Goal: Task Accomplishment & Management: Manage account settings

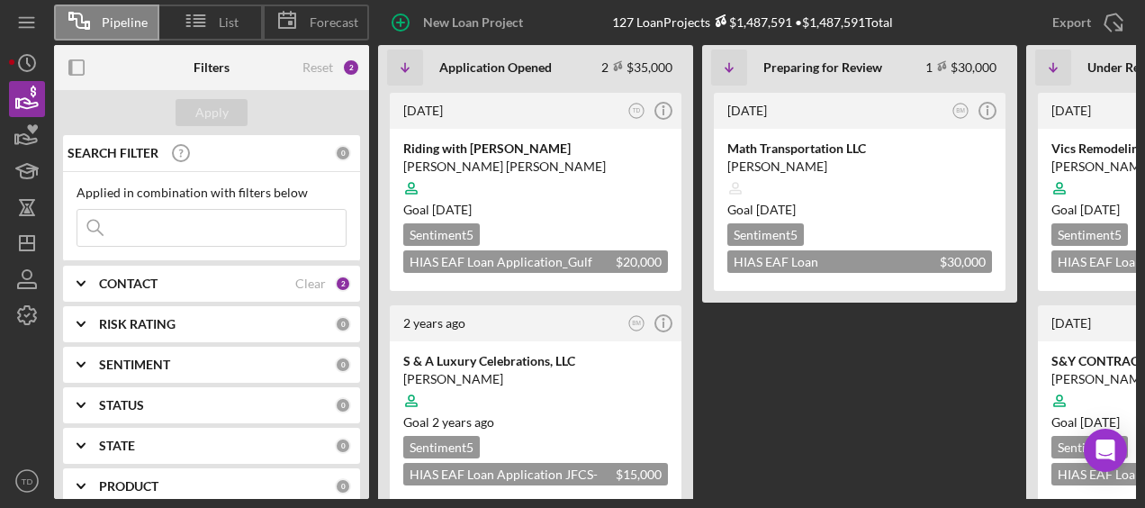
scroll to position [0, 217]
click at [875, 381] on Review "1 month ago BM Icon/Info Math Transportation LLC Mohammad Hassan Amiri Goal 1 m…" at bounding box center [859, 294] width 315 height 409
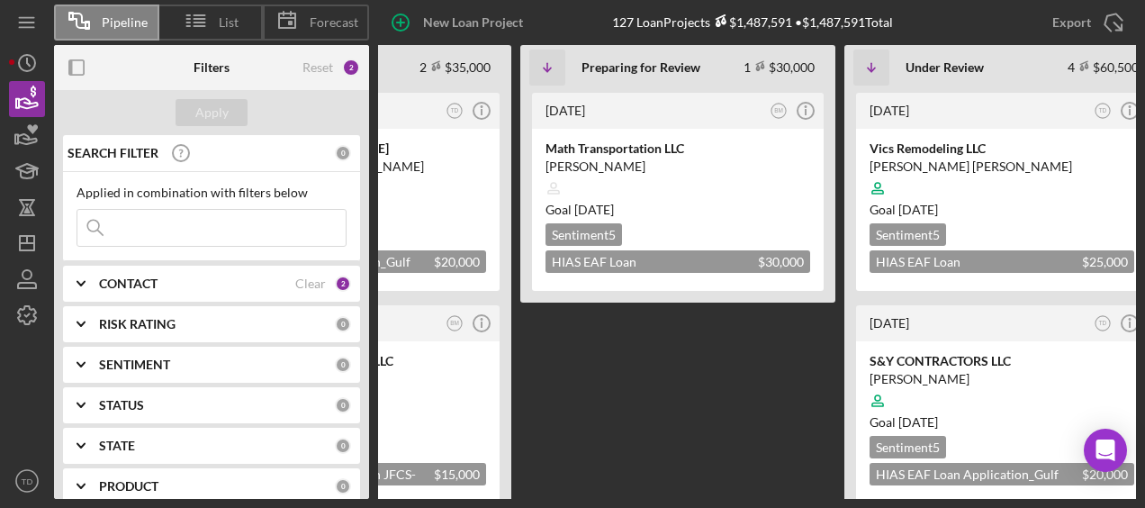
scroll to position [0, 116]
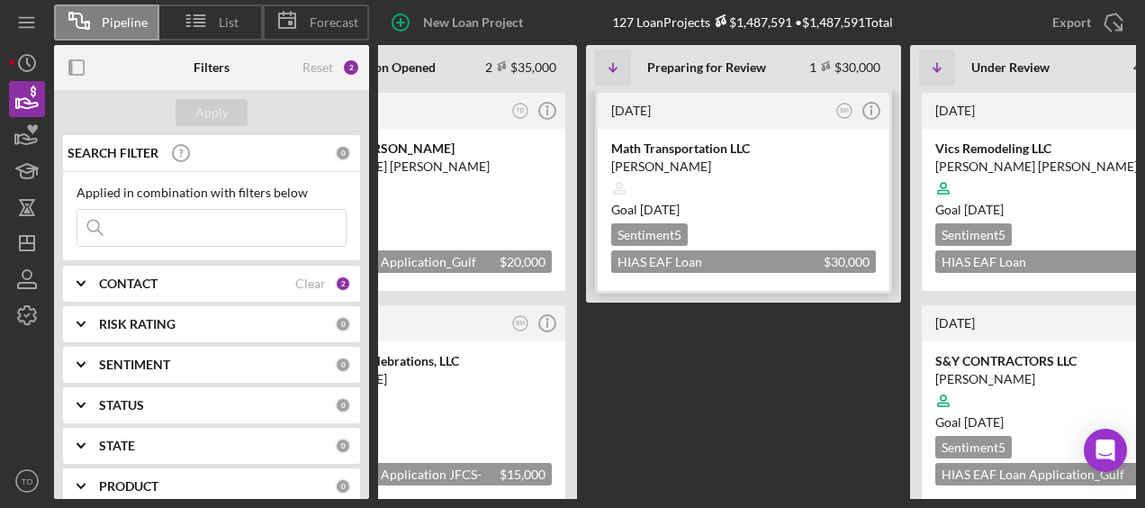
click at [698, 148] on div "Math Transportation LLC" at bounding box center [743, 149] width 265 height 18
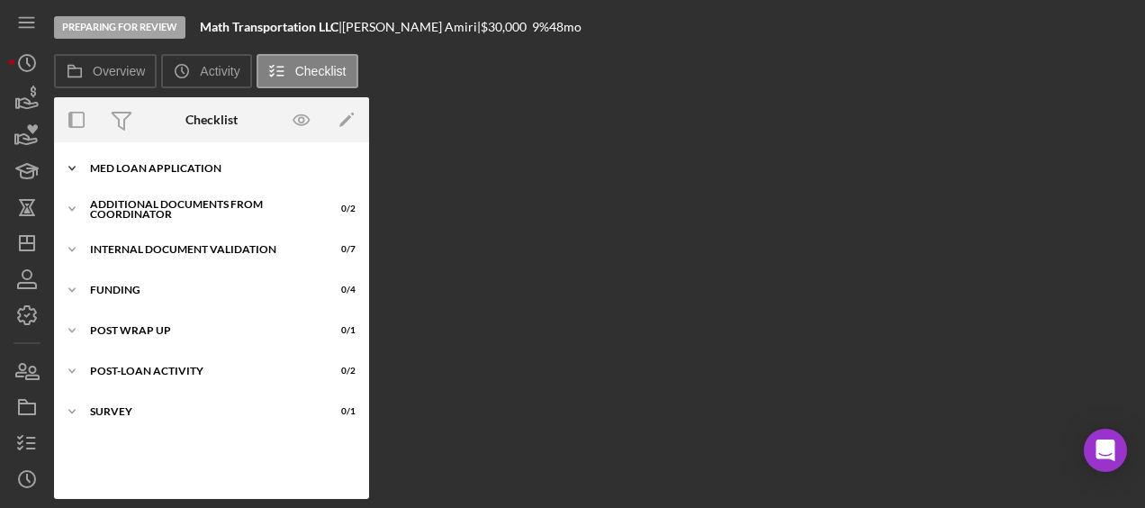
click at [131, 164] on div "MED Loan Application" at bounding box center [218, 168] width 257 height 11
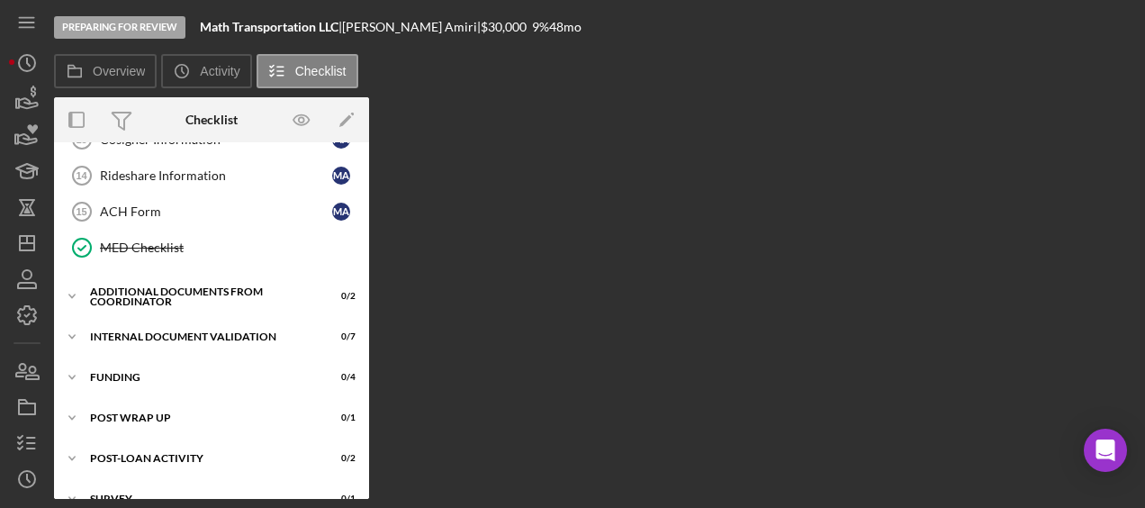
scroll to position [506, 0]
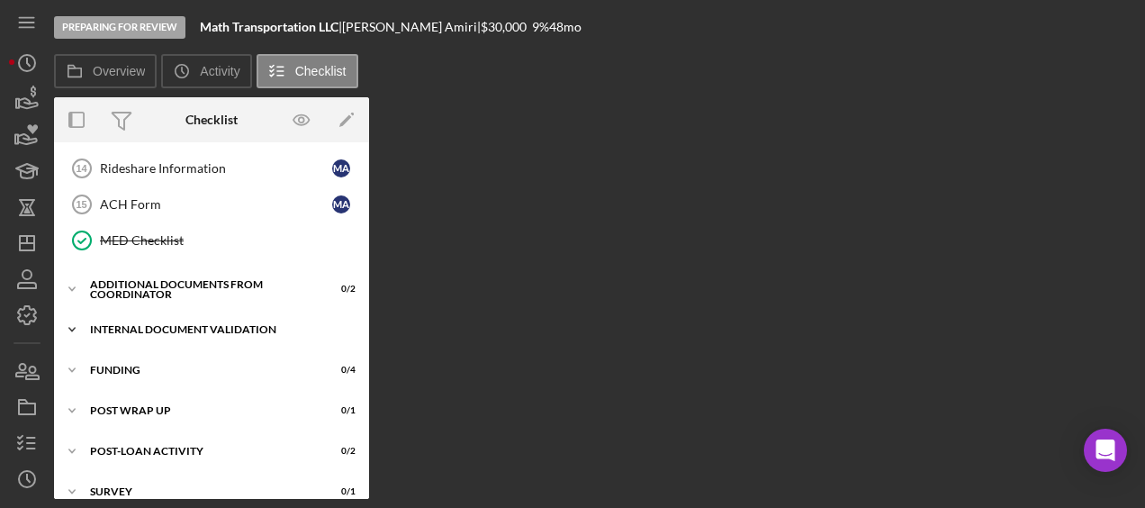
click at [162, 324] on div "Internal Document Validation" at bounding box center [218, 329] width 257 height 11
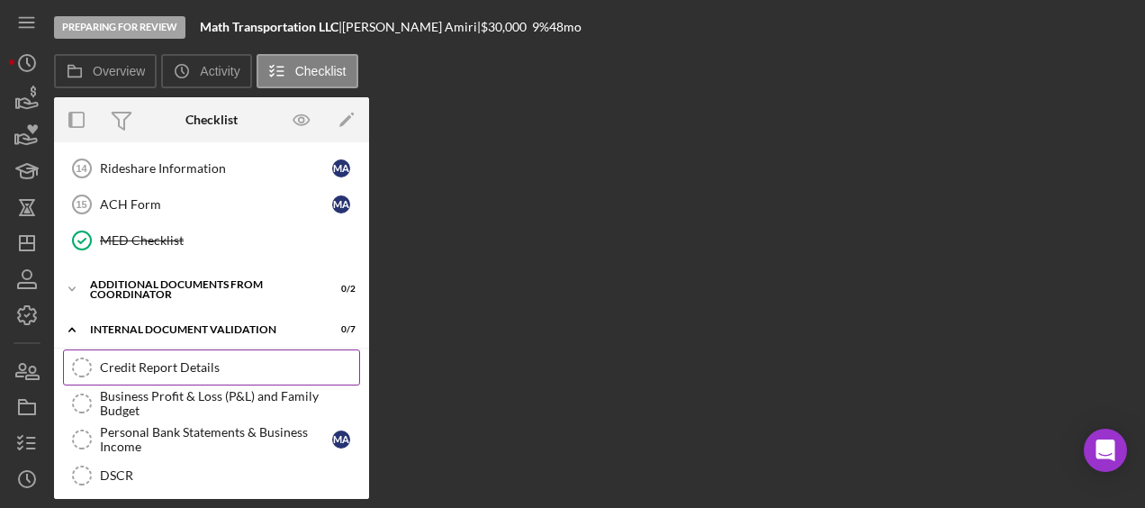
click at [157, 363] on div "Credit Report Details" at bounding box center [229, 367] width 259 height 14
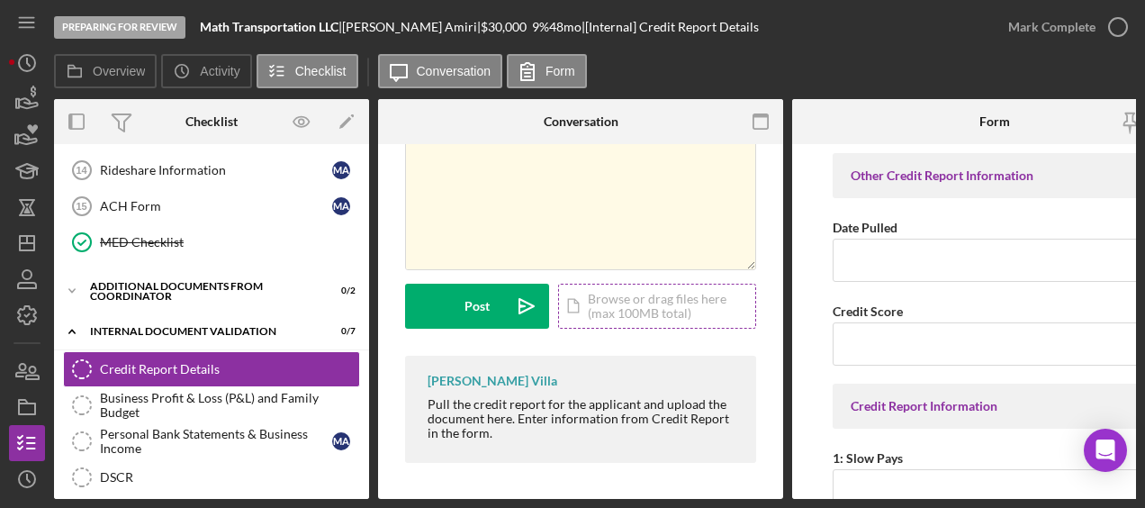
scroll to position [110, 0]
click at [216, 391] on div "Business Profit & Loss (P&L) and Family Budget" at bounding box center [229, 405] width 259 height 29
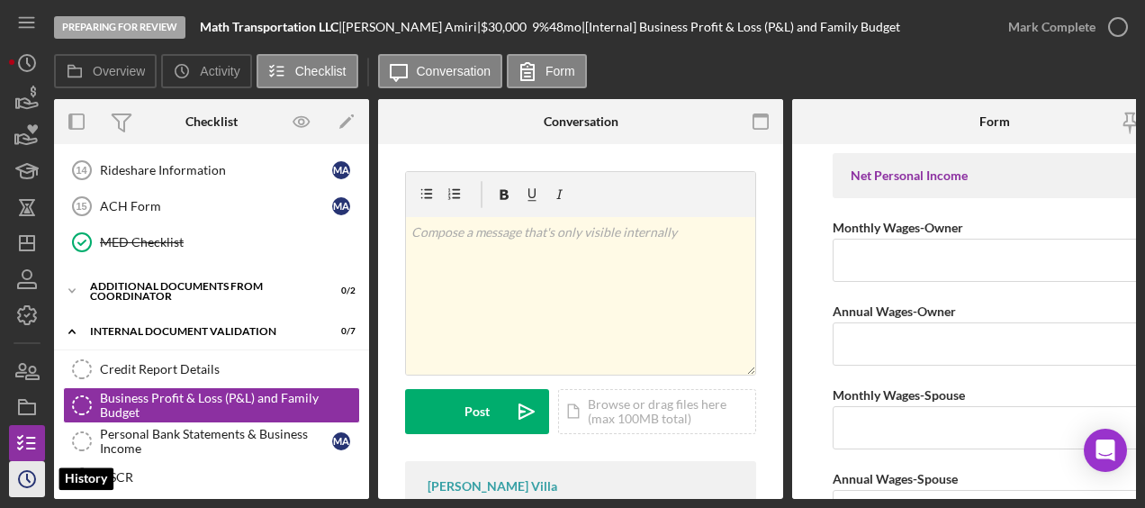
click at [25, 476] on icon "Icon/History" at bounding box center [27, 478] width 45 height 45
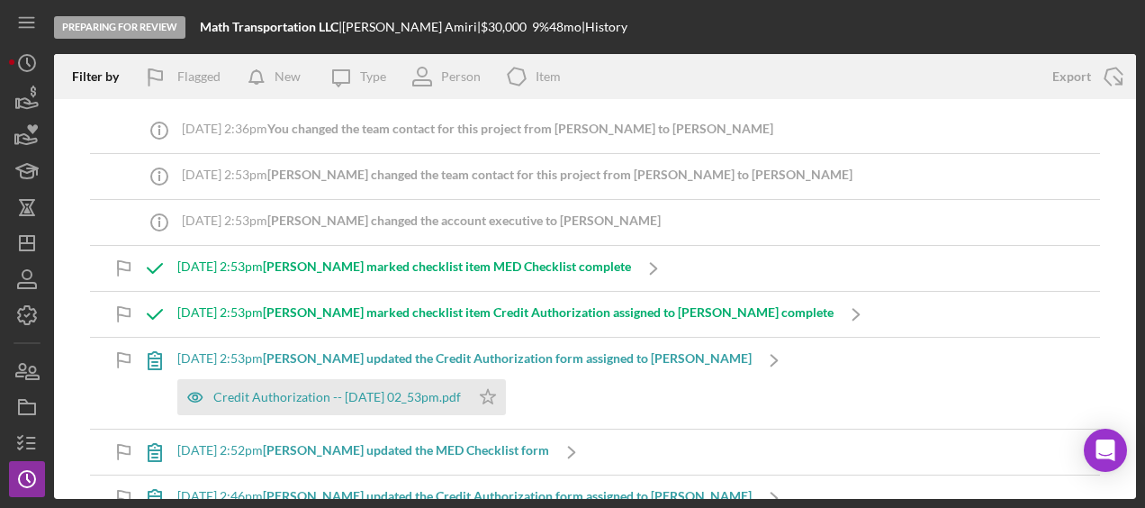
click at [792, 104] on div "Icon/Info 8/26/2025 at 2:36pm You changed the team contact for this project fro…" at bounding box center [595, 299] width 1082 height 400
click at [23, 230] on icon "Icon/Dashboard" at bounding box center [27, 243] width 45 height 45
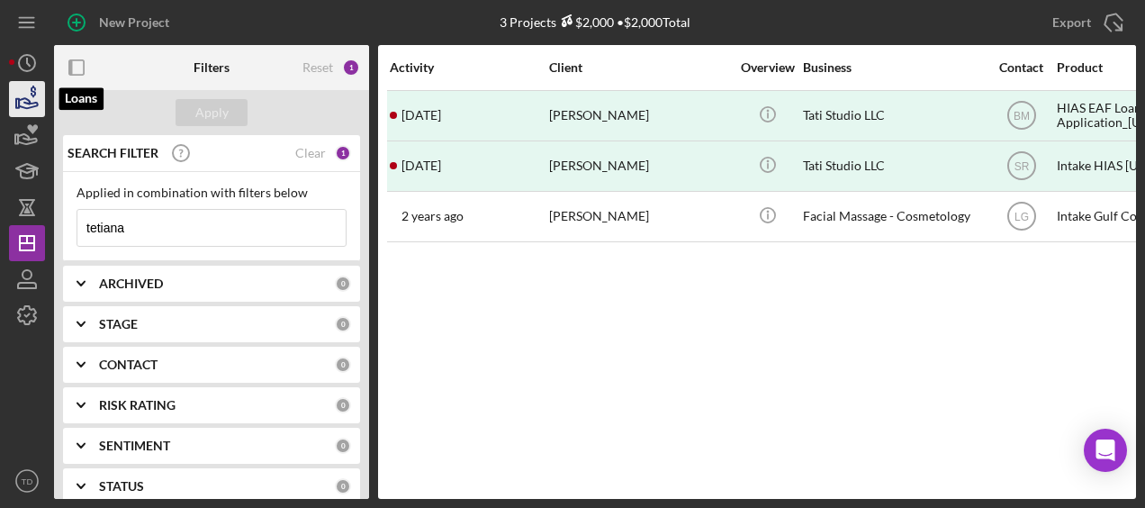
click at [29, 99] on icon "button" at bounding box center [27, 99] width 45 height 45
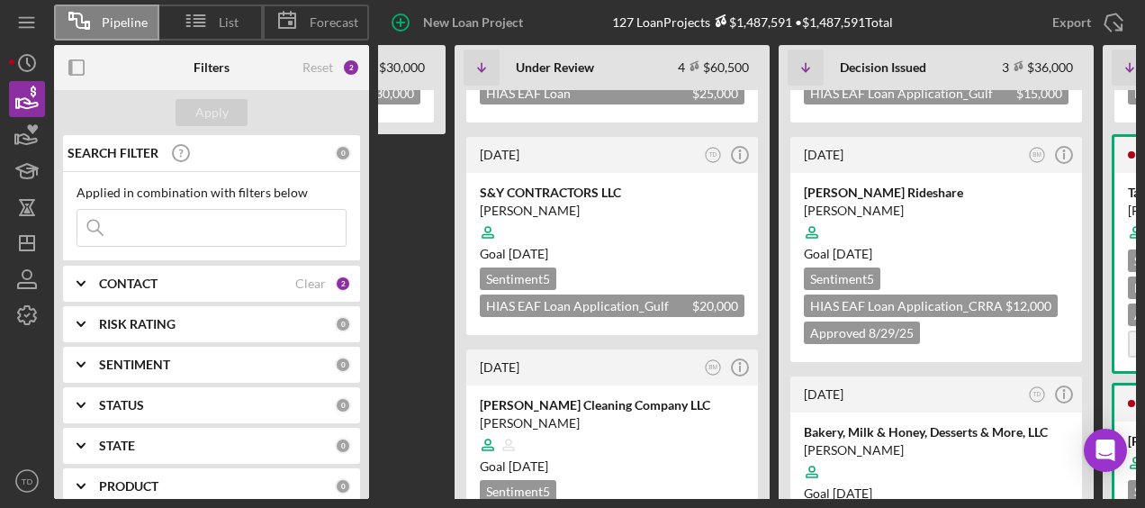
scroll to position [164, 0]
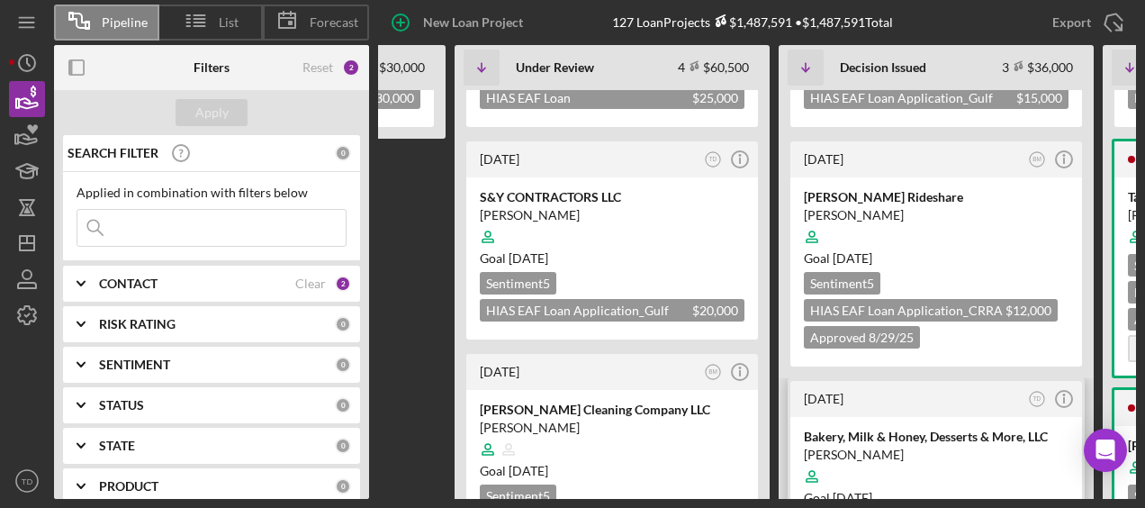
click at [927, 401] on div "2 months ago" at bounding box center [914, 399] width 220 height 14
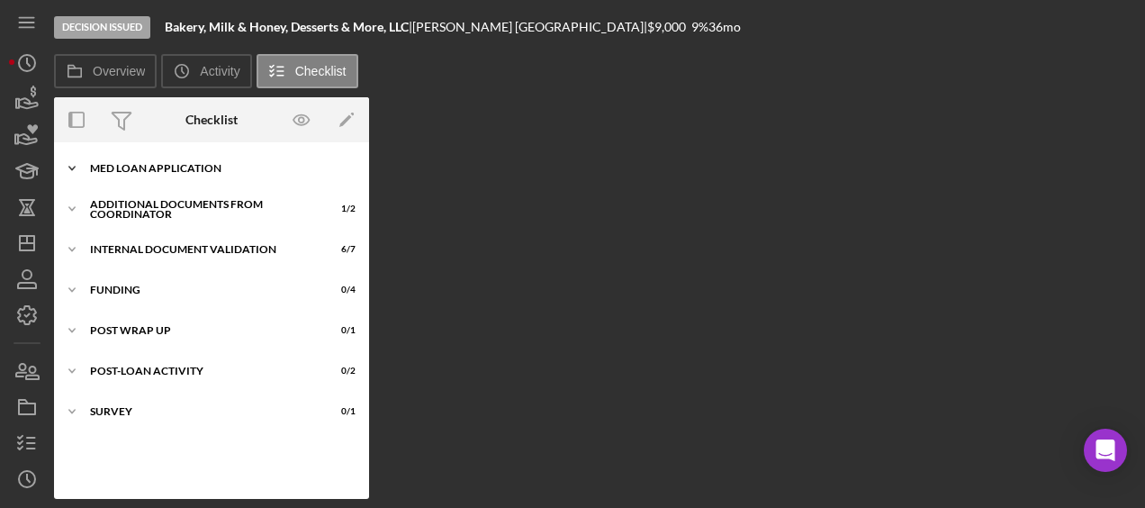
click at [137, 162] on div "Icon/Expander MED Loan Application 18 / 18" at bounding box center [211, 168] width 315 height 36
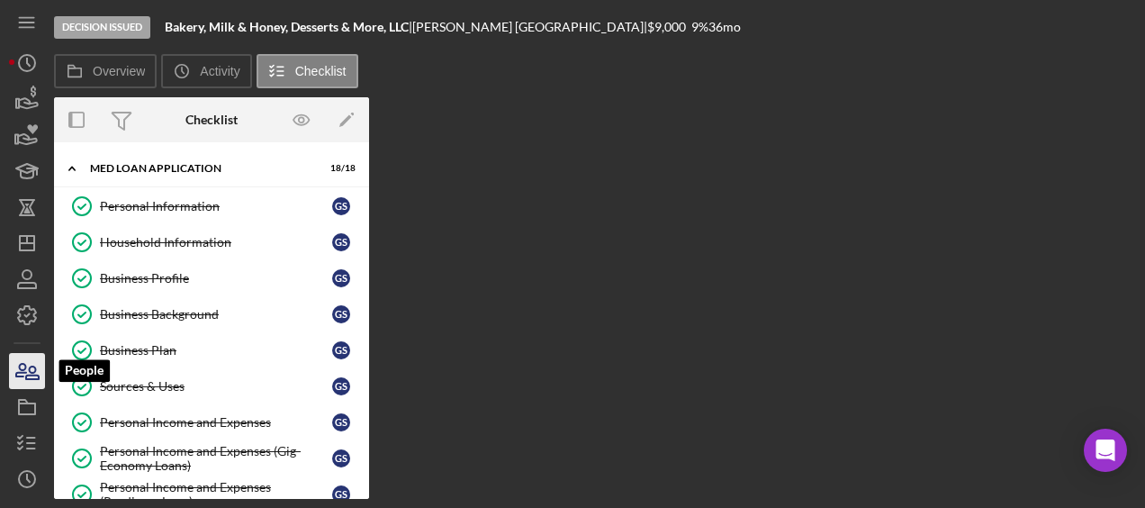
click at [34, 374] on icon "button" at bounding box center [32, 372] width 13 height 13
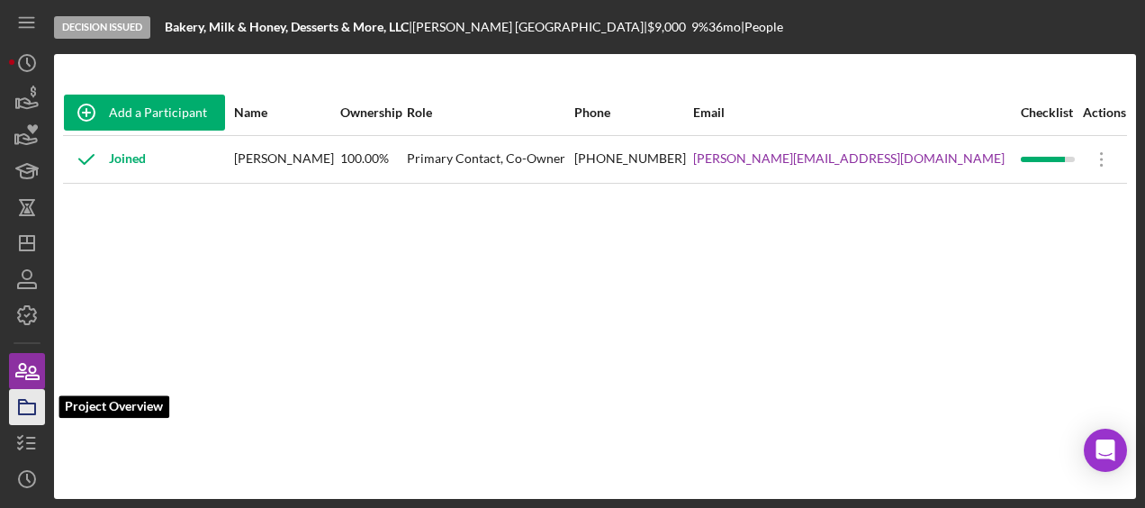
click at [29, 399] on icon "button" at bounding box center [27, 406] width 45 height 45
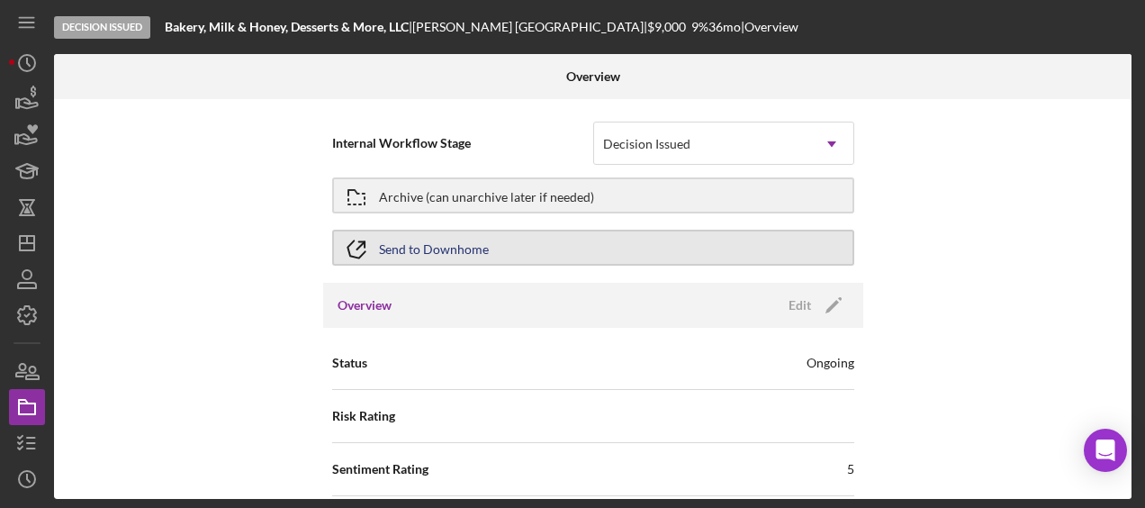
click at [495, 248] on button "Send to Downhome" at bounding box center [593, 248] width 522 height 36
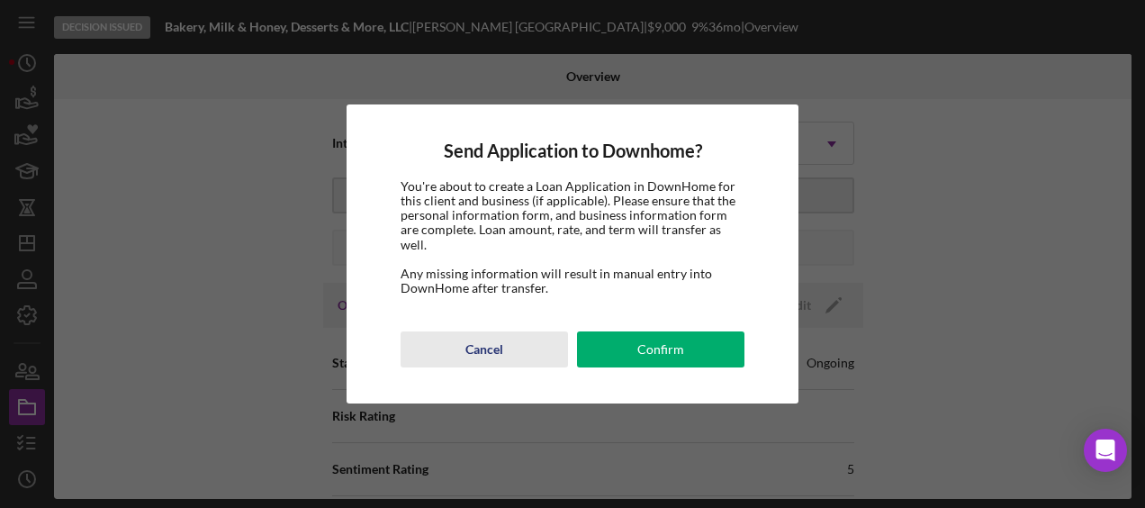
click at [488, 344] on div "Cancel" at bounding box center [484, 349] width 38 height 36
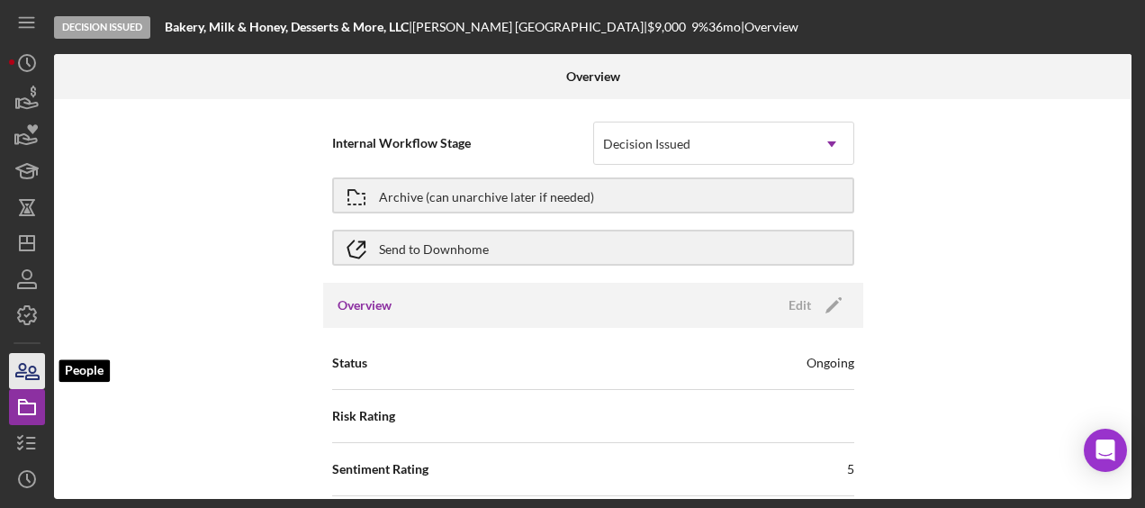
click at [24, 382] on icon "button" at bounding box center [27, 370] width 45 height 45
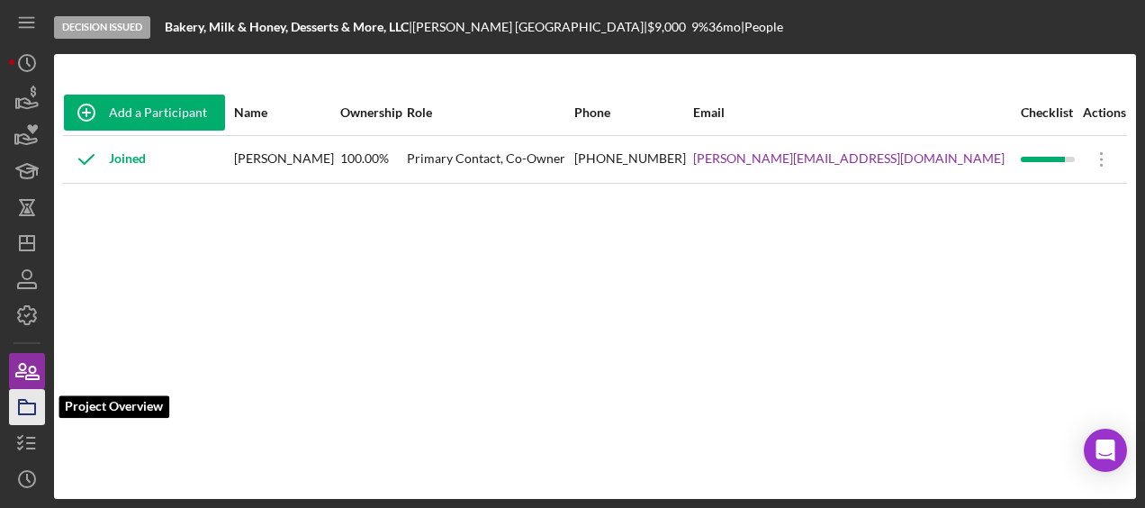
click at [15, 412] on icon "button" at bounding box center [27, 406] width 45 height 45
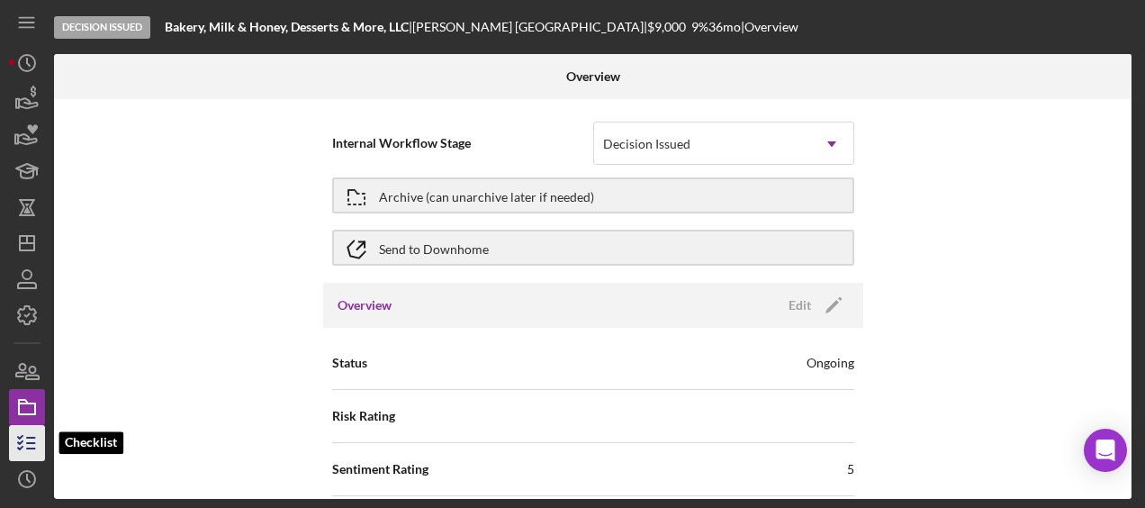
click at [16, 434] on icon "button" at bounding box center [27, 442] width 45 height 45
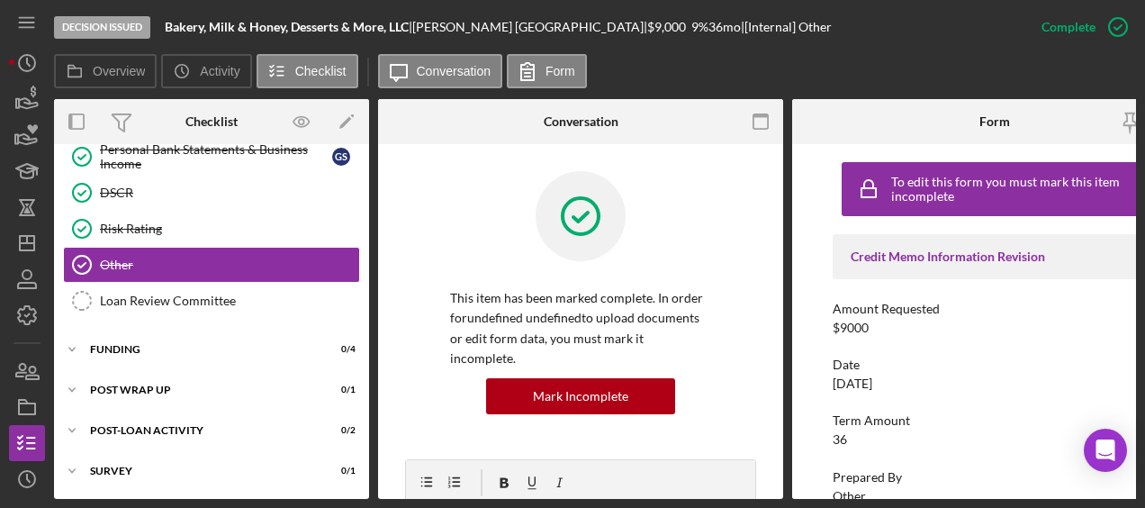
scroll to position [205, 0]
click at [15, 401] on icon "button" at bounding box center [27, 406] width 45 height 45
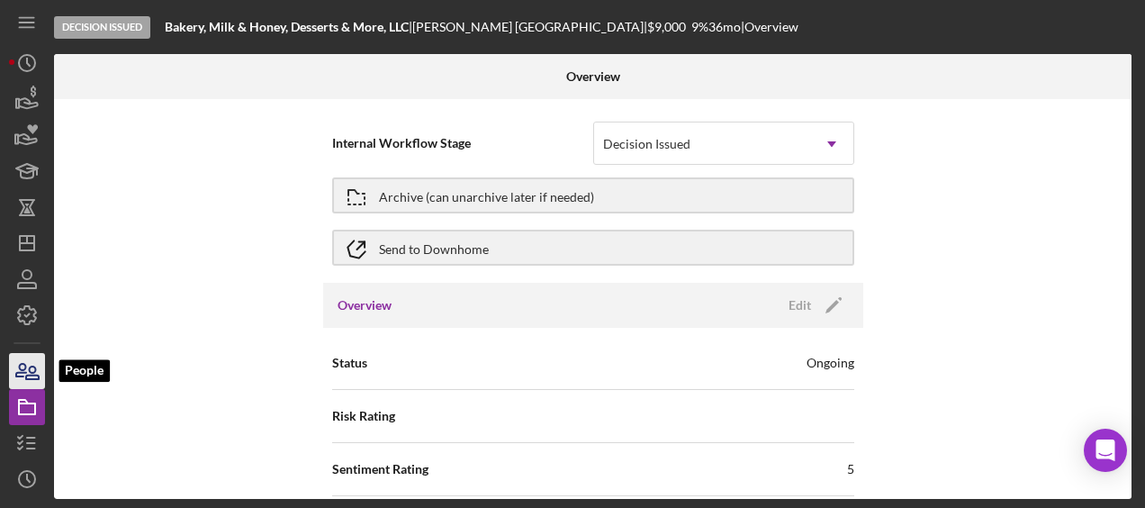
click at [23, 371] on icon "button" at bounding box center [27, 370] width 45 height 45
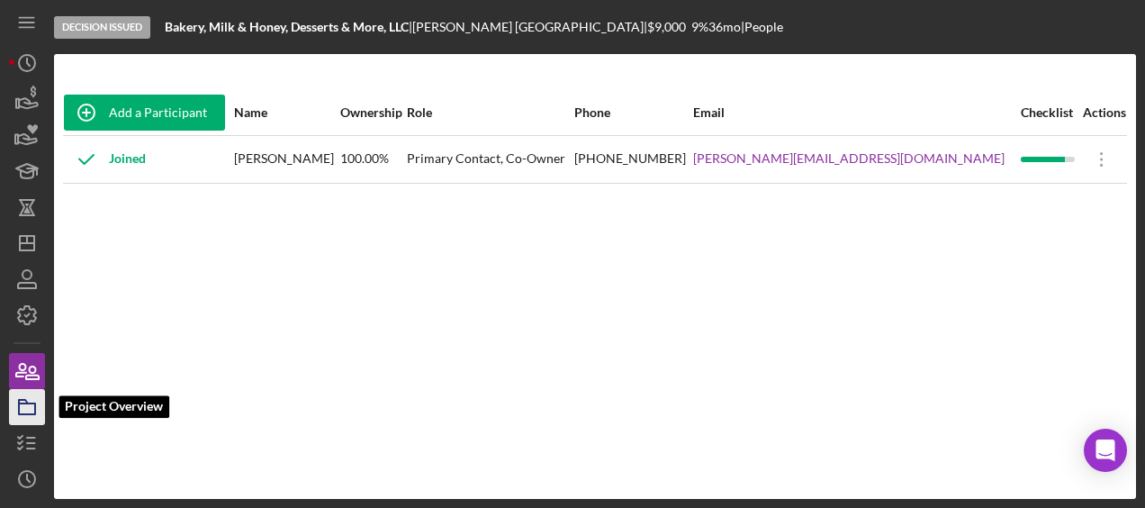
click at [29, 403] on rect "button" at bounding box center [27, 408] width 16 height 11
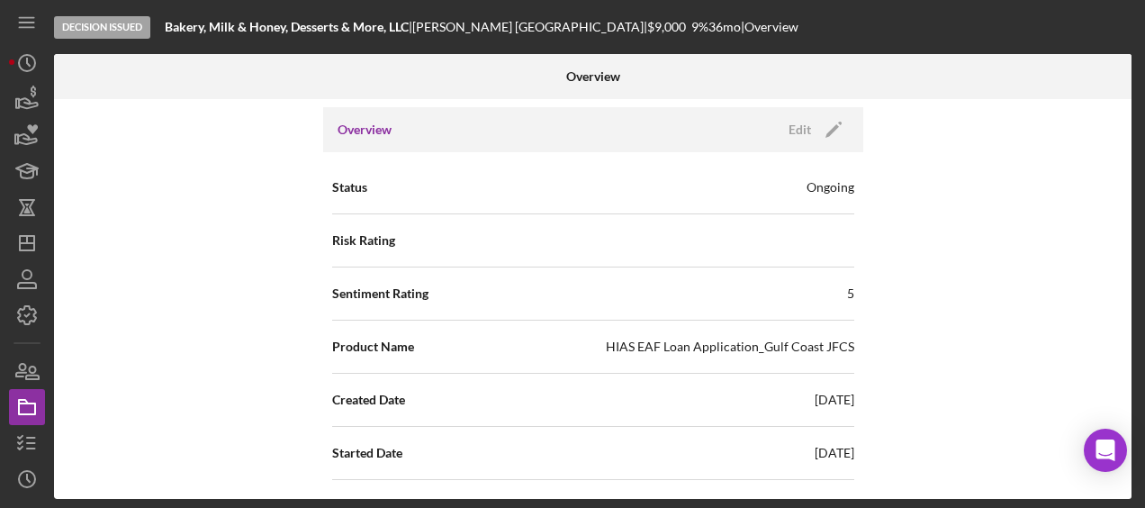
scroll to position [177, 0]
click at [32, 435] on icon "button" at bounding box center [27, 442] width 45 height 45
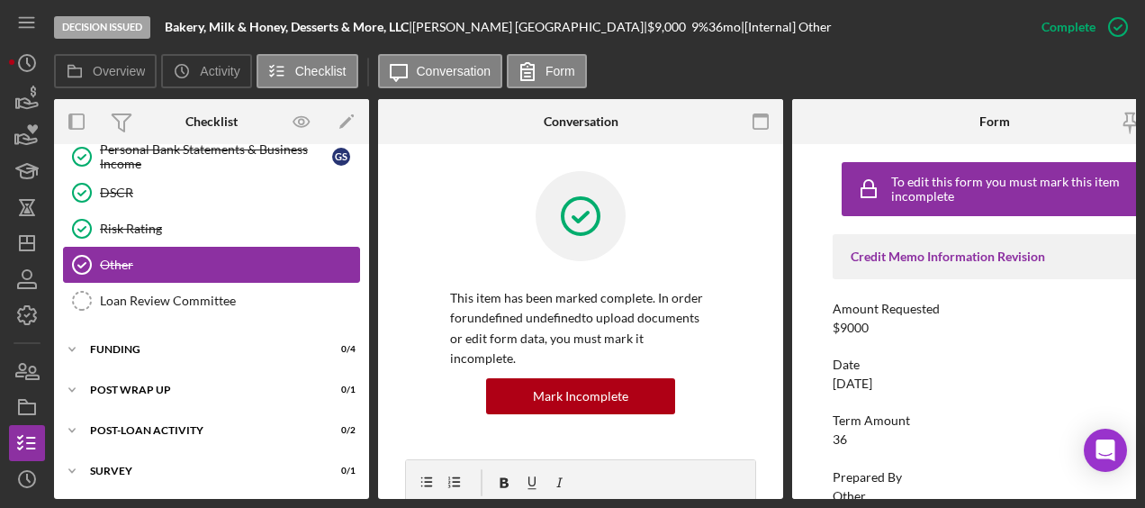
scroll to position [203, 0]
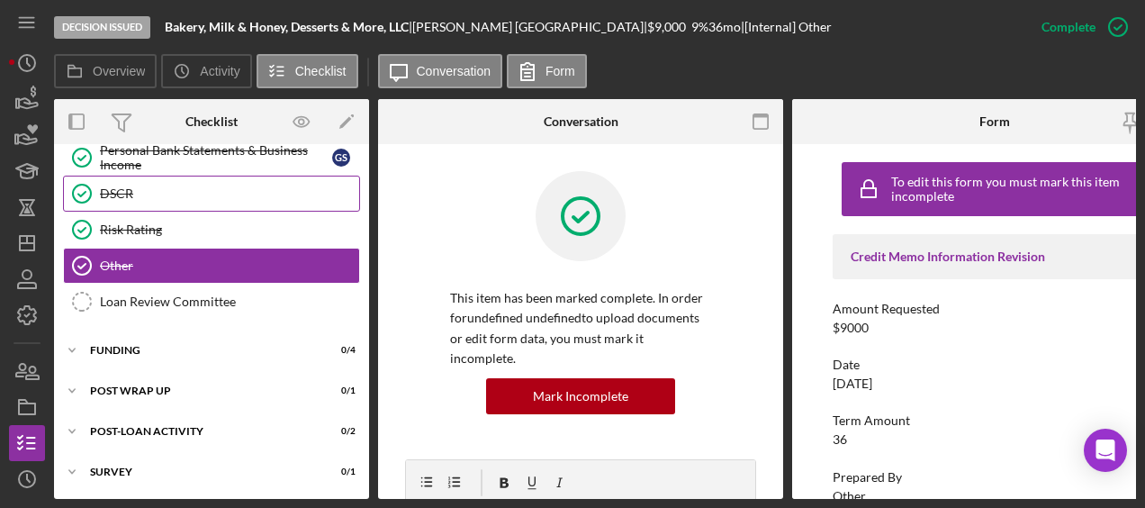
click at [129, 178] on link "DSCR DSCR" at bounding box center [211, 194] width 297 height 36
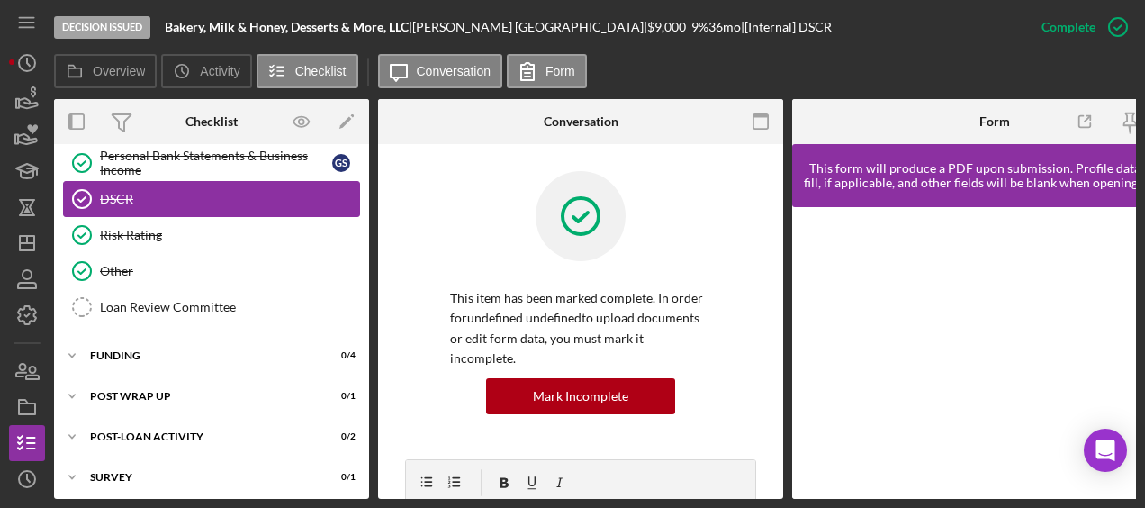
scroll to position [203, 0]
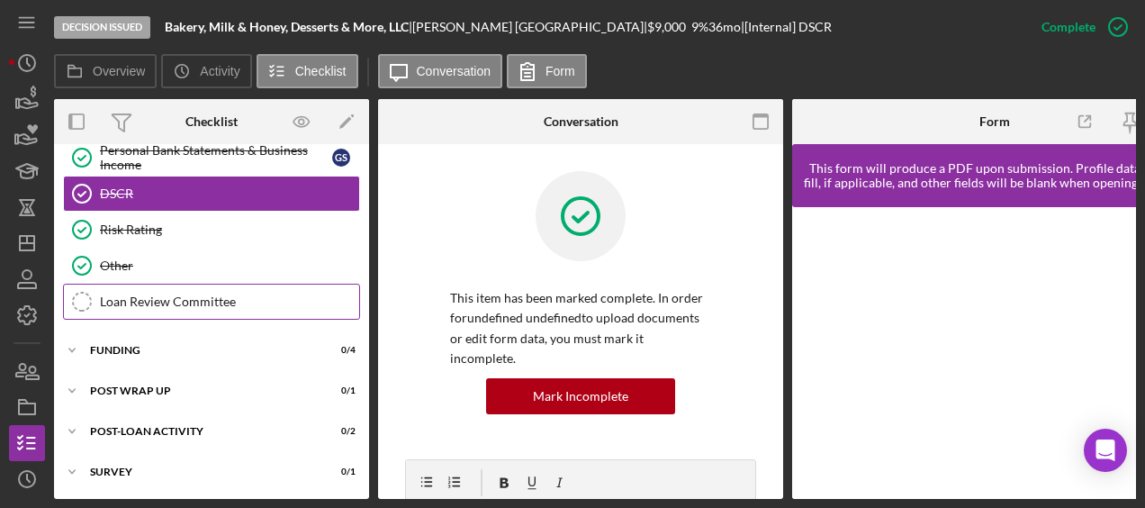
click at [164, 314] on link "Loan Review Committee Loan Review Committee" at bounding box center [211, 302] width 297 height 36
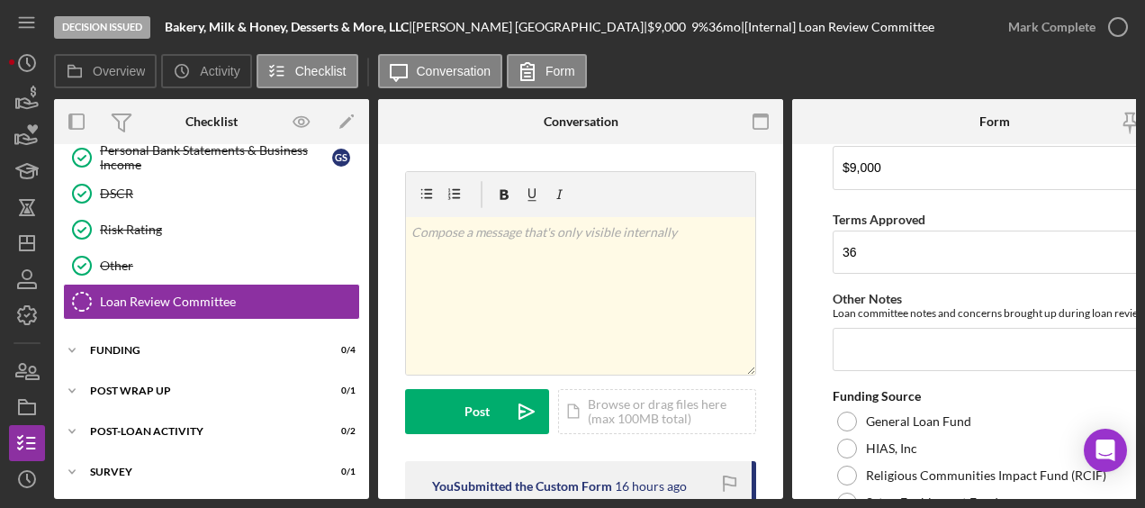
scroll to position [533, 0]
click at [27, 422] on icon "button" at bounding box center [27, 406] width 45 height 45
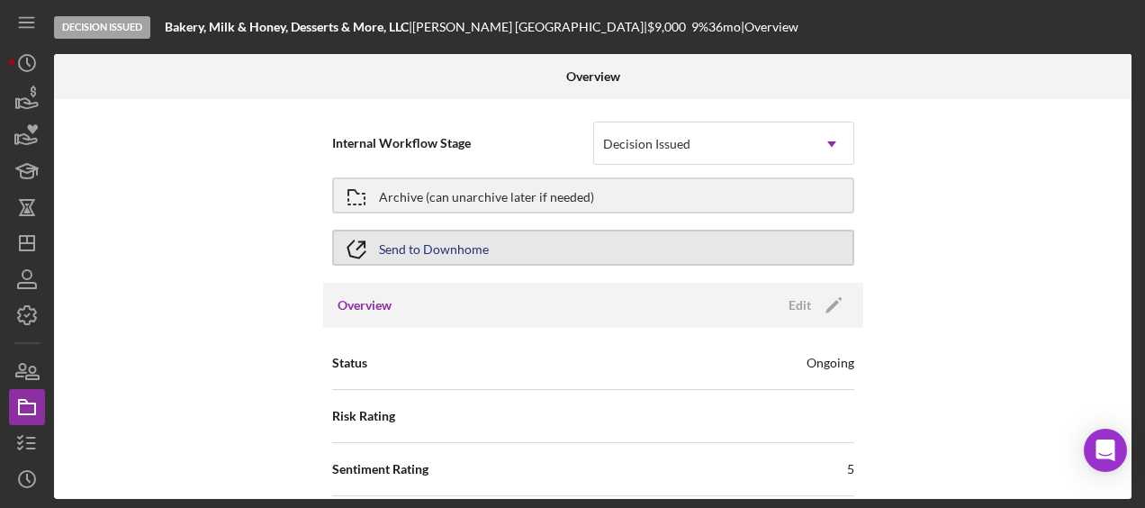
click at [490, 254] on button "Send to Downhome" at bounding box center [593, 248] width 522 height 36
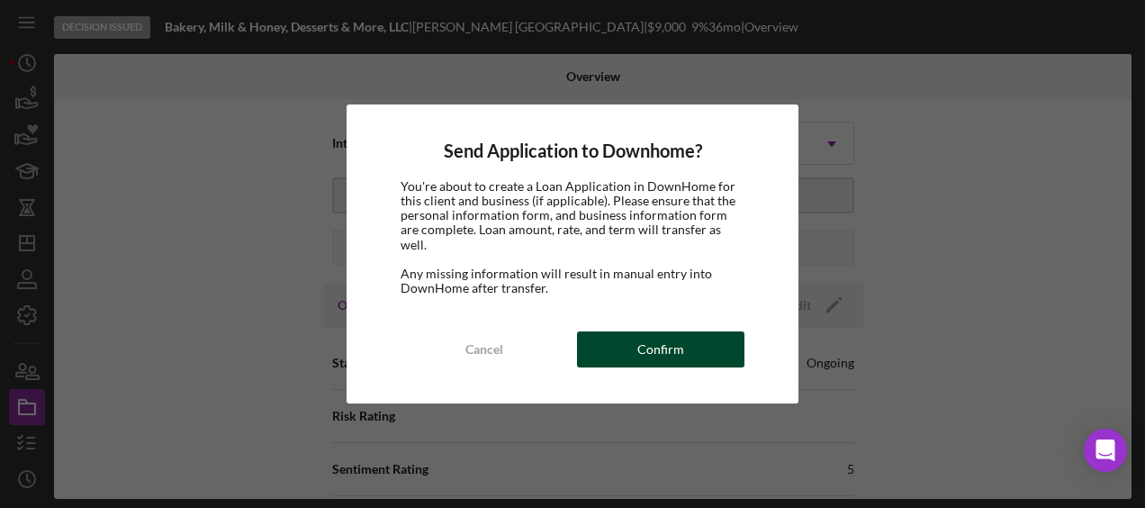
click at [667, 333] on div "Confirm" at bounding box center [660, 349] width 47 height 36
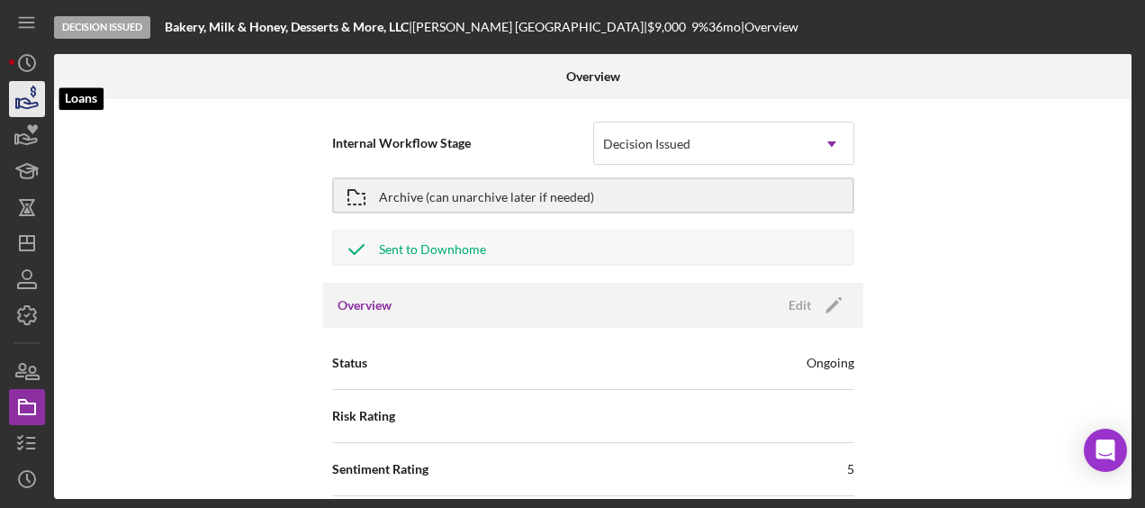
click at [32, 96] on icon "button" at bounding box center [33, 92] width 5 height 12
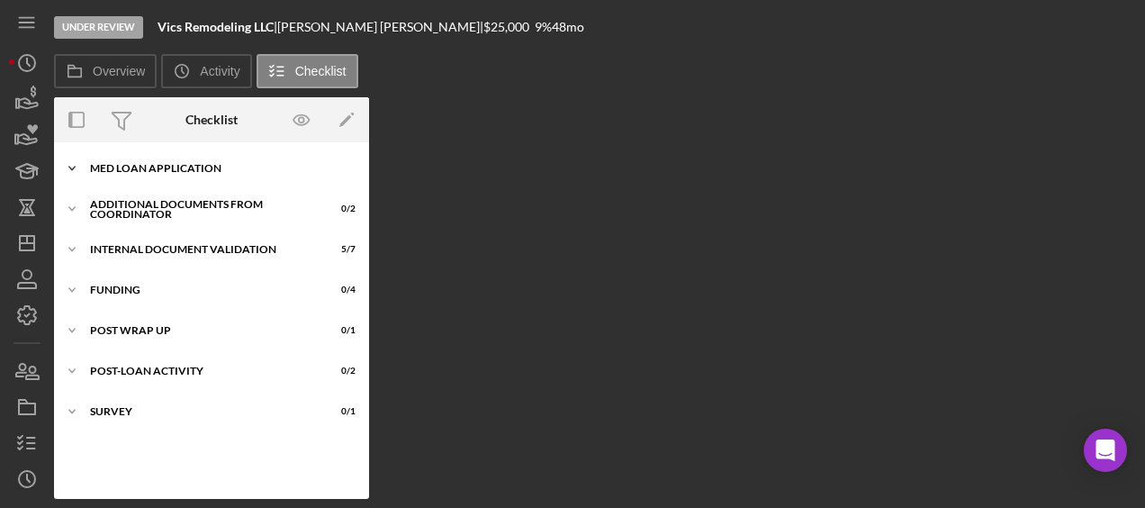
click at [197, 179] on div "Icon/Expander MED Loan Application 18 / 18" at bounding box center [211, 168] width 315 height 36
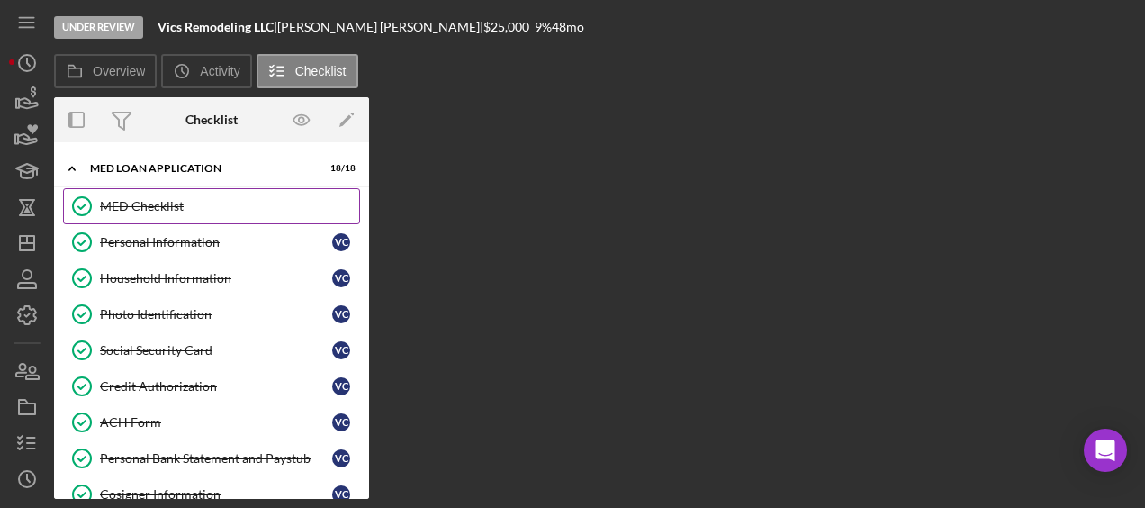
click at [165, 199] on div "MED Checklist" at bounding box center [229, 206] width 259 height 14
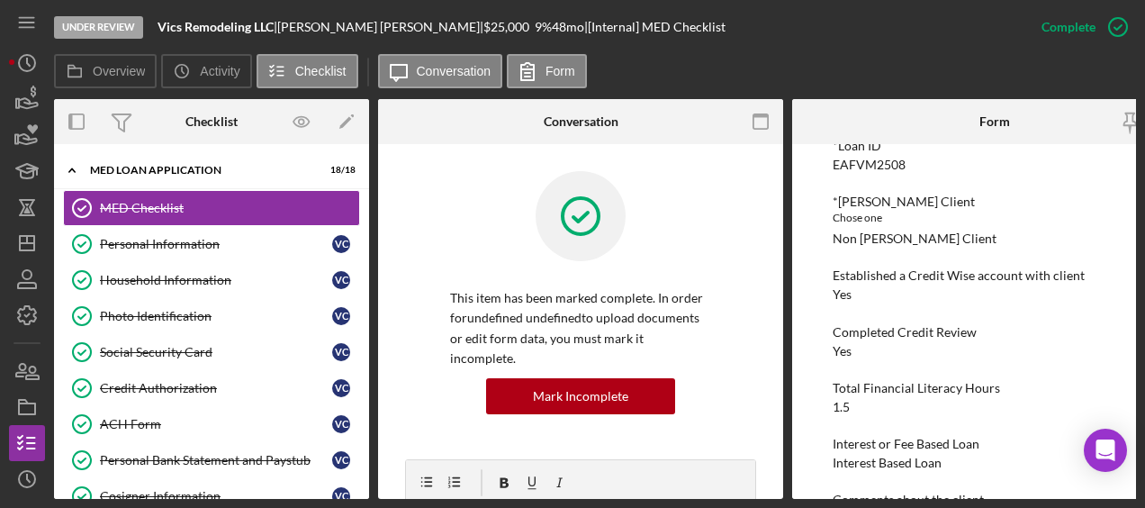
scroll to position [162, 0]
click at [833, 24] on div "Under Review Vics Remodeling LLC | Victor Castillo Gonzalez | $25,000 $25,000 9…" at bounding box center [538, 27] width 969 height 54
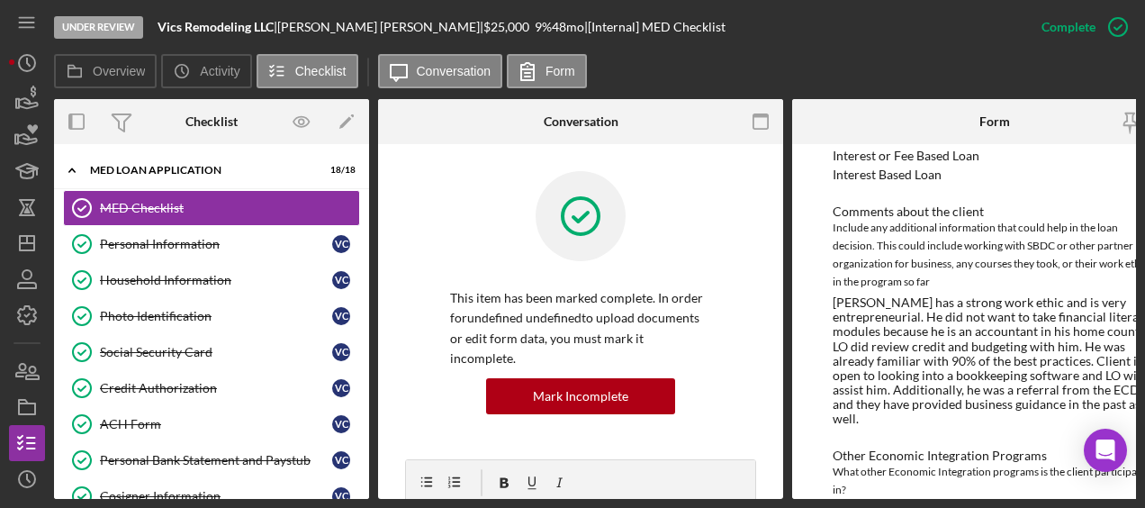
scroll to position [464, 0]
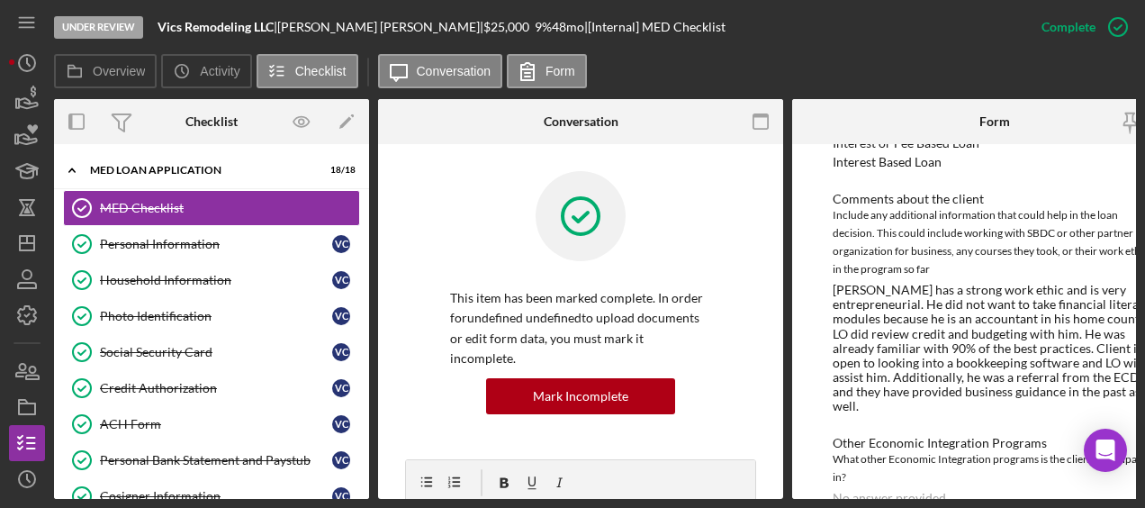
click at [864, 389] on div "Victor has a strong work ethic and is very entrepreneurial. He did not want to …" at bounding box center [995, 348] width 324 height 131
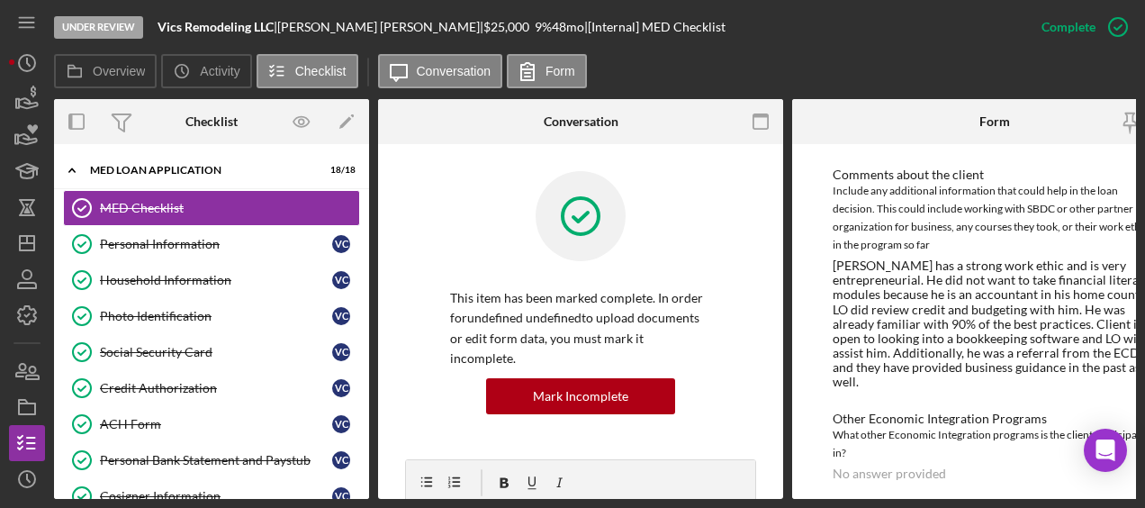
scroll to position [488, 0]
click at [198, 228] on link "Personal Information Personal Information V C" at bounding box center [211, 244] width 297 height 36
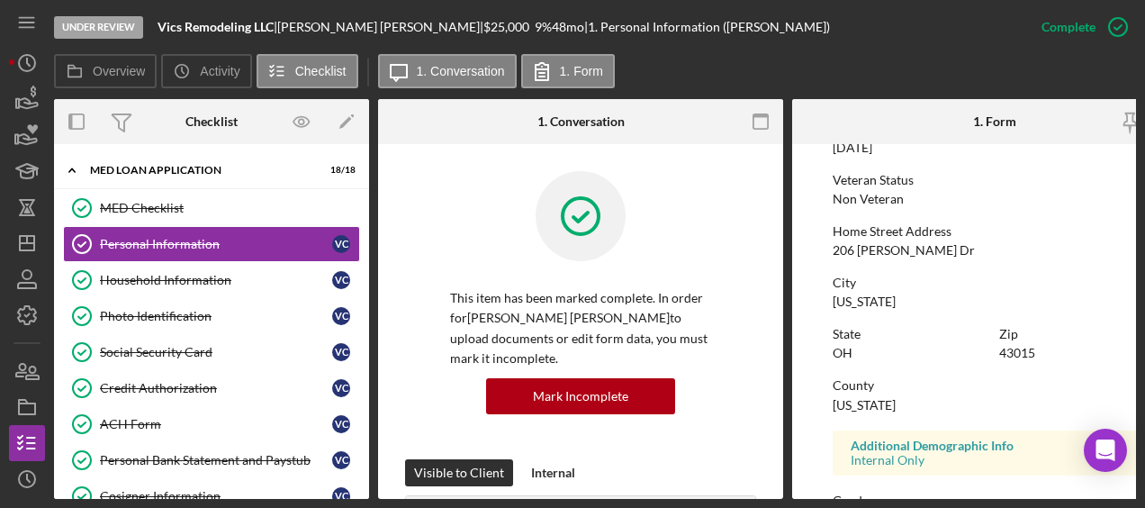
scroll to position [505, 0]
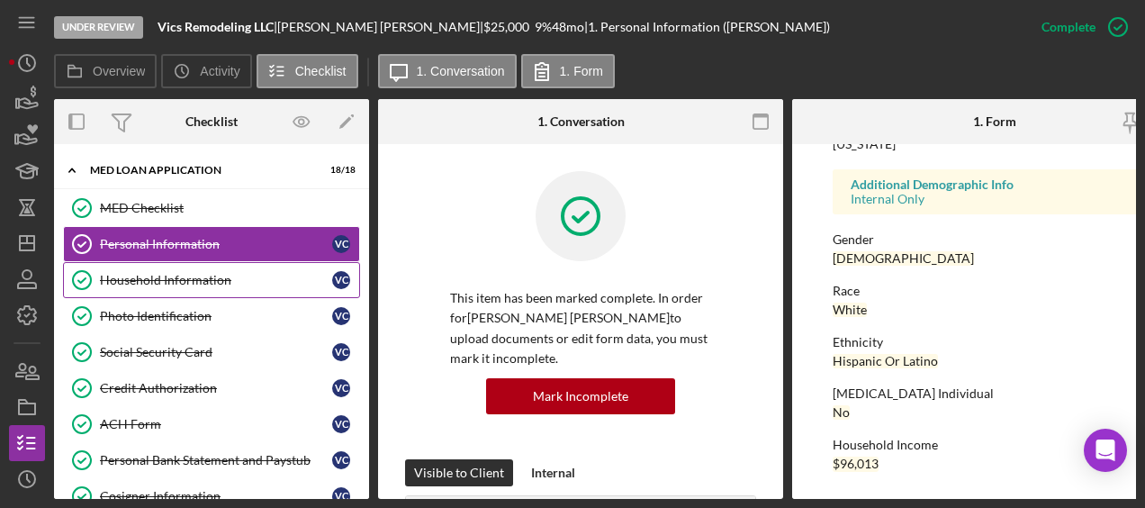
click at [221, 274] on div "Household Information" at bounding box center [216, 280] width 232 height 14
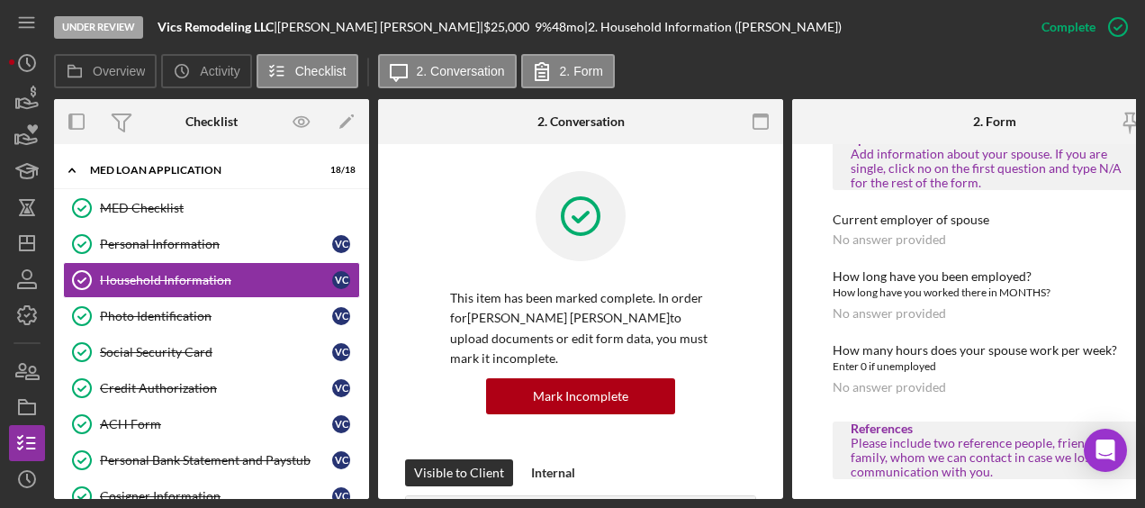
scroll to position [1480, 0]
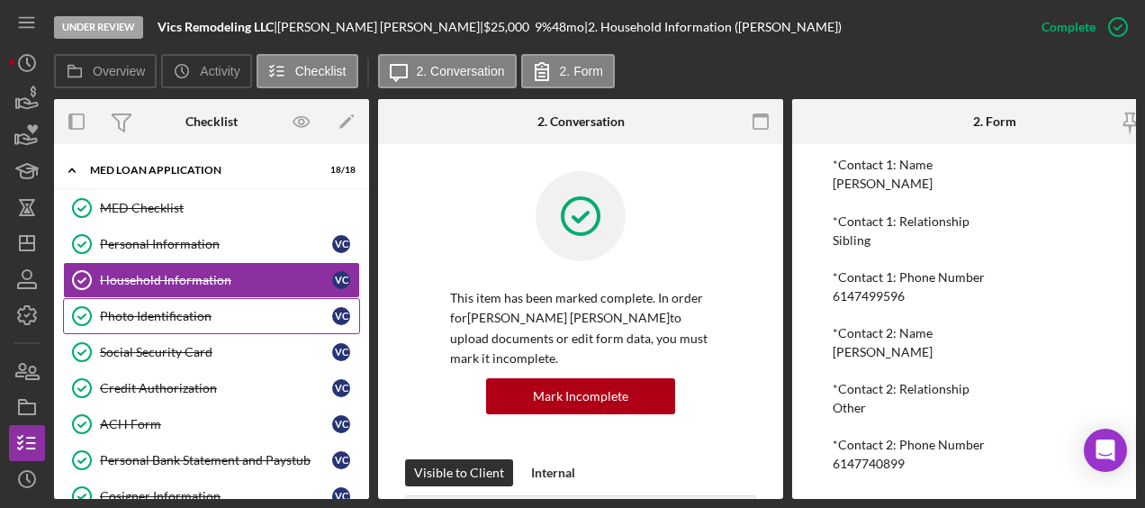
click at [248, 324] on link "Photo Identification Photo Identification V C" at bounding box center [211, 316] width 297 height 36
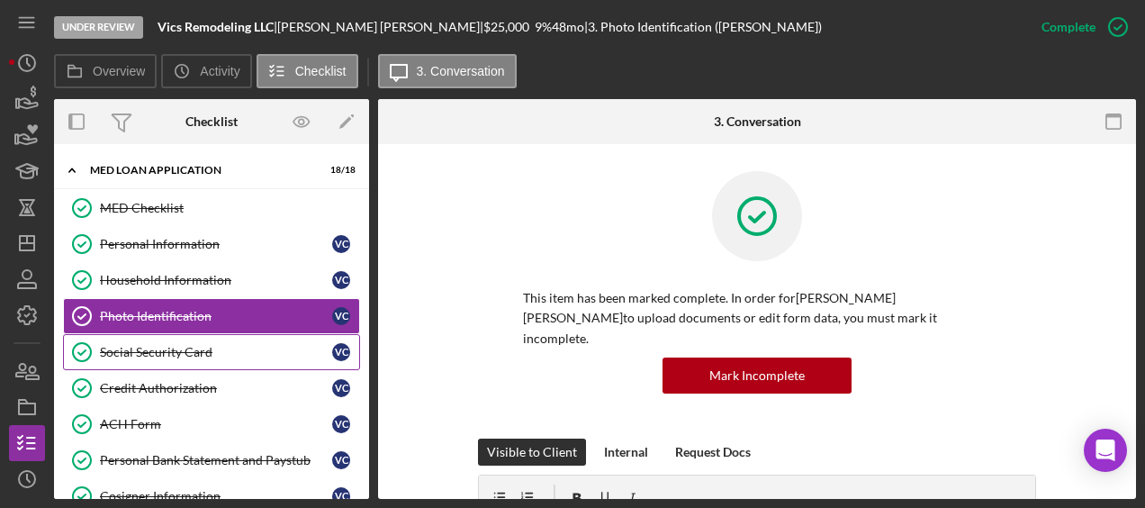
click at [164, 338] on link "Social Security Card Social Security Card V C" at bounding box center [211, 352] width 297 height 36
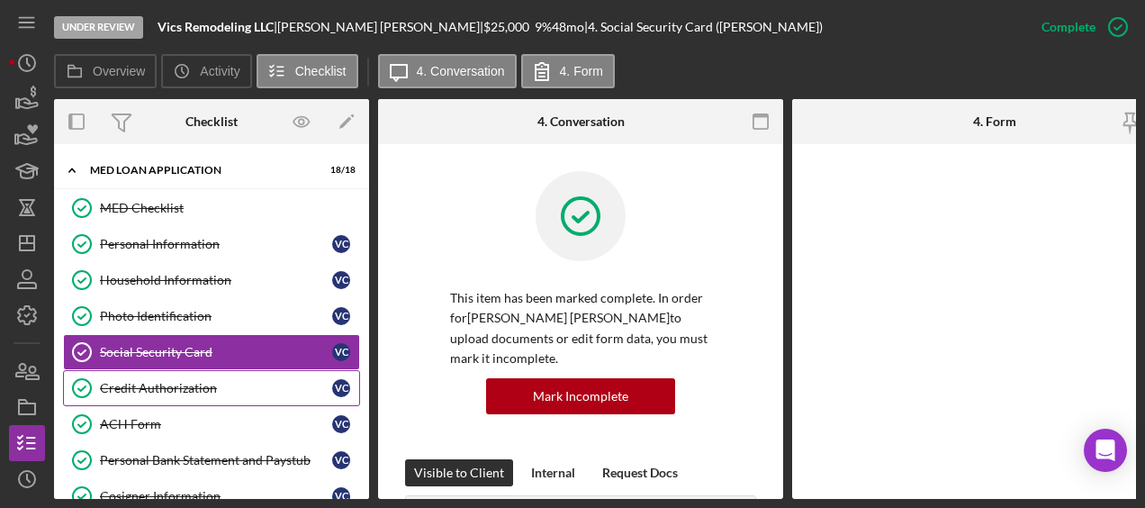
click at [167, 382] on div "Credit Authorization" at bounding box center [216, 388] width 232 height 14
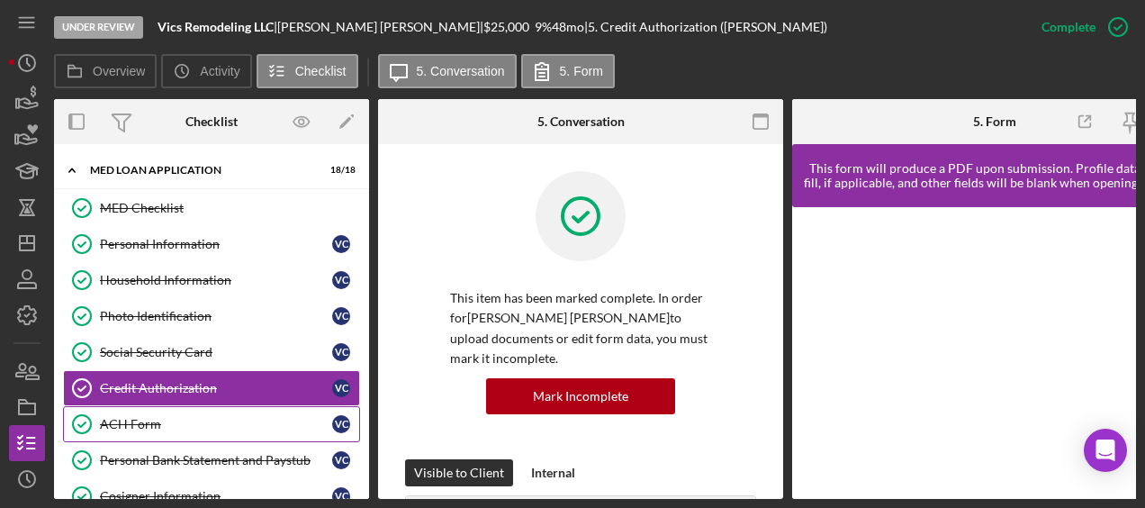
click at [168, 417] on div "ACH Form" at bounding box center [216, 424] width 232 height 14
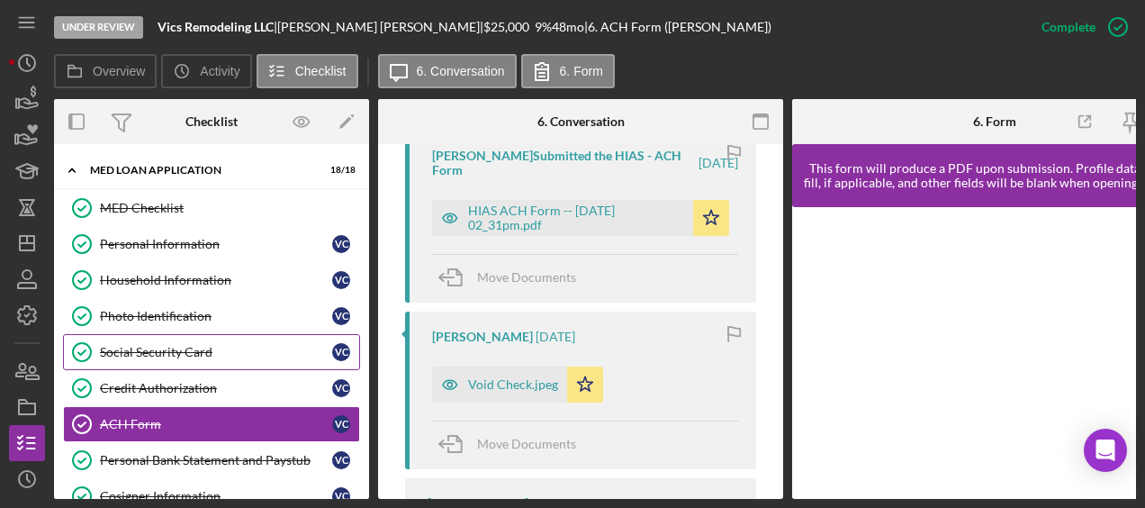
scroll to position [157, 0]
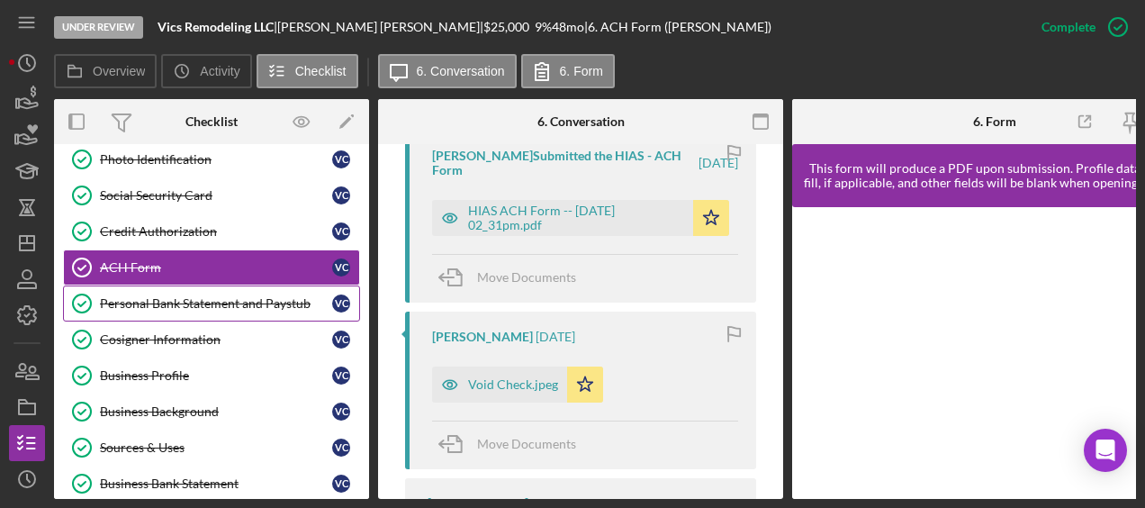
click at [209, 311] on link "Personal Bank Statement and Paystub Personal Bank Statement and Paystub V C" at bounding box center [211, 303] width 297 height 36
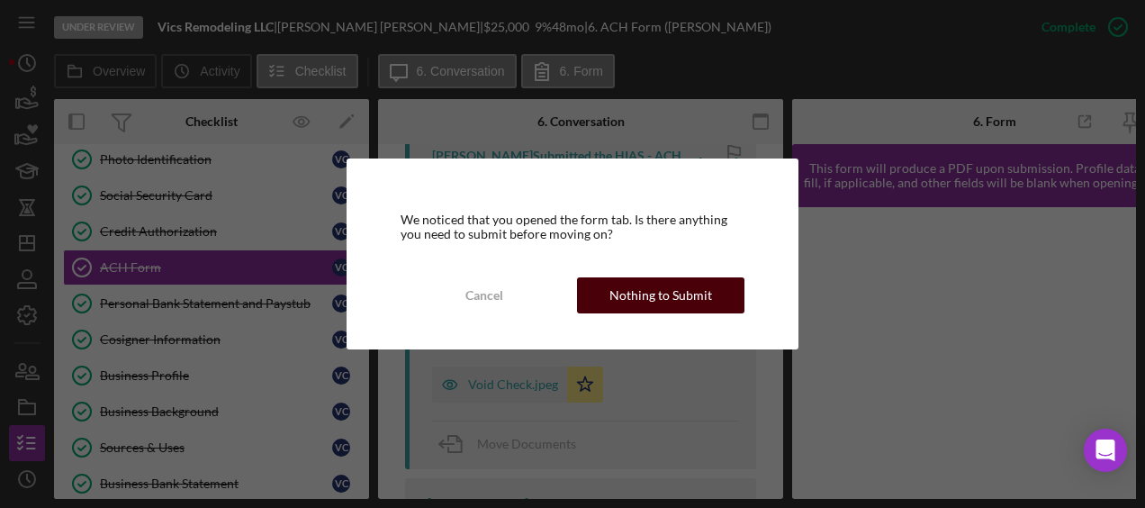
click at [644, 290] on div "Nothing to Submit" at bounding box center [660, 295] width 103 height 36
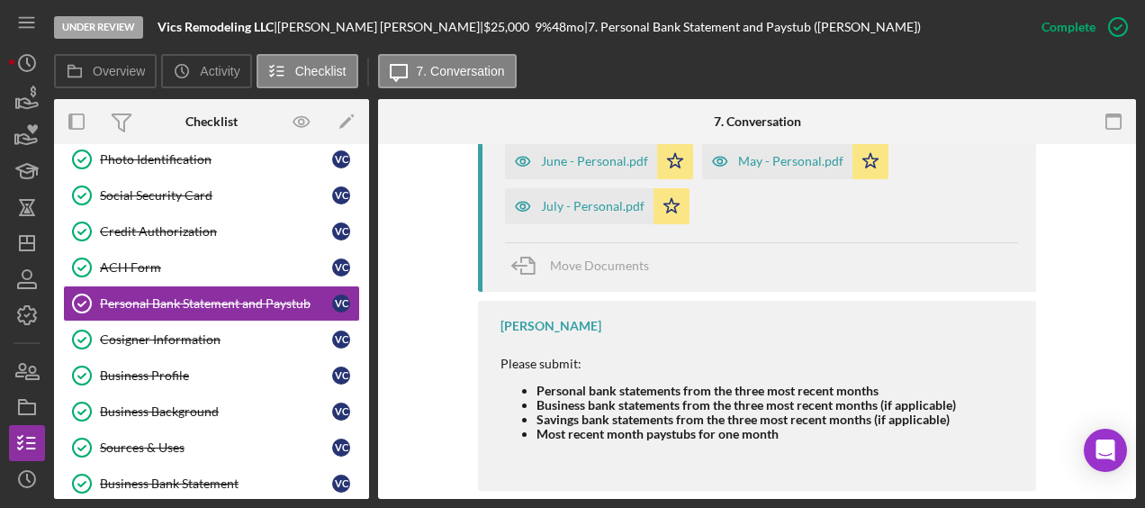
scroll to position [833, 0]
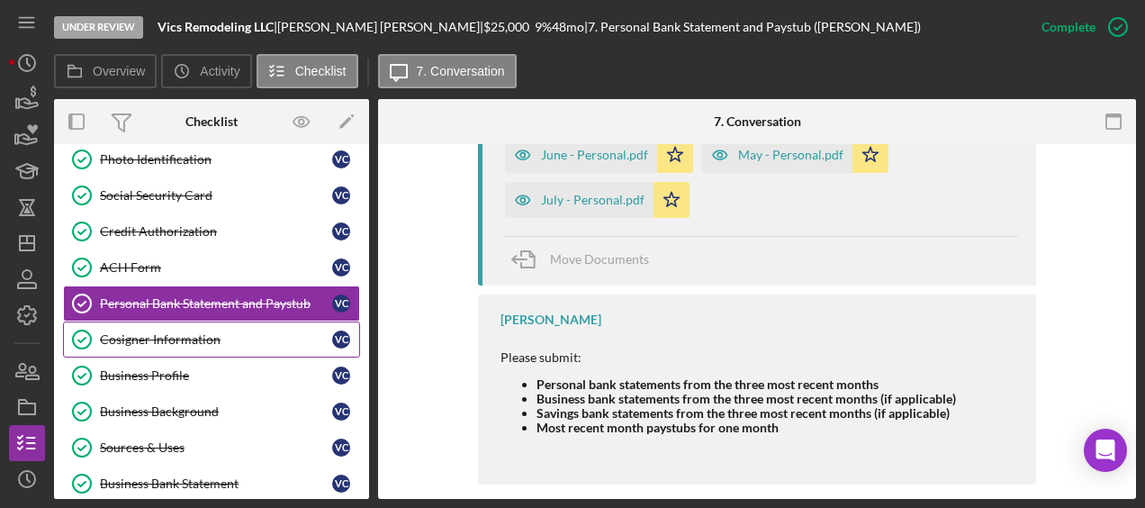
click at [221, 335] on div "Cosigner Information" at bounding box center [216, 339] width 232 height 14
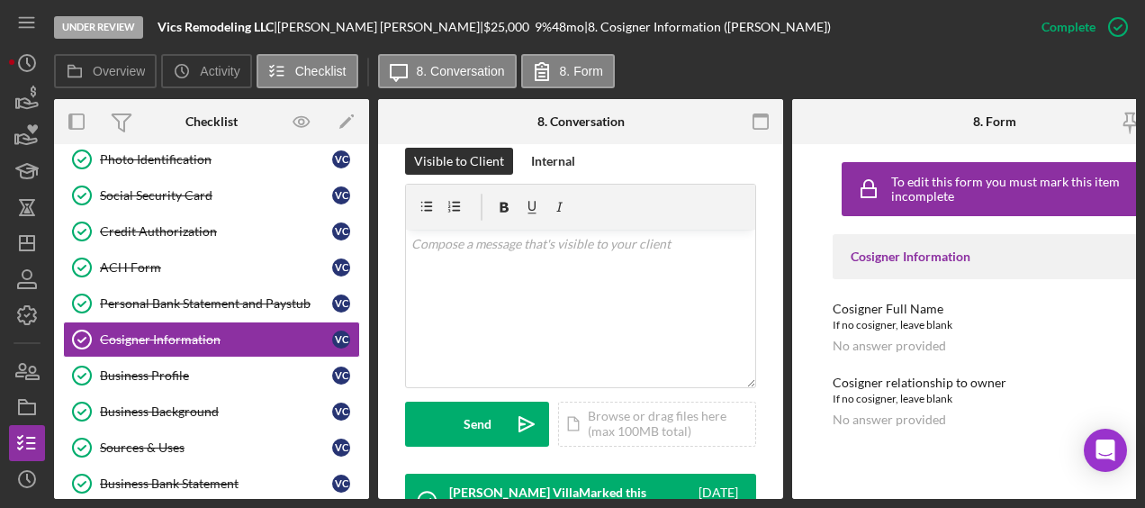
scroll to position [303, 0]
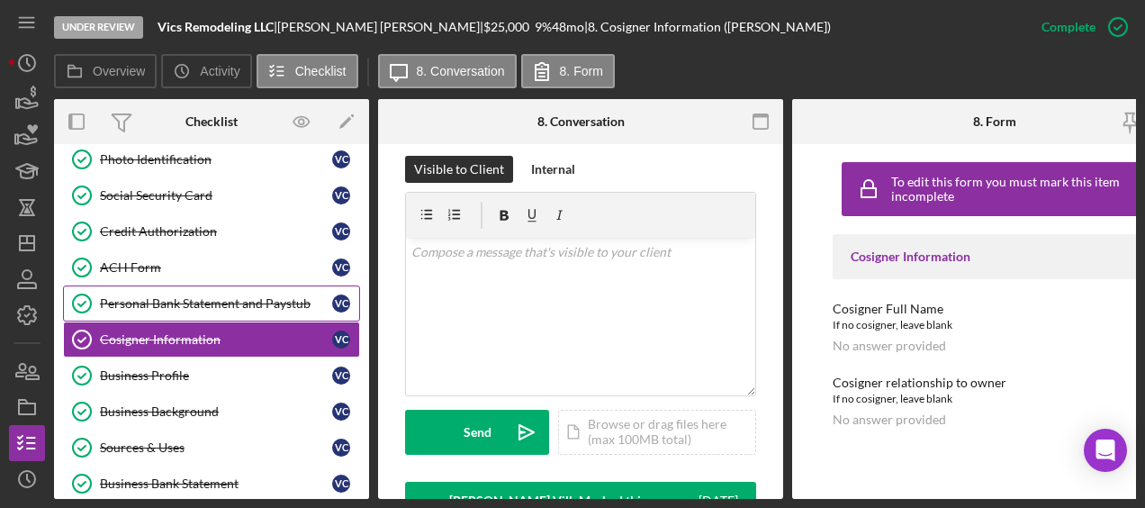
click at [246, 290] on link "Personal Bank Statement and Paystub Personal Bank Statement and Paystub V C" at bounding box center [211, 303] width 297 height 36
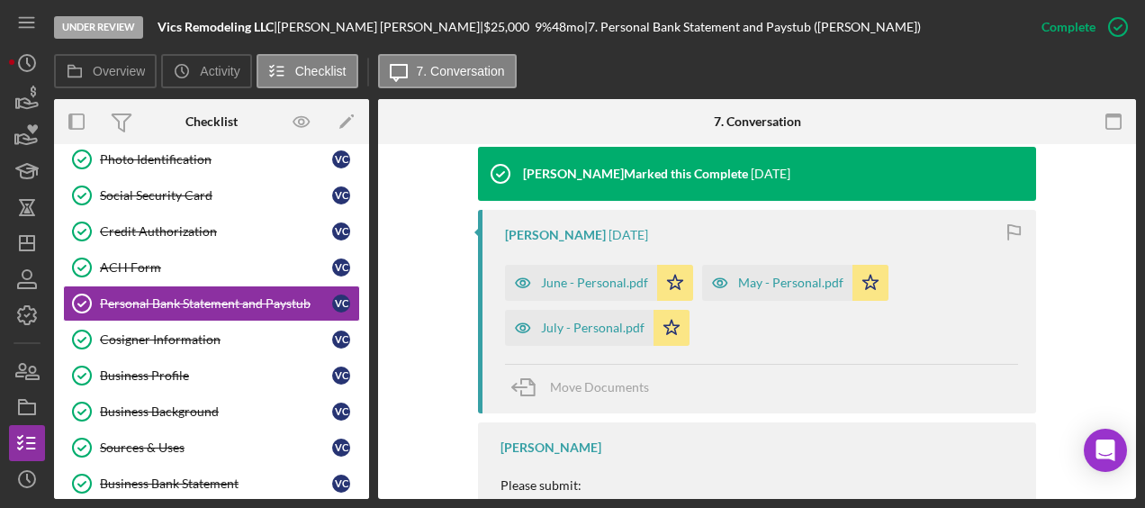
scroll to position [704, 0]
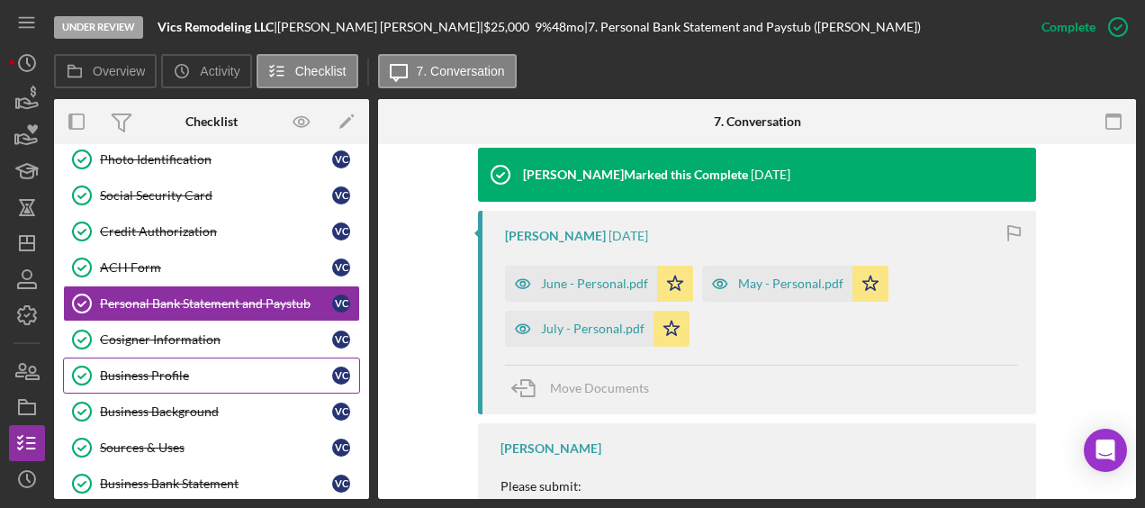
click at [203, 373] on div "Business Profile" at bounding box center [216, 375] width 232 height 14
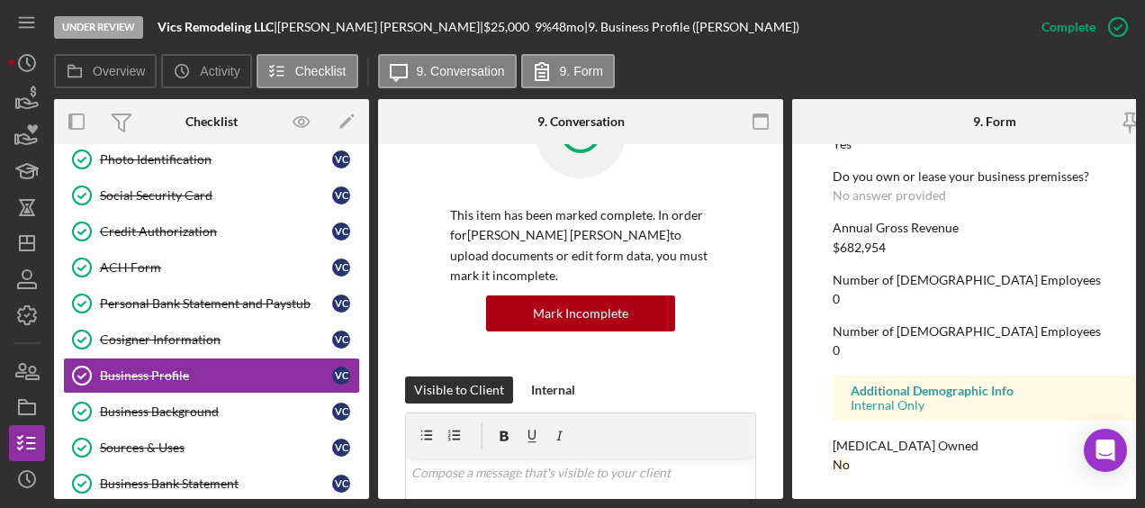
scroll to position [1023, 0]
click at [234, 404] on div "Business Background" at bounding box center [216, 411] width 232 height 14
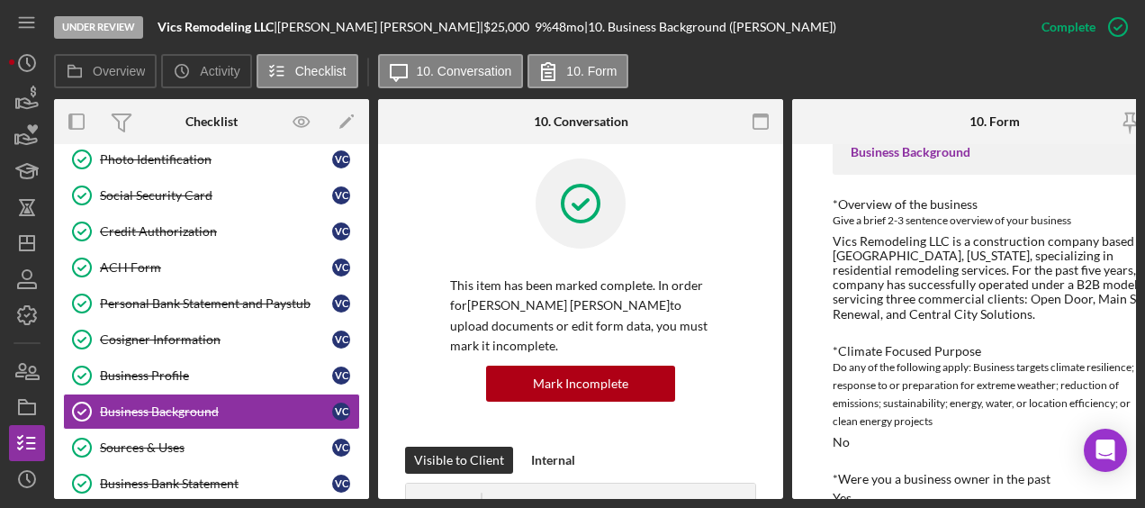
scroll to position [0, 61]
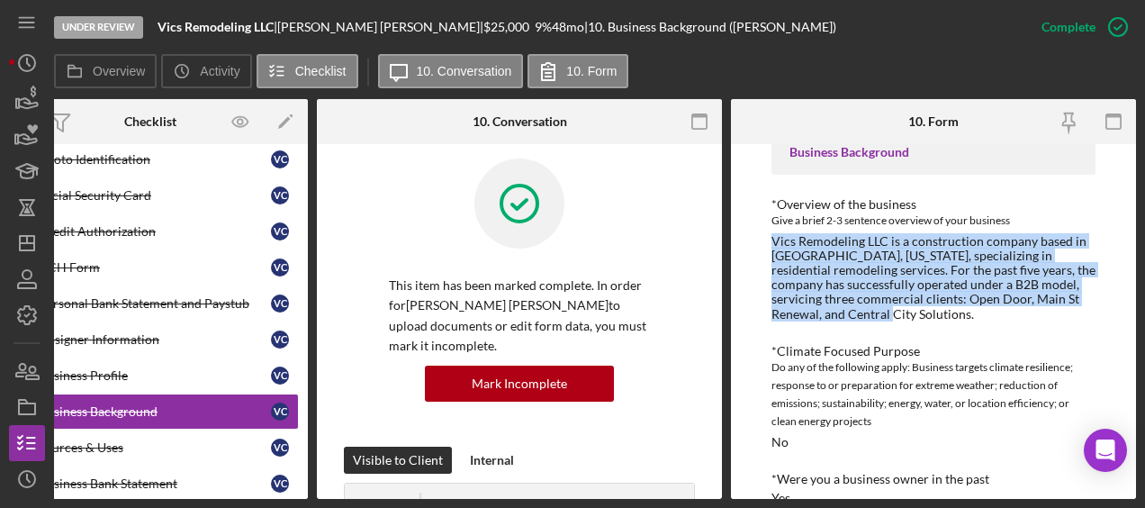
drag, startPoint x: 895, startPoint y: 316, endPoint x: 771, endPoint y: 243, distance: 143.3
click at [771, 243] on div "Vics Remodeling LLC is a construction company based in Columbus, Ohio, speciali…" at bounding box center [933, 277] width 324 height 87
copy div "Vics Remodeling LLC is a construction company based in Columbus, Ohio, speciali…"
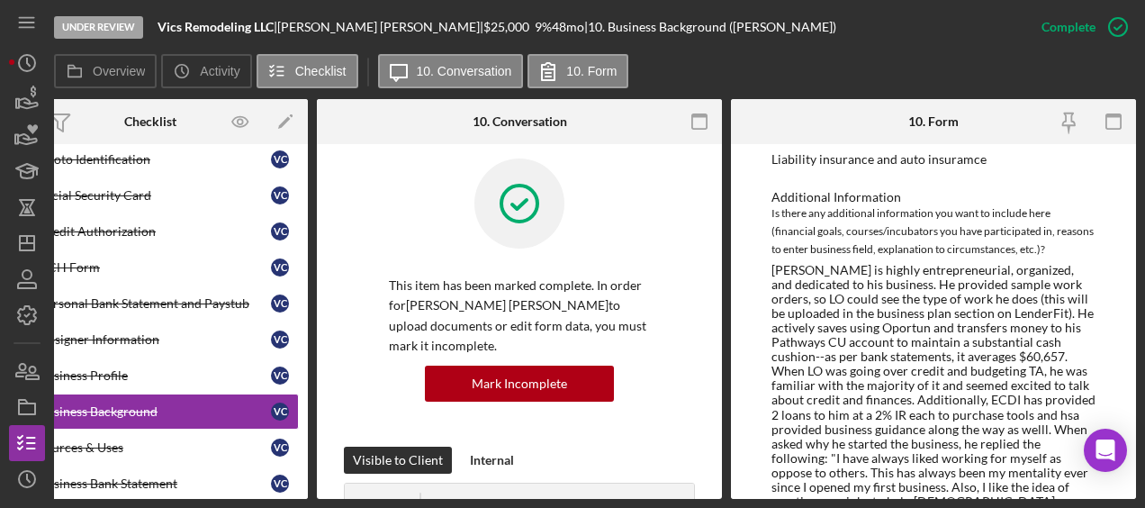
scroll to position [1221, 0]
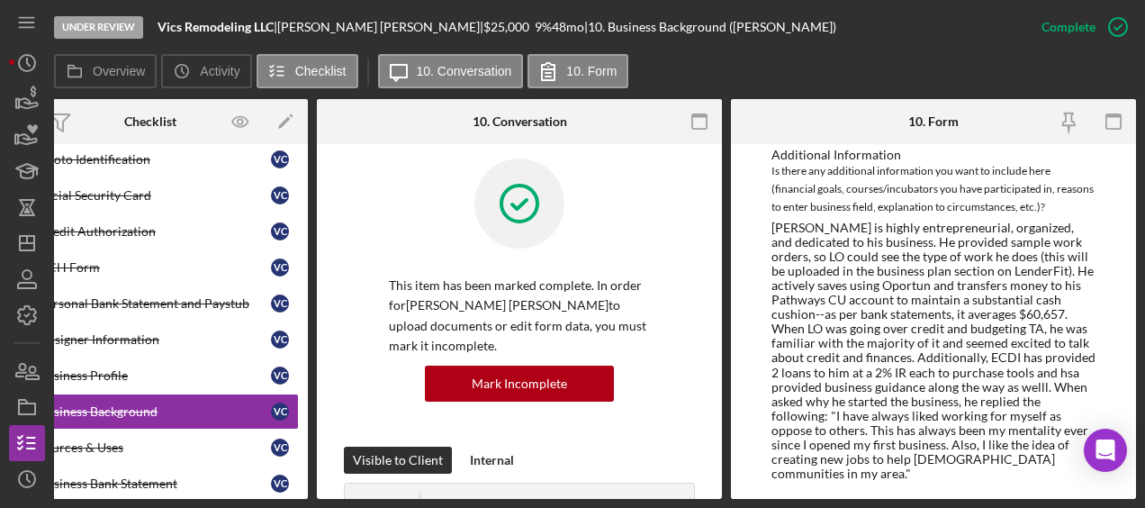
click at [958, 407] on div "Victor is highly entrepreneurial, organized, and dedicated to his business. He …" at bounding box center [933, 351] width 324 height 261
click at [948, 387] on div "Victor is highly entrepreneurial, organized, and dedicated to his business. He …" at bounding box center [933, 351] width 324 height 261
click at [110, 421] on link "Business Background Business Background V C" at bounding box center [150, 411] width 297 height 36
click at [109, 440] on div "Sources & Uses" at bounding box center [155, 447] width 232 height 14
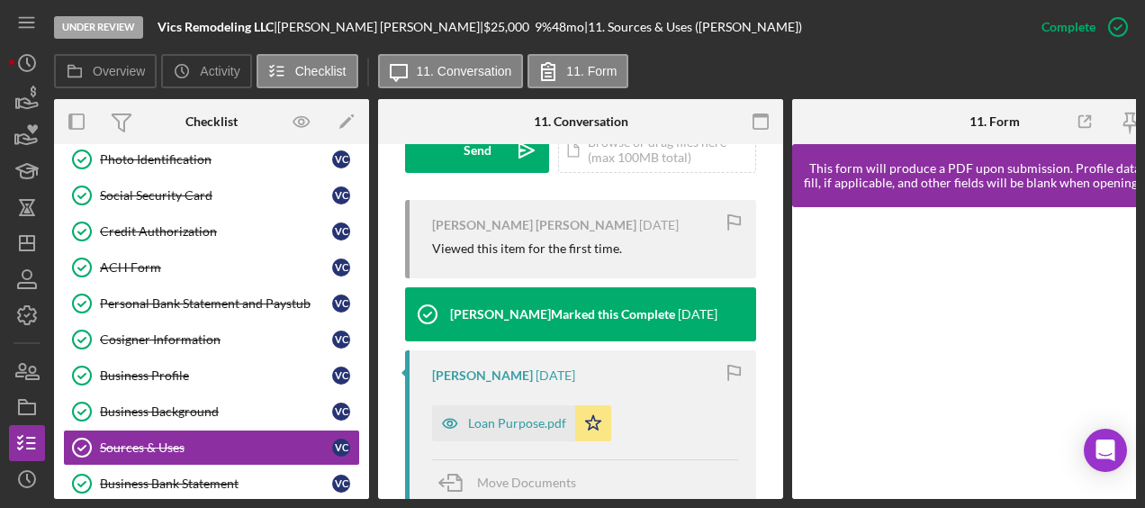
scroll to position [727, 0]
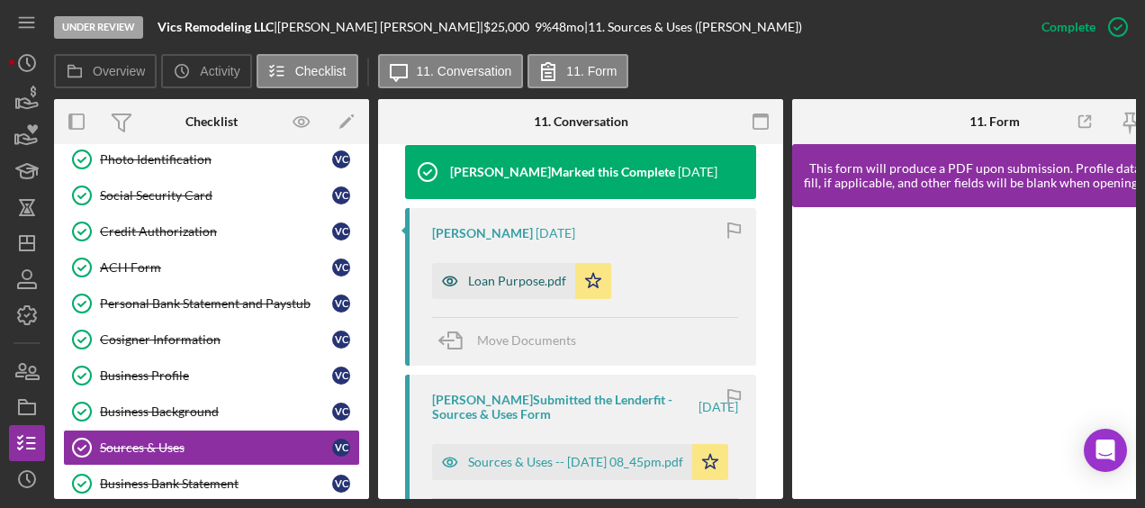
click at [510, 284] on div "Loan Purpose.pdf" at bounding box center [517, 281] width 98 height 14
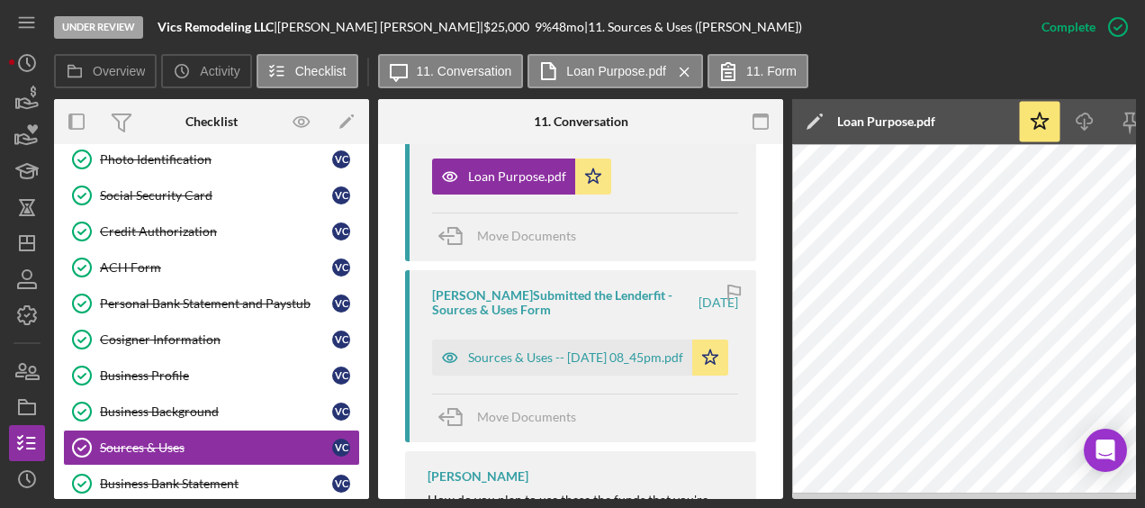
scroll to position [860, 0]
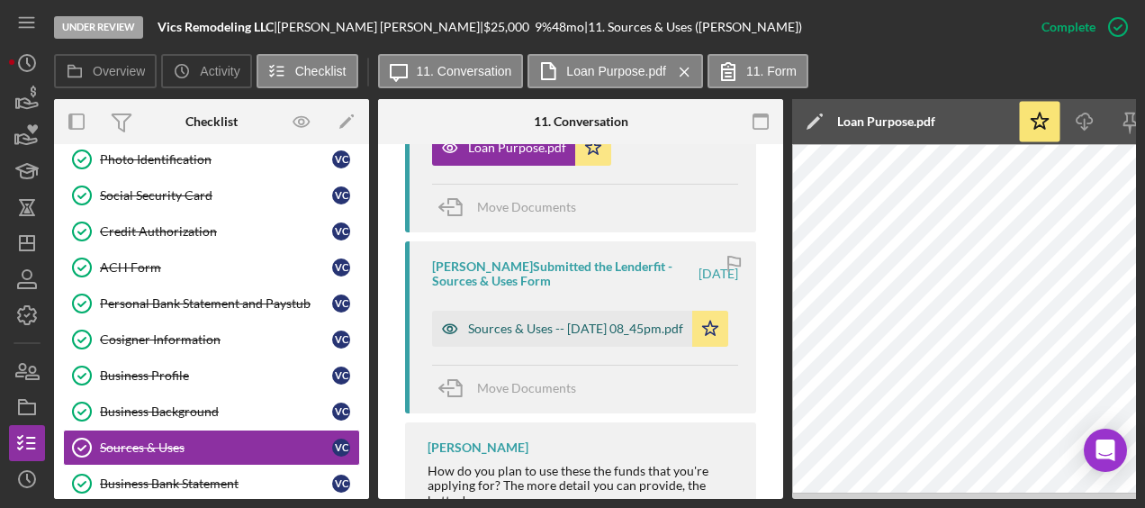
click at [558, 324] on div "Sources & Uses -- 2025-08-19 08_45pm.pdf" at bounding box center [575, 328] width 215 height 14
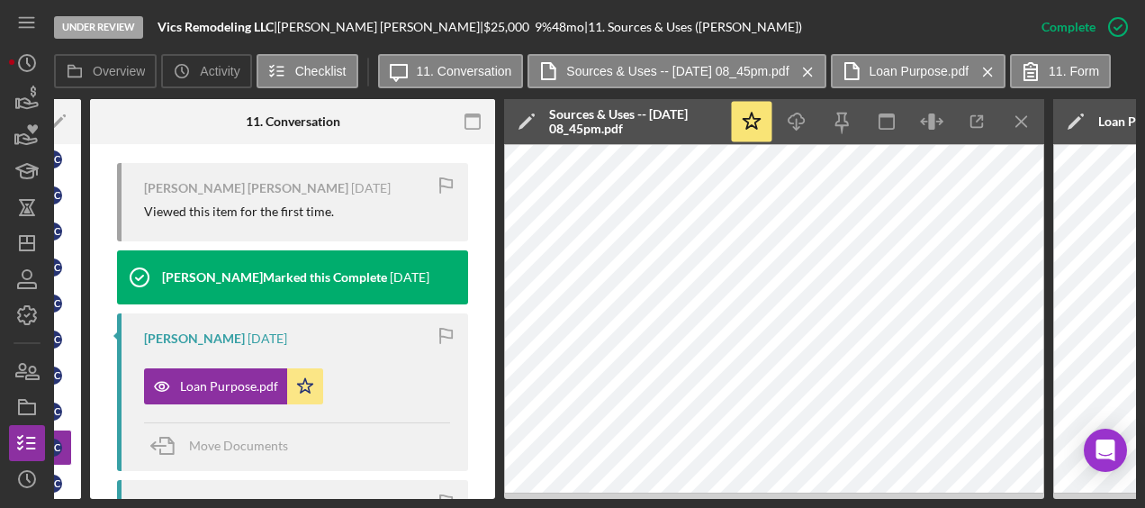
scroll to position [0, 0]
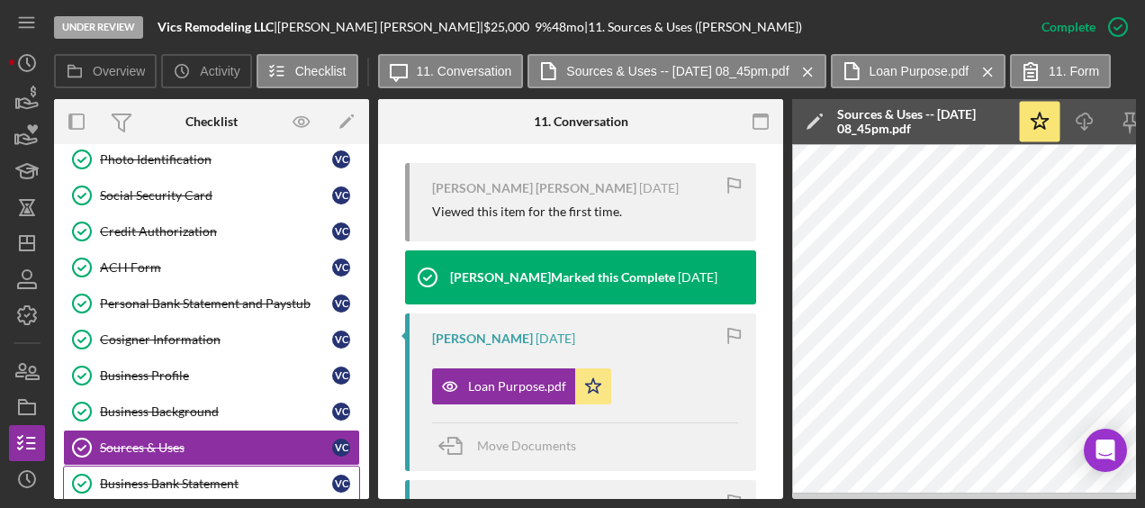
click at [219, 476] on div "Business Bank Statement" at bounding box center [216, 483] width 232 height 14
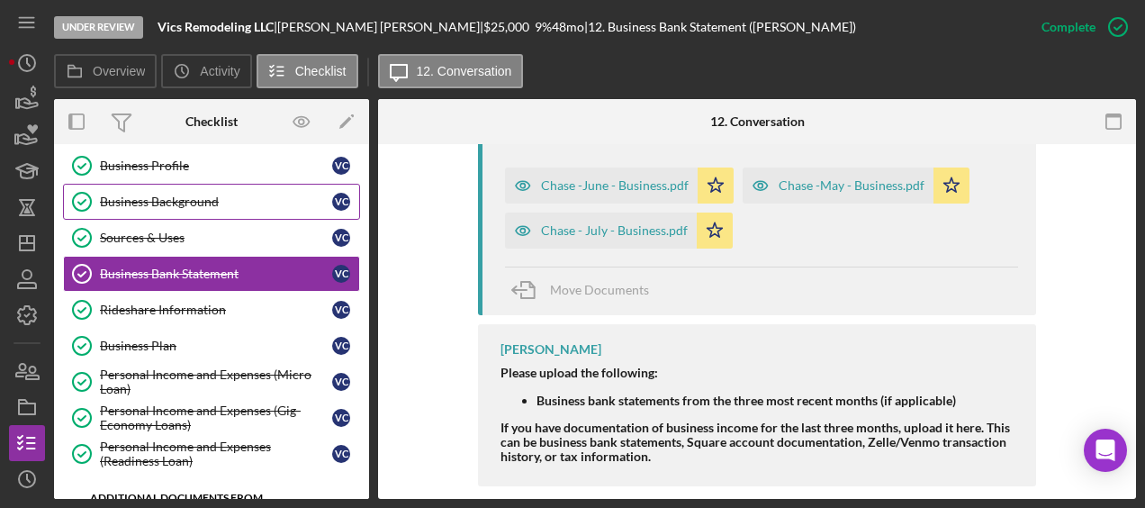
scroll to position [367, 0]
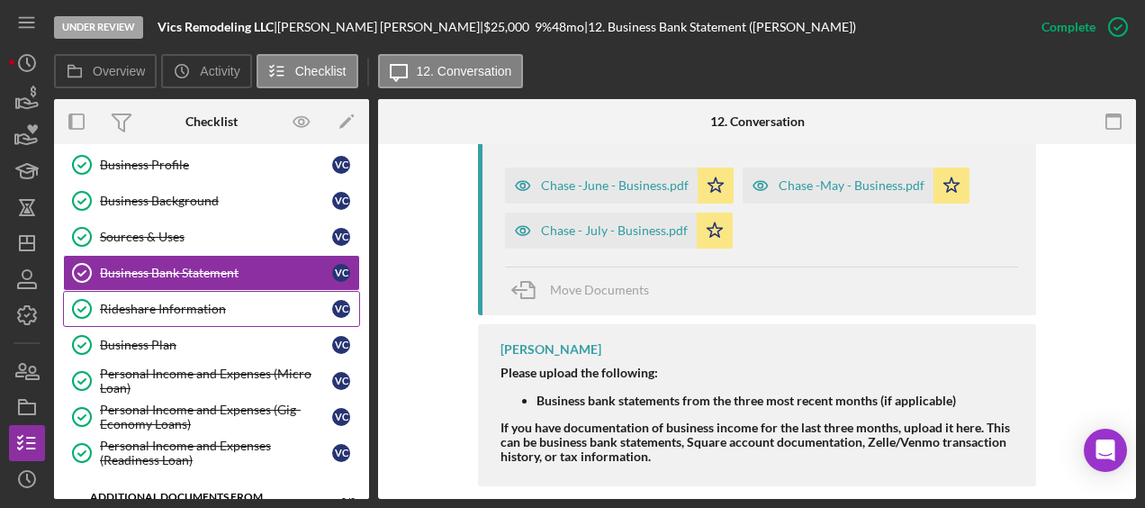
click at [203, 302] on div "Rideshare Information" at bounding box center [216, 309] width 232 height 14
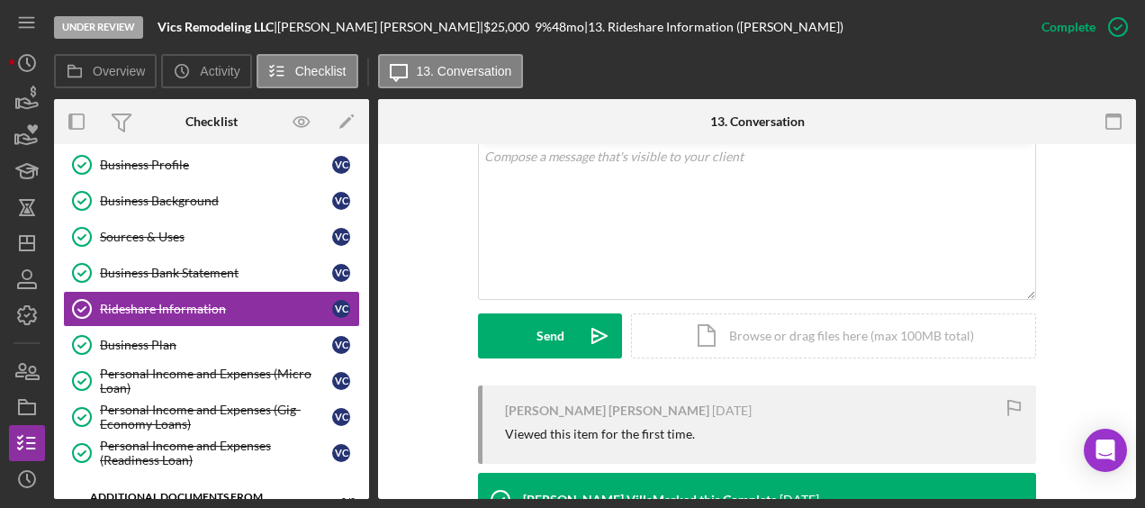
scroll to position [378, 0]
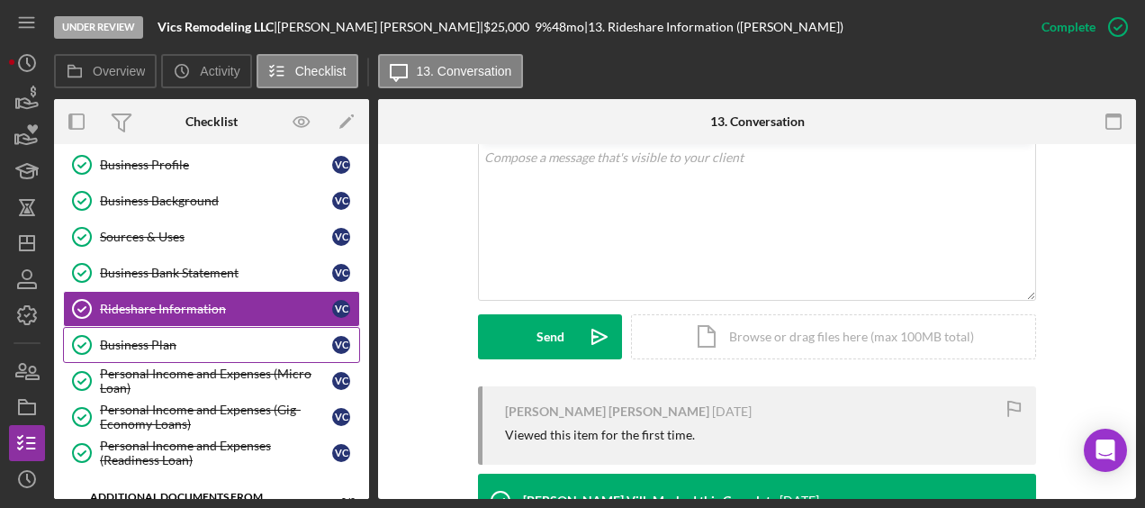
click at [212, 340] on div "Business Plan" at bounding box center [216, 345] width 232 height 14
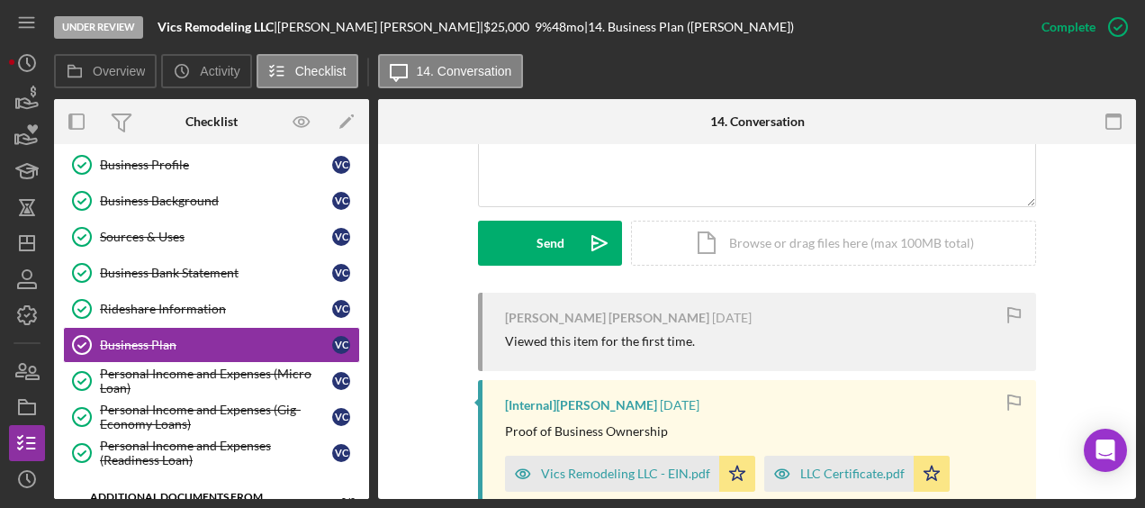
scroll to position [499, 0]
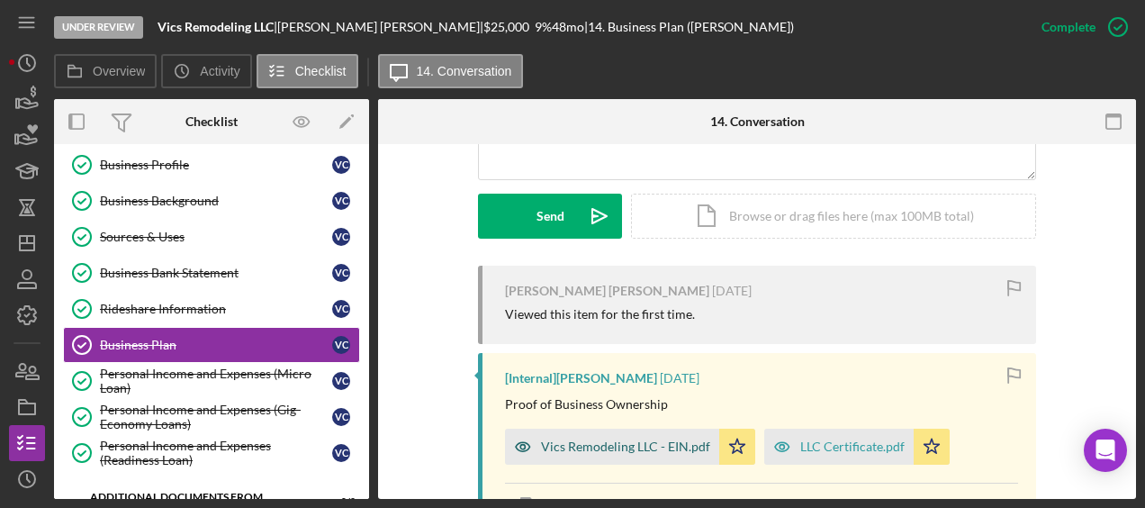
click at [664, 439] on div "Vics Remodeling LLC - EIN.pdf" at bounding box center [625, 446] width 169 height 14
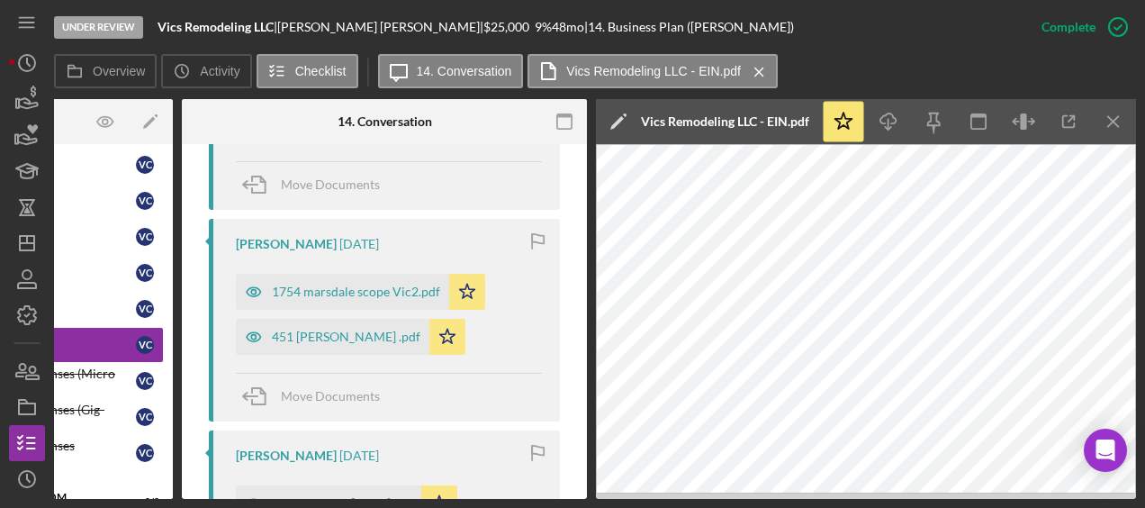
scroll to position [1645, 0]
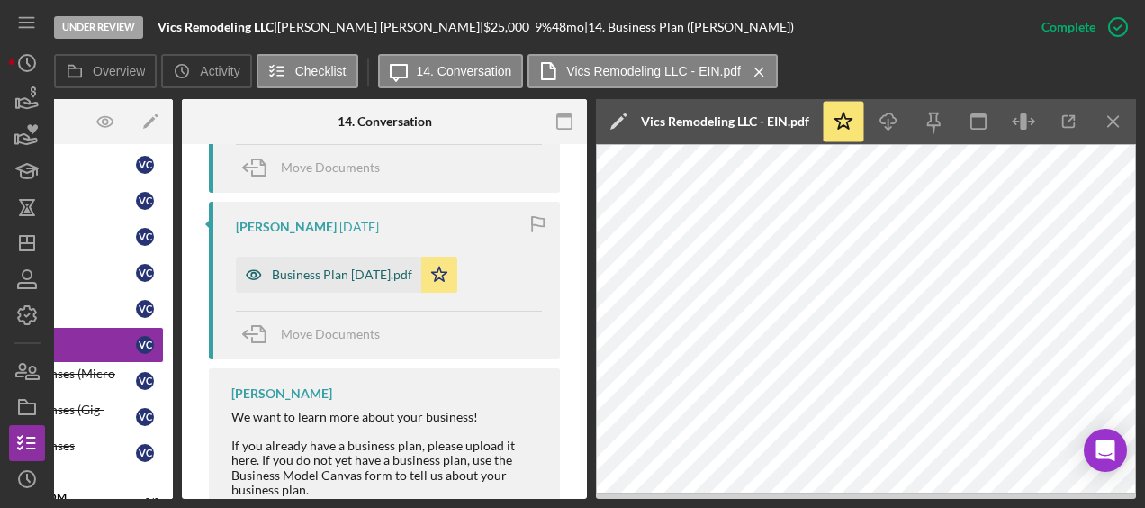
click at [338, 273] on div "Business Plan August 2025.pdf" at bounding box center [342, 274] width 140 height 14
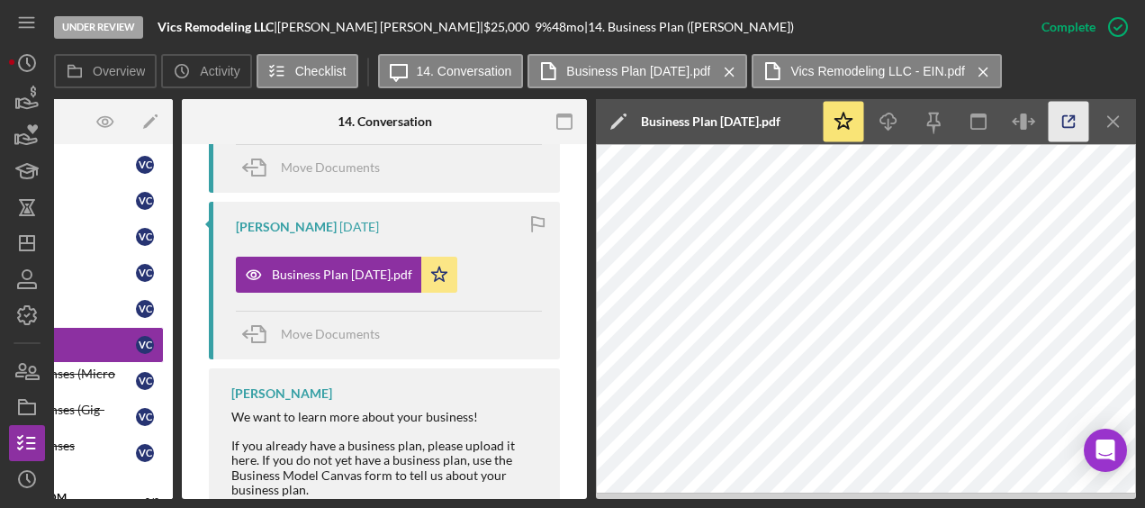
click at [1071, 125] on icon "button" at bounding box center [1069, 122] width 41 height 41
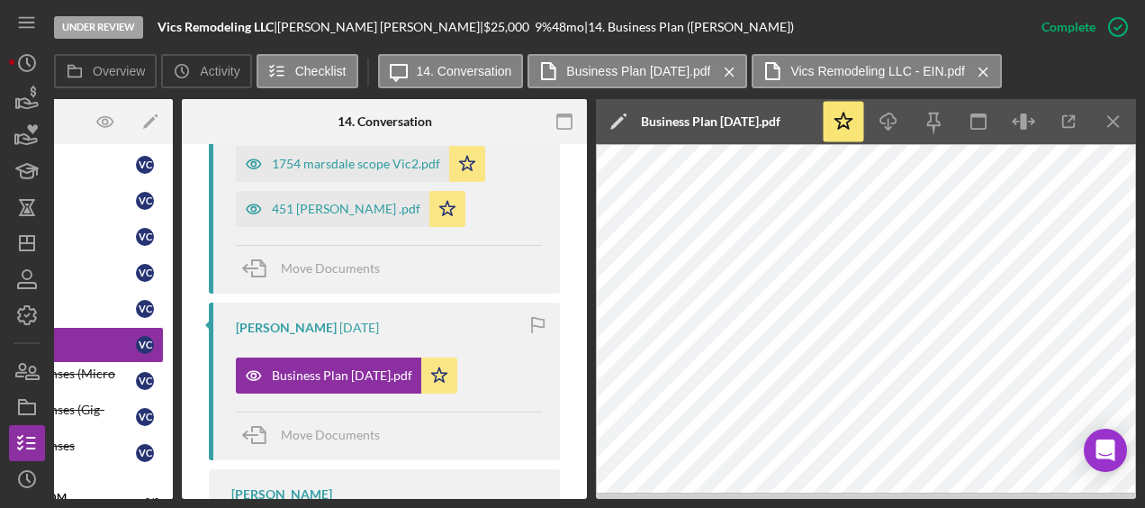
scroll to position [0, 0]
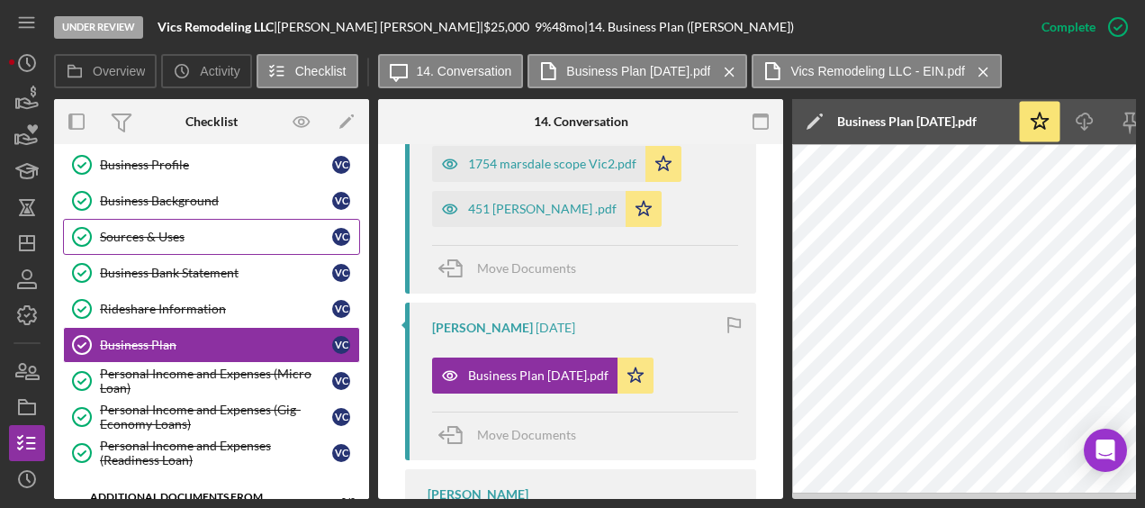
click at [164, 220] on link "Sources & Uses Sources & Uses V C" at bounding box center [211, 237] width 297 height 36
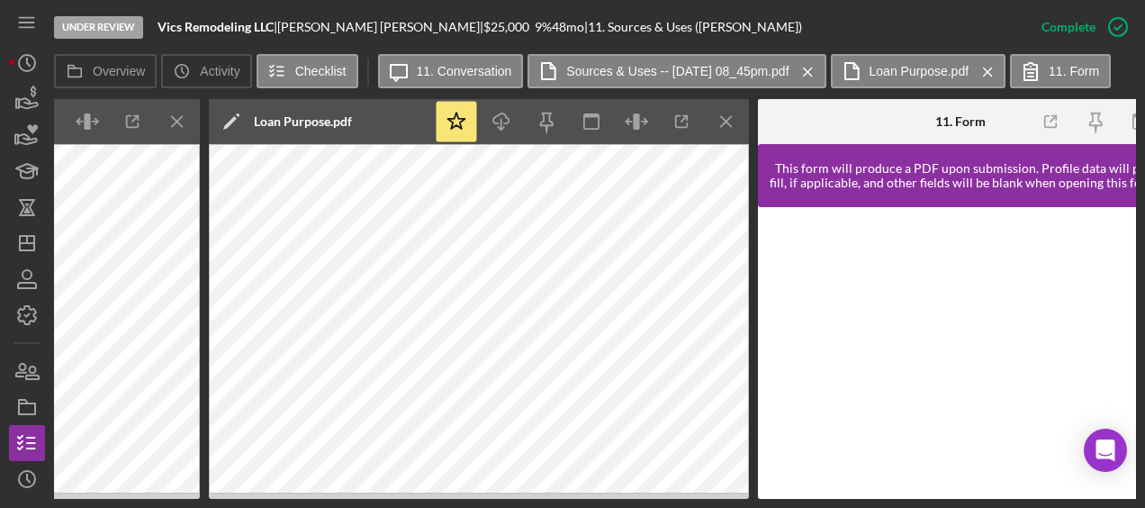
scroll to position [0, 1157]
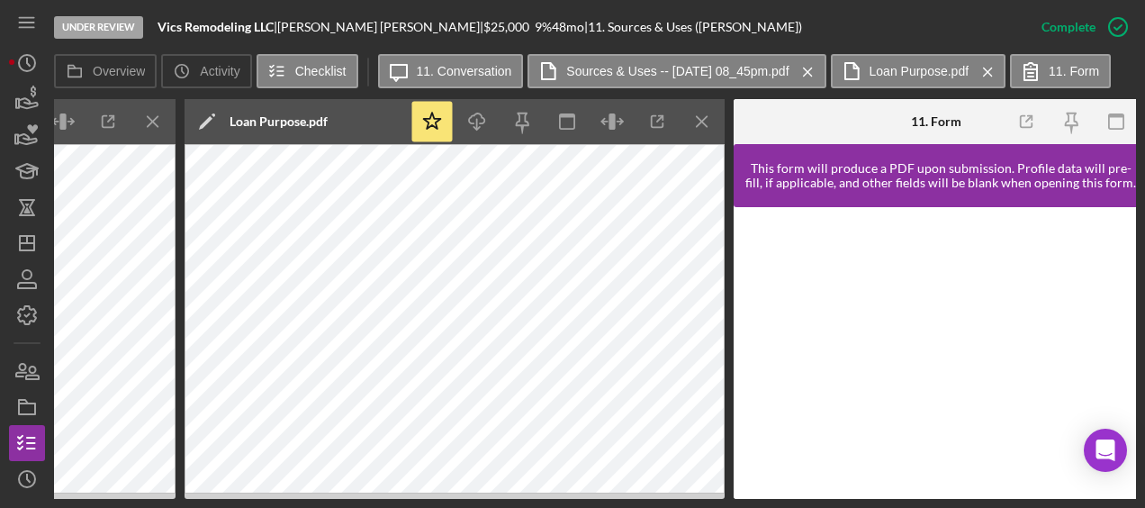
drag, startPoint x: 641, startPoint y: 501, endPoint x: 611, endPoint y: 498, distance: 29.9
click at [611, 498] on div "Under Review Vics Remodeling LLC | Victor Castillo Gonzalez | $25,000 $25,000 9…" at bounding box center [572, 254] width 1145 height 508
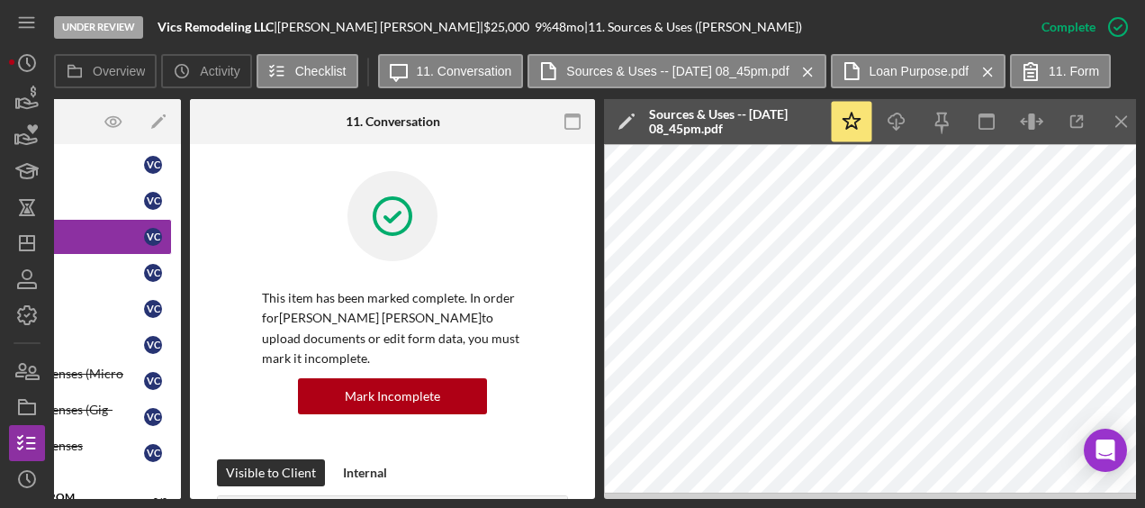
scroll to position [0, 0]
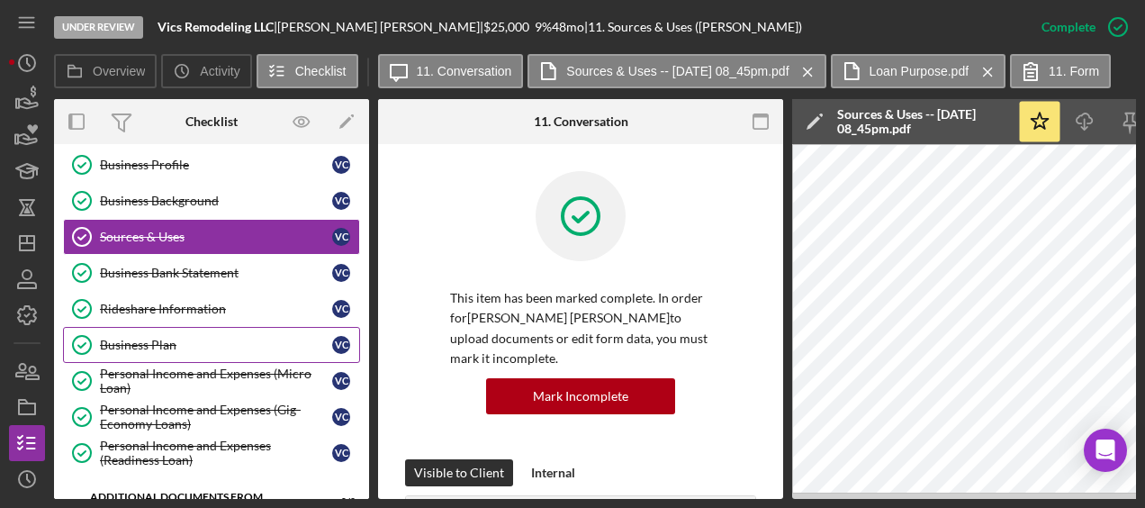
click at [167, 347] on link "Business Plan Business Plan V C" at bounding box center [211, 345] width 297 height 36
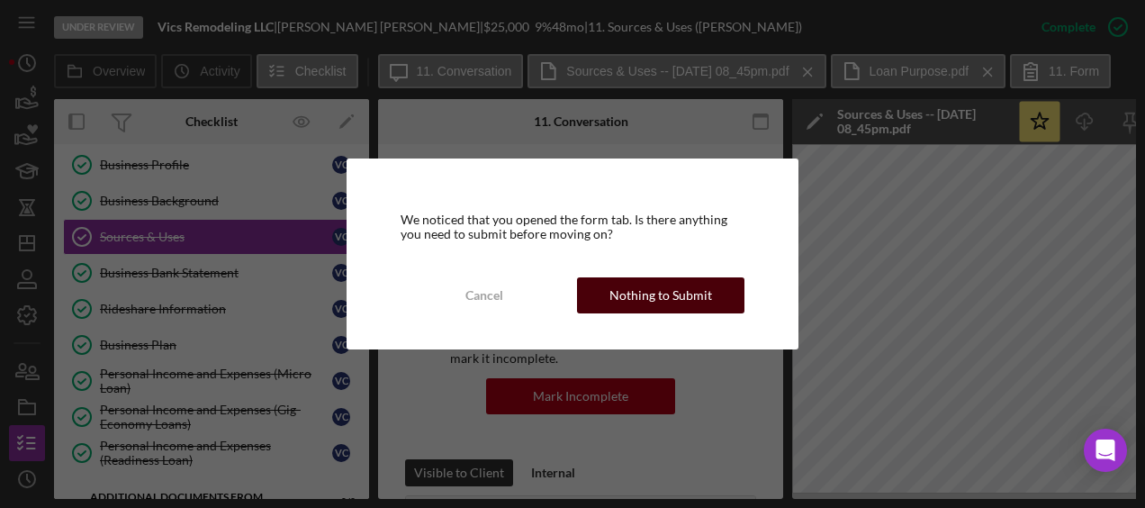
click at [658, 310] on div "Nothing to Submit" at bounding box center [660, 295] width 103 height 36
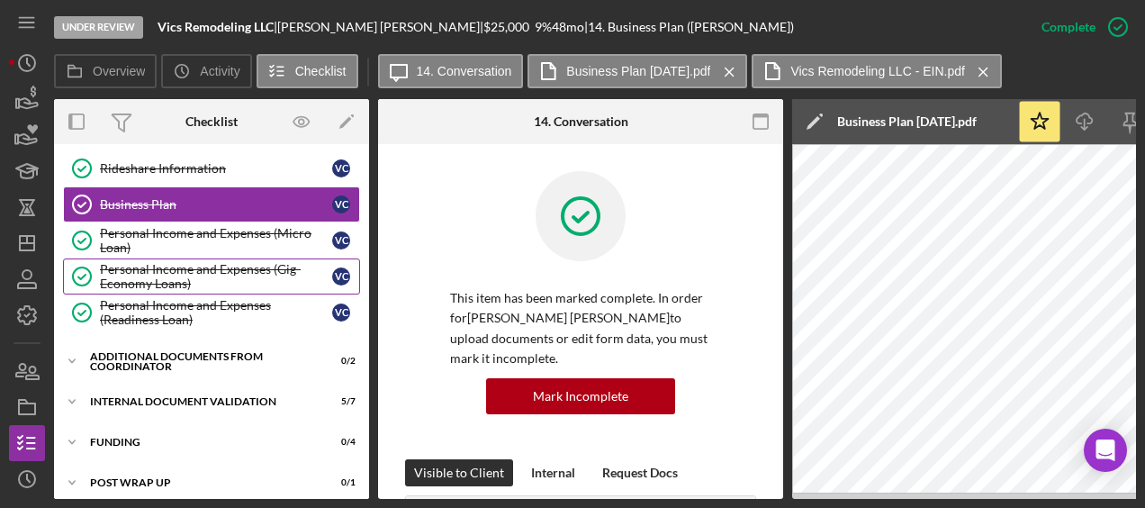
scroll to position [533, 0]
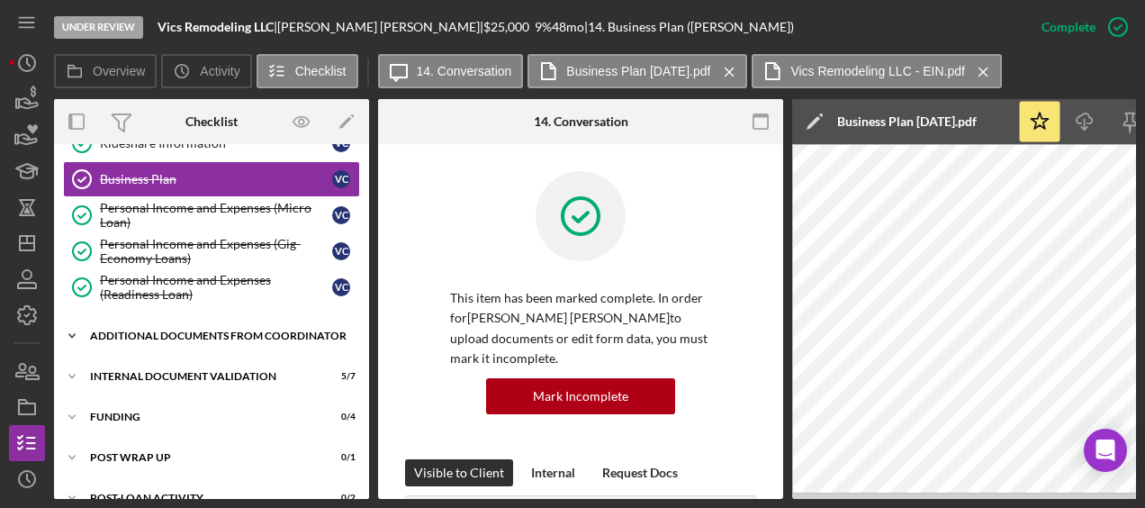
click at [173, 330] on div "Additional Documents from Coordinator" at bounding box center [218, 335] width 257 height 11
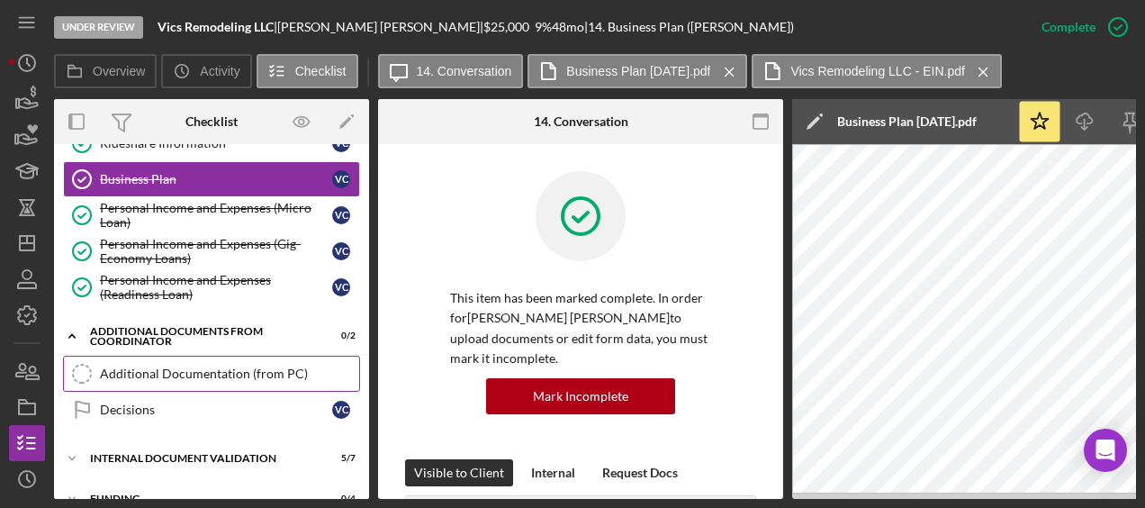
click at [153, 366] on div "Additional Documentation (from PC)" at bounding box center [229, 373] width 259 height 14
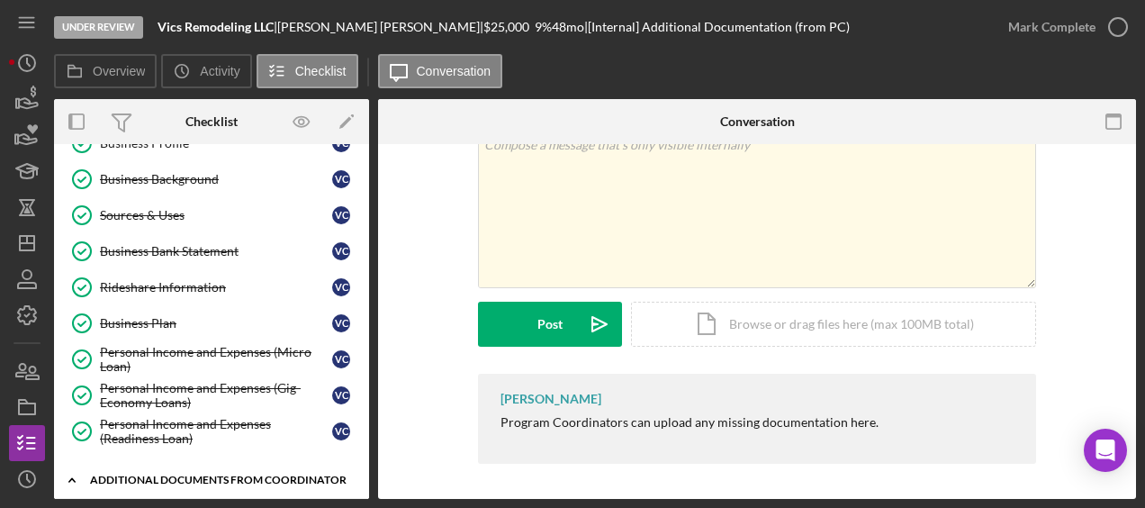
scroll to position [372, 0]
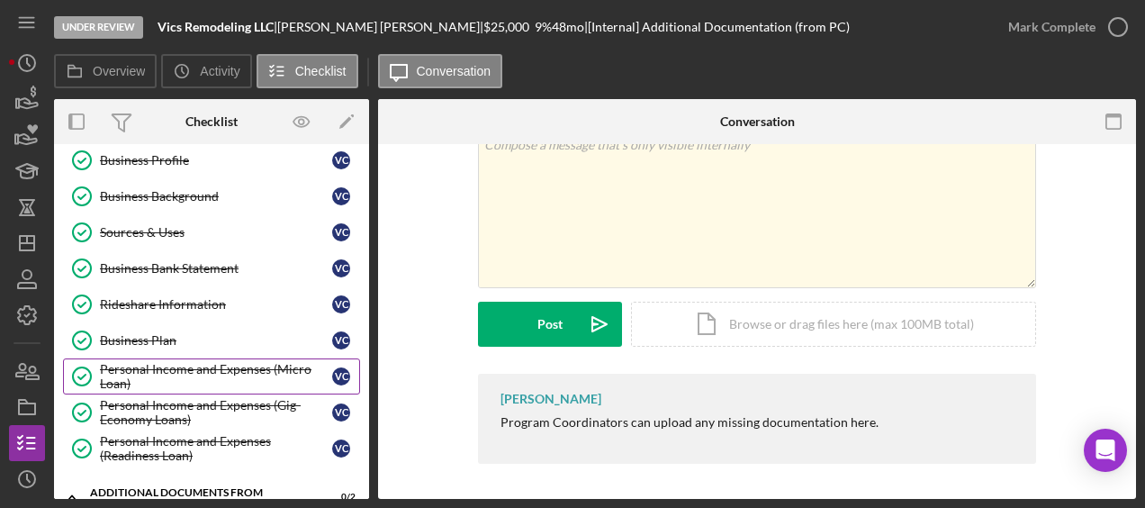
click at [185, 362] on div "Personal Income and Expenses (Micro Loan)" at bounding box center [216, 376] width 232 height 29
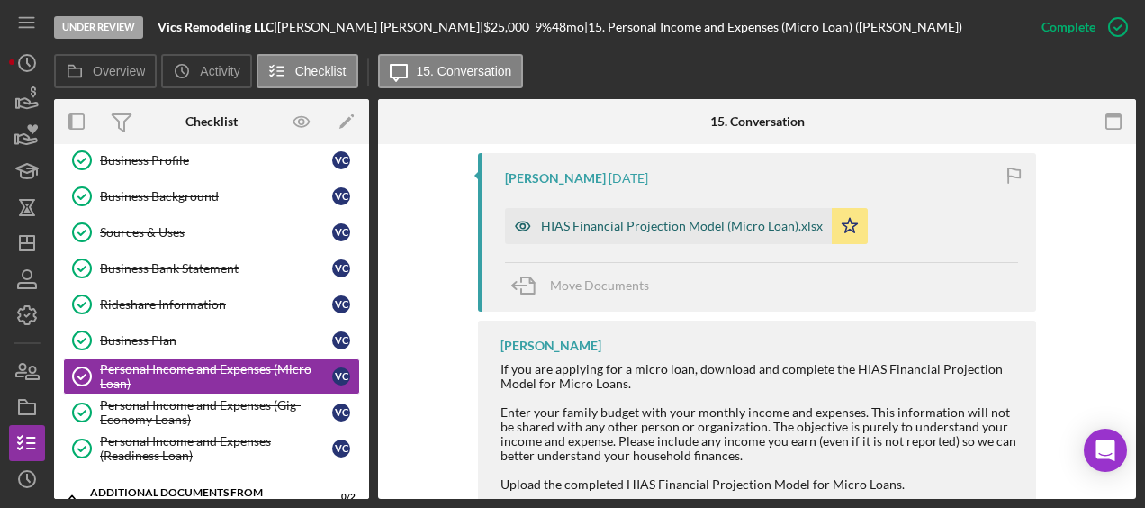
click at [671, 219] on div "HIAS Financial Projection Model (Micro Loan).xlsx" at bounding box center [682, 226] width 282 height 14
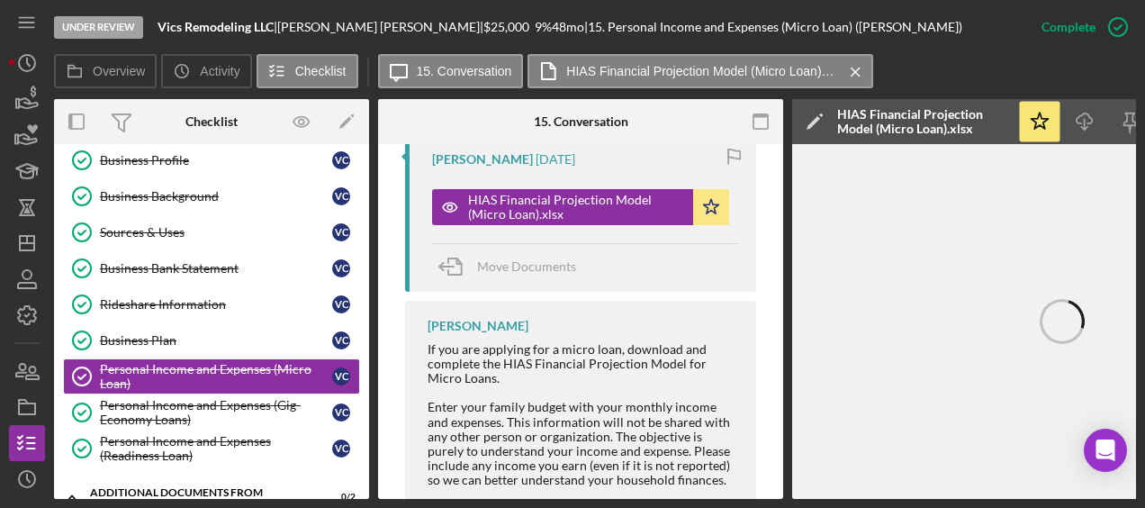
scroll to position [0, 196]
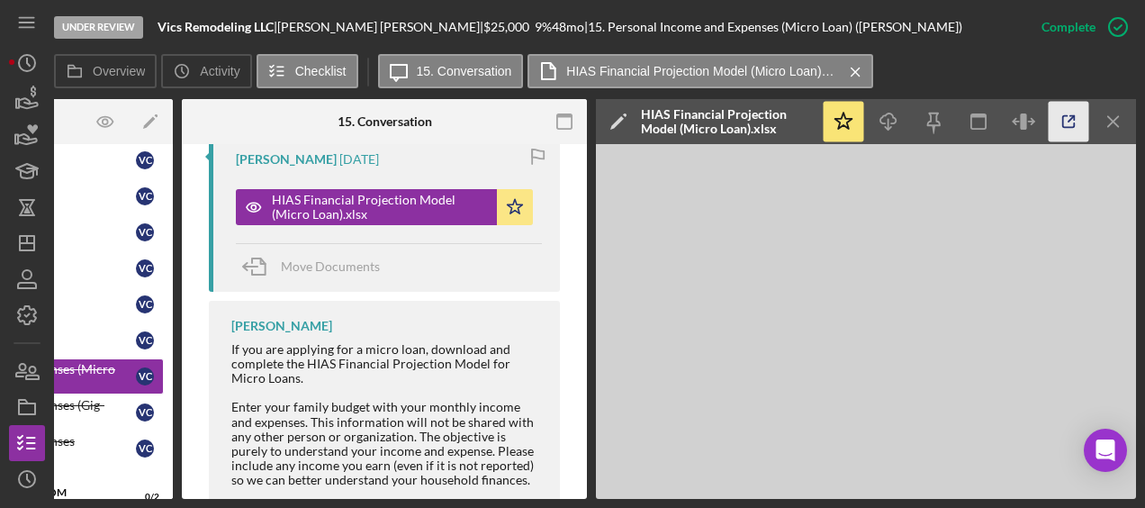
click at [1069, 116] on icon "button" at bounding box center [1069, 122] width 41 height 41
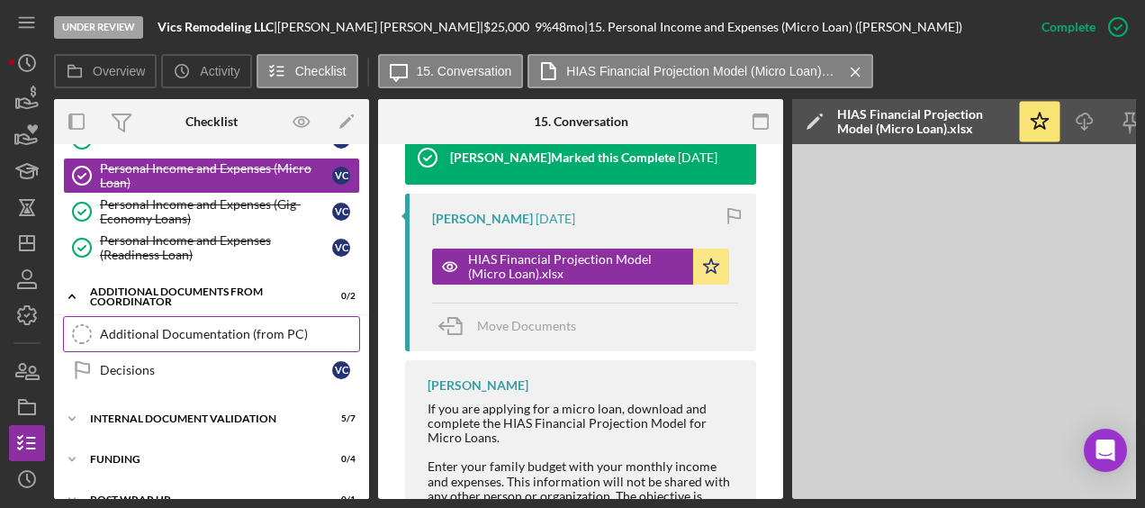
scroll to position [663, 0]
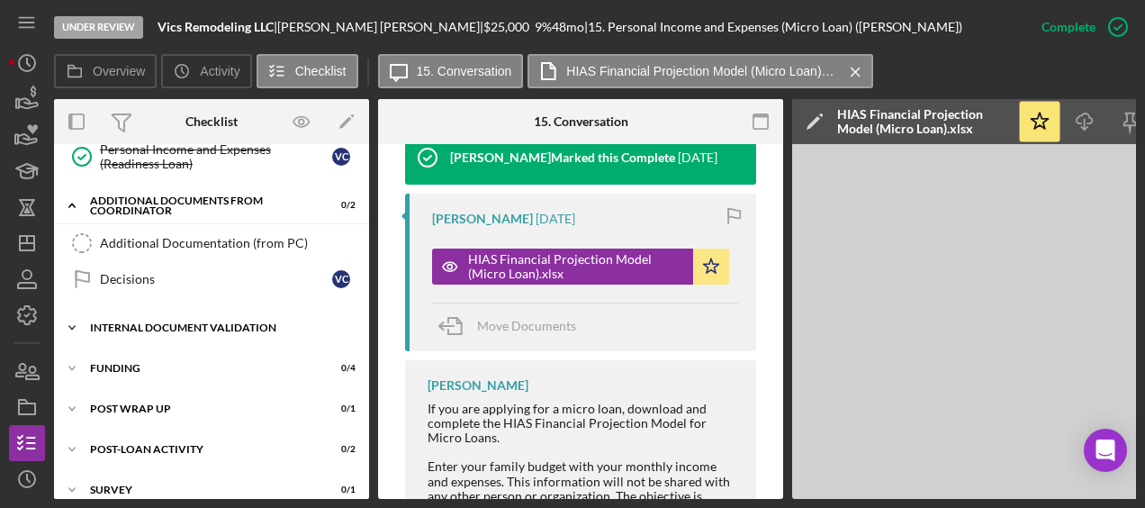
click at [209, 322] on div "Internal Document Validation" at bounding box center [218, 327] width 257 height 11
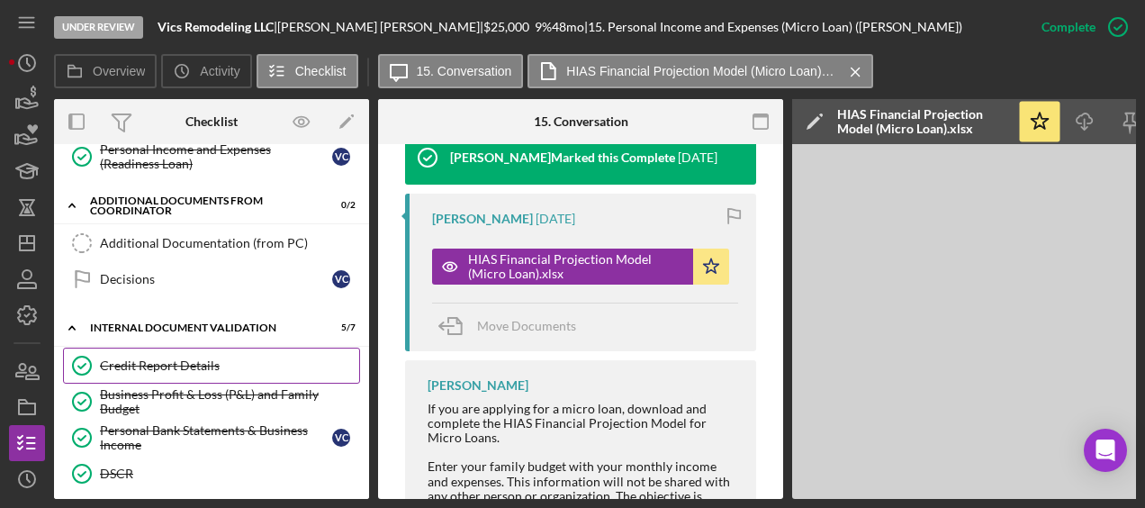
click at [178, 347] on link "Credit Report Details Credit Report Details" at bounding box center [211, 365] width 297 height 36
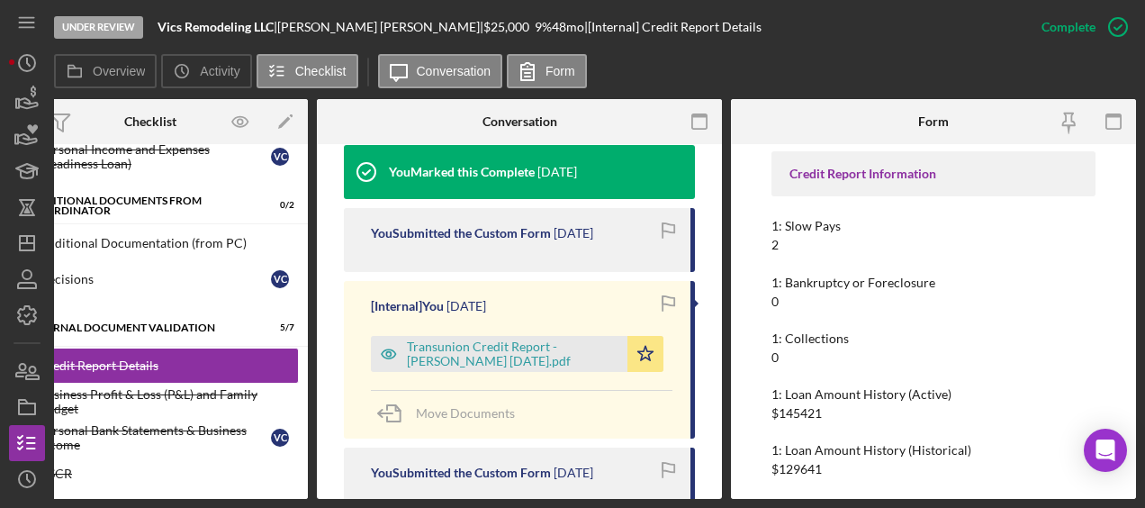
scroll to position [605, 0]
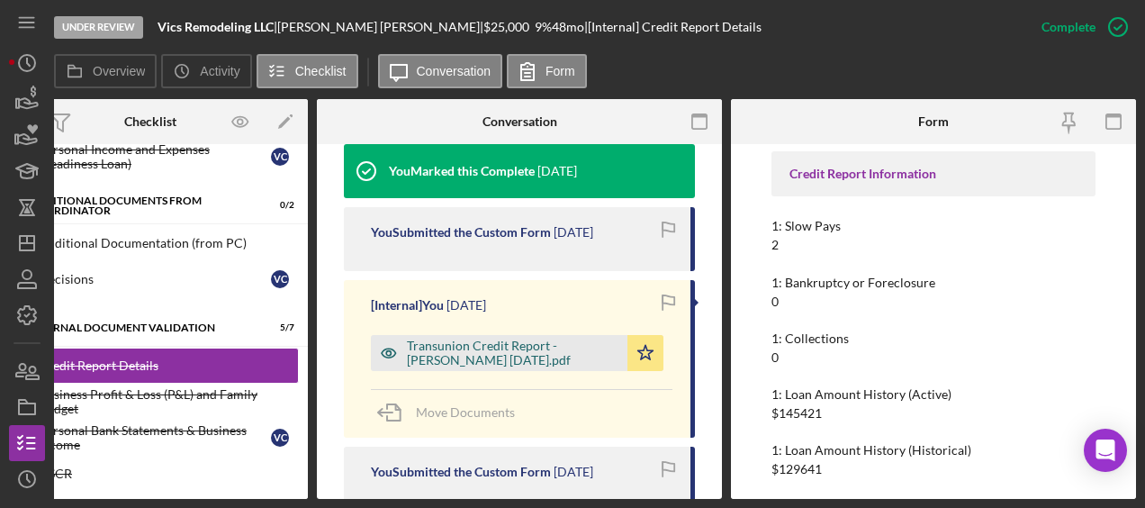
click at [511, 338] on div "Transunion Credit Report - Castillo Gonzalez 8.25.2025.pdf" at bounding box center [513, 352] width 212 height 29
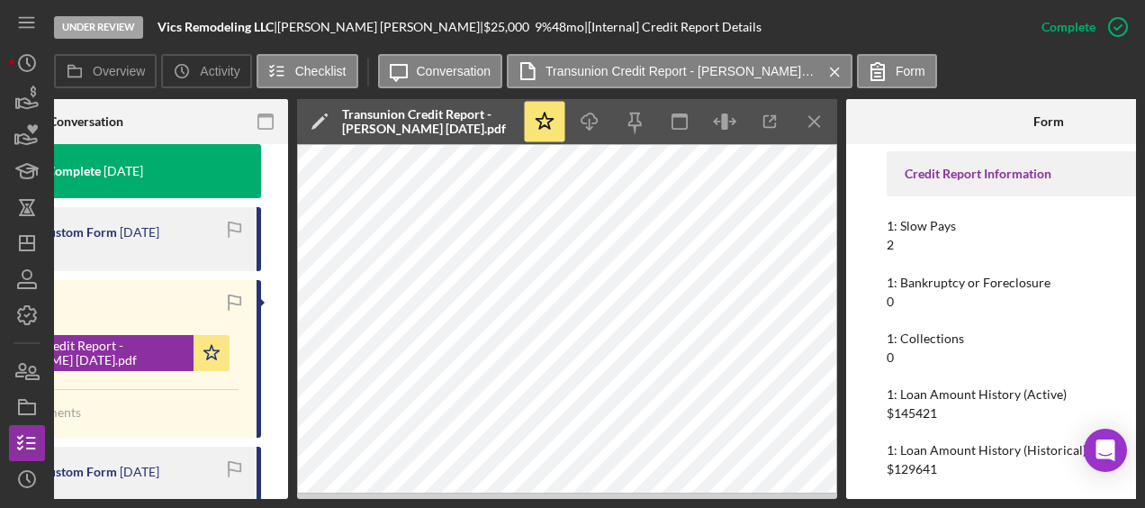
scroll to position [0, 501]
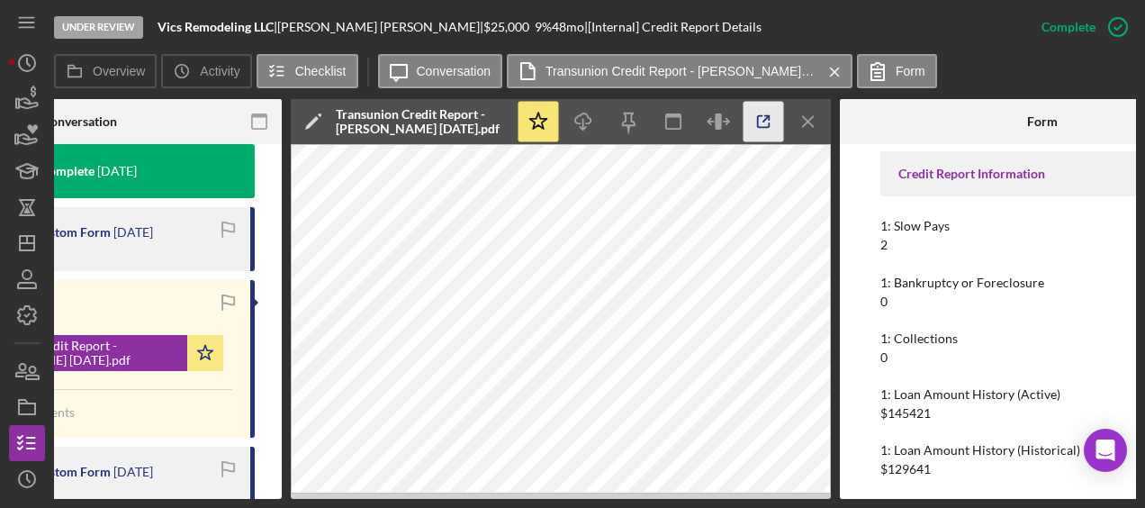
click at [761, 127] on icon "button" at bounding box center [764, 122] width 12 height 12
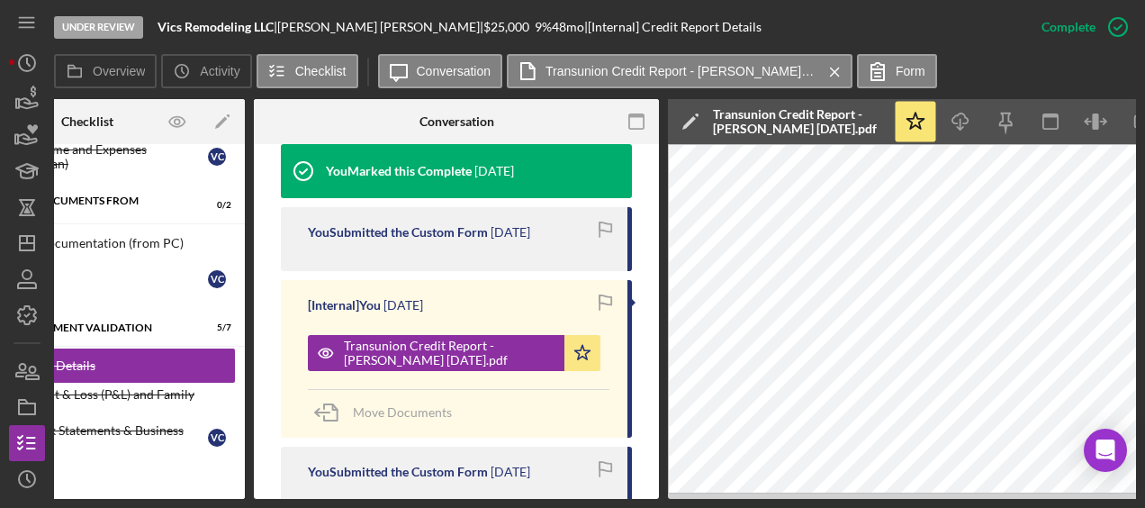
scroll to position [0, 94]
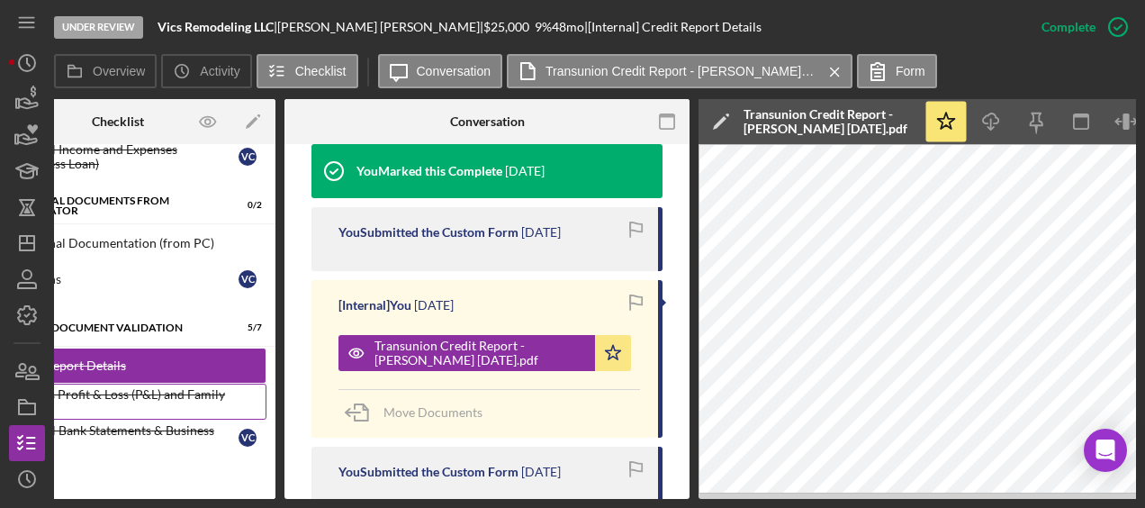
click at [133, 387] on div "Business Profit & Loss (P&L) and Family Budget" at bounding box center [135, 401] width 259 height 29
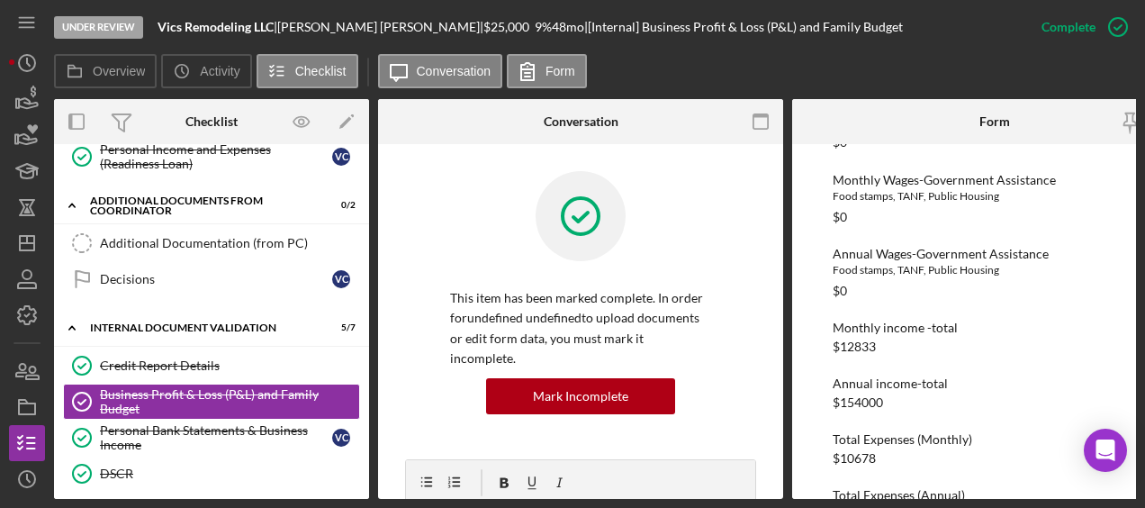
scroll to position [569, 0]
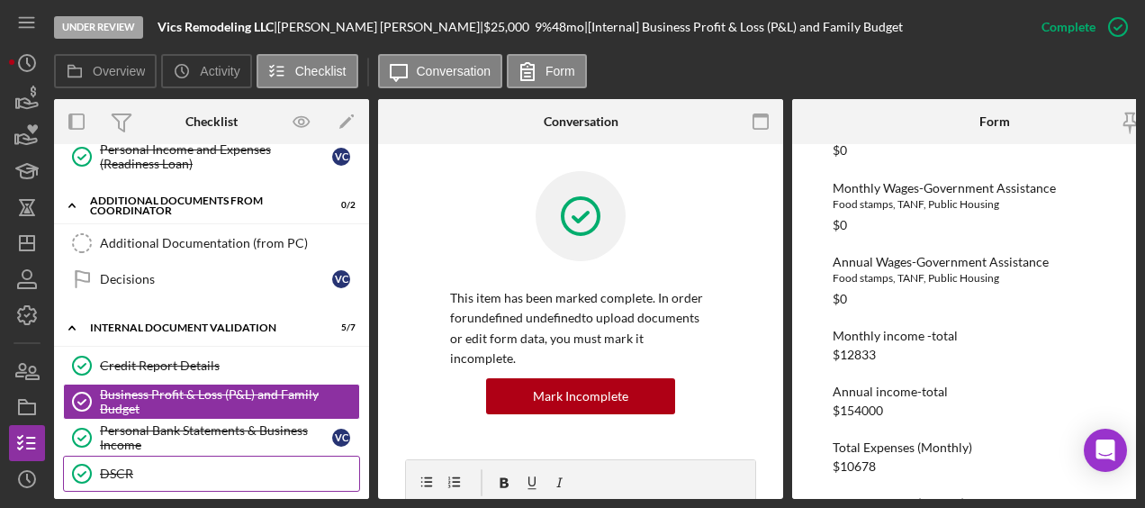
click at [157, 466] on div "DSCR" at bounding box center [229, 473] width 259 height 14
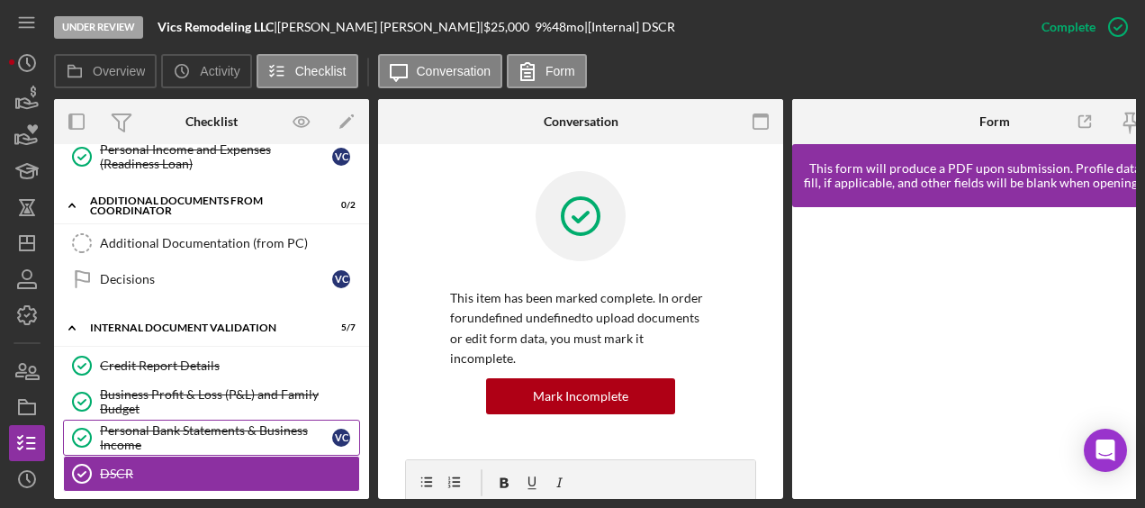
scroll to position [773, 0]
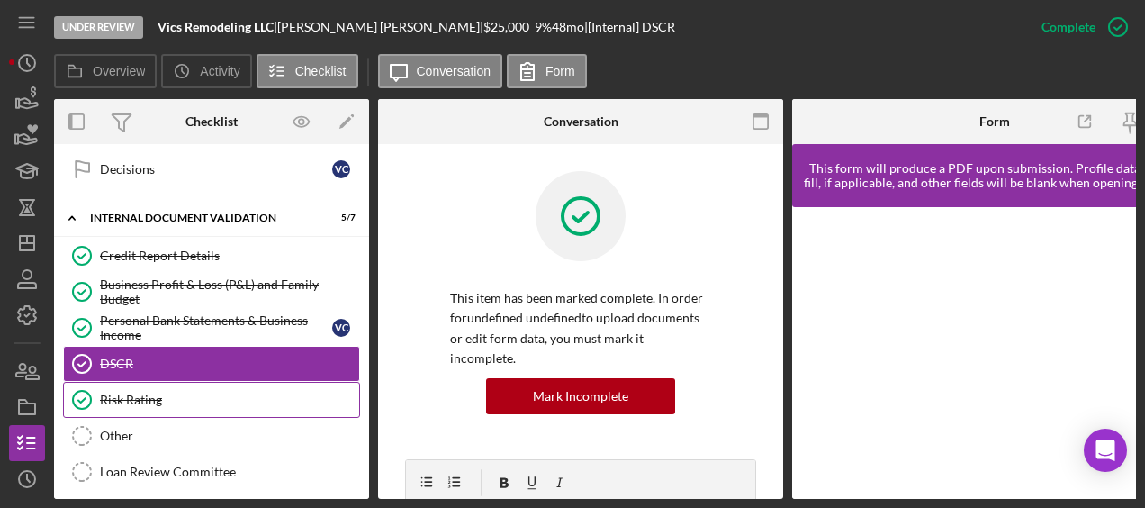
click at [171, 392] on div "Risk Rating" at bounding box center [229, 399] width 259 height 14
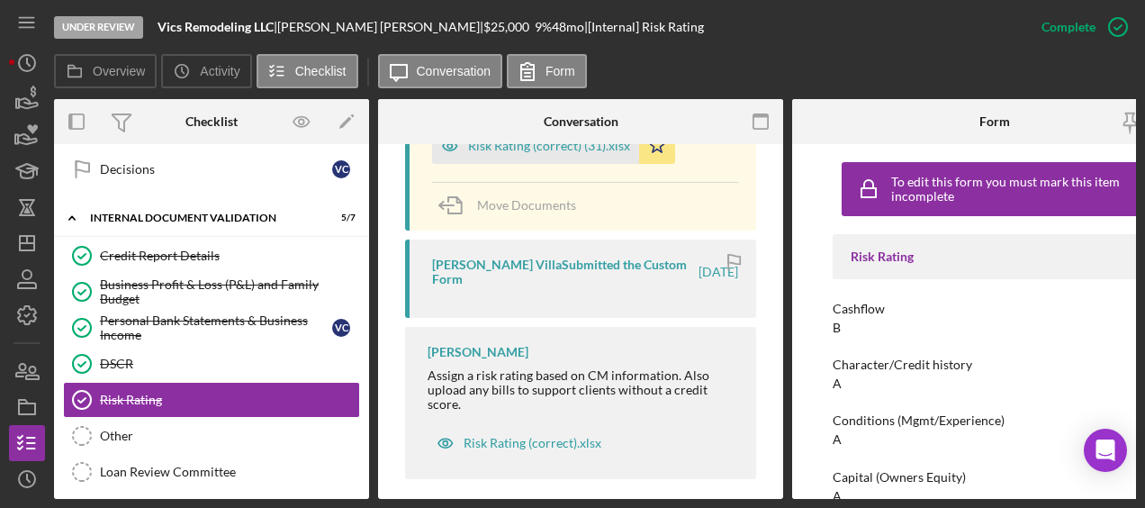
scroll to position [600, 0]
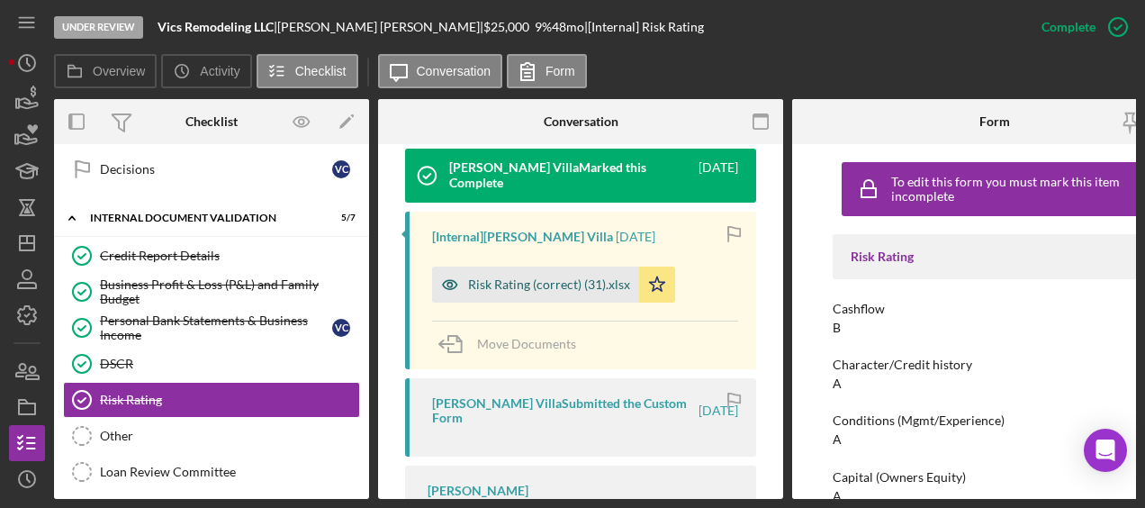
click at [540, 277] on div "Risk Rating (correct) (31).xlsx" at bounding box center [549, 284] width 162 height 14
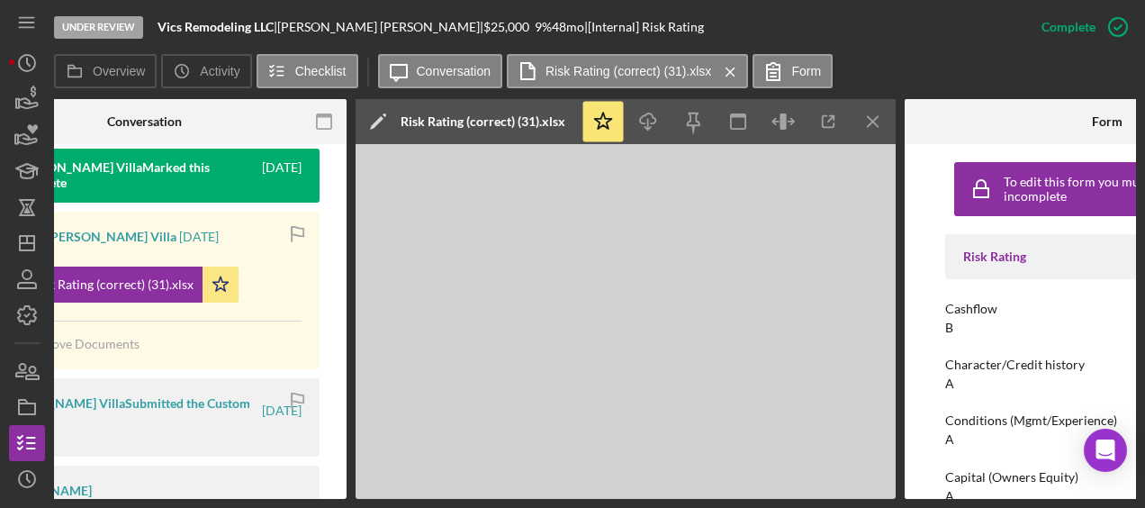
scroll to position [0, 446]
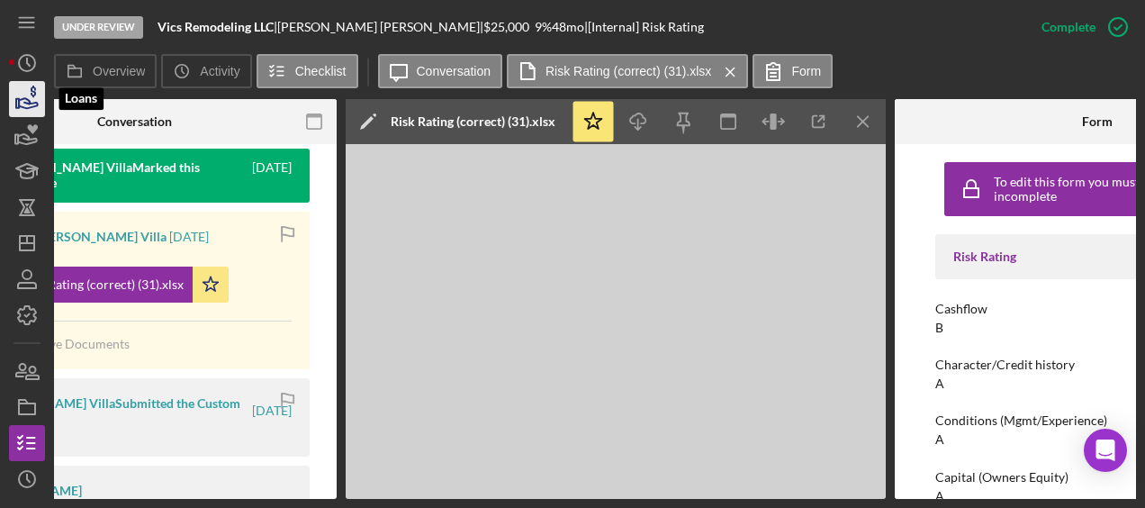
click at [29, 94] on icon "button" at bounding box center [27, 99] width 45 height 45
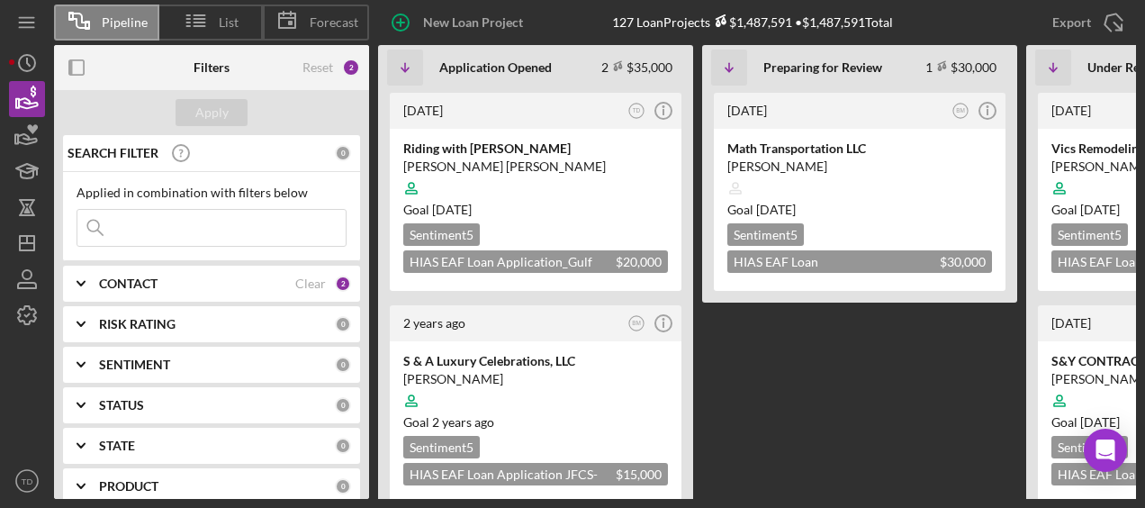
click at [232, 219] on input at bounding box center [211, 228] width 268 height 36
type input "e"
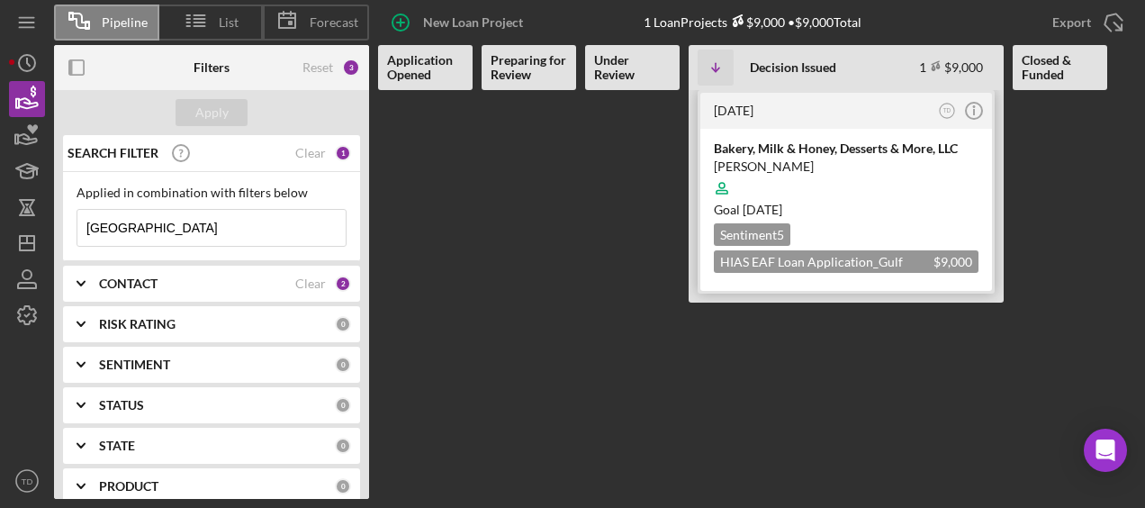
type input "[GEOGRAPHIC_DATA]"
click at [778, 151] on div "Bakery, Milk & Honey, Desserts & More, LLC" at bounding box center [846, 149] width 265 height 18
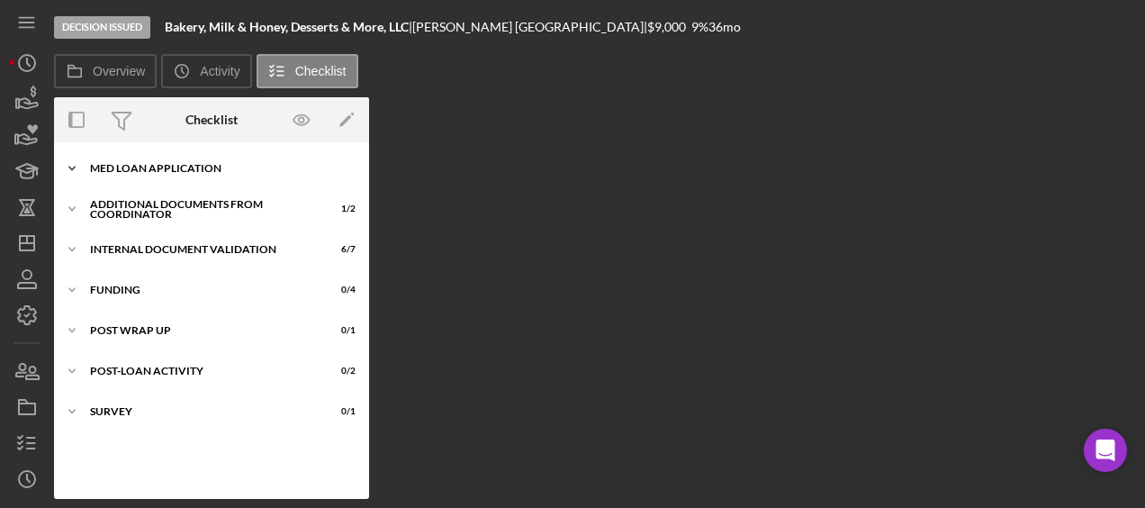
click at [158, 163] on div "MED Loan Application" at bounding box center [218, 168] width 257 height 11
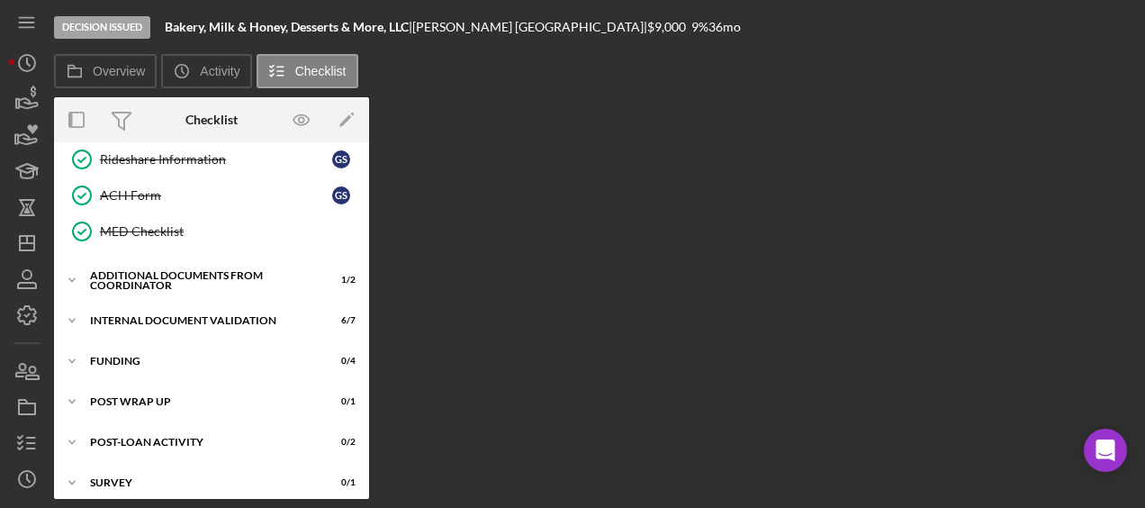
scroll to position [587, 0]
click at [189, 315] on div "Internal Document Validation" at bounding box center [218, 320] width 257 height 11
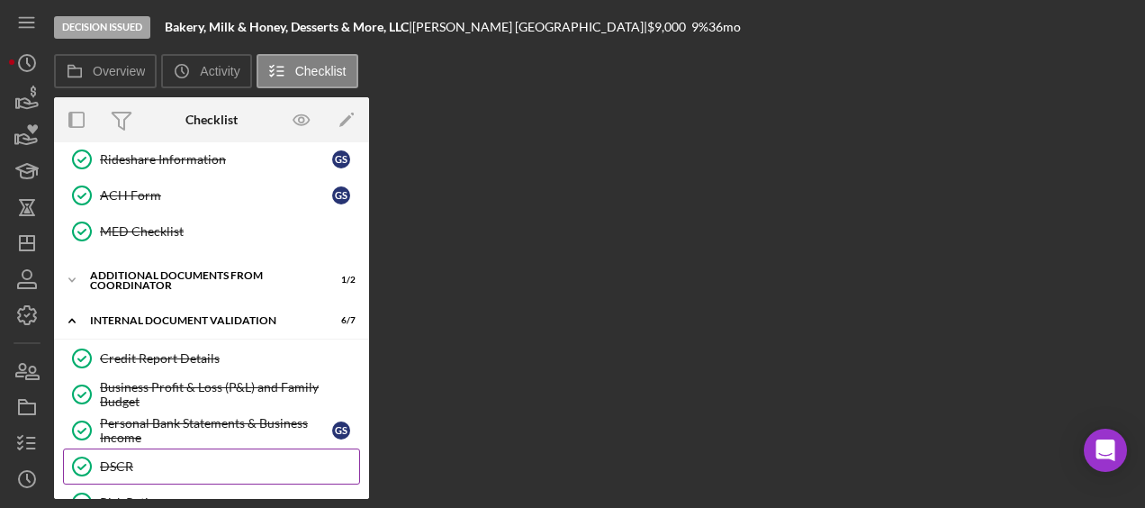
click at [264, 448] on link "DSCR DSCR" at bounding box center [211, 466] width 297 height 36
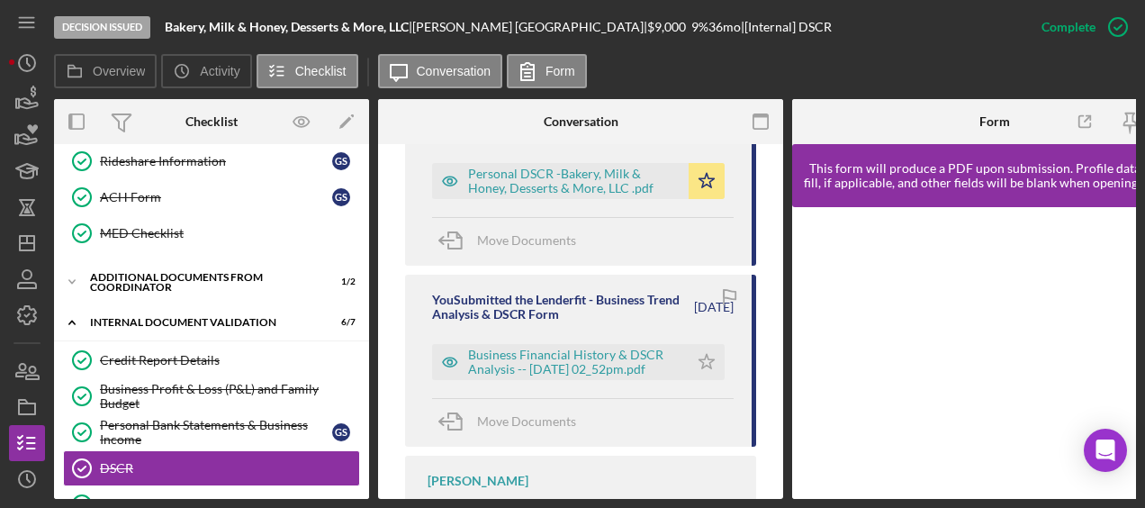
scroll to position [0, 61]
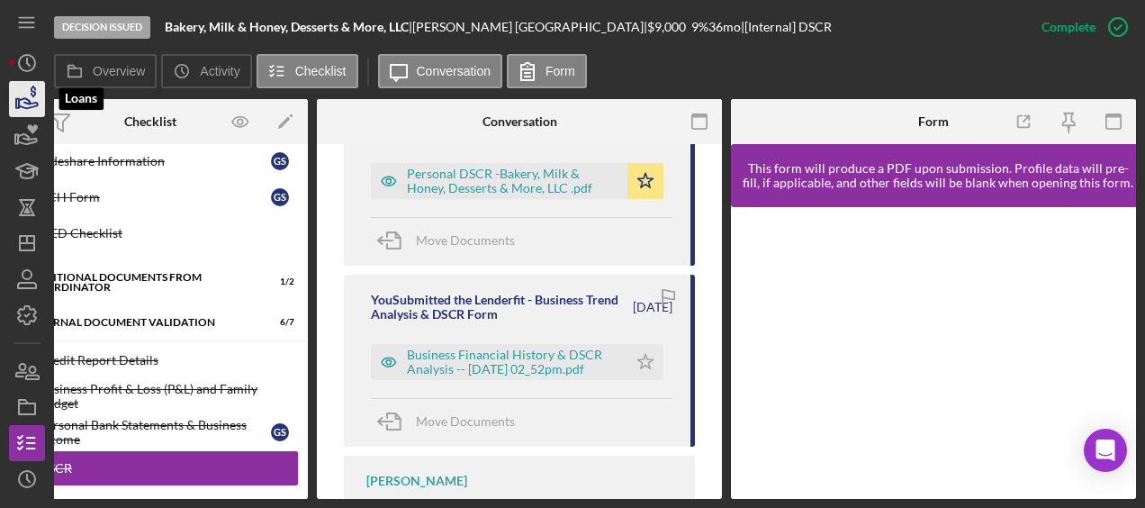
click at [20, 103] on icon "button" at bounding box center [27, 99] width 45 height 45
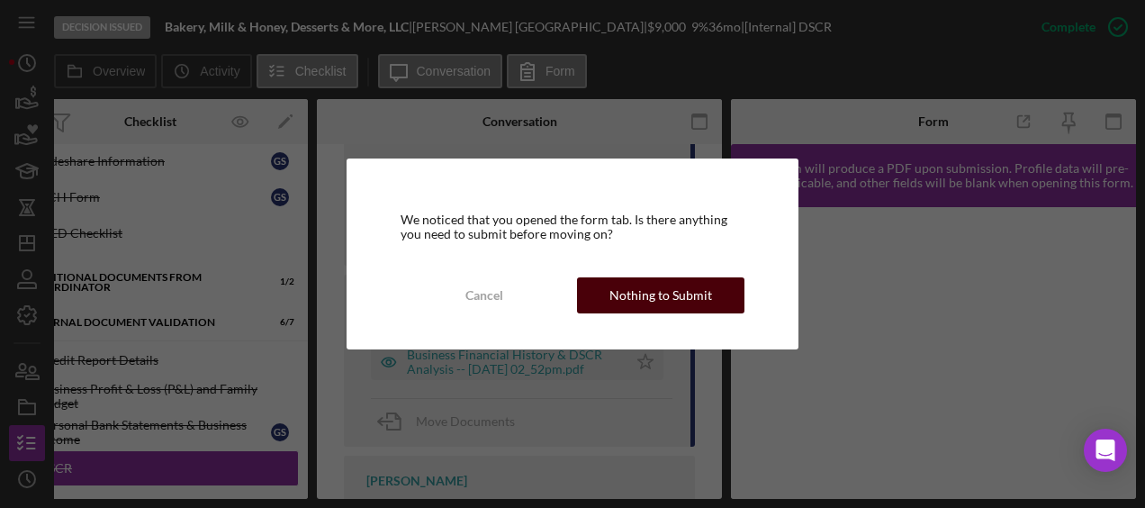
click at [674, 304] on div "Nothing to Submit" at bounding box center [660, 295] width 103 height 36
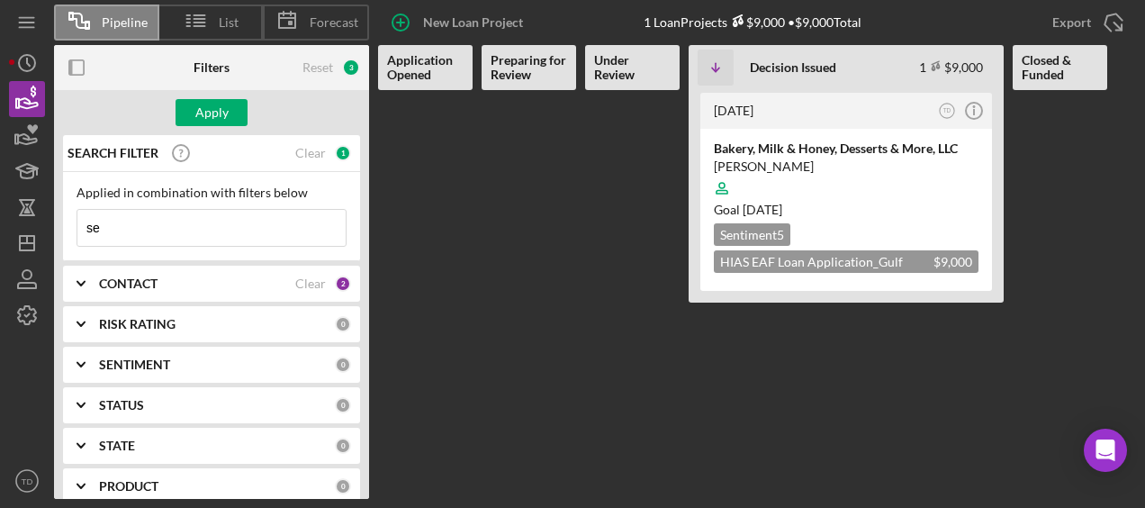
type input "s"
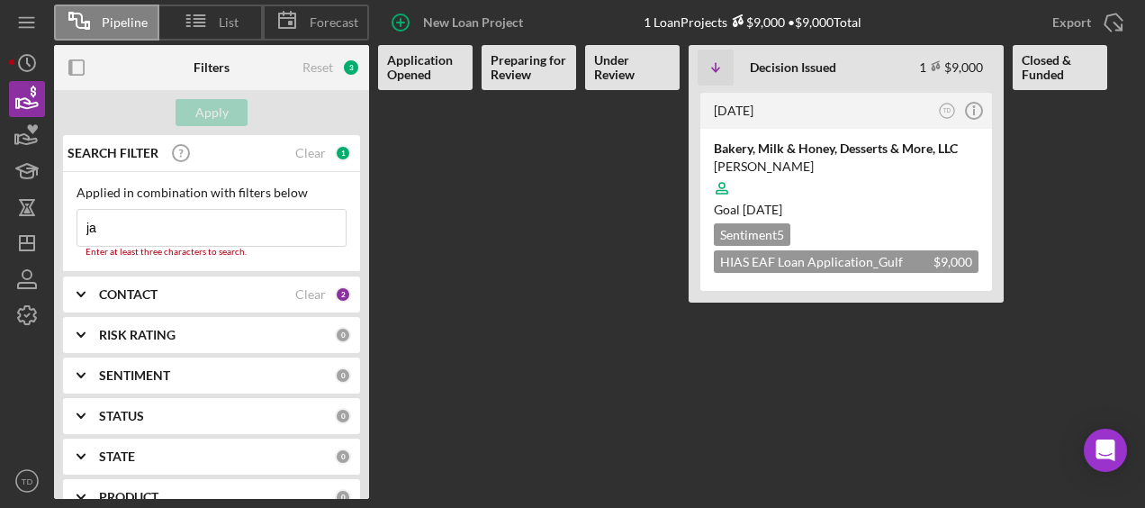
type input "j"
type input "a"
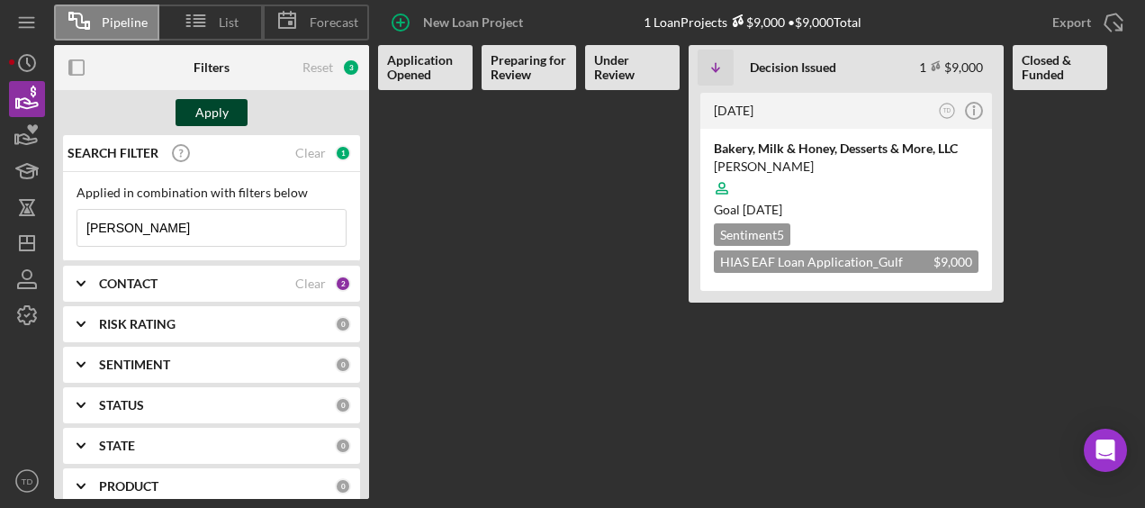
type input "jairo"
click at [215, 112] on div "Apply" at bounding box center [211, 112] width 33 height 27
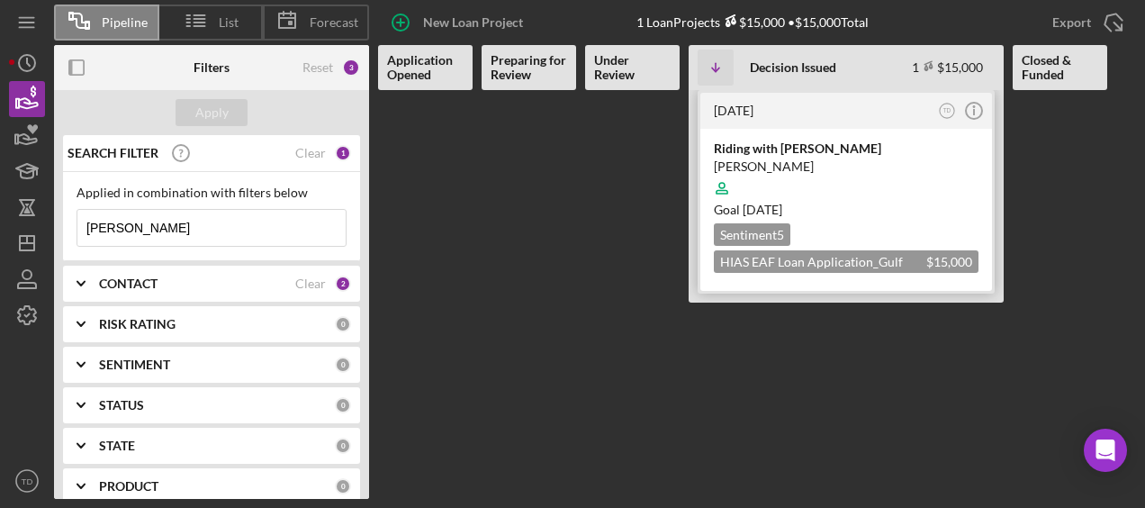
click at [758, 147] on div "Riding with Jairo Attow" at bounding box center [846, 149] width 265 height 18
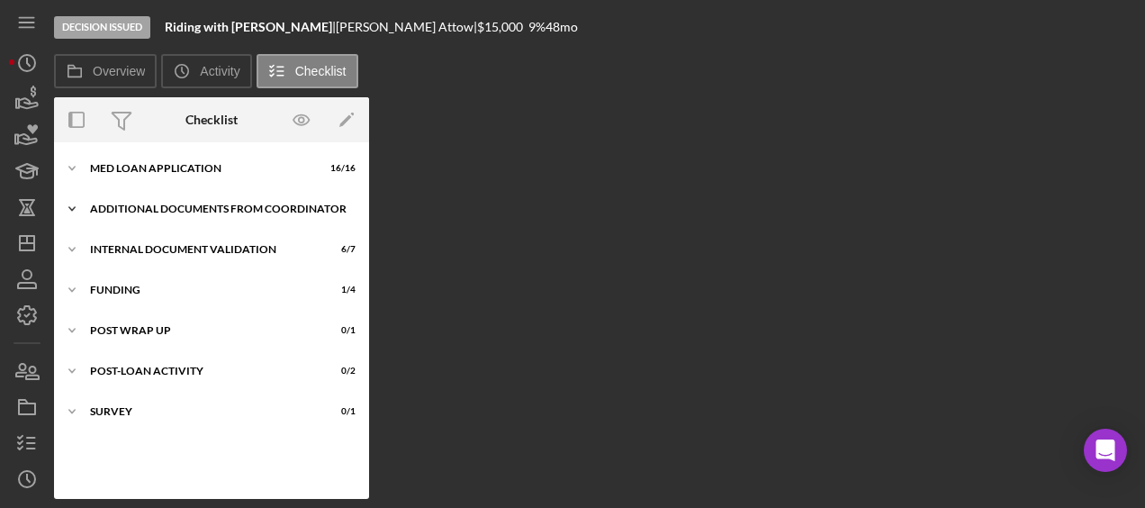
click at [165, 218] on div "Icon/Expander Additional Documents from Coordinator 1 / 2" at bounding box center [211, 209] width 315 height 36
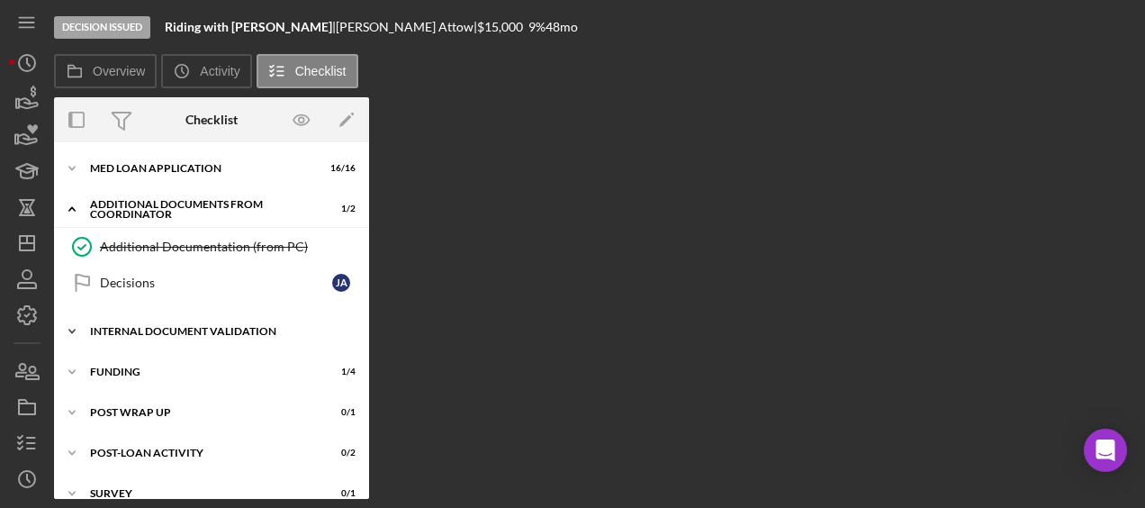
click at [198, 330] on div "Internal Document Validation" at bounding box center [218, 331] width 257 height 11
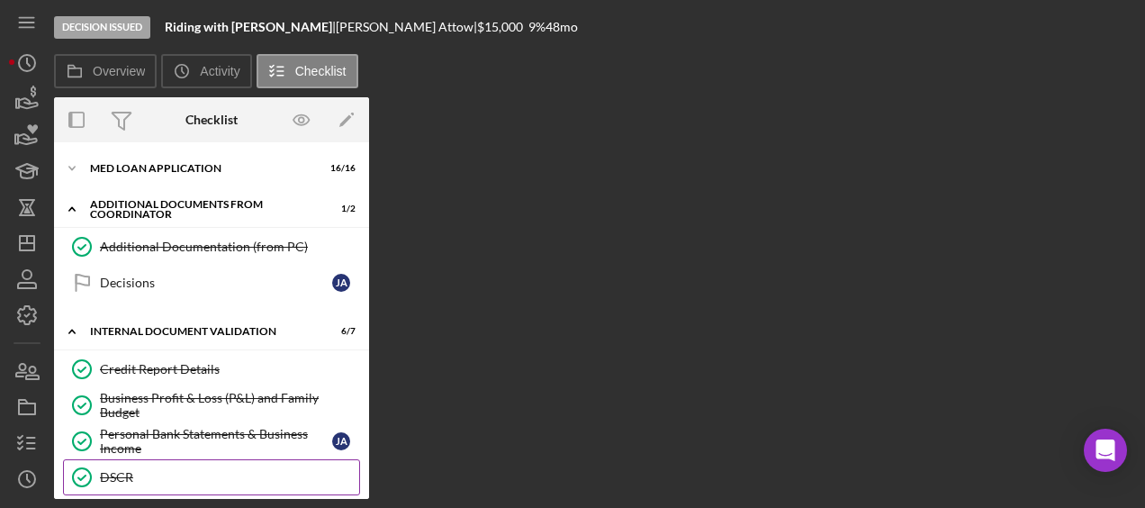
click at [131, 470] on div "DSCR" at bounding box center [229, 477] width 259 height 14
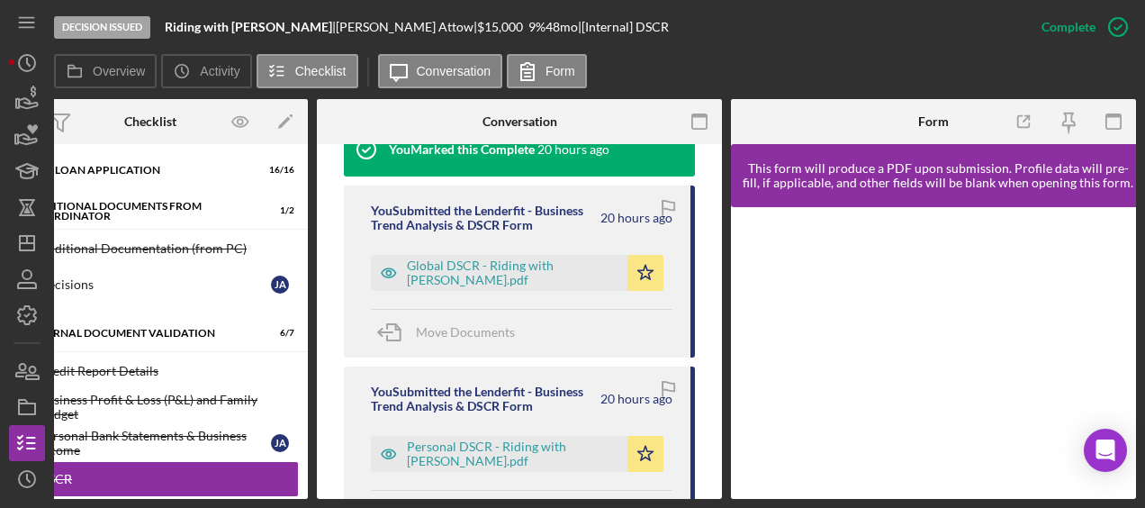
scroll to position [631, 0]
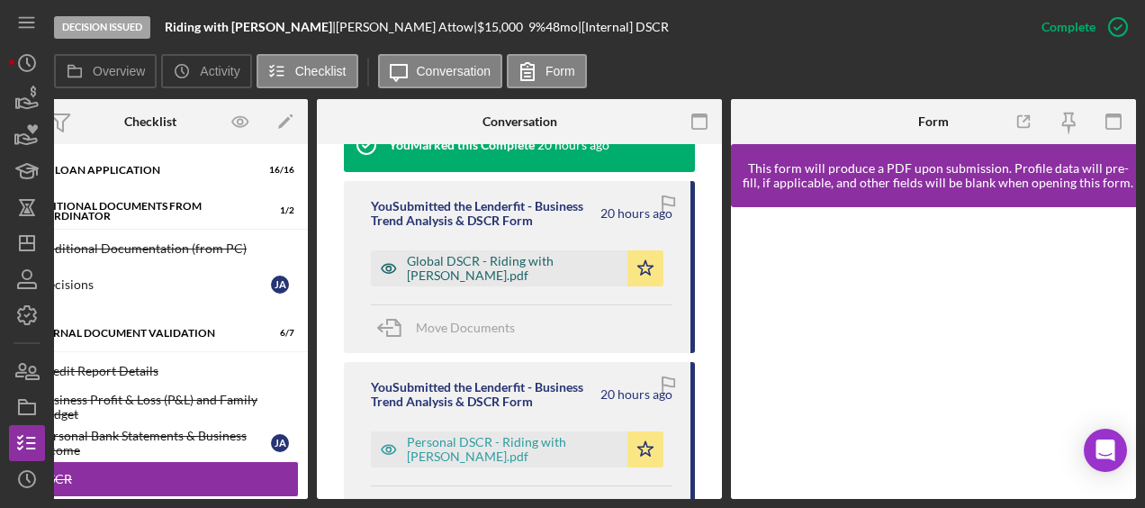
click at [549, 254] on div "Global DSCR - Riding with Jairo.pdf" at bounding box center [513, 268] width 212 height 29
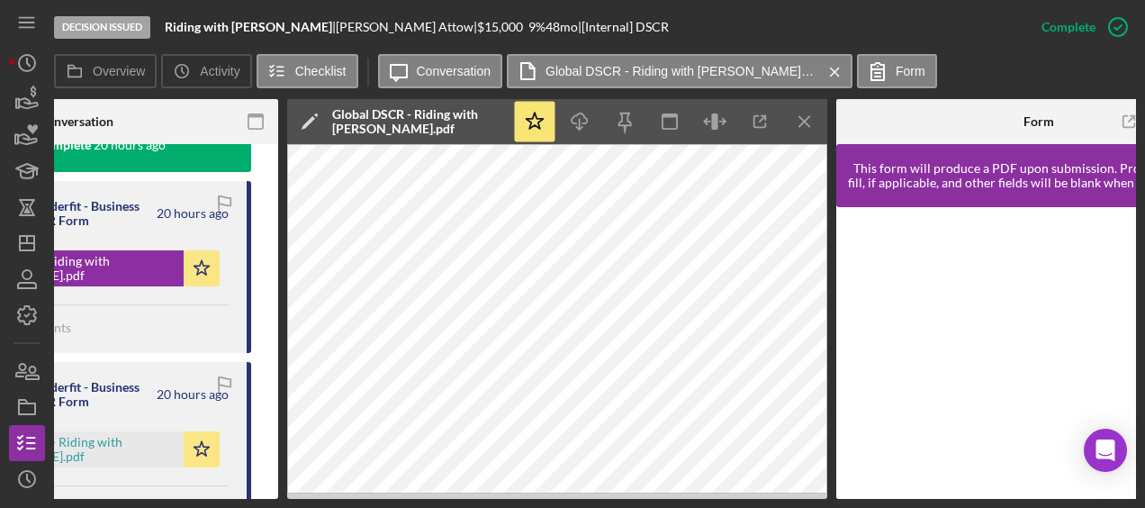
scroll to position [0, 509]
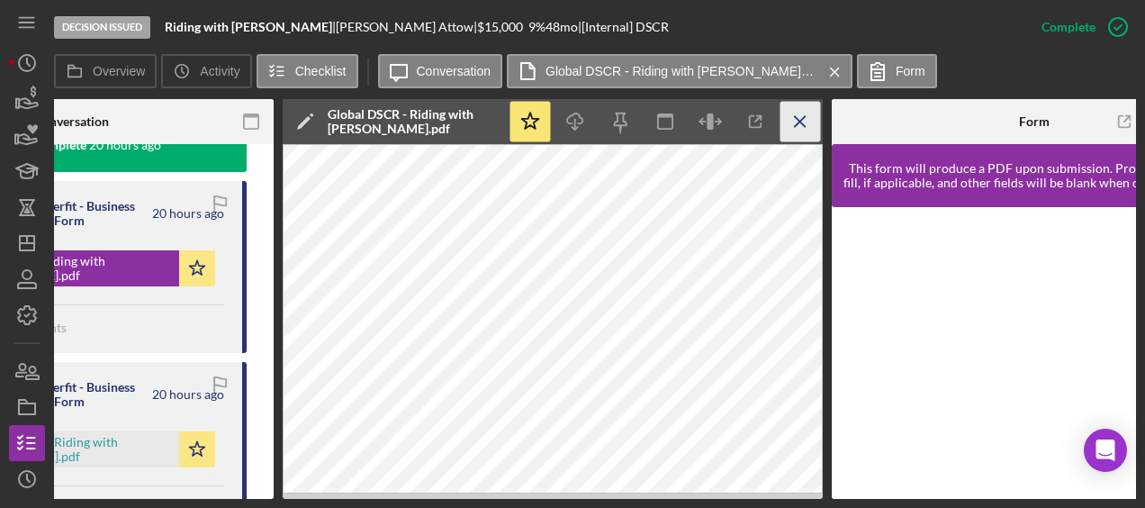
click at [794, 124] on icon "Icon/Menu Close" at bounding box center [800, 122] width 41 height 41
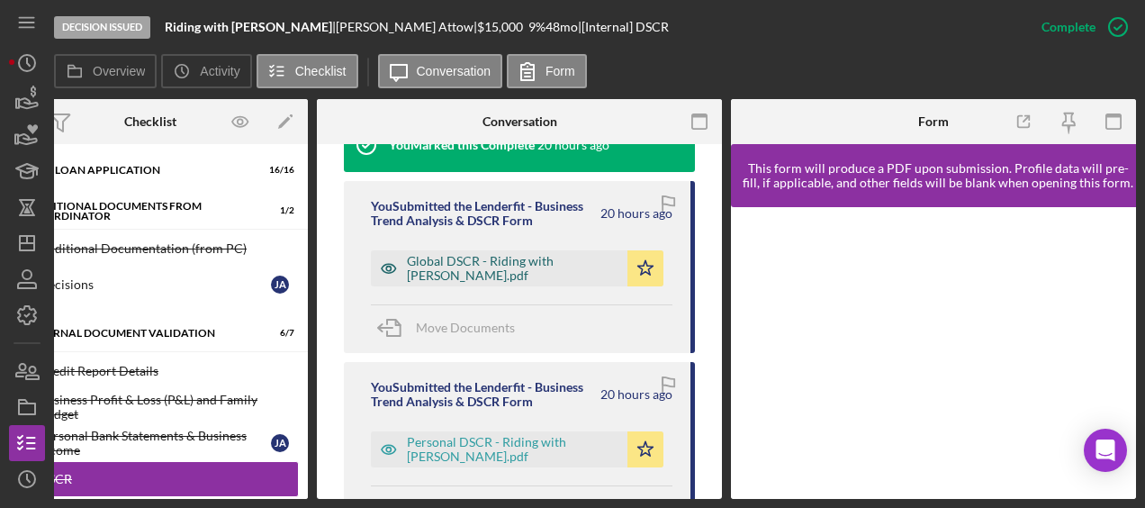
click at [479, 250] on div "Global DSCR - Riding with Jairo.pdf" at bounding box center [499, 268] width 257 height 36
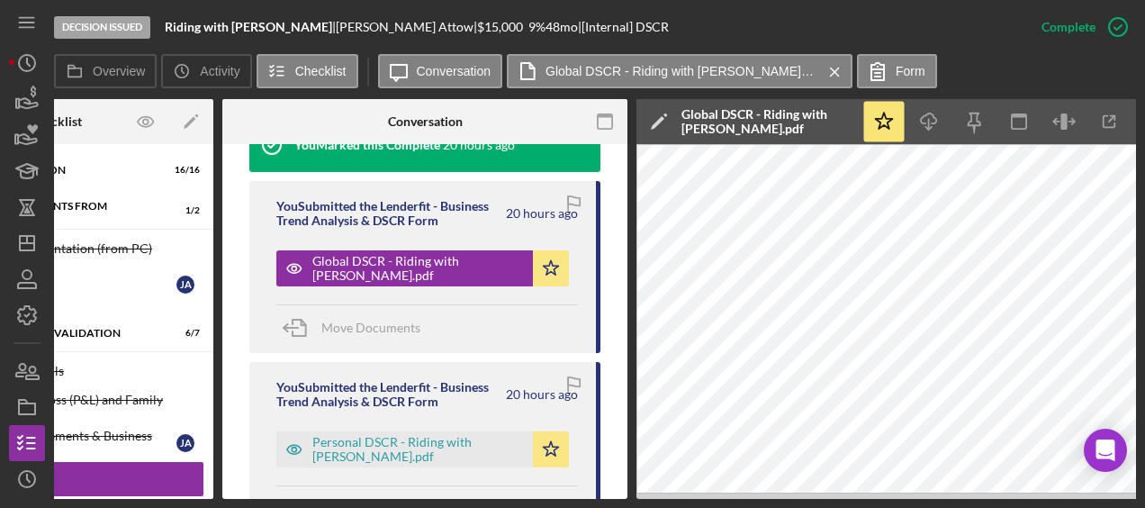
scroll to position [616, 0]
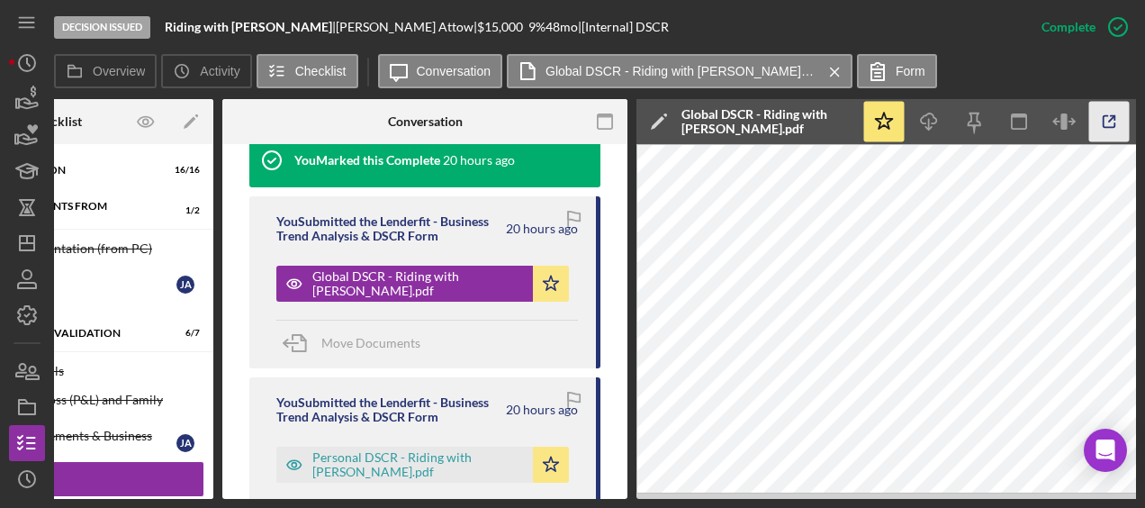
click at [1096, 122] on icon "button" at bounding box center [1109, 122] width 41 height 41
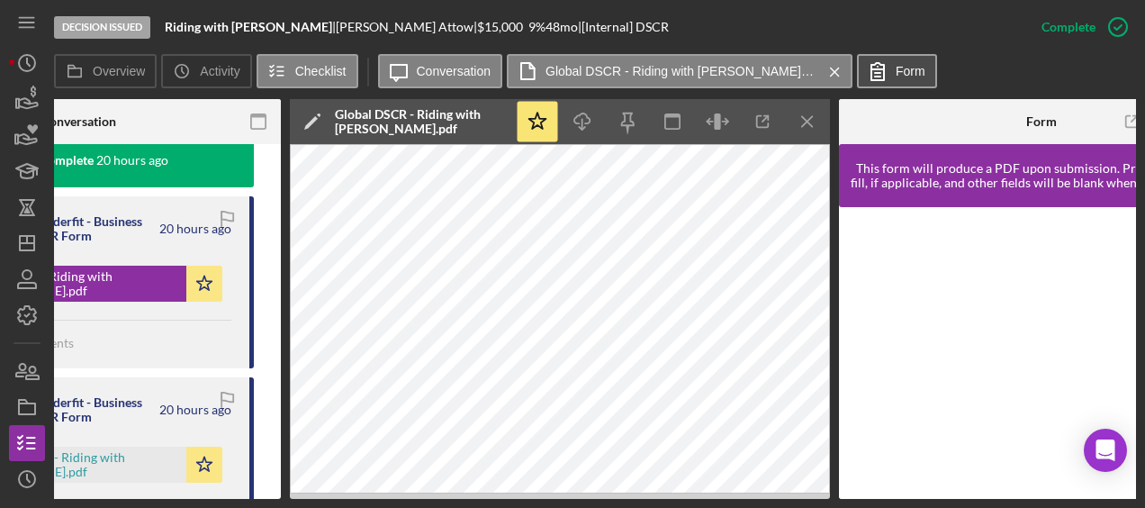
scroll to position [0, 574]
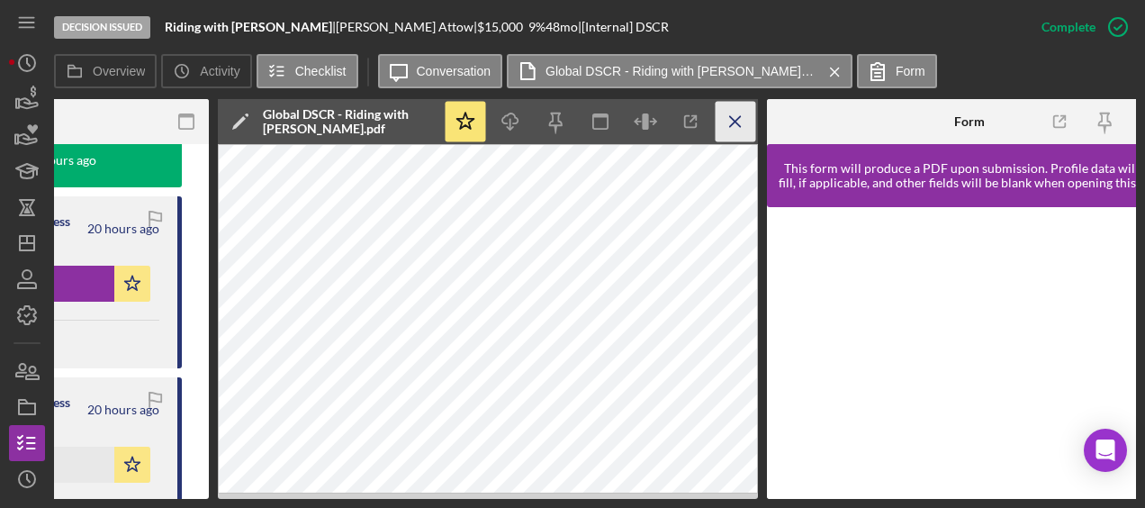
click at [743, 124] on icon "Icon/Menu Close" at bounding box center [736, 122] width 41 height 41
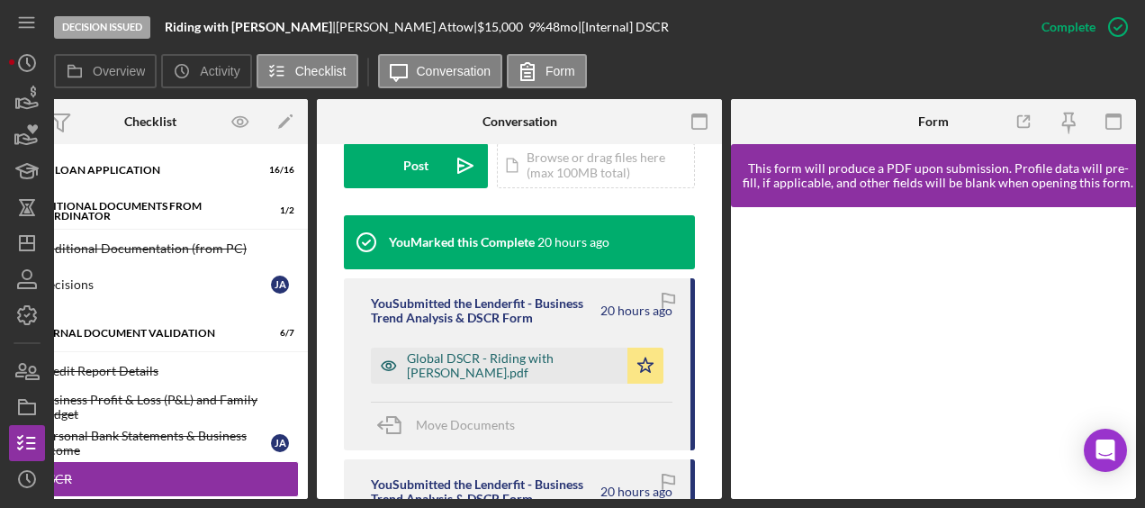
scroll to position [533, 0]
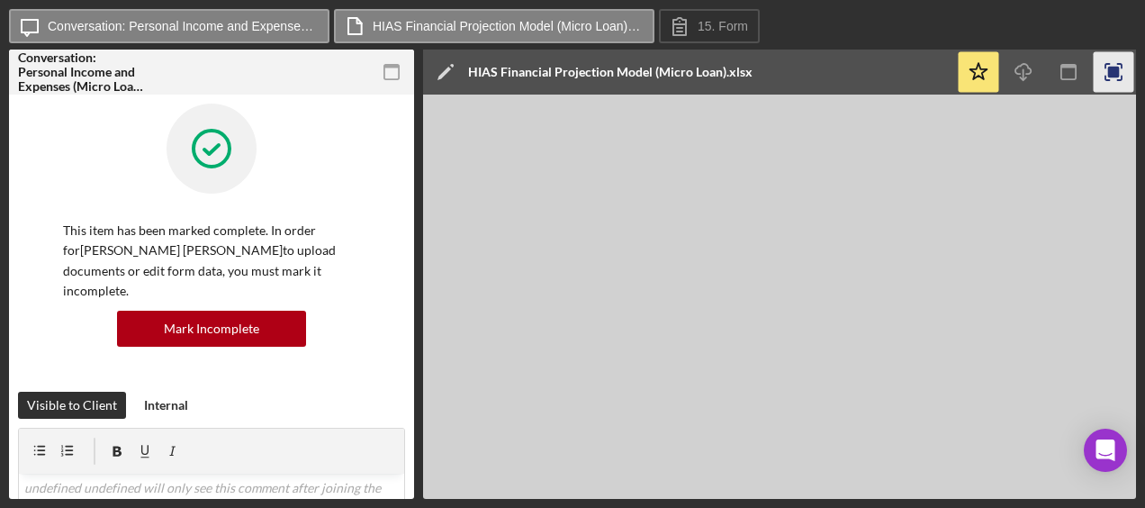
click at [1102, 76] on icon "button" at bounding box center [1114, 72] width 41 height 41
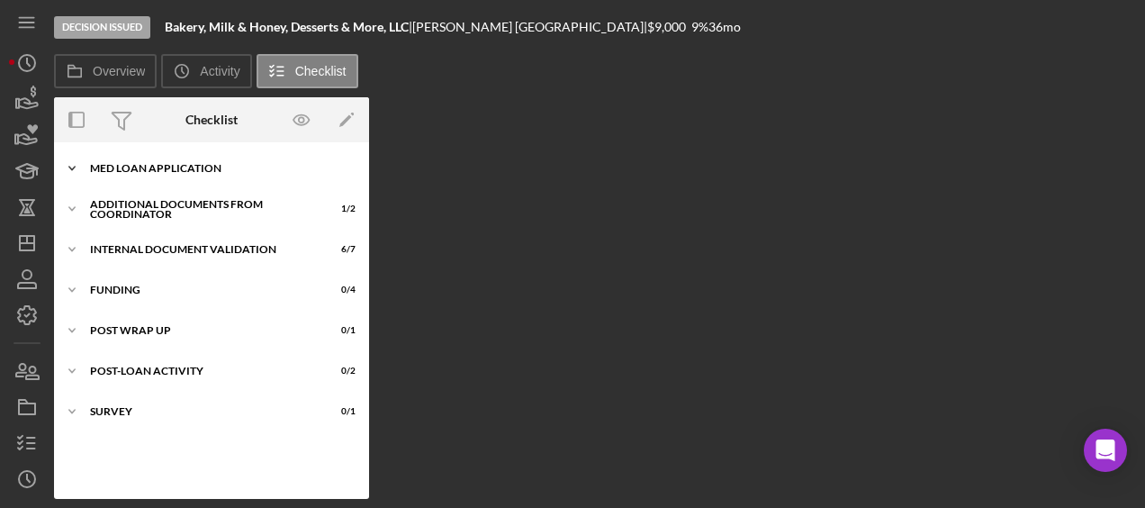
click at [159, 173] on div "MED Loan Application" at bounding box center [218, 168] width 257 height 11
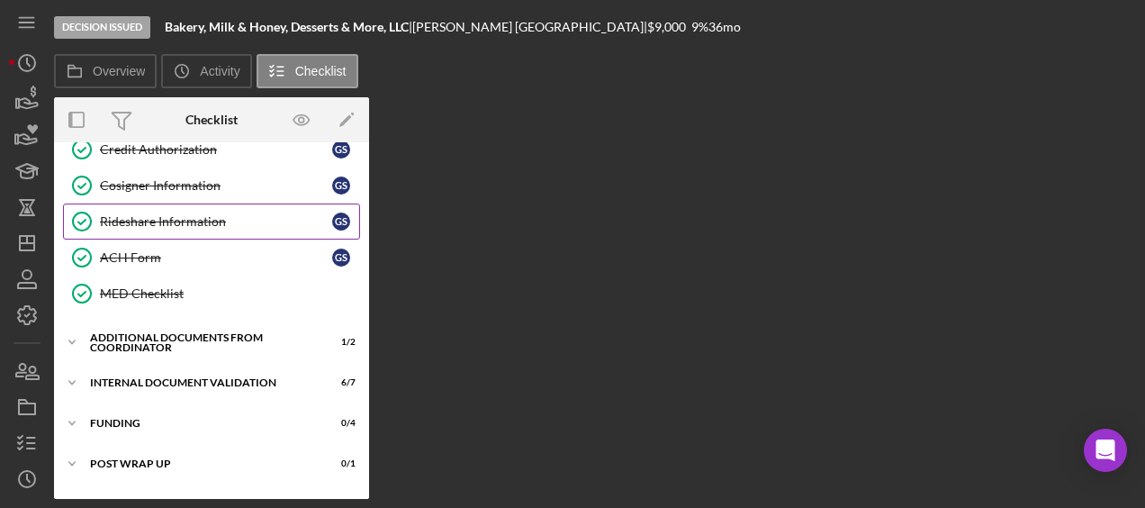
scroll to position [527, 0]
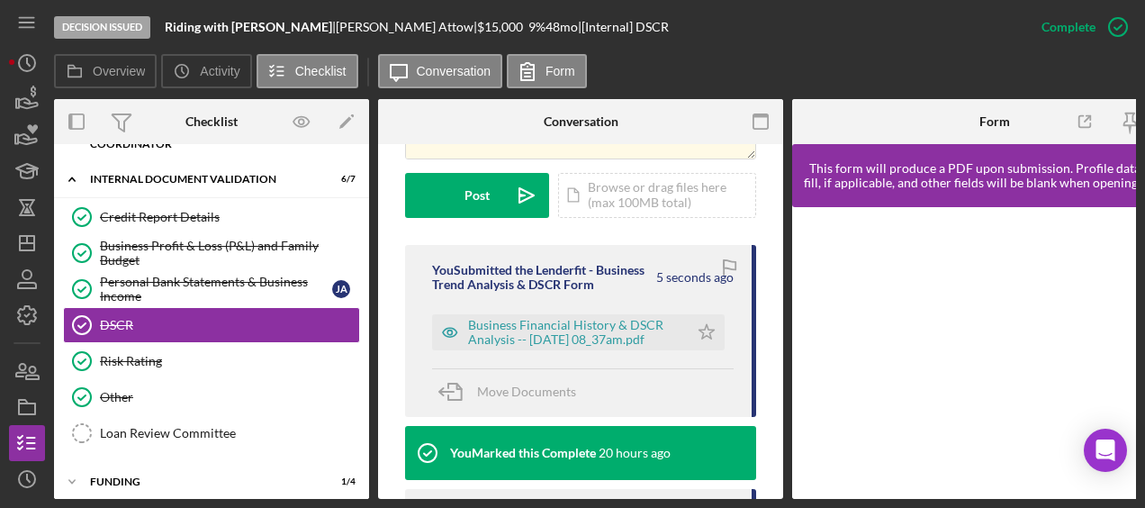
scroll to position [503, 0]
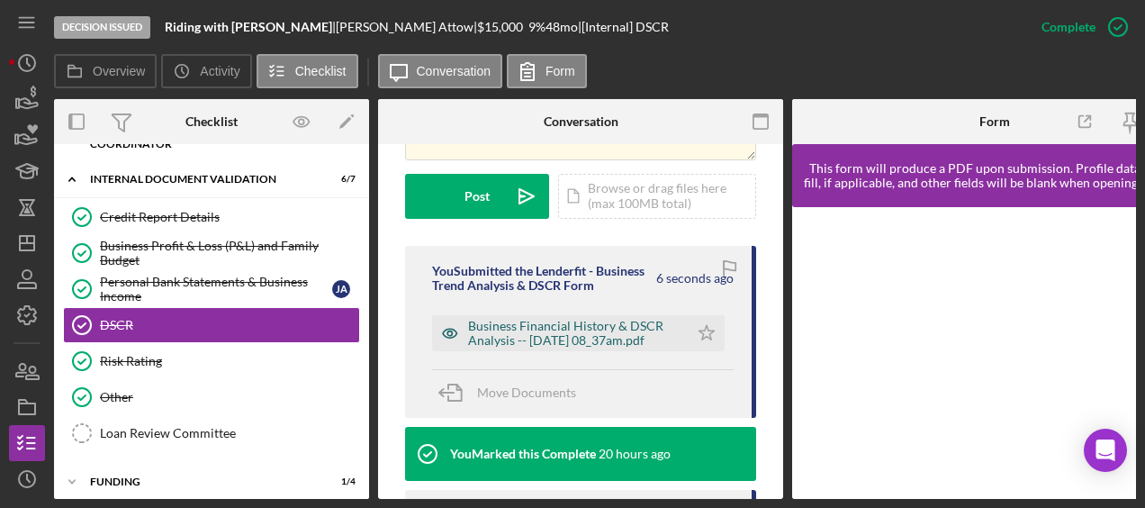
click at [531, 321] on div "Business Financial History & DSCR Analysis -- [DATE] 08_37am.pdf" at bounding box center [574, 333] width 212 height 29
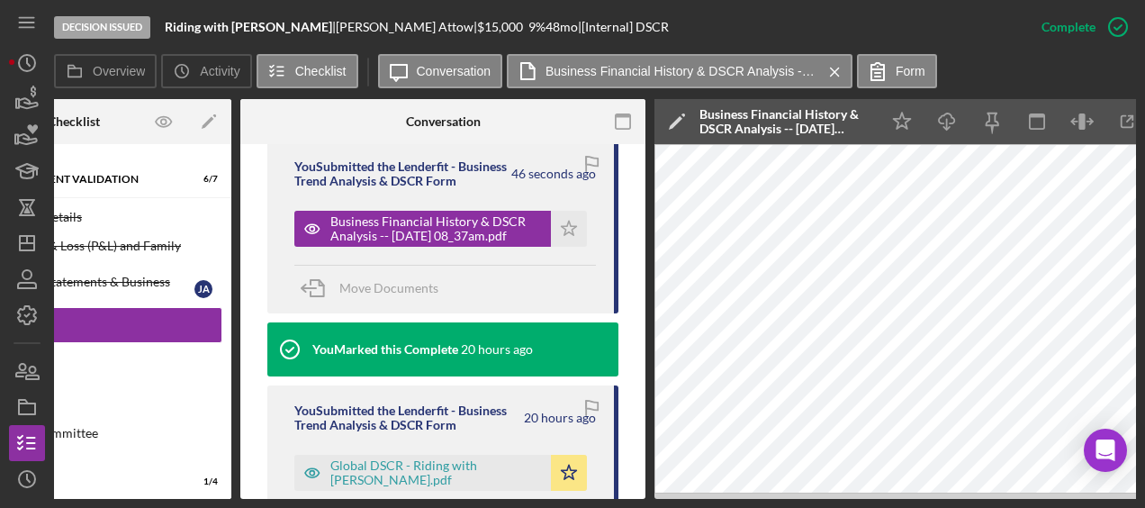
scroll to position [640, 0]
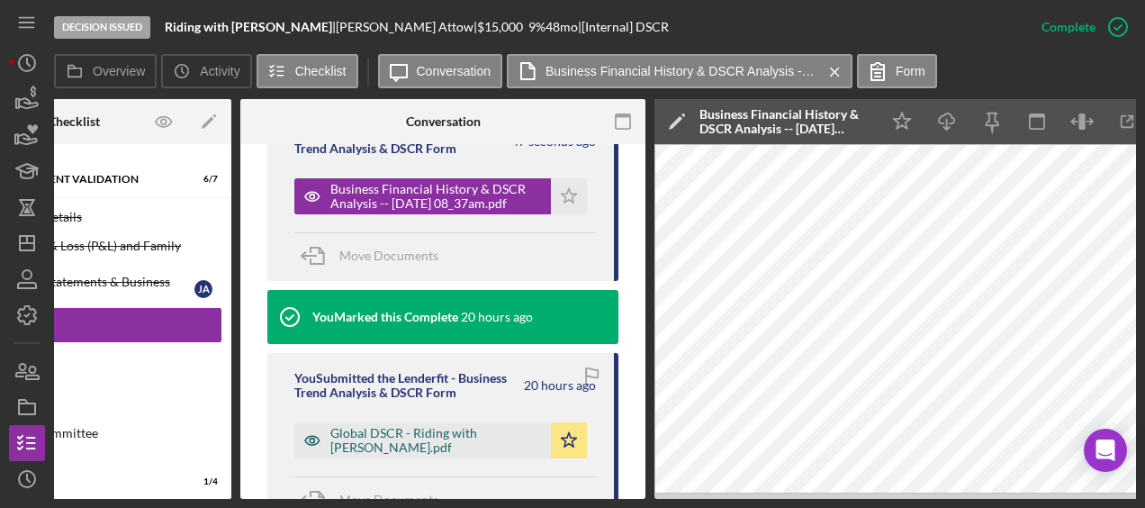
click at [453, 446] on div "Global DSCR - Riding with [PERSON_NAME].pdf" at bounding box center [422, 440] width 257 height 36
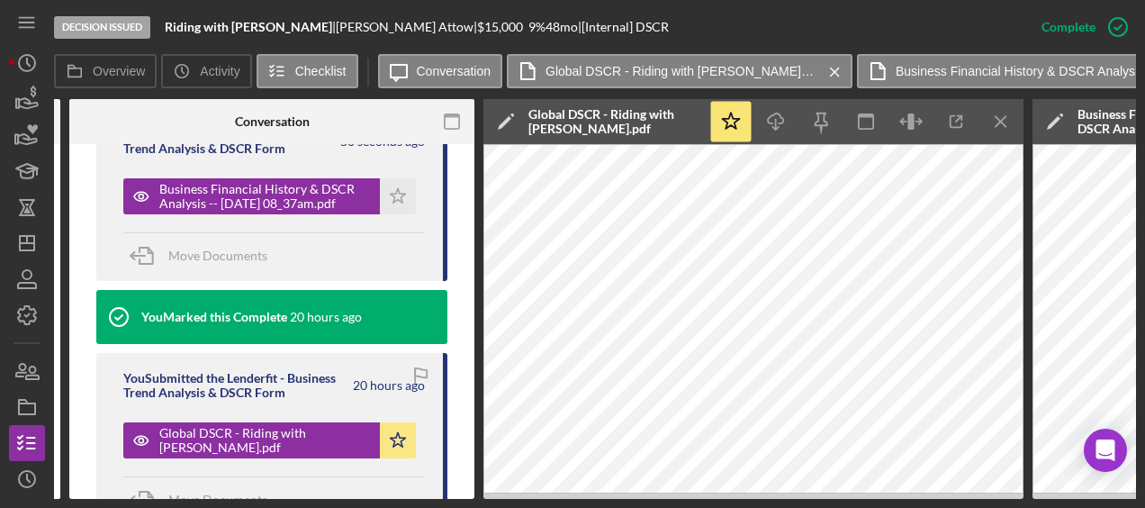
scroll to position [0, 294]
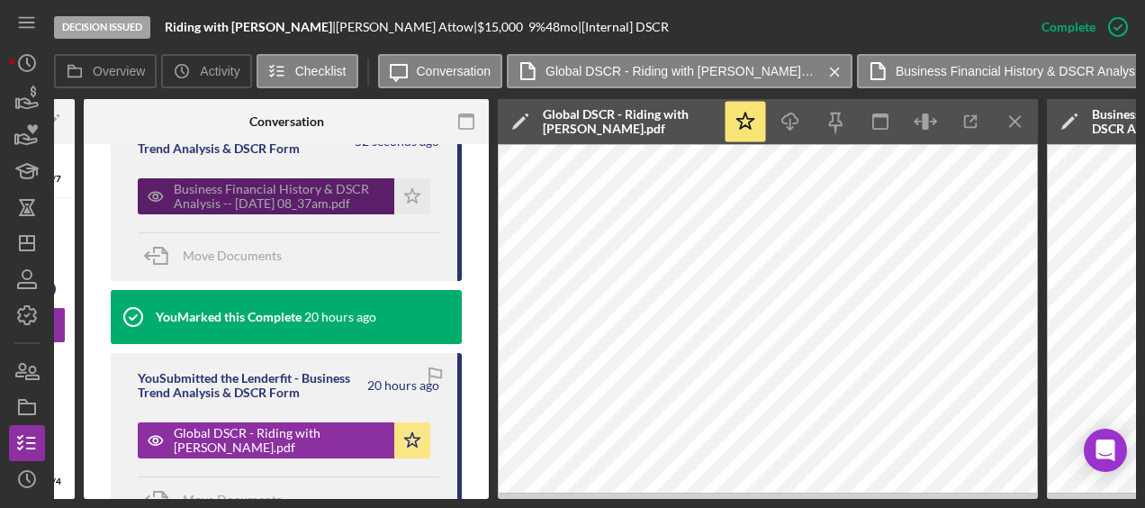
click at [331, 199] on div "Business Financial History & DSCR Analysis -- [DATE] 08_37am.pdf" at bounding box center [280, 196] width 212 height 29
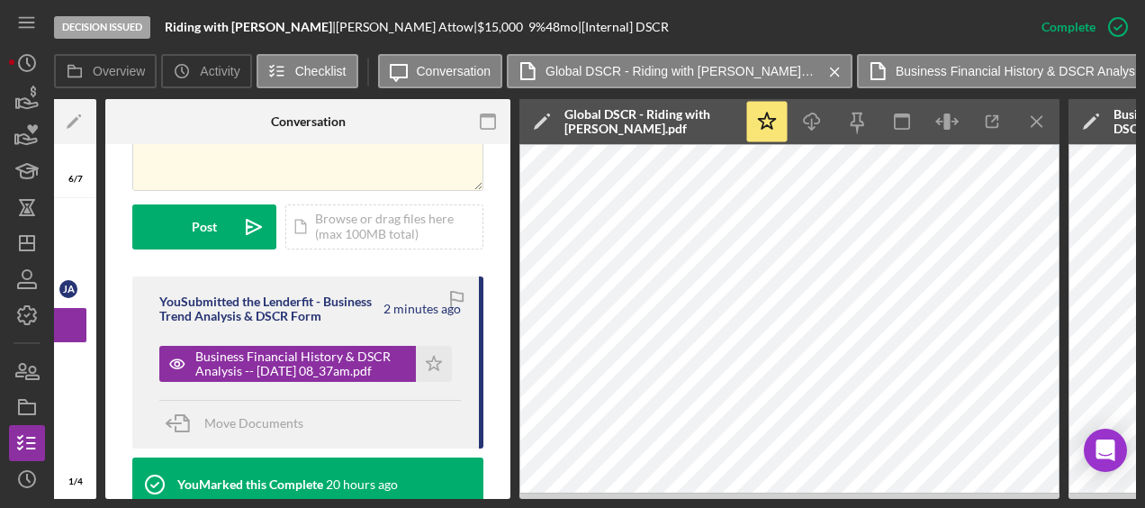
scroll to position [0, 292]
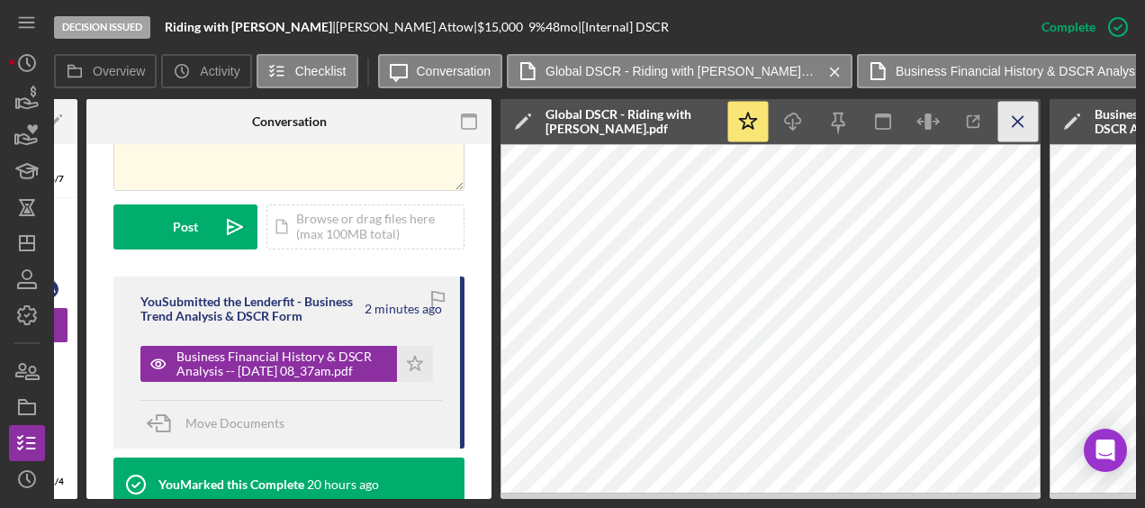
click at [1030, 113] on icon "Icon/Menu Close" at bounding box center [1018, 122] width 41 height 41
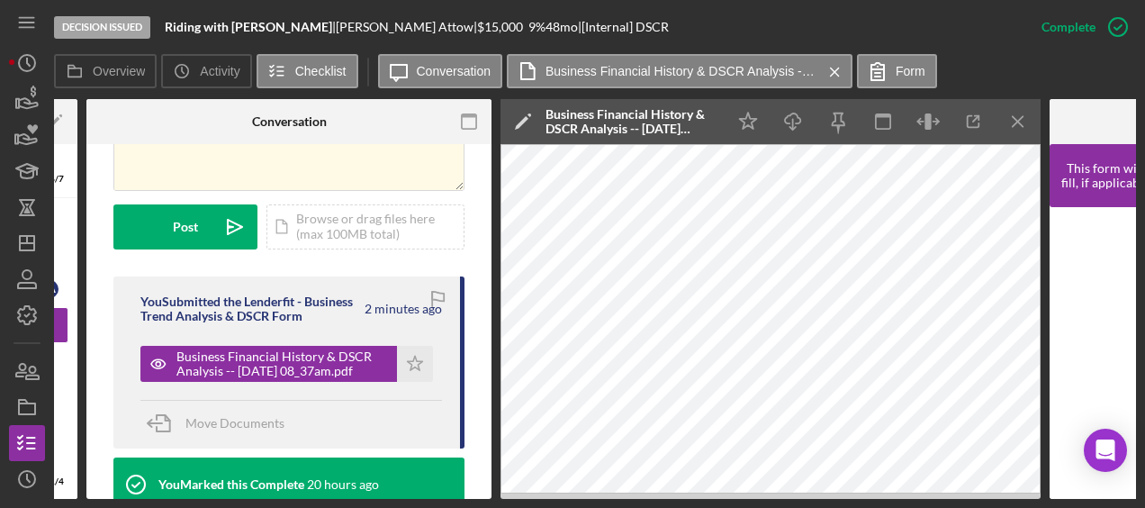
click at [1030, 113] on icon "Icon/Menu Close" at bounding box center [1018, 122] width 41 height 41
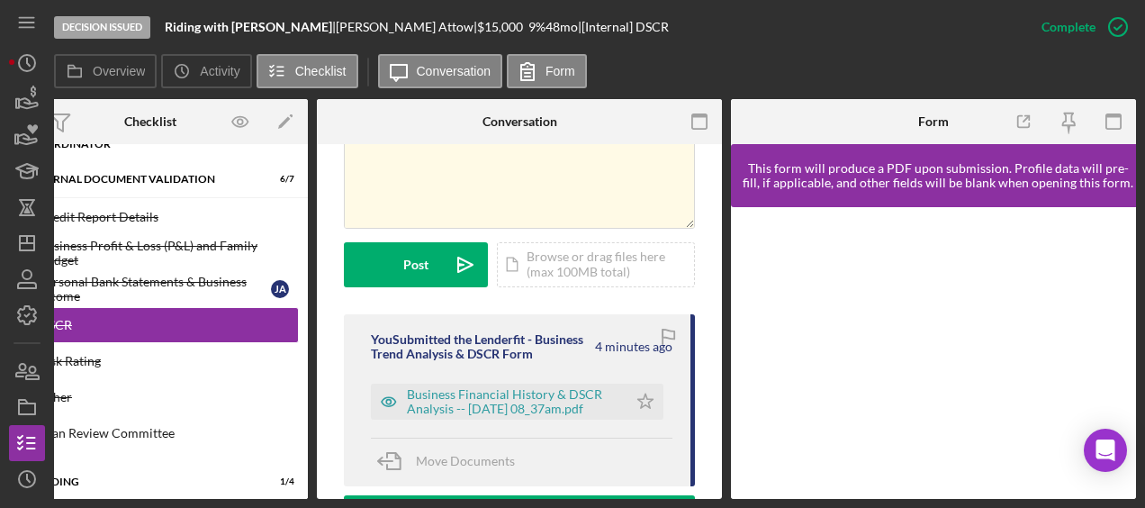
scroll to position [438, 0]
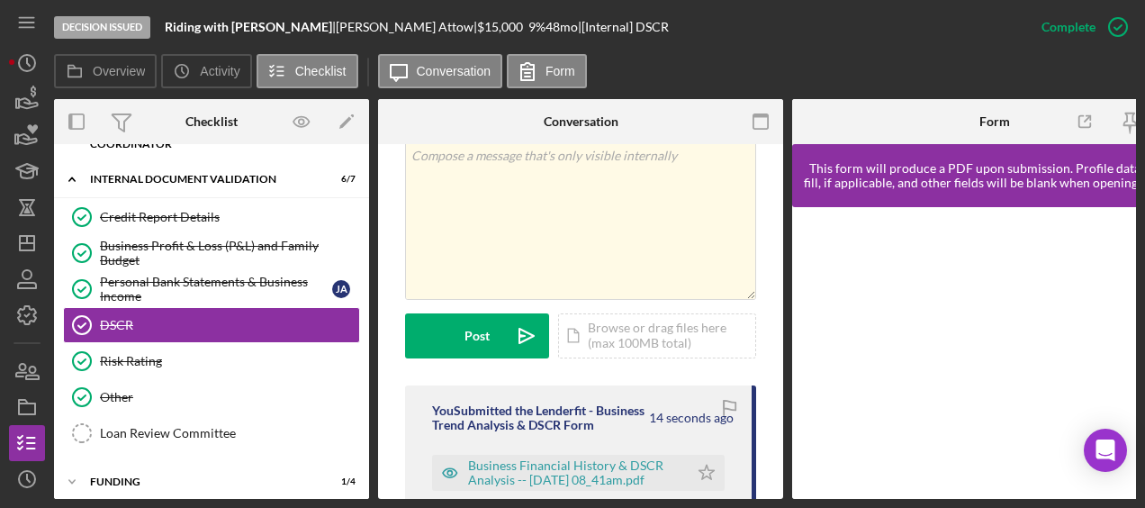
scroll to position [531, 0]
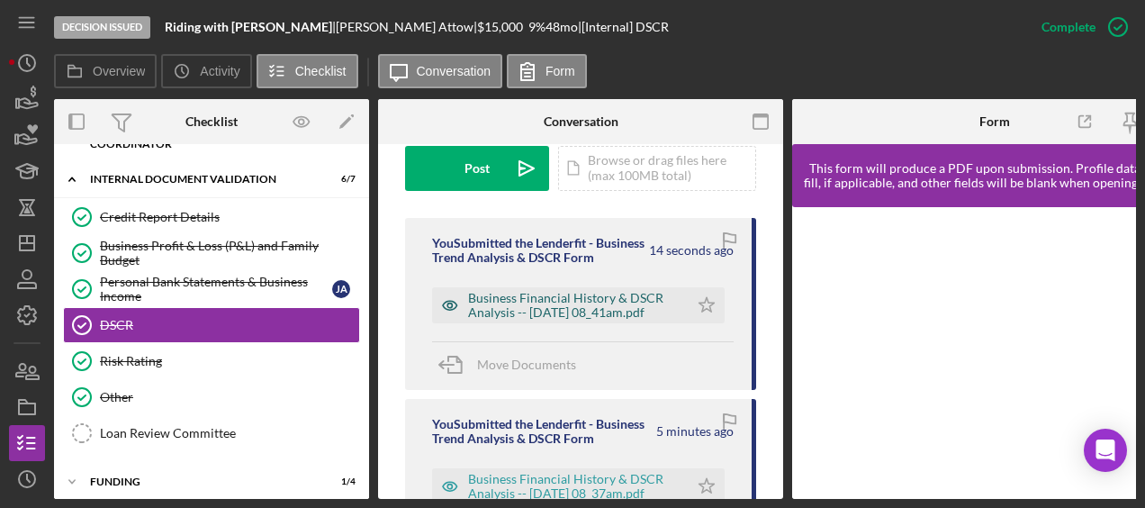
click at [581, 297] on div "Business Financial History & DSCR Analysis -- 2025-09-09 08_41am.pdf" at bounding box center [574, 305] width 212 height 29
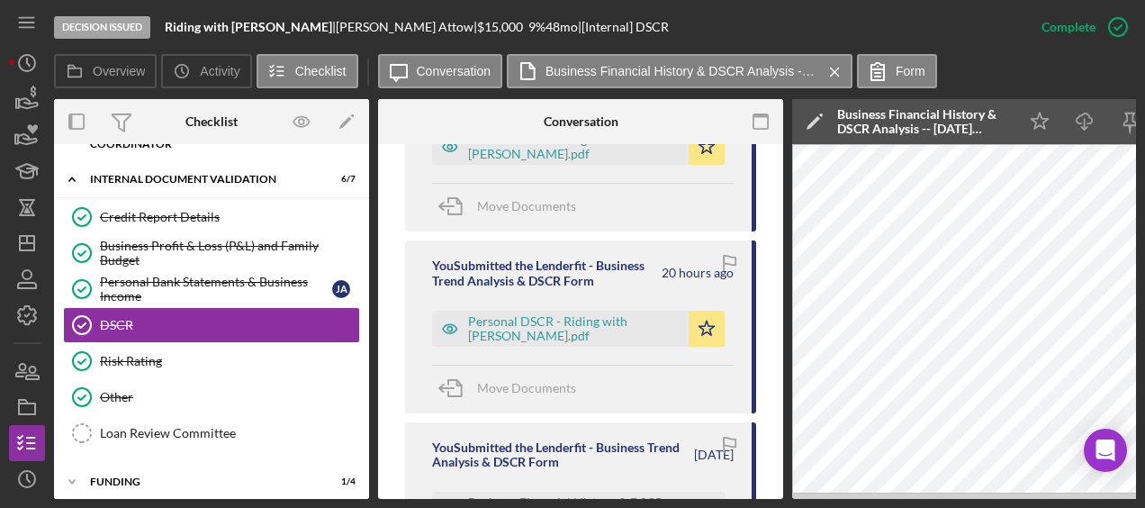
scroll to position [1113, 0]
click at [529, 315] on div "Personal DSCR - Riding with Jairo.pdf" at bounding box center [574, 329] width 212 height 29
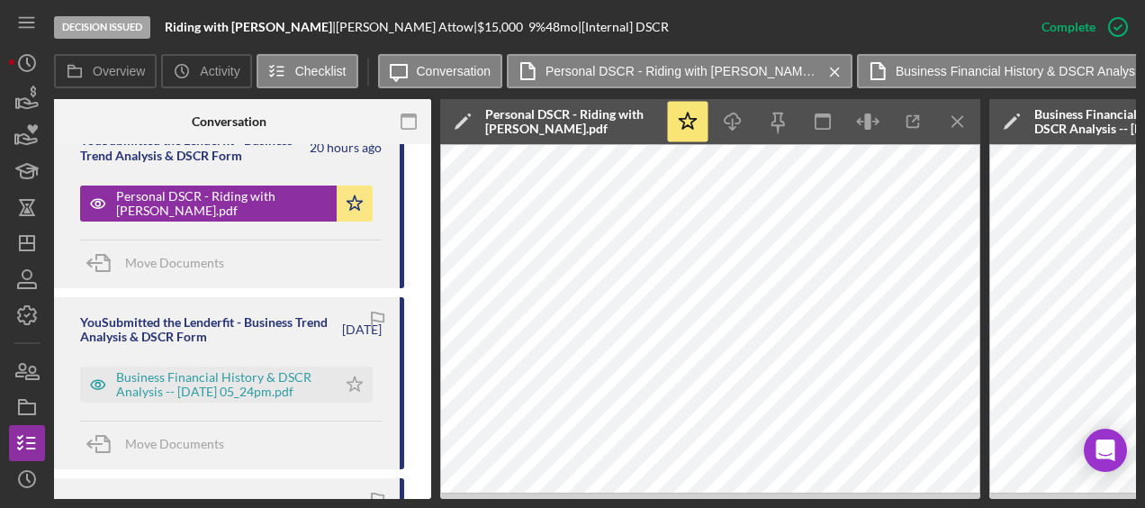
scroll to position [1239, 0]
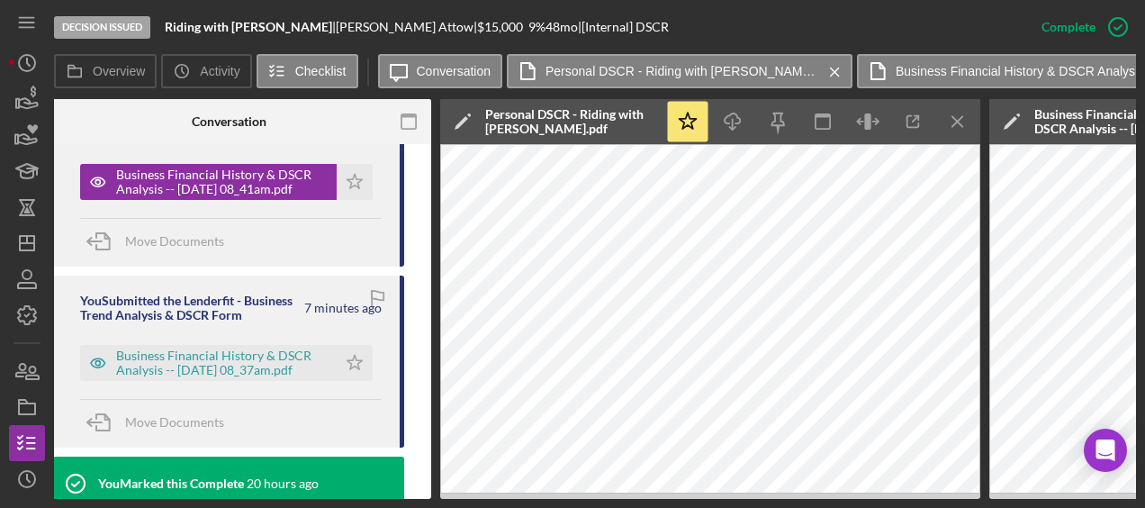
click at [257, 374] on div "You Submitted the Lenderfit - Business Trend Analysis & DSCR Form 7 minutes ago…" at bounding box center [228, 361] width 351 height 172
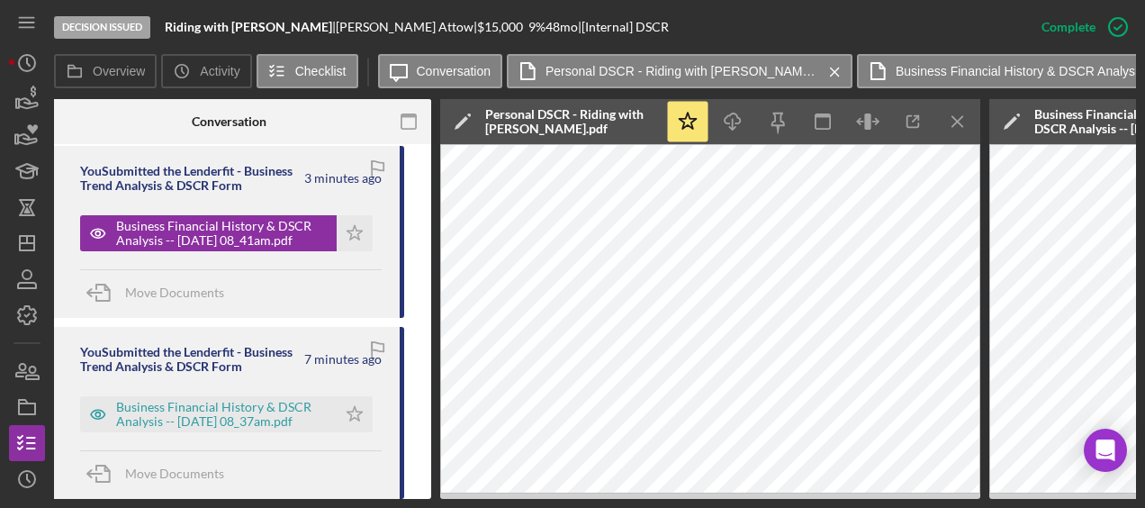
scroll to position [835, 0]
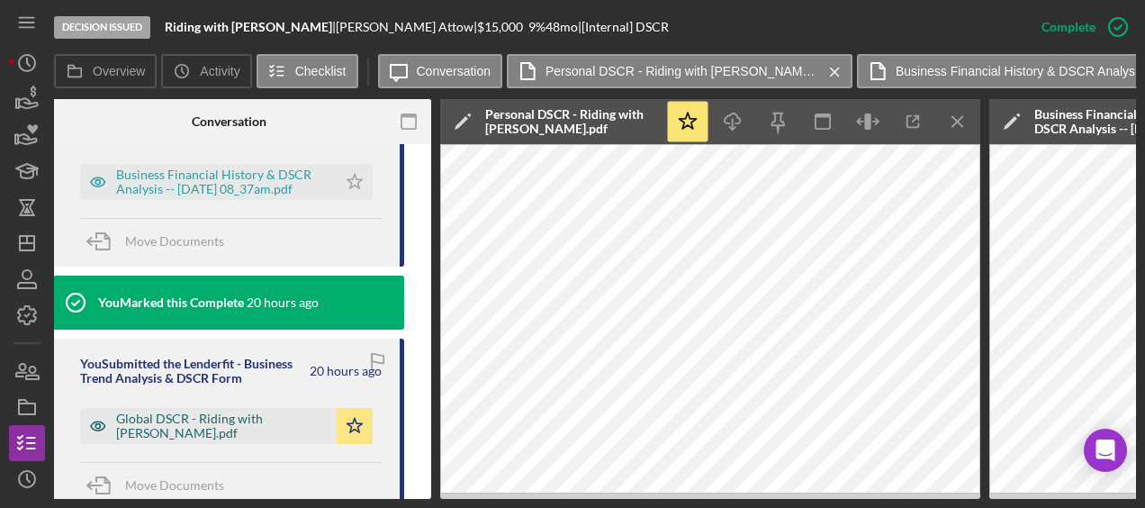
click at [250, 408] on div "Global DSCR - Riding with Jairo.pdf" at bounding box center [208, 426] width 257 height 36
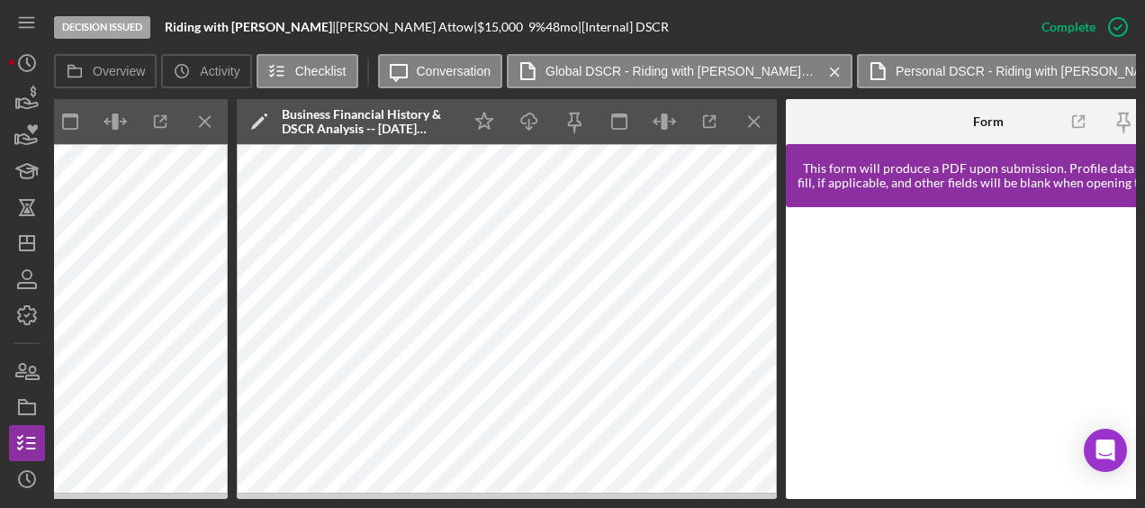
scroll to position [0, 1708]
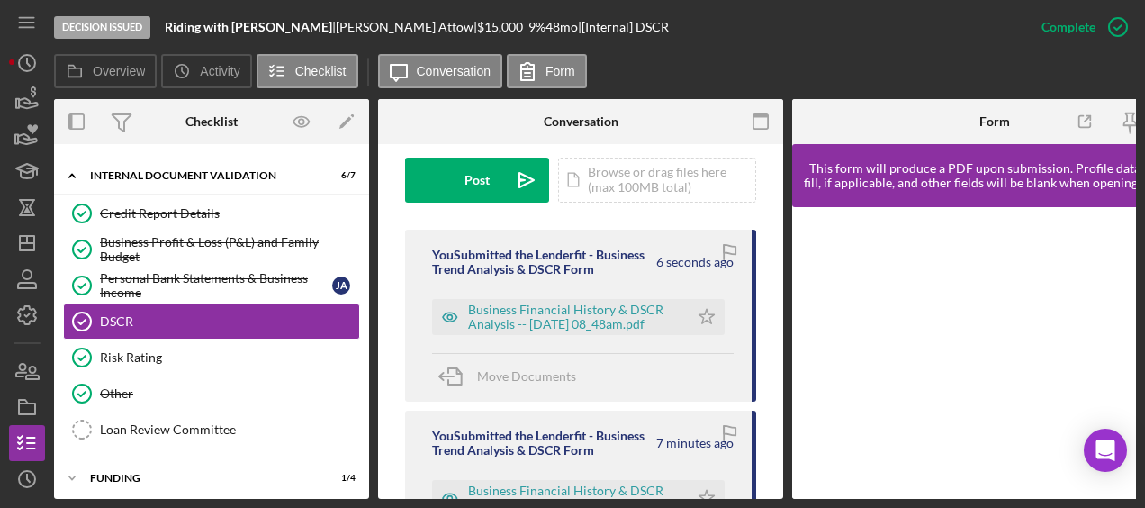
scroll to position [518, 0]
click at [509, 303] on div "Business Financial History & DSCR Analysis -- 2025-09-09 08_48am.pdf" at bounding box center [574, 317] width 212 height 29
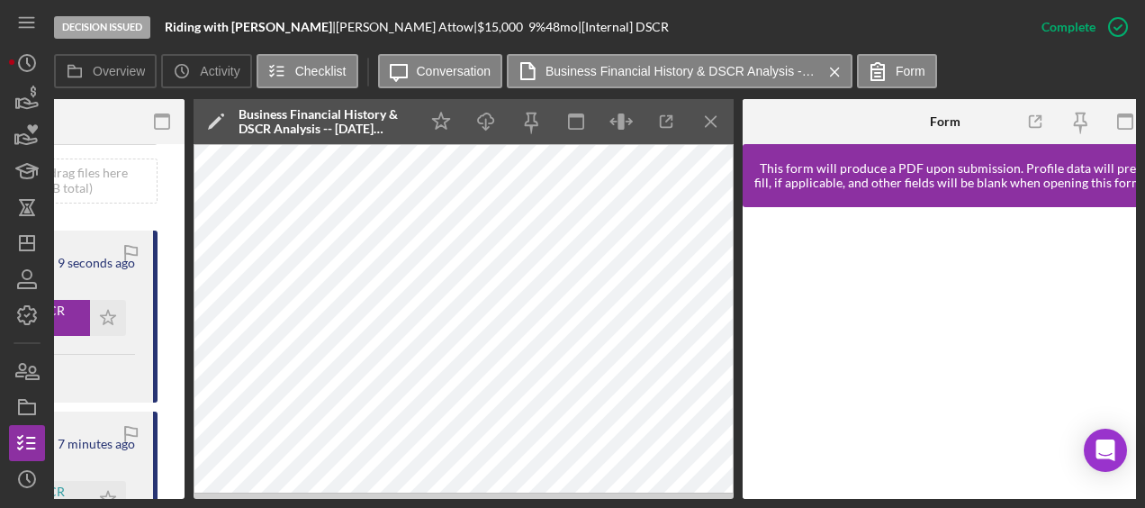
scroll to position [0, 599]
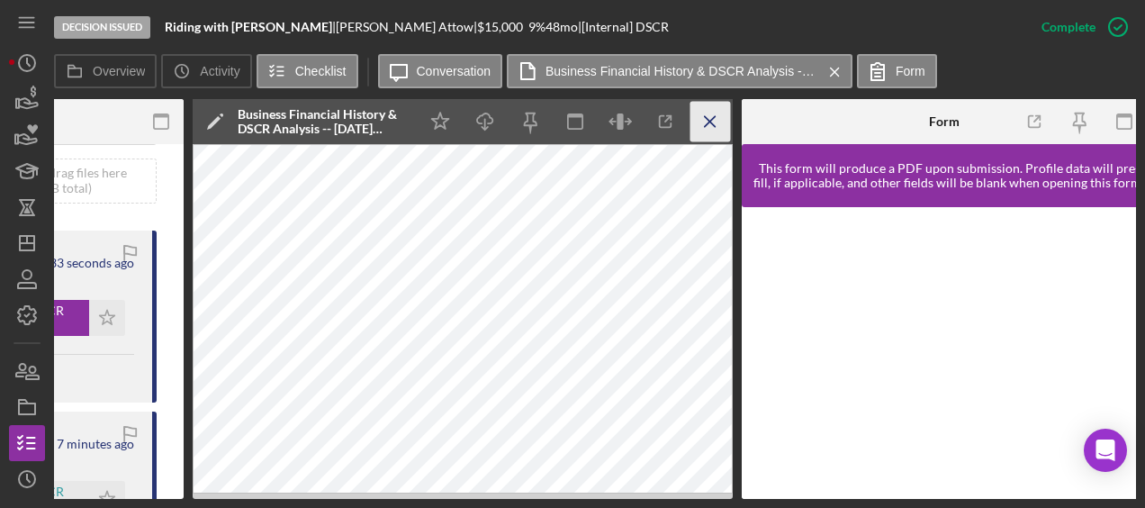
click at [710, 127] on icon "Icon/Menu Close" at bounding box center [710, 122] width 41 height 41
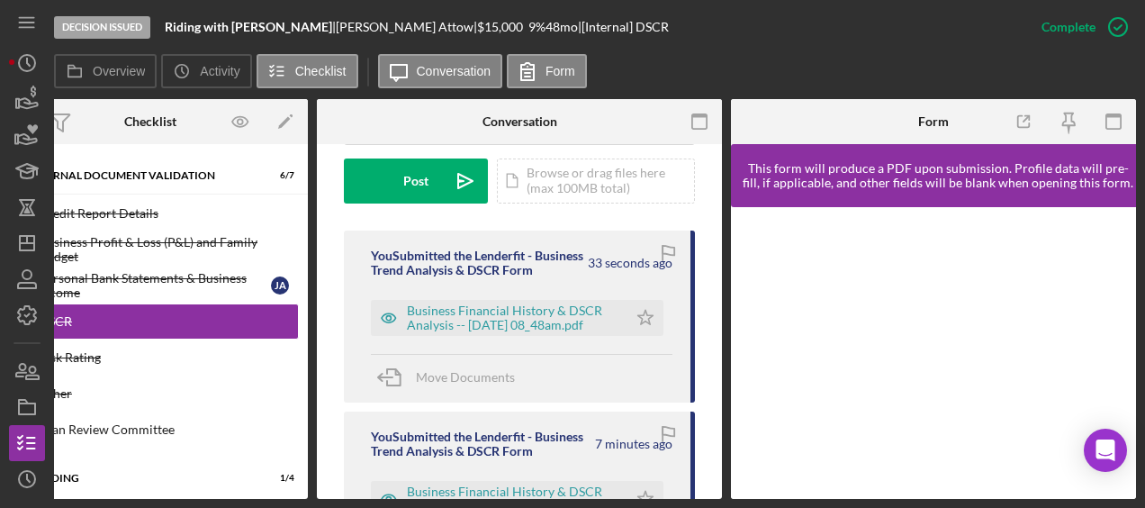
scroll to position [0, 61]
click at [637, 310] on icon "Icon/Star" at bounding box center [645, 318] width 36 height 36
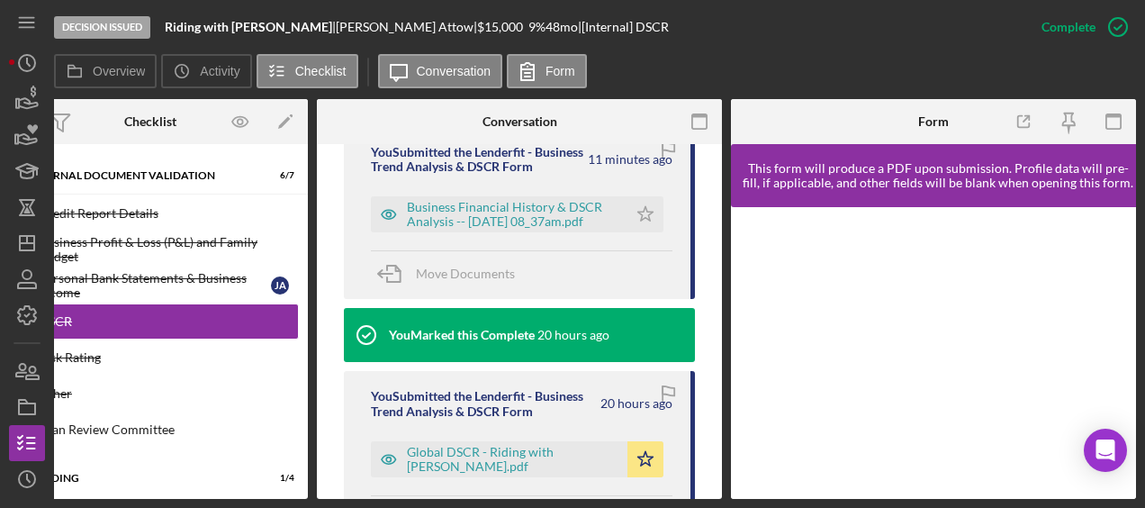
scroll to position [983, 0]
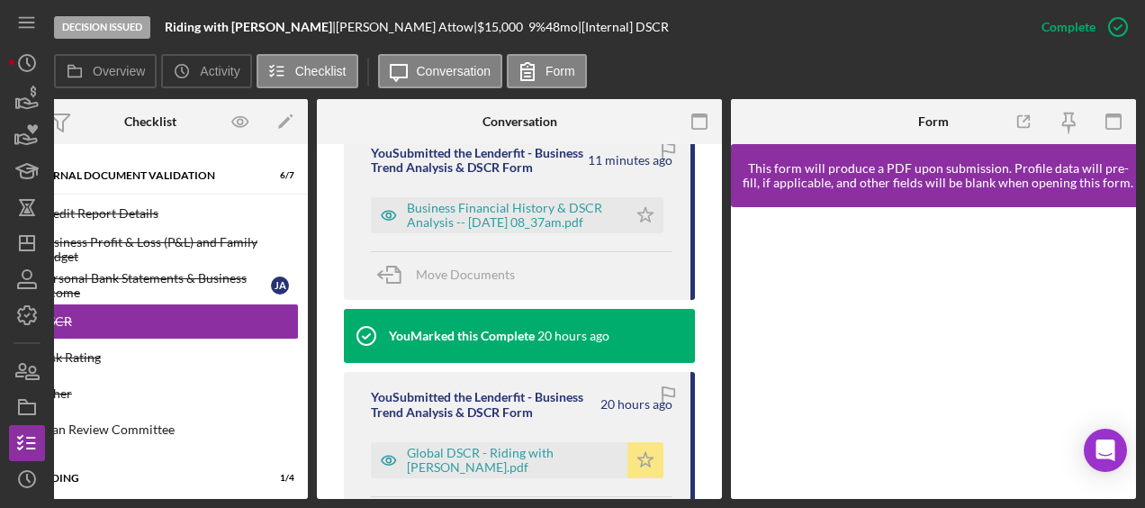
click at [627, 474] on icon "Icon/Star" at bounding box center [645, 460] width 36 height 36
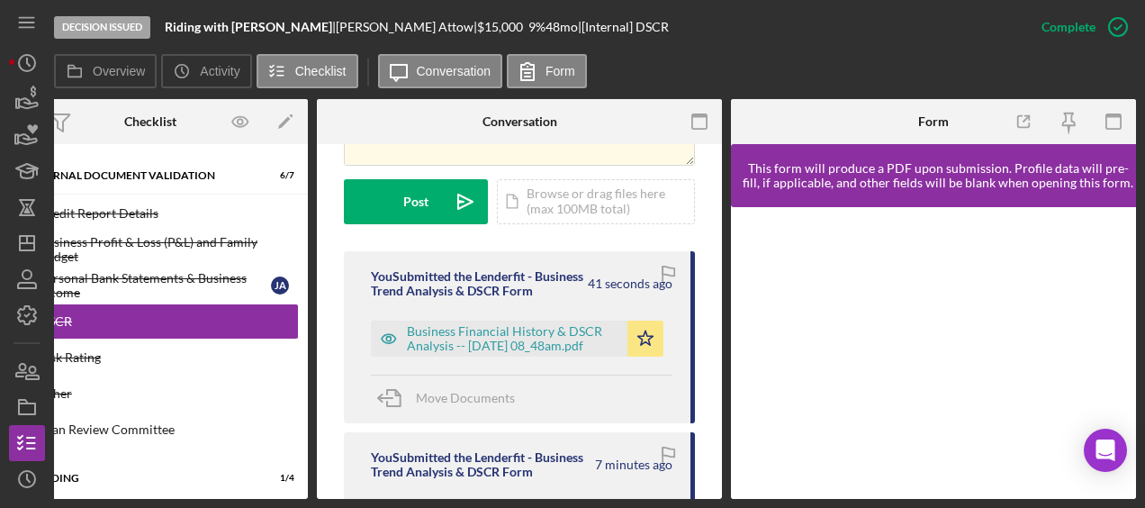
scroll to position [497, 0]
click at [576, 332] on div "Business Financial History & DSCR Analysis -- 2025-09-09 08_48am.pdf" at bounding box center [513, 339] width 212 height 29
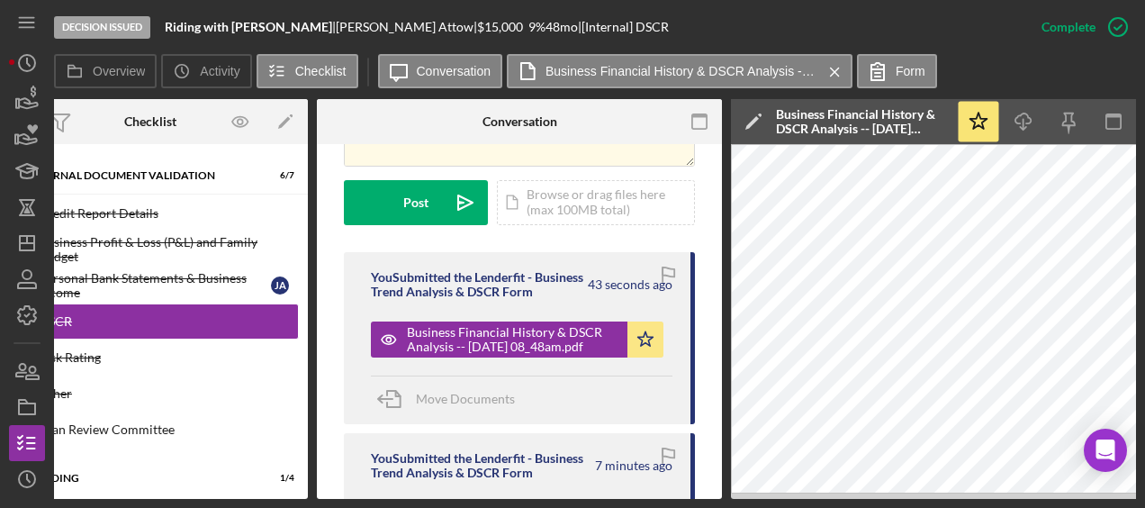
click at [761, 115] on icon "Icon/Edit" at bounding box center [753, 121] width 45 height 45
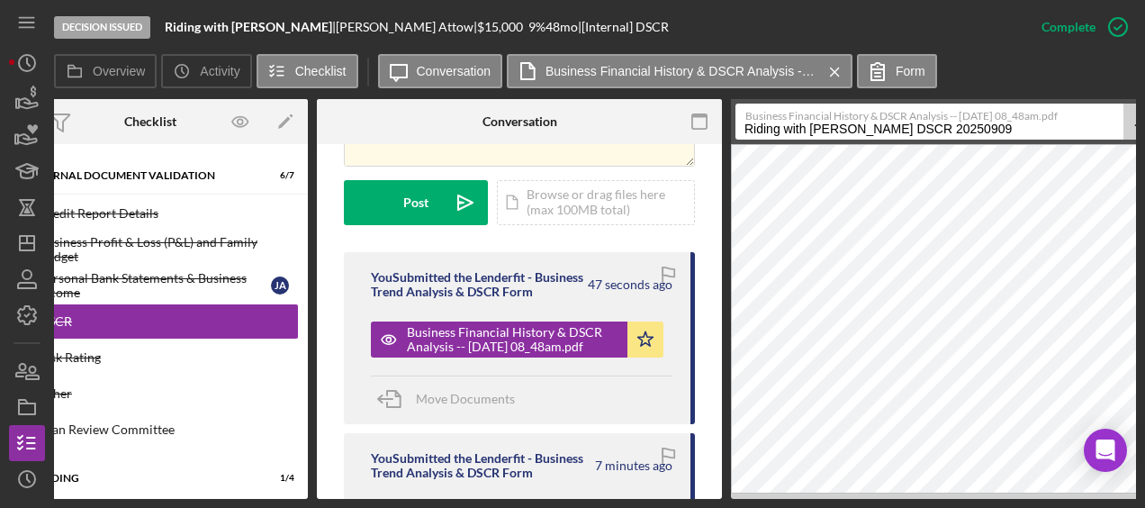
drag, startPoint x: 875, startPoint y: 129, endPoint x: 670, endPoint y: 140, distance: 205.6
click at [670, 140] on div "Overview Internal Workflow Stage Decision Issued Icon/Dropdown Arrow Archive (c…" at bounding box center [595, 299] width 1082 height 400
drag, startPoint x: 959, startPoint y: 131, endPoint x: 871, endPoint y: 122, distance: 87.9
click at [871, 122] on div "Business Financial History & DSCR Analysis -- 2025-09-09 08_48am.pdf Updated Gl…" at bounding box center [950, 122] width 431 height 36
type input "Updated Global DSCR - Riding with Jairo"
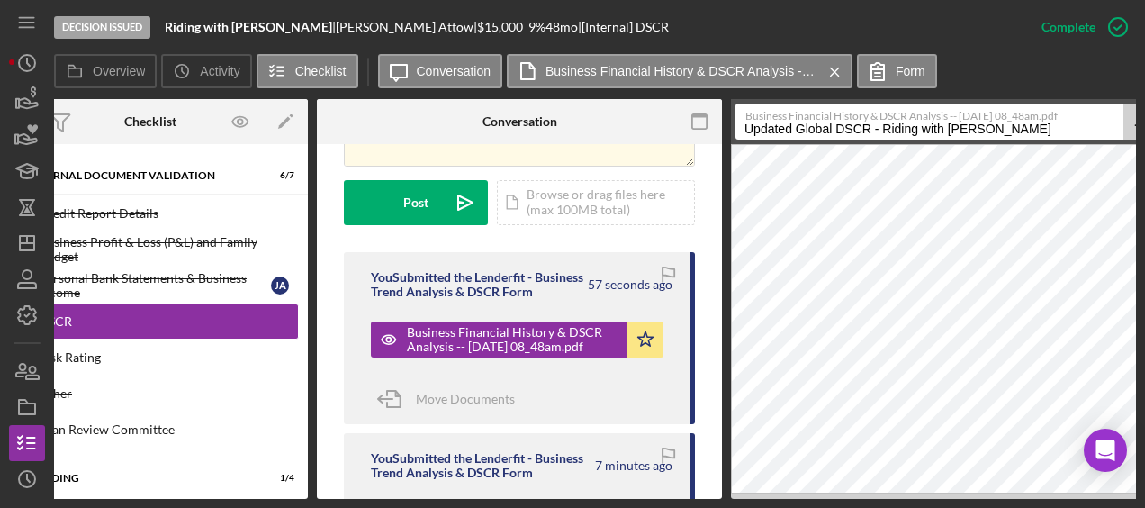
click at [996, 94] on div "Overview Icon/History Activity Checklist Icon/Message Conversation Business Fin…" at bounding box center [595, 276] width 1082 height 445
click at [981, 132] on input "Updated Global DSCR - Riding with Jairo" at bounding box center [929, 122] width 388 height 36
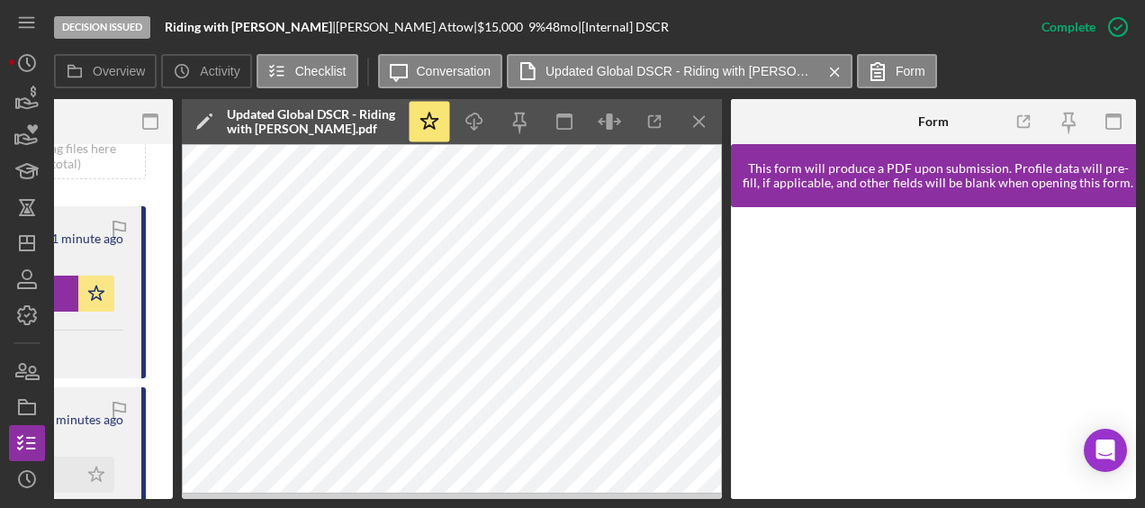
scroll to position [0, 0]
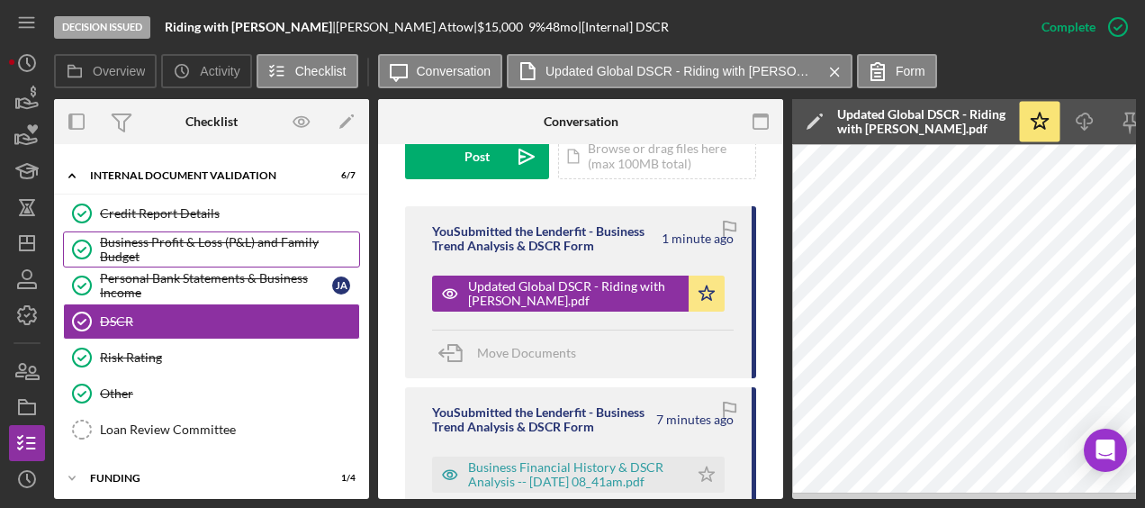
click at [190, 239] on div "Business Profit & Loss (P&L) and Family Budget" at bounding box center [229, 249] width 259 height 29
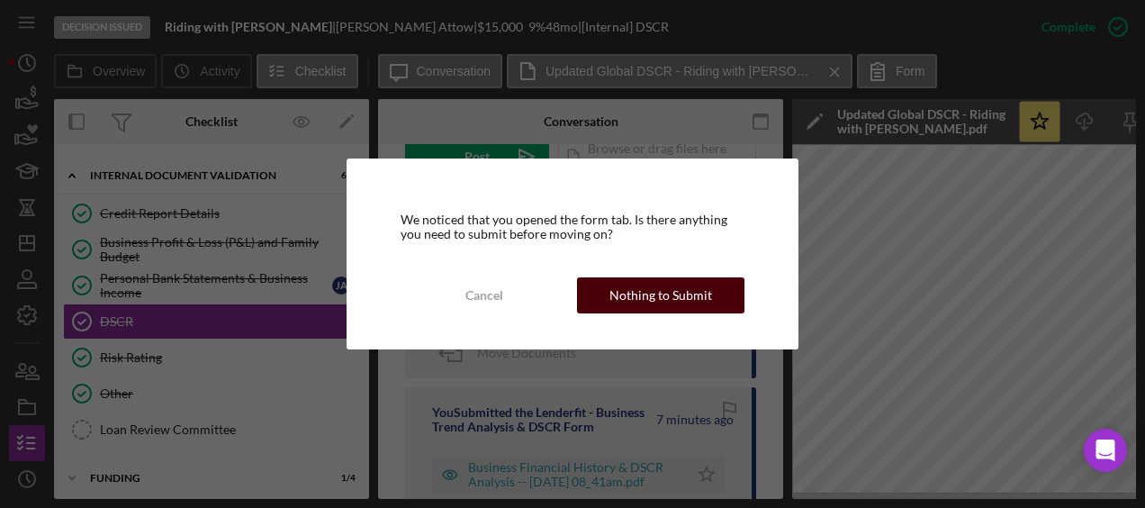
click at [604, 293] on button "Nothing to Submit" at bounding box center [660, 295] width 167 height 36
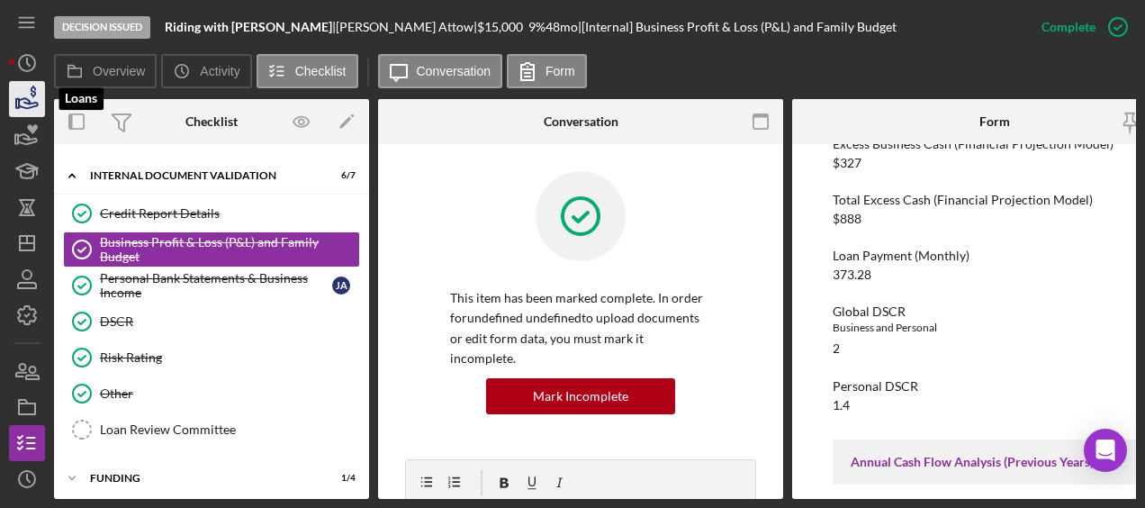
click at [29, 109] on icon "button" at bounding box center [27, 99] width 45 height 45
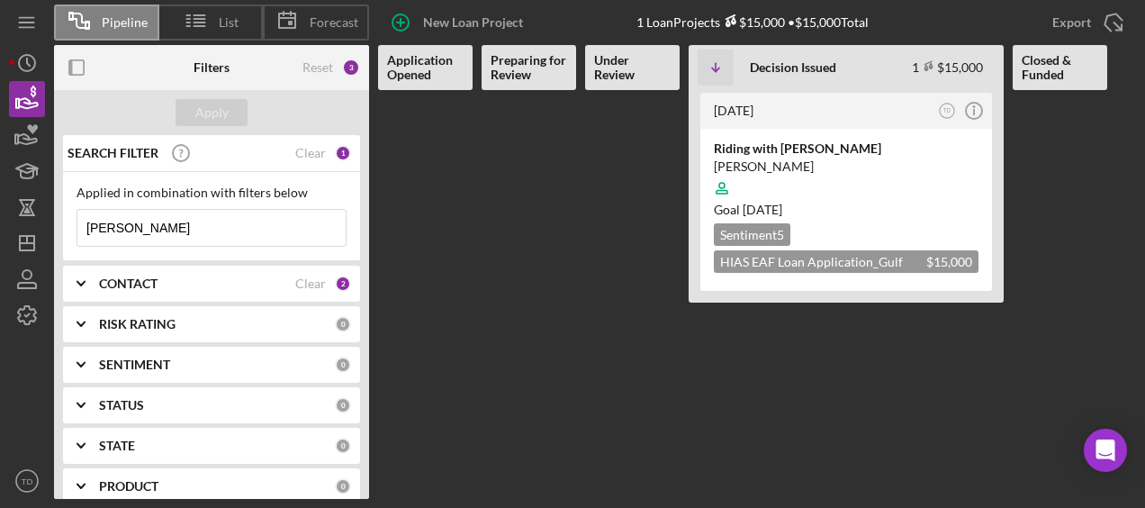
click at [139, 230] on input "jairo" at bounding box center [211, 228] width 268 height 36
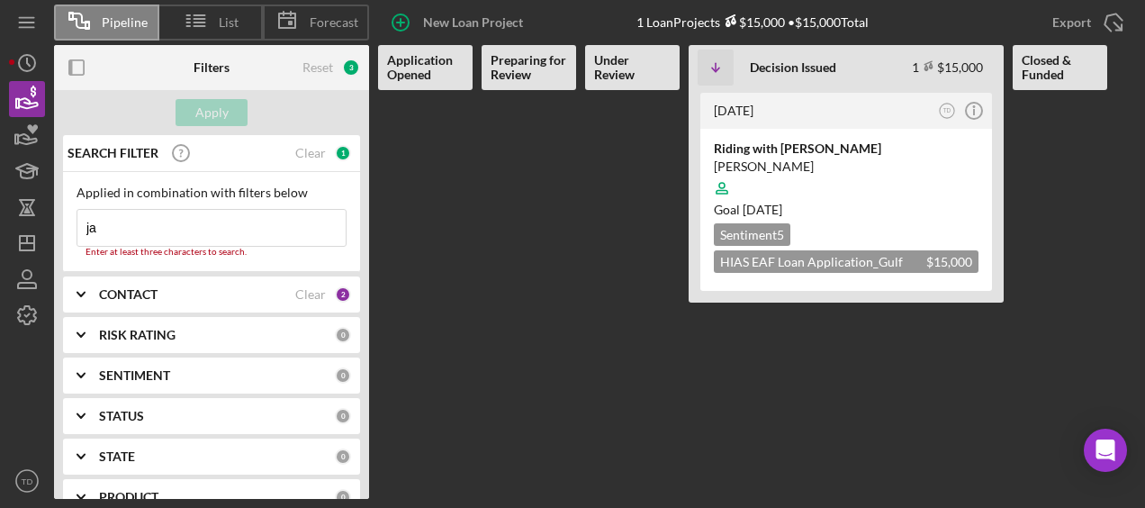
type input "j"
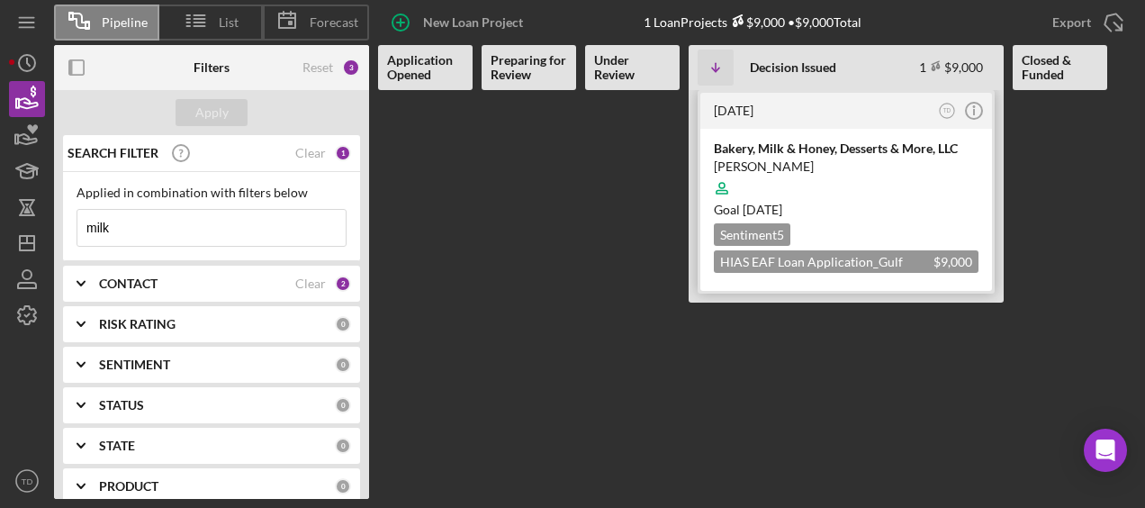
type input "milk"
click at [795, 148] on div "Bakery, Milk & Honey, Desserts & More, LLC" at bounding box center [846, 149] width 265 height 18
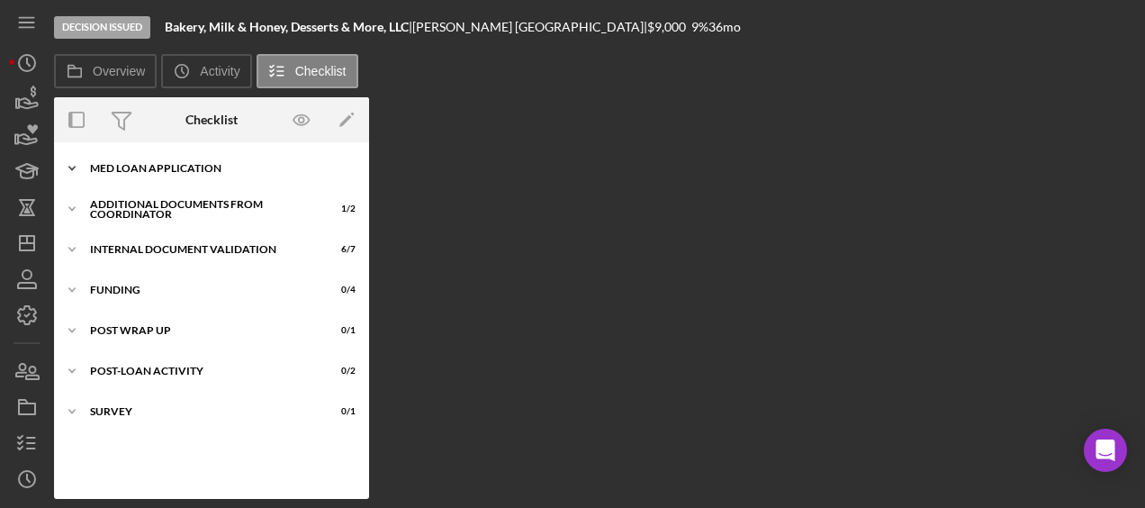
click at [203, 176] on div "Icon/Expander MED Loan Application 18 / 18" at bounding box center [211, 168] width 315 height 36
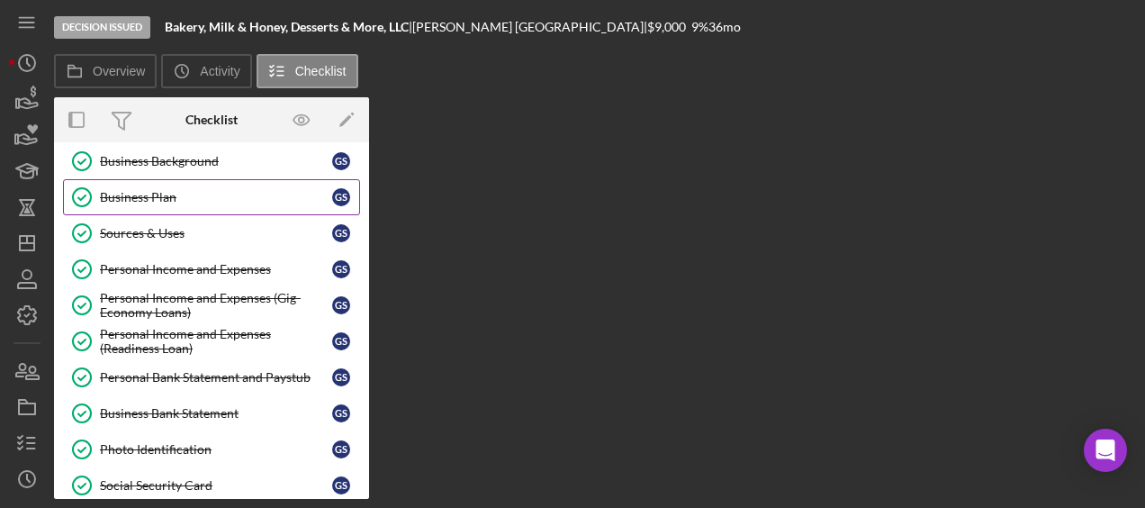
scroll to position [153, 0]
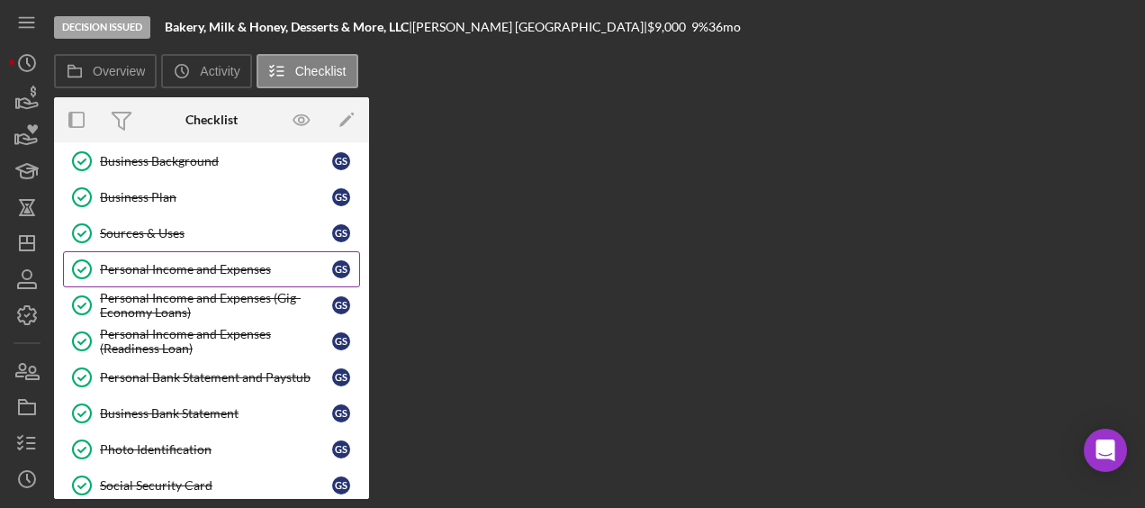
click at [216, 266] on div "Personal Income and Expenses" at bounding box center [216, 269] width 232 height 14
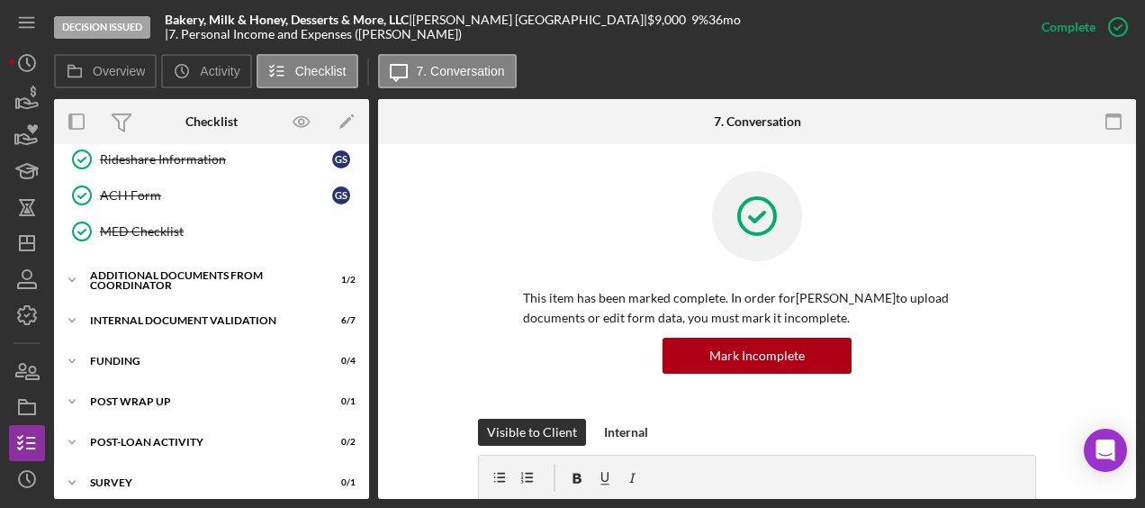
scroll to position [587, 0]
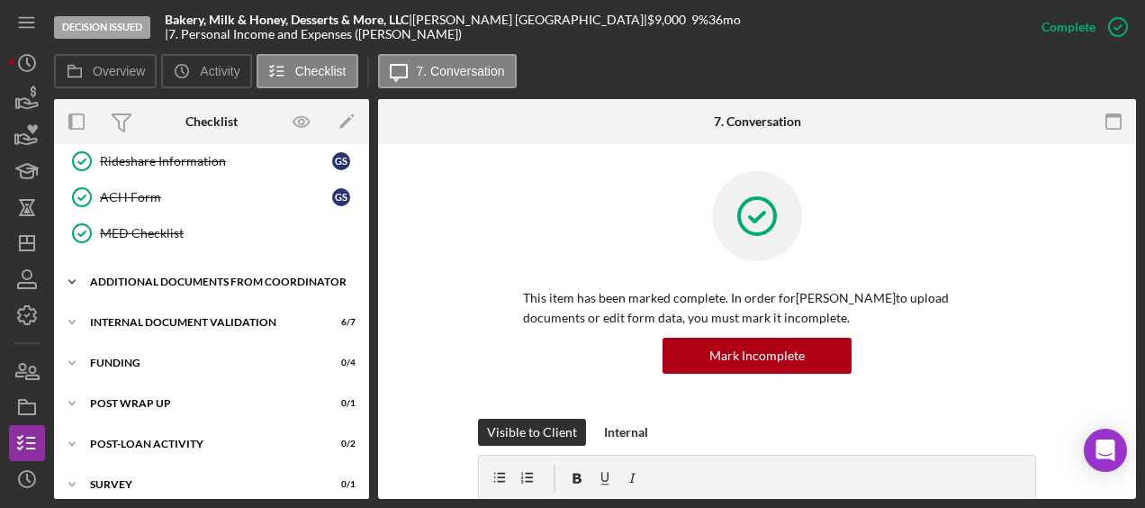
click at [136, 276] on div "Additional Documents from Coordinator" at bounding box center [218, 281] width 257 height 11
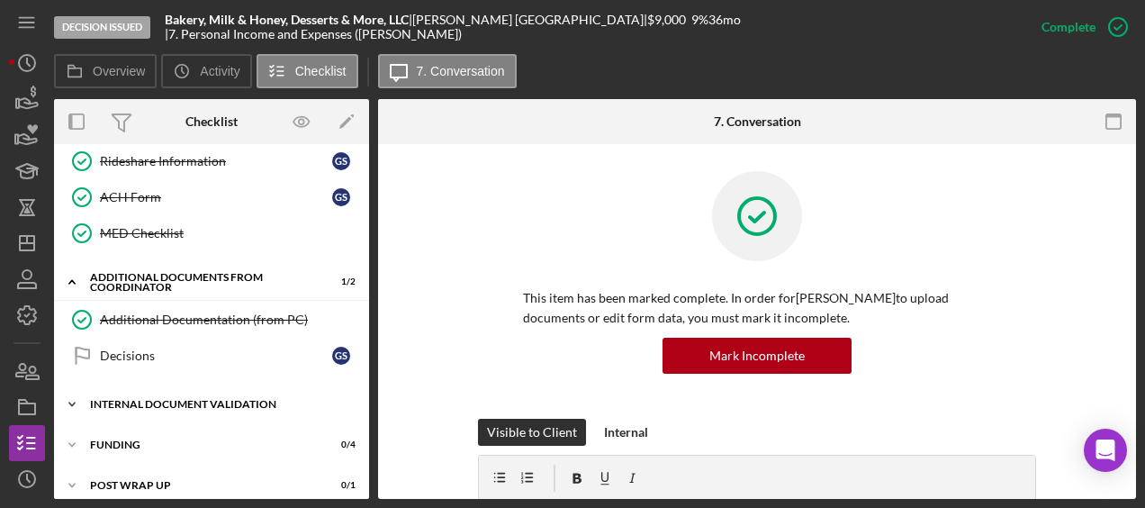
click at [164, 399] on div "Internal Document Validation" at bounding box center [218, 404] width 257 height 11
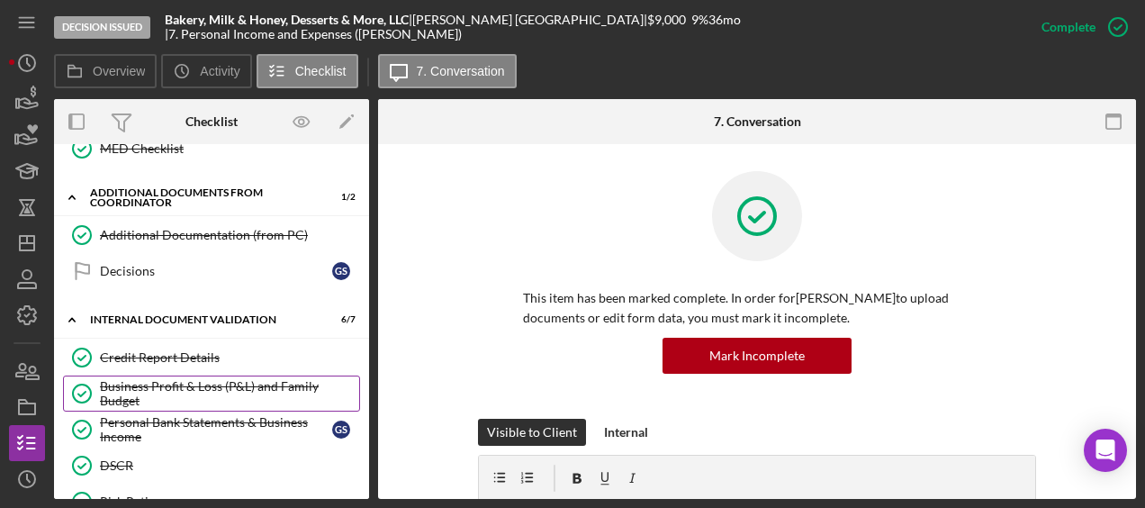
scroll to position [679, 0]
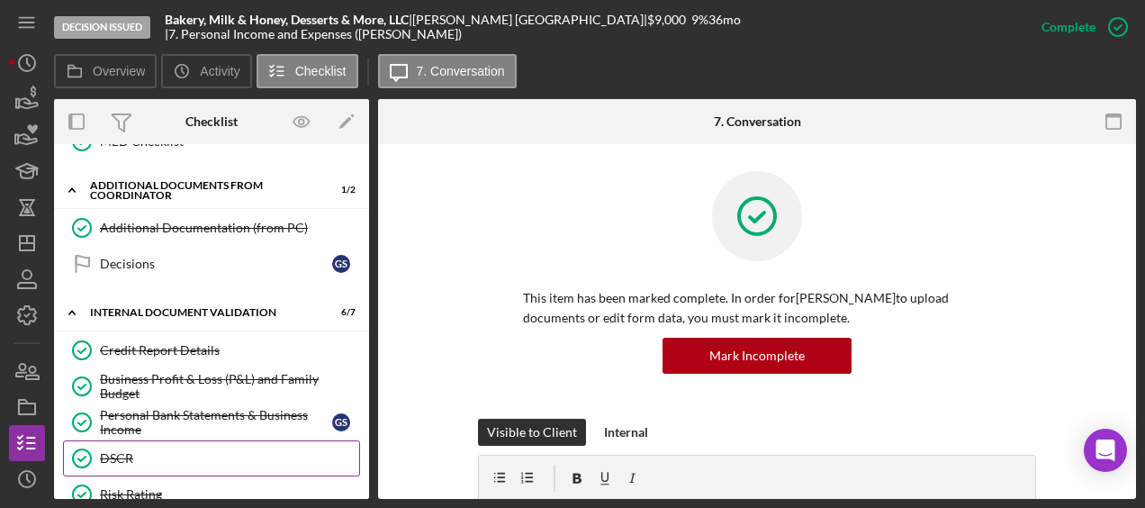
click at [151, 451] on div "DSCR" at bounding box center [229, 458] width 259 height 14
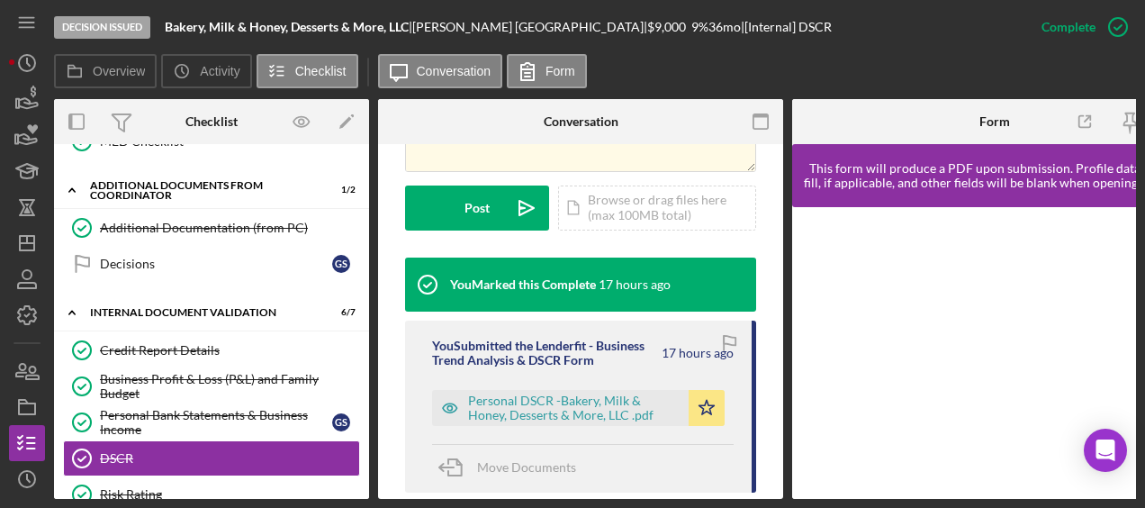
scroll to position [491, 0]
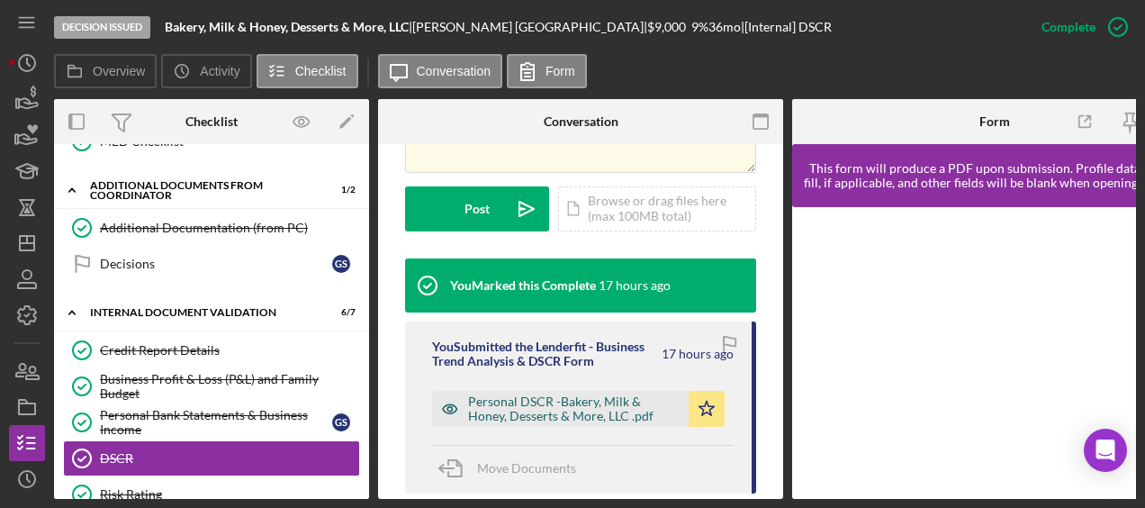
click at [630, 404] on div "Personal DSCR -Bakery, Milk & Honey, Desserts & More, LLC .pdf" at bounding box center [560, 409] width 257 height 36
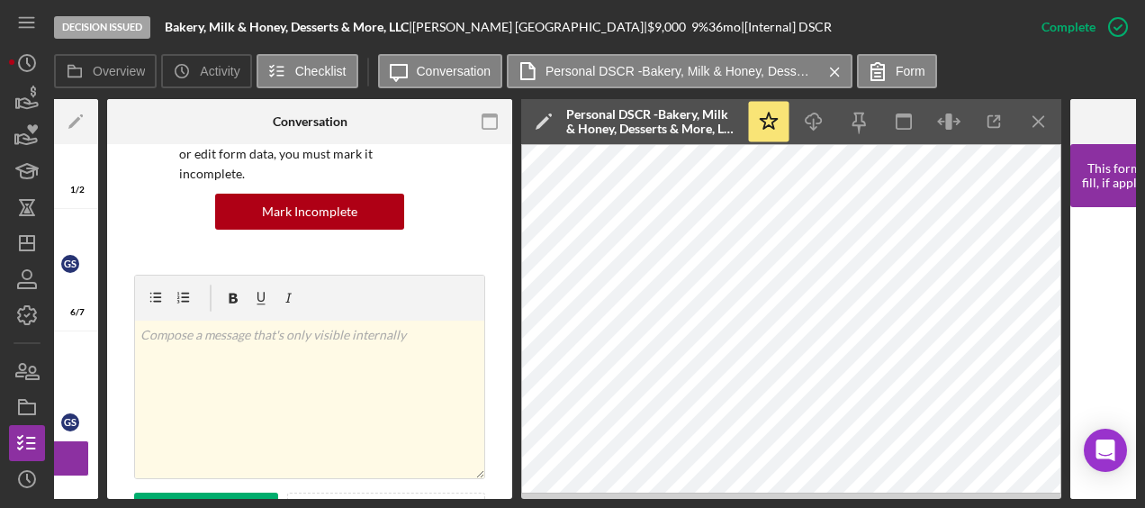
scroll to position [0, 610]
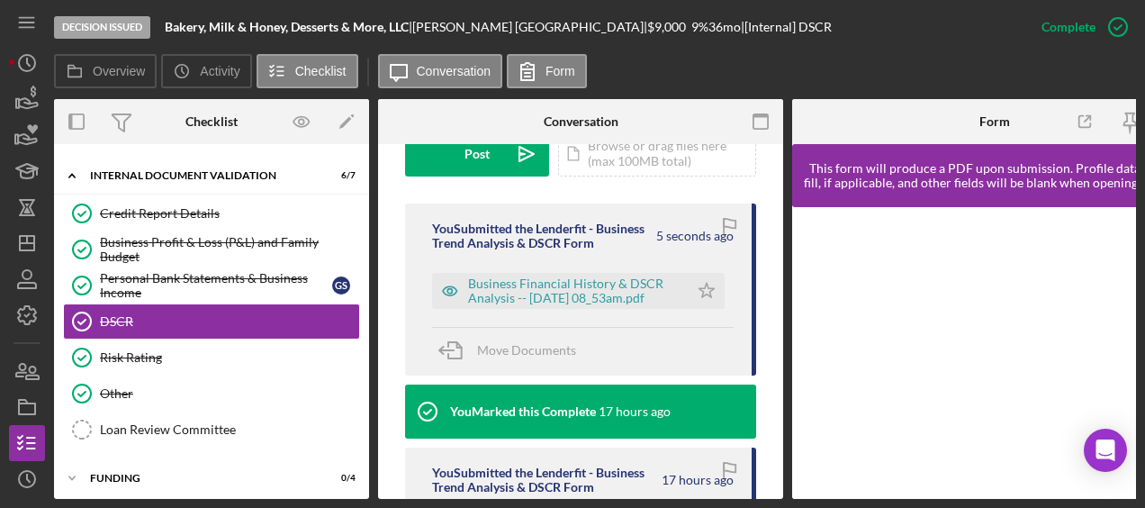
scroll to position [545, 0]
click at [545, 276] on div "Business Financial History & DSCR Analysis -- [DATE] 08_53am.pdf" at bounding box center [574, 290] width 212 height 29
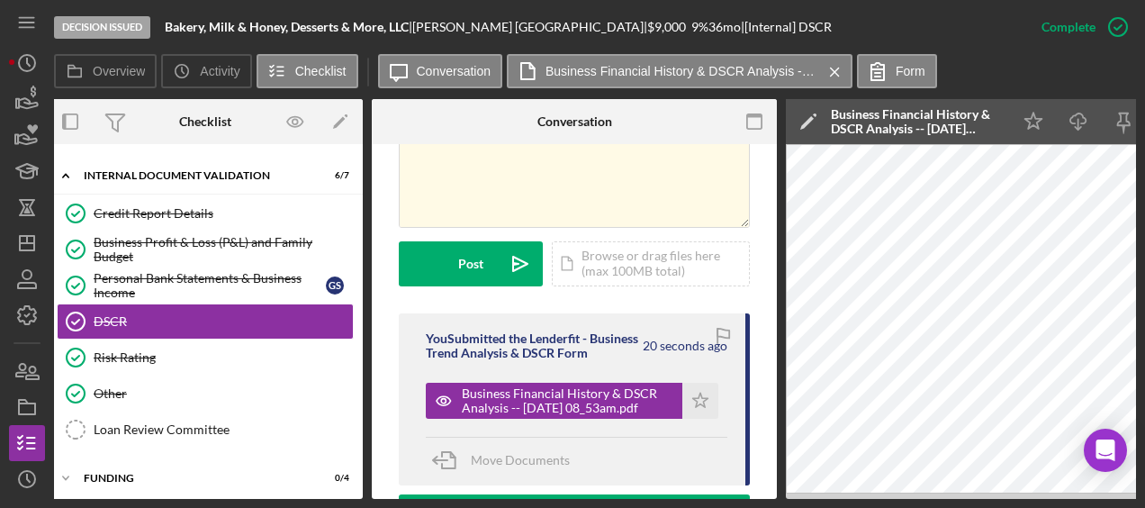
scroll to position [0, 0]
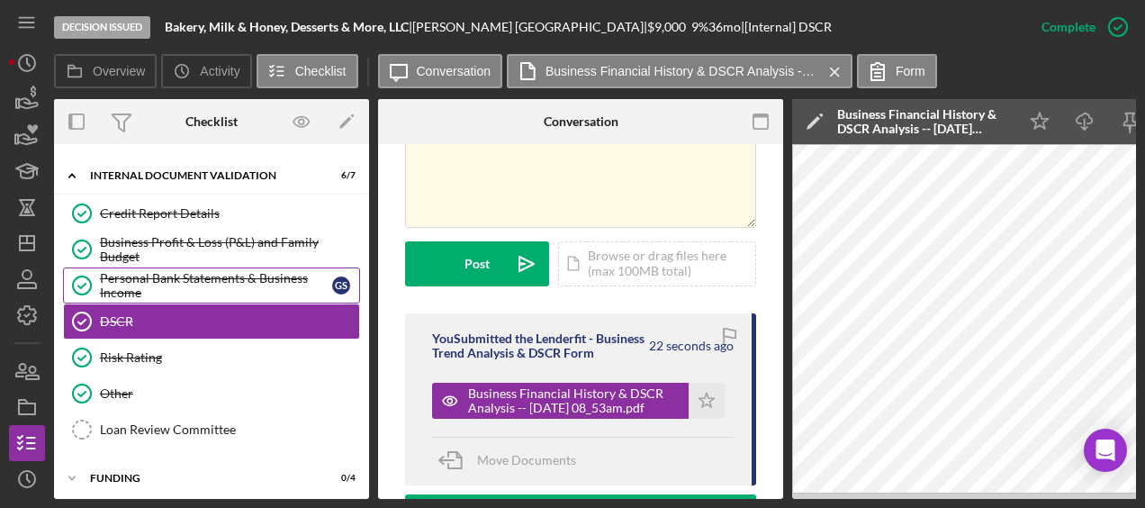
click at [178, 279] on div "Personal Bank Statements & Business Income" at bounding box center [216, 285] width 232 height 29
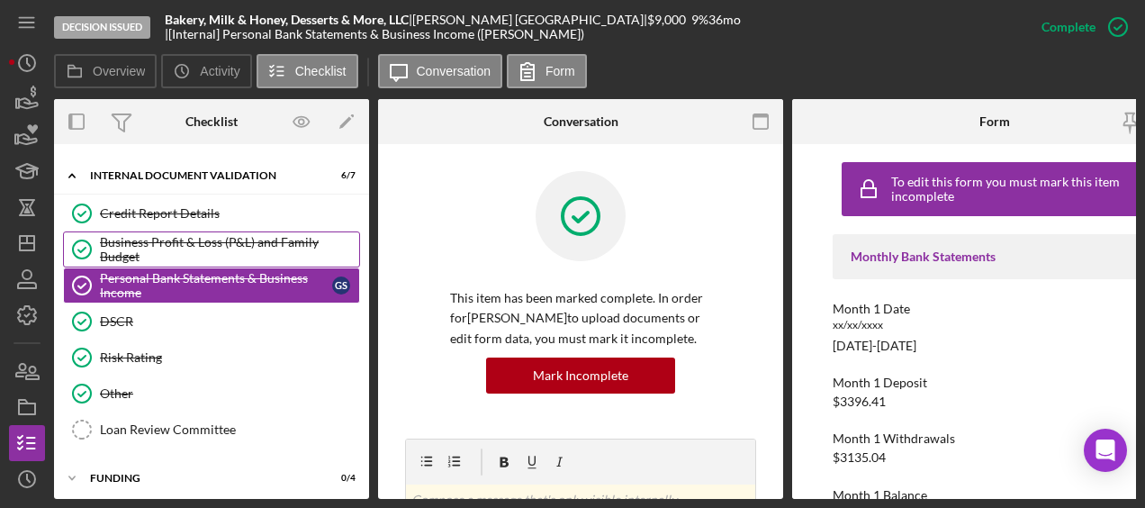
click at [175, 243] on div "Business Profit & Loss (P&L) and Family Budget" at bounding box center [229, 249] width 259 height 29
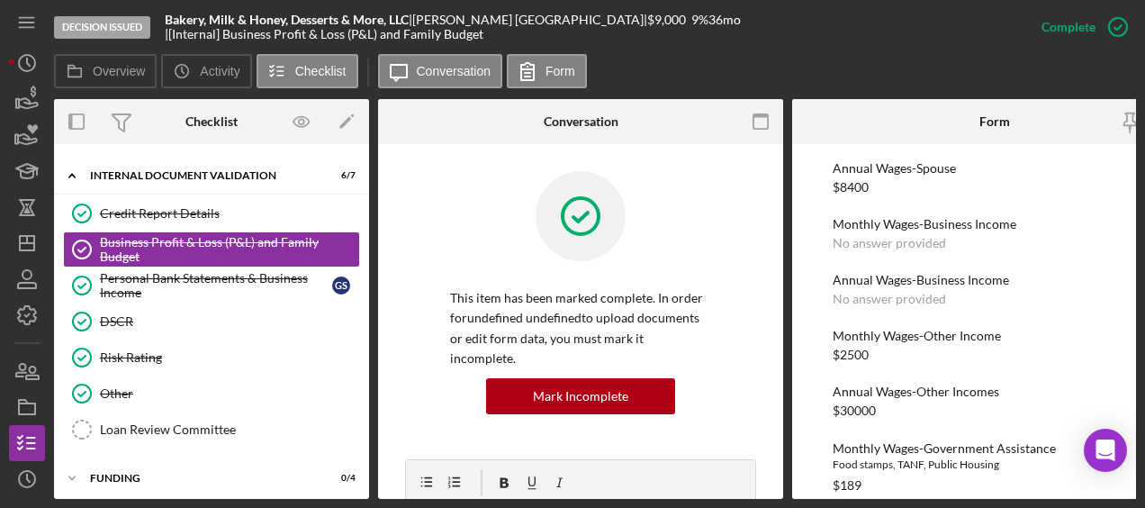
scroll to position [310, 0]
click at [1117, 28] on icon "button" at bounding box center [1117, 27] width 45 height 45
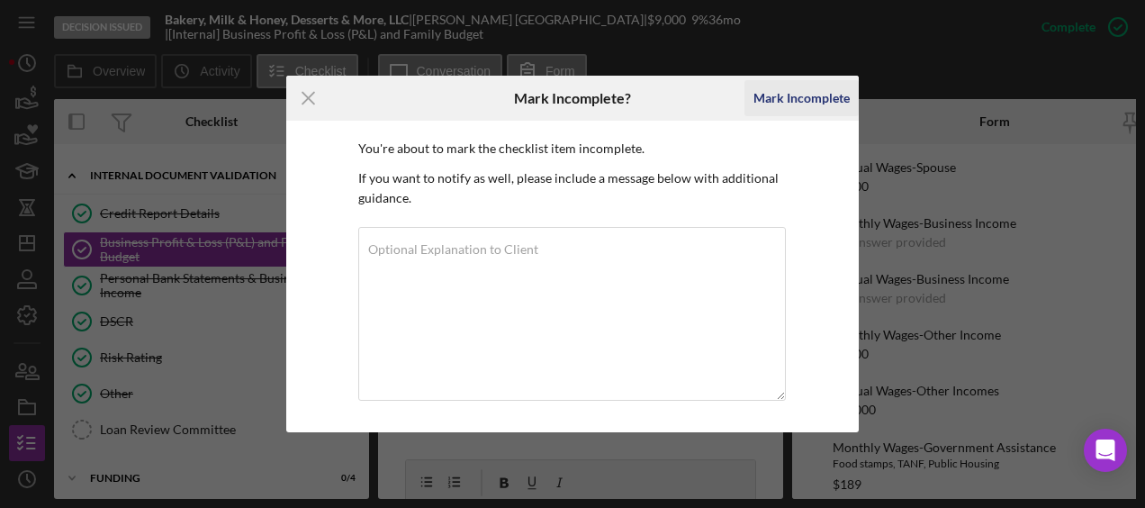
click at [769, 92] on div "Mark Incomplete" at bounding box center [801, 98] width 96 height 36
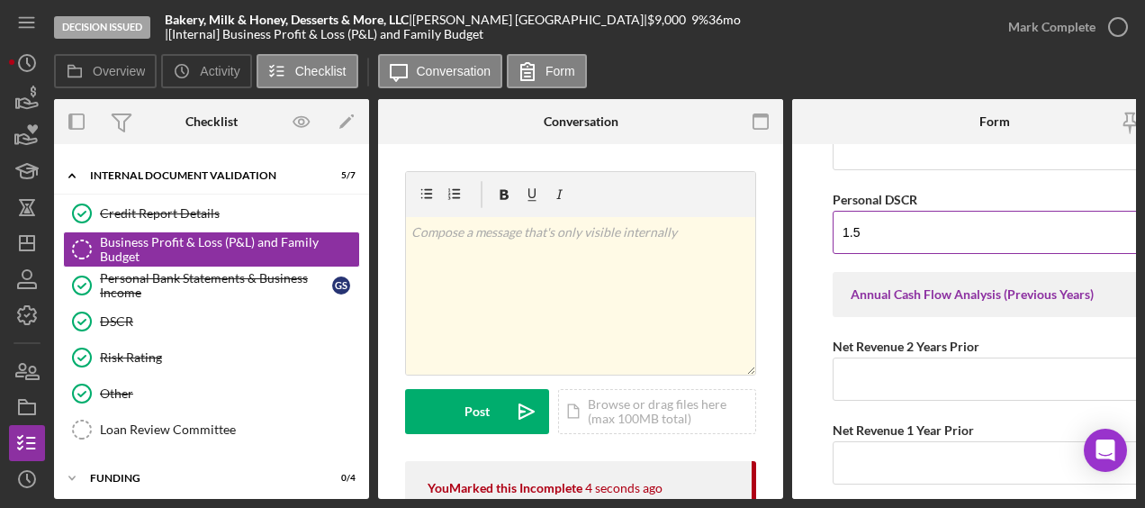
scroll to position [1544, 0]
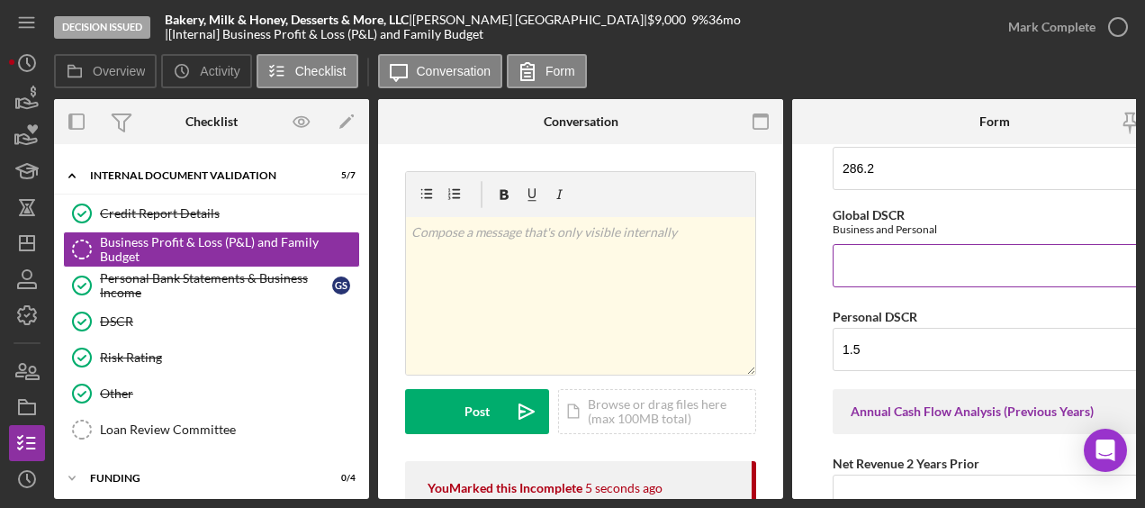
click at [856, 257] on input "Global DSCR" at bounding box center [995, 265] width 324 height 43
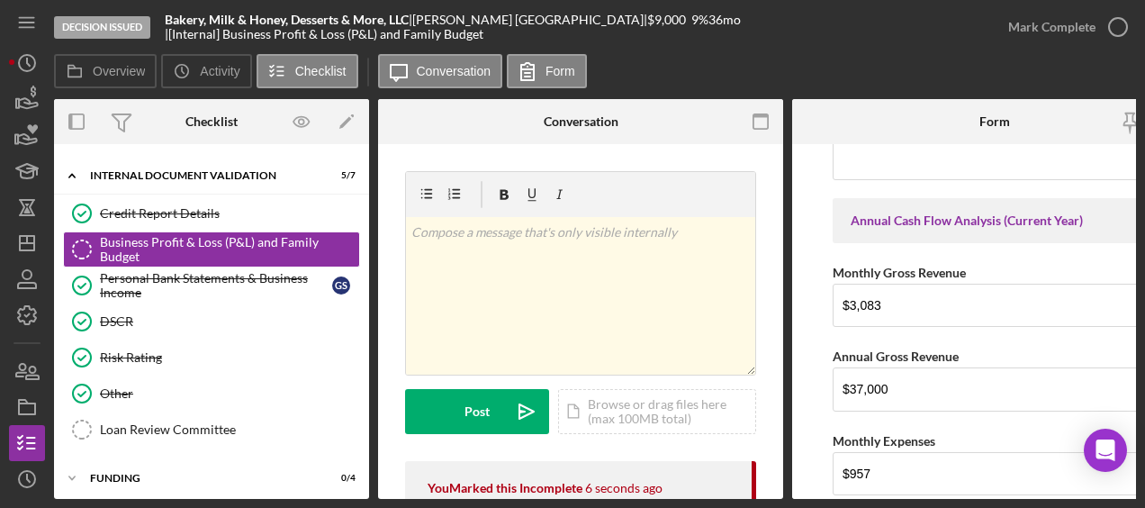
type input "6"
drag, startPoint x: 856, startPoint y: 257, endPoint x: 830, endPoint y: -39, distance: 296.4
click at [830, 0] on html "Decision Issued Bakery, Milk & Honey, Desserts & More, LLC | [PERSON_NAME] | $9…" at bounding box center [572, 254] width 1145 height 508
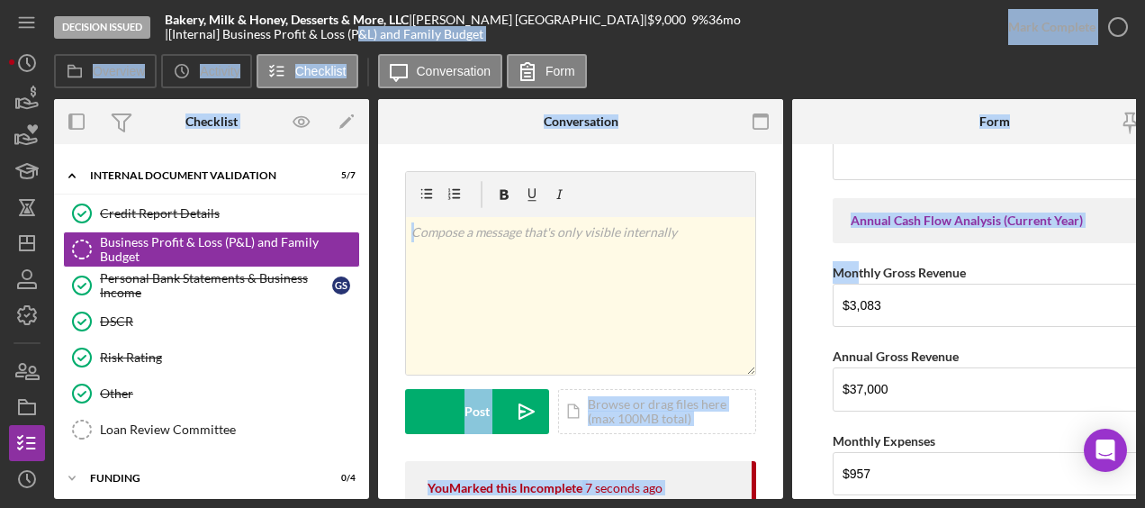
scroll to position [1455, 0]
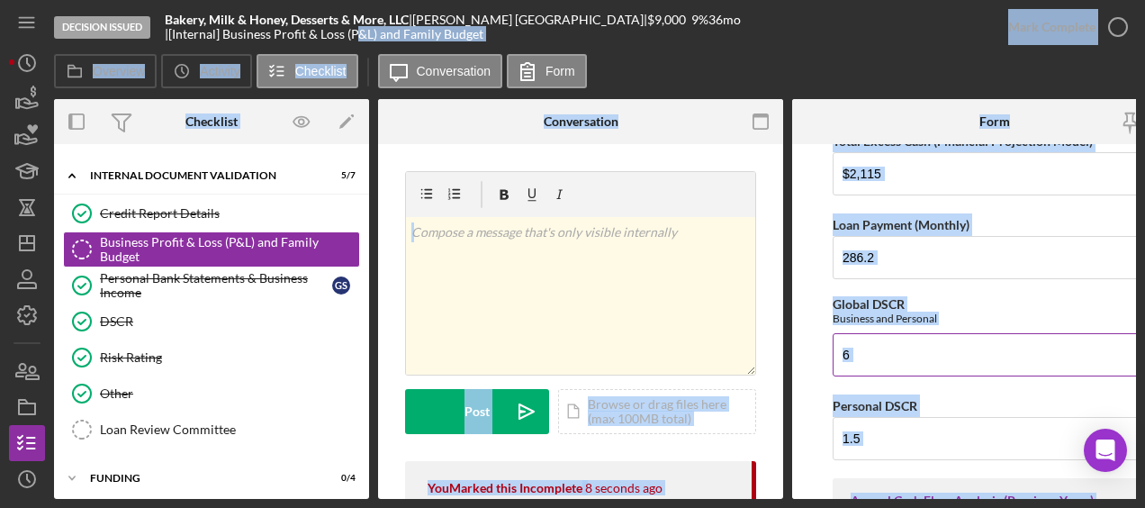
click at [1017, 297] on div "Global DSCR Business and Personal" at bounding box center [995, 311] width 324 height 28
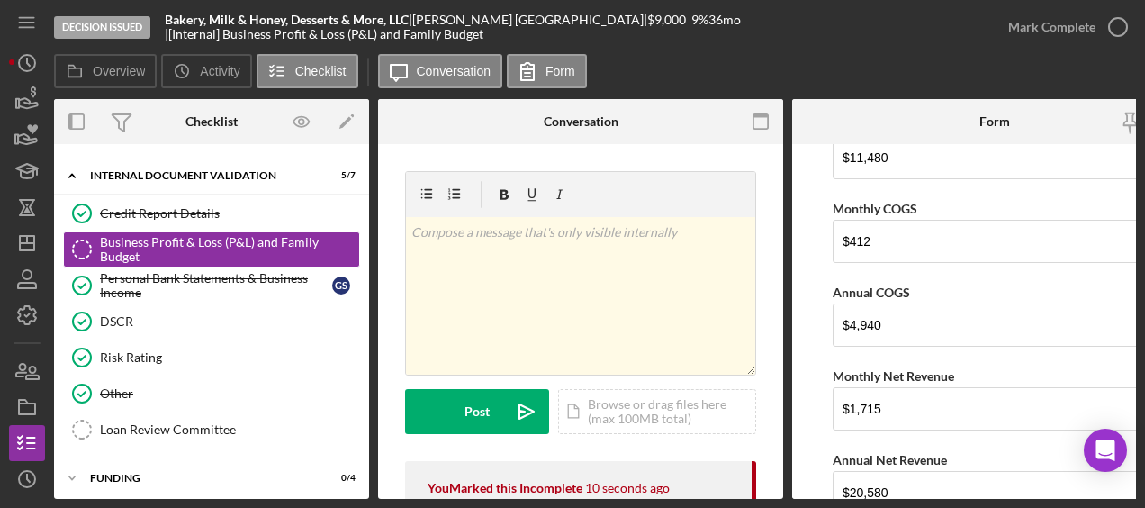
scroll to position [2800, 0]
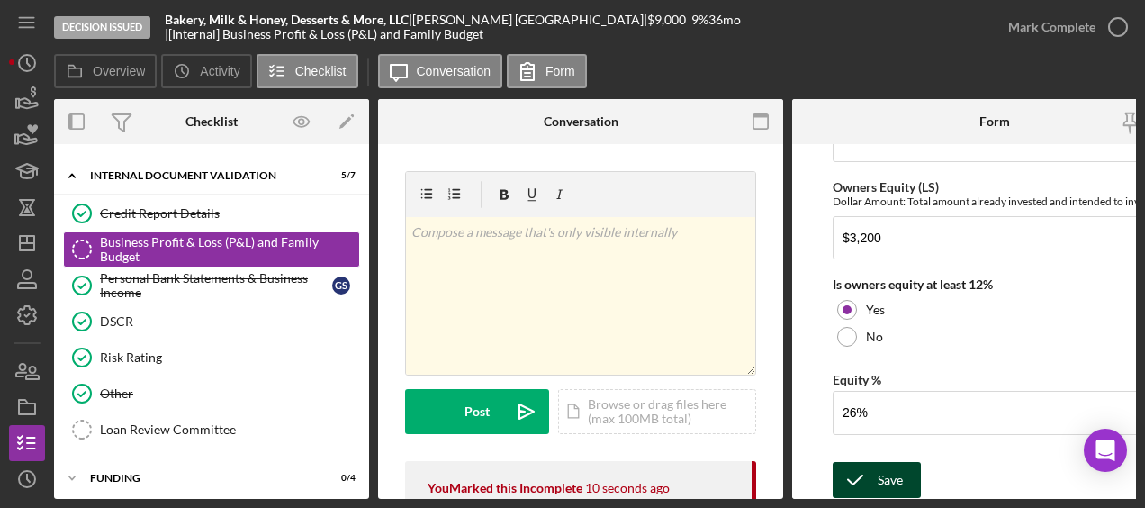
click at [878, 469] on div "Save" at bounding box center [890, 480] width 25 height 36
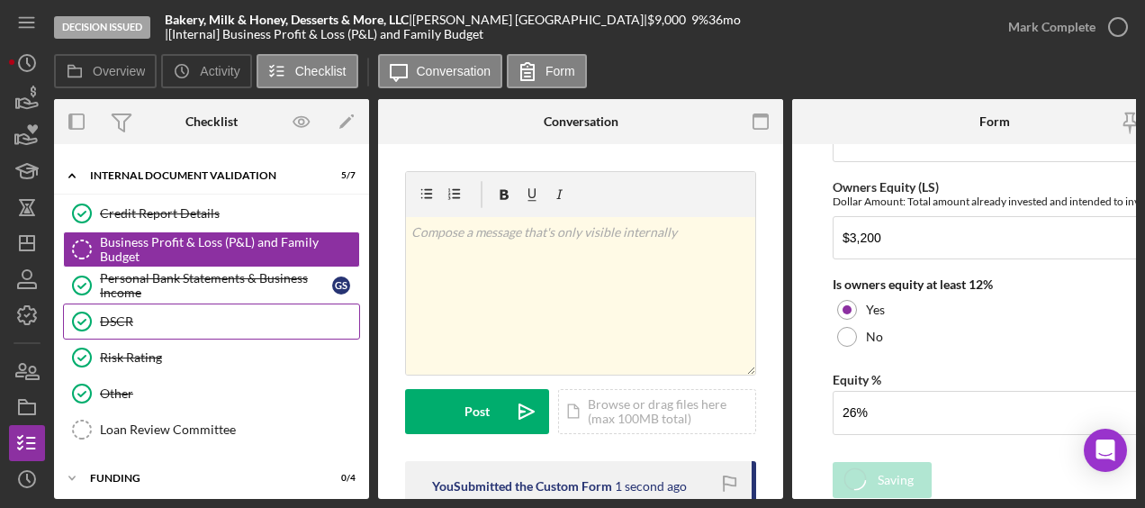
click at [155, 314] on div "DSCR" at bounding box center [229, 321] width 259 height 14
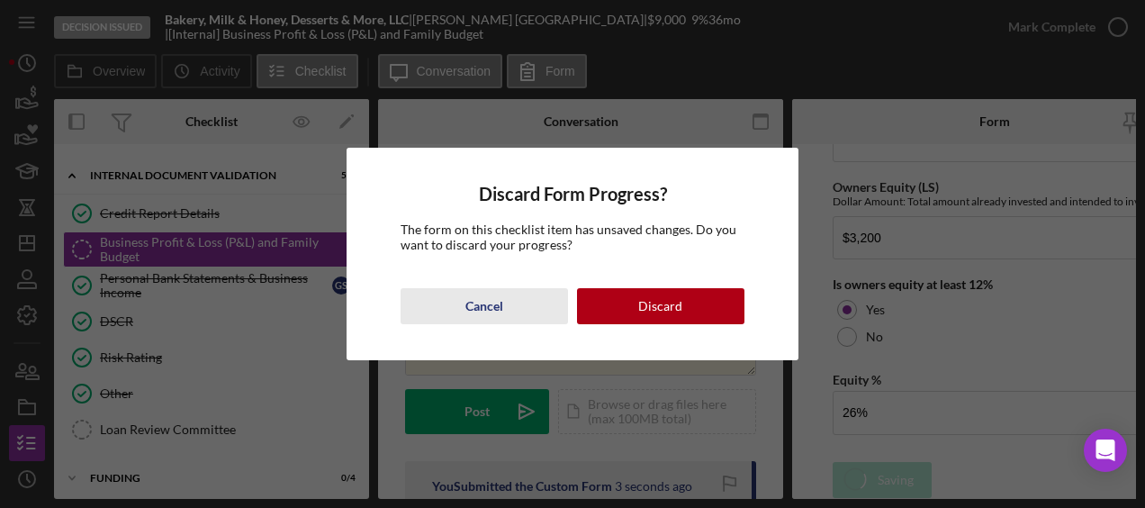
click at [482, 315] on div "Cancel" at bounding box center [484, 306] width 38 height 36
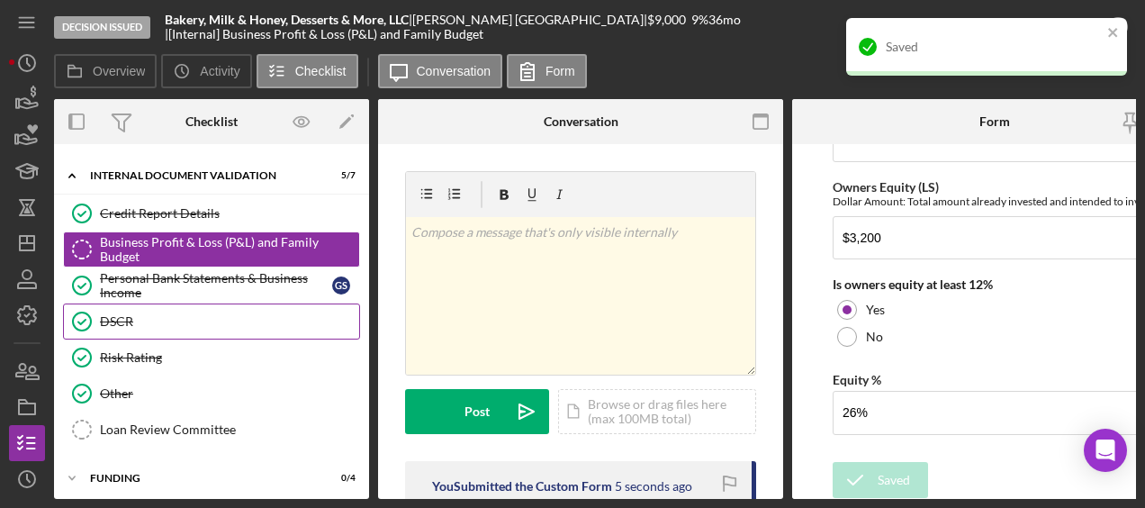
click at [115, 324] on div "DSCR" at bounding box center [229, 321] width 259 height 14
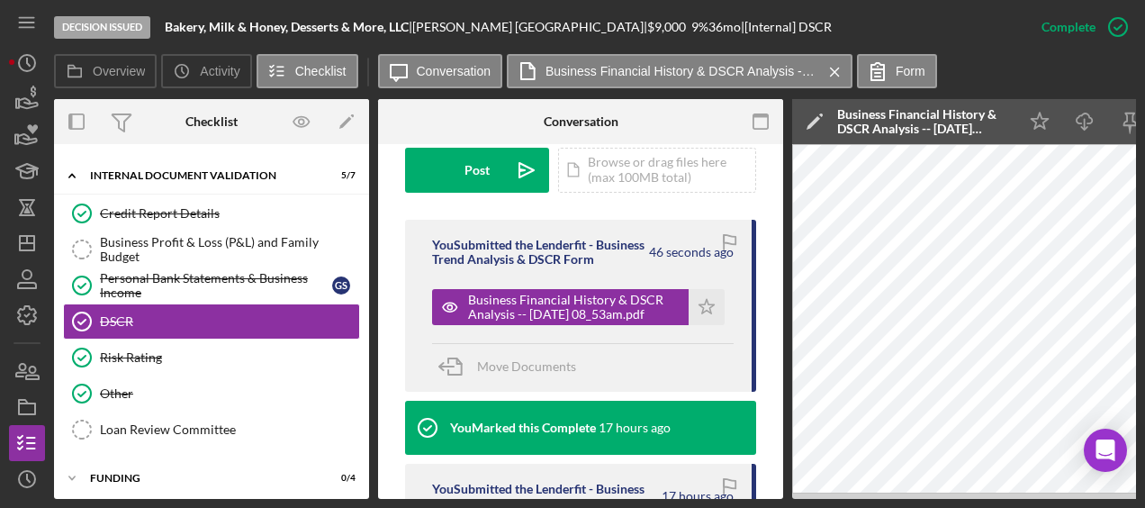
scroll to position [529, 0]
click at [689, 297] on icon "Icon/Star" at bounding box center [707, 307] width 36 height 36
click at [817, 107] on icon "Icon/Edit" at bounding box center [814, 121] width 45 height 45
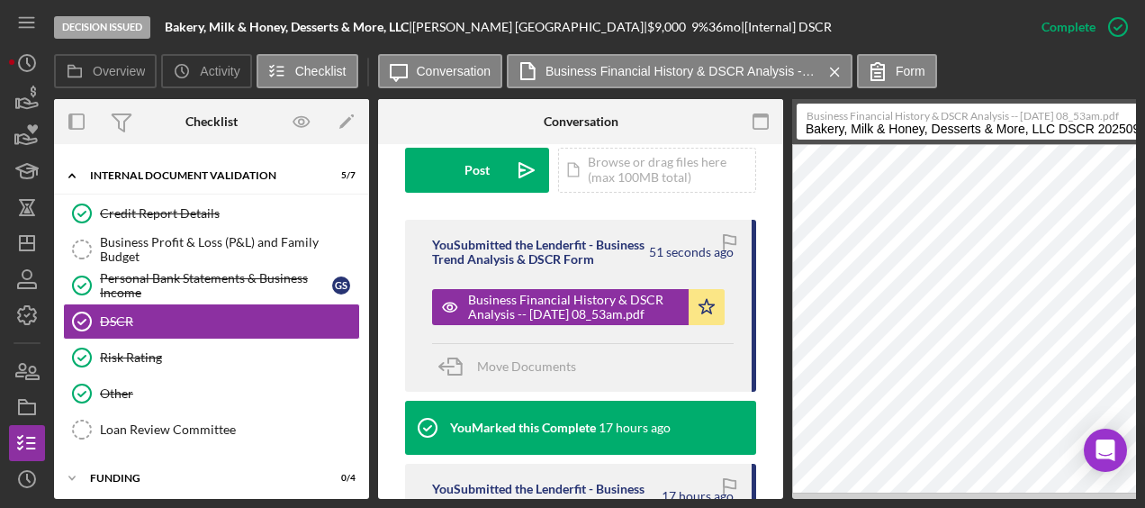
click at [800, 126] on input "Bakery, Milk & Honey, Desserts & More, LLC DSCR 20250909" at bounding box center [991, 122] width 388 height 36
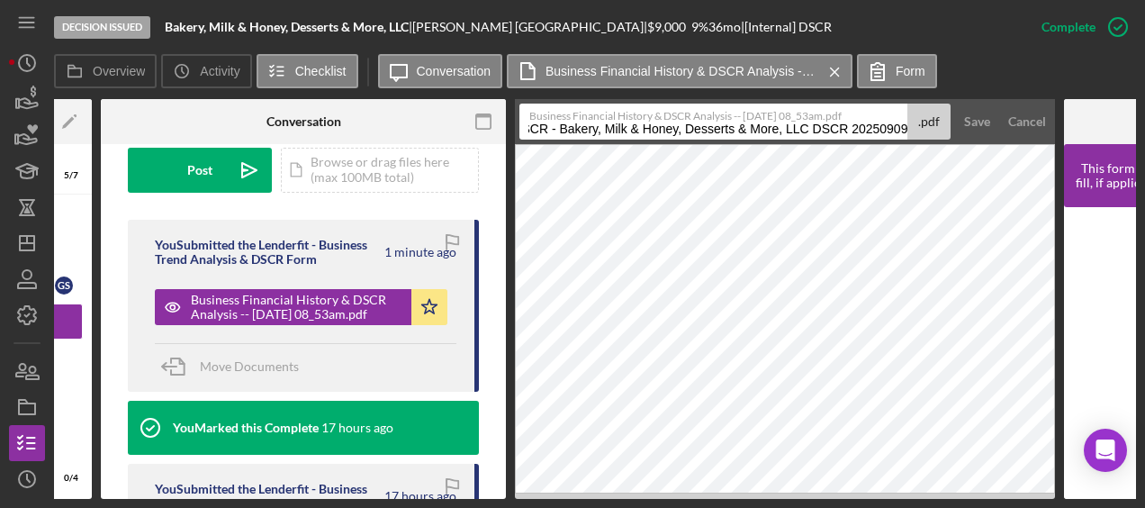
scroll to position [0, 450]
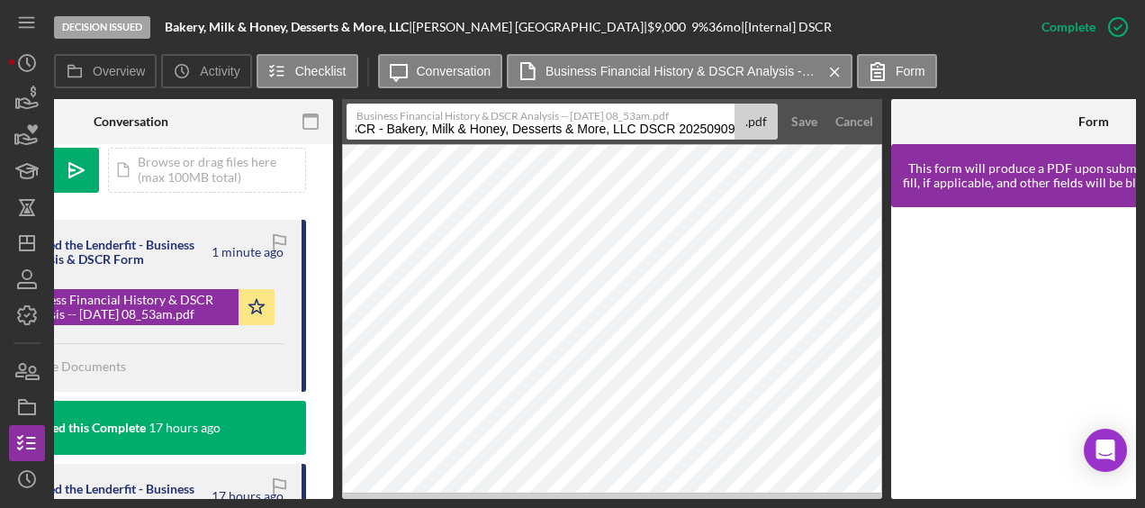
drag, startPoint x: 1090, startPoint y: 127, endPoint x: 1148, endPoint y: 151, distance: 62.5
click at [1144, 151] on html "Decision Issued Bakery, Milk & Honey, Desserts & More, LLC | [PERSON_NAME] | $9…" at bounding box center [572, 254] width 1145 height 508
type input "Global DSCR - Bakery, Milk & Honey, Desserts & More, LLC"
click at [782, 104] on button "Save" at bounding box center [804, 122] width 44 height 36
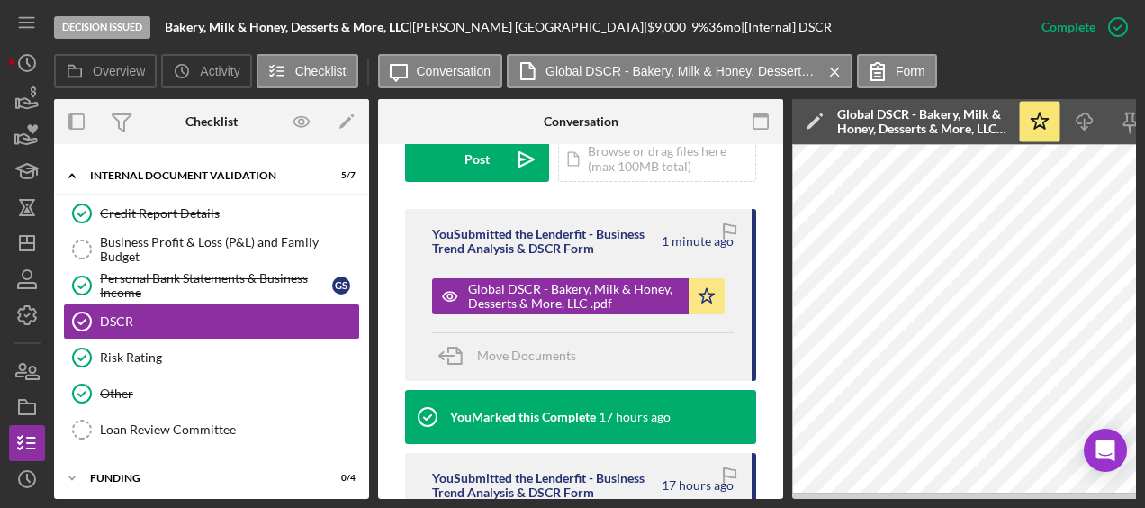
scroll to position [541, 0]
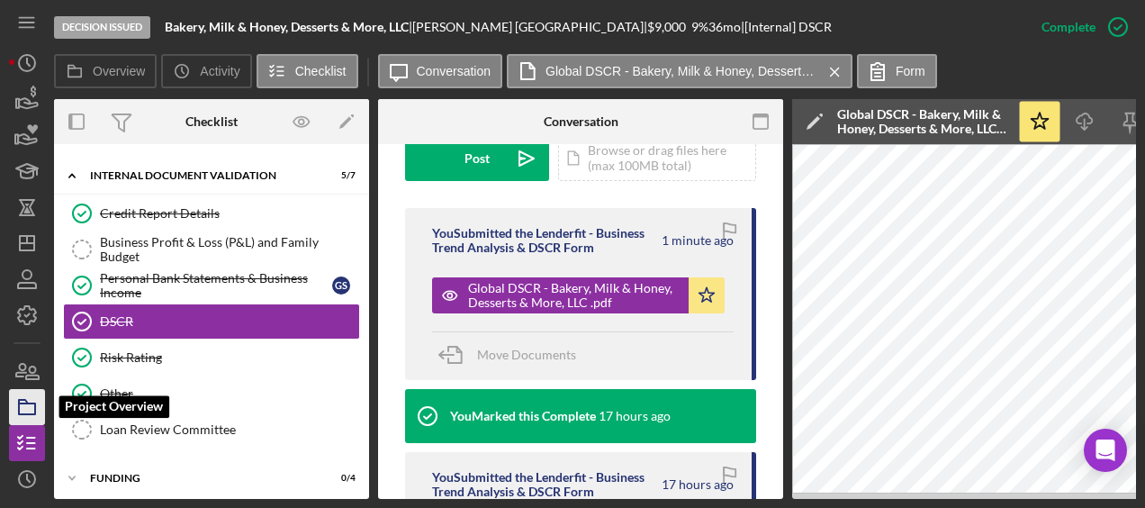
click at [34, 414] on rect "button" at bounding box center [27, 408] width 16 height 11
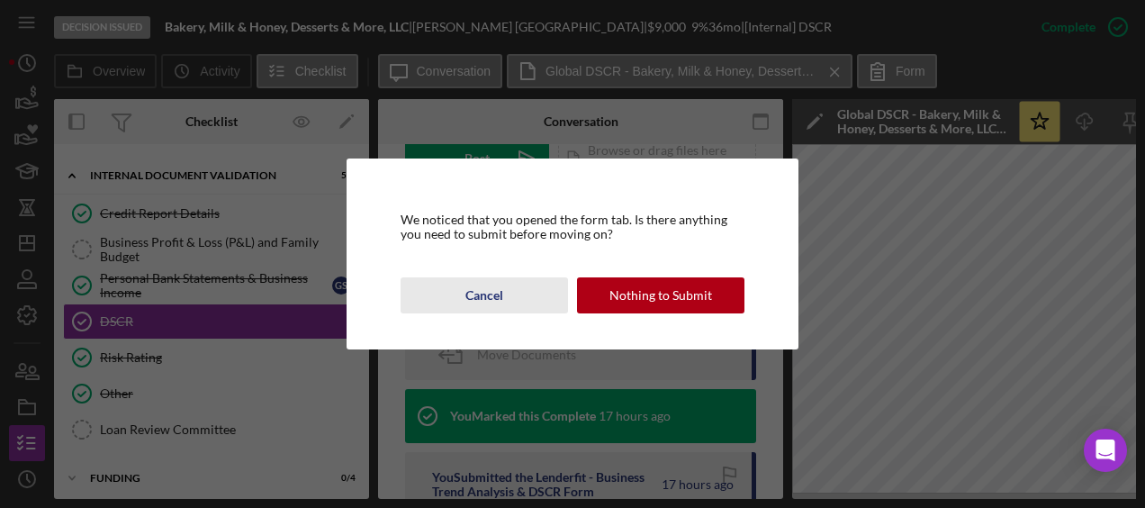
click at [493, 291] on div "Cancel" at bounding box center [484, 295] width 38 height 36
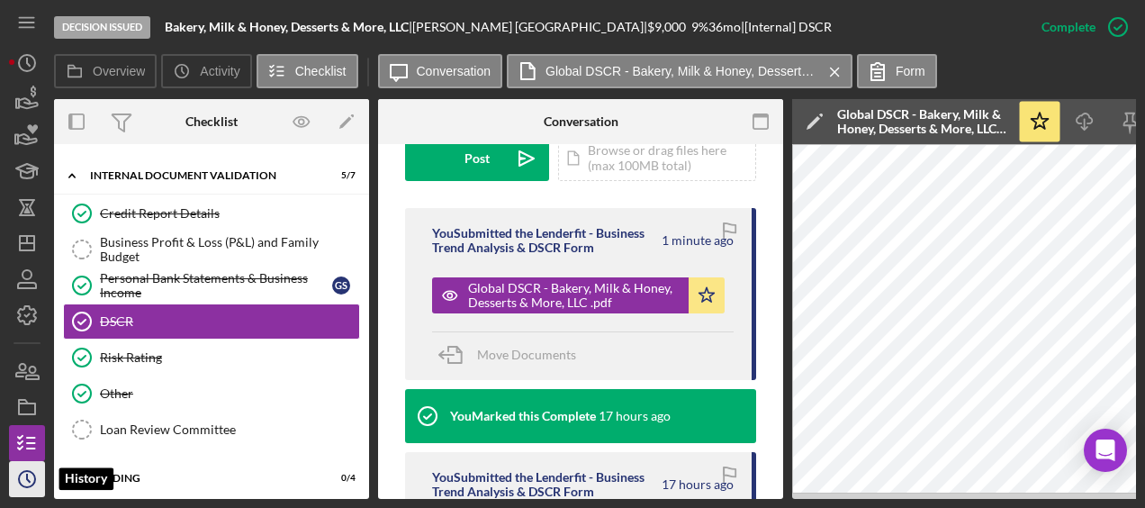
click at [42, 473] on icon "Icon/History" at bounding box center [27, 478] width 45 height 45
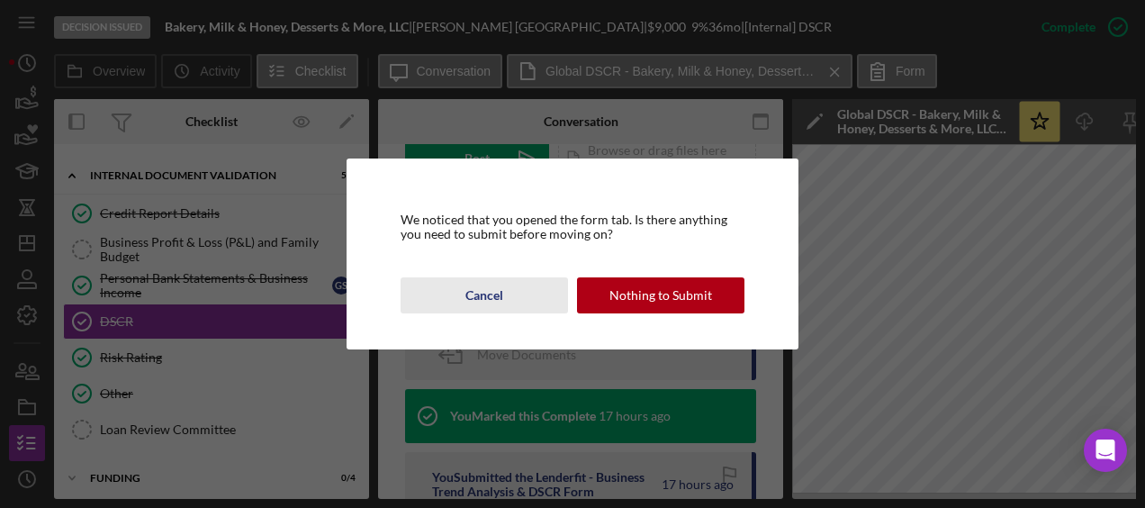
click at [485, 299] on div "Cancel" at bounding box center [484, 295] width 38 height 36
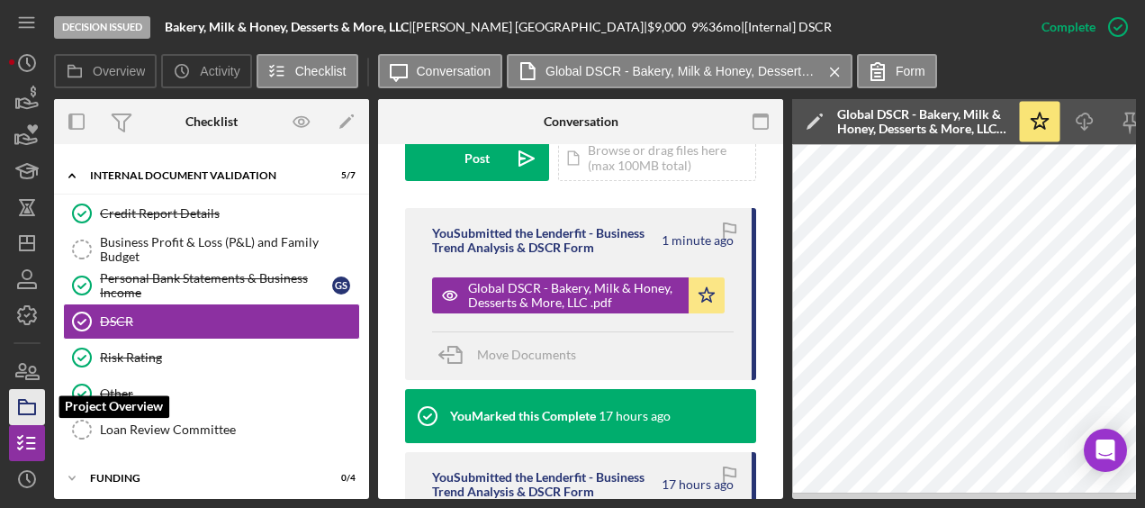
click at [33, 409] on icon "button" at bounding box center [27, 406] width 45 height 45
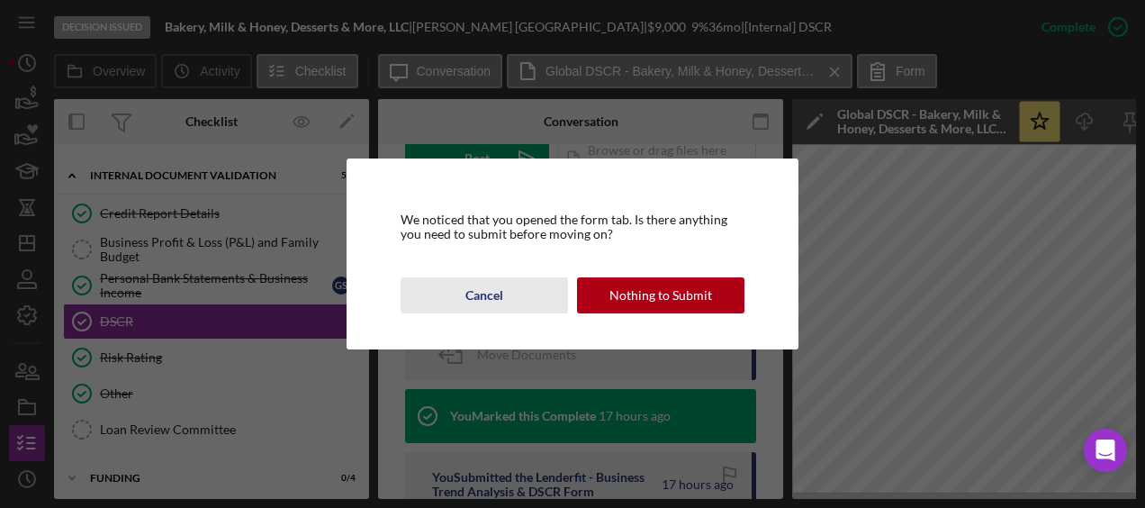
click at [506, 292] on button "Cancel" at bounding box center [484, 295] width 167 height 36
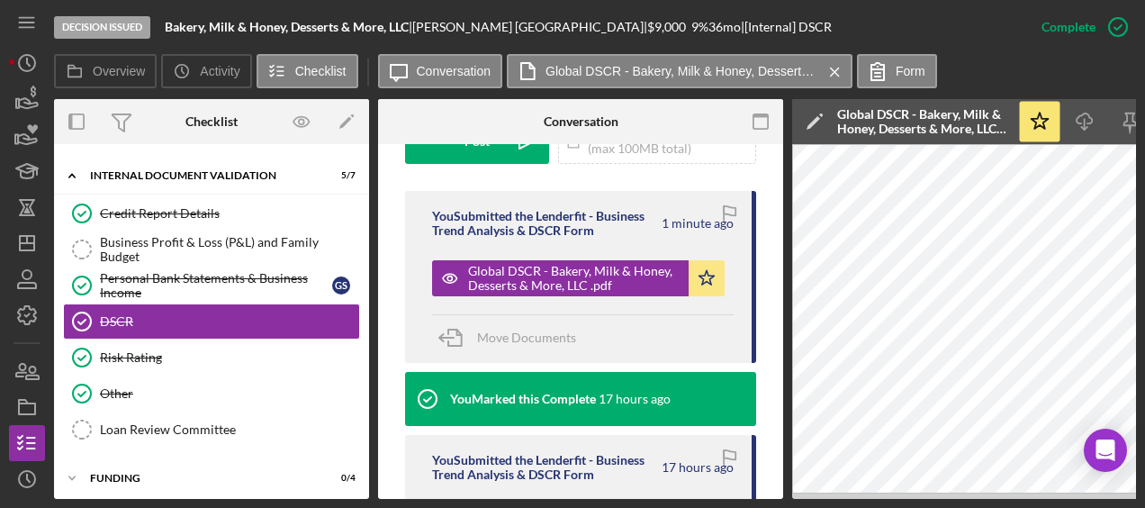
scroll to position [568, 0]
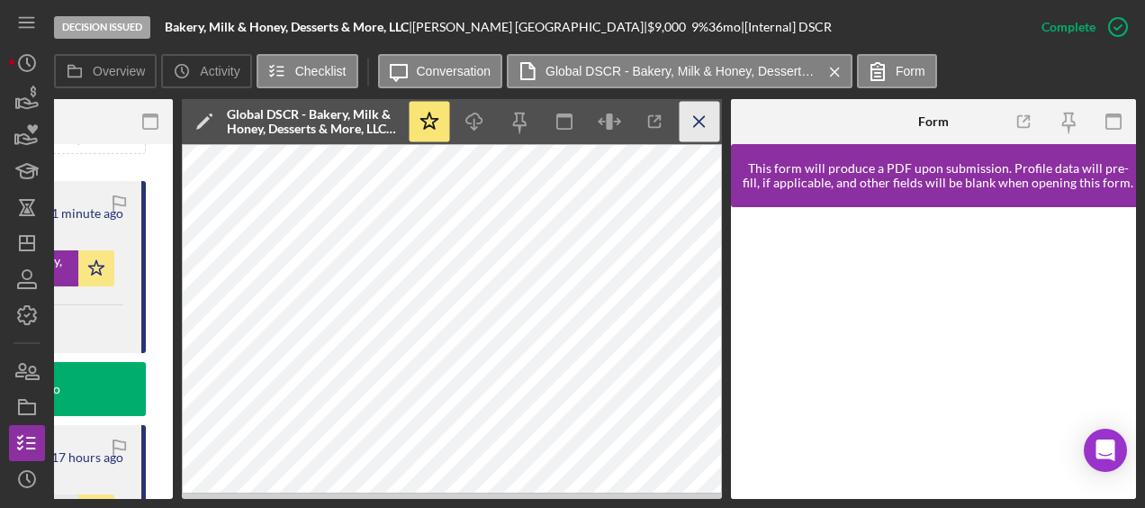
click at [698, 113] on icon "Icon/Menu Close" at bounding box center [700, 122] width 41 height 41
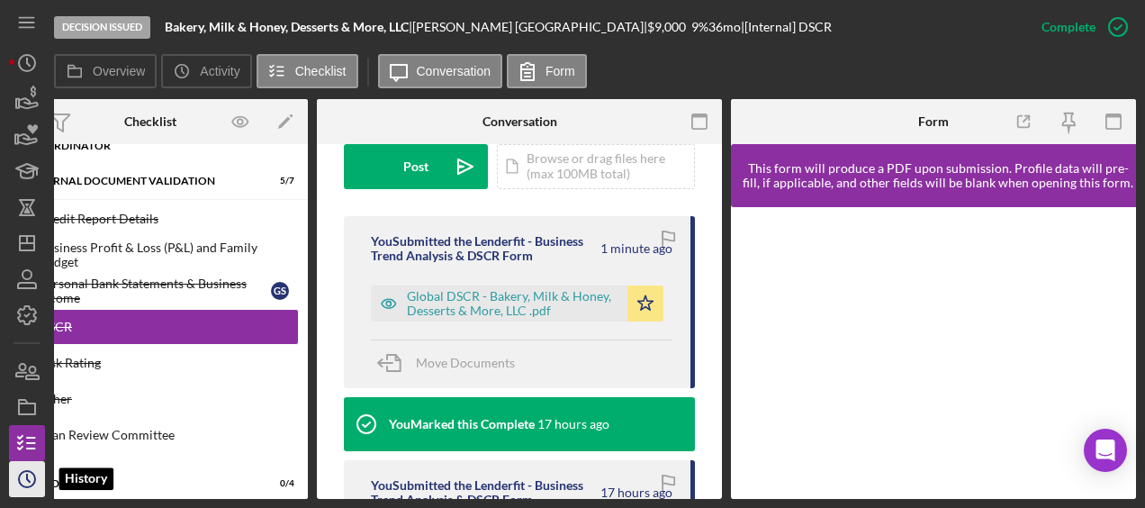
scroll to position [106, 0]
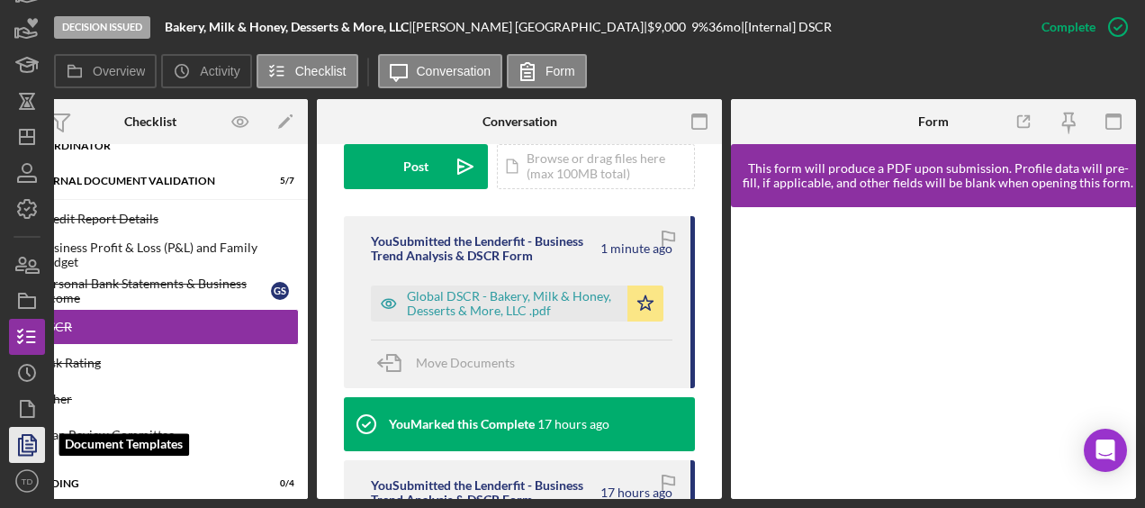
click at [22, 453] on icon "button" at bounding box center [27, 444] width 45 height 45
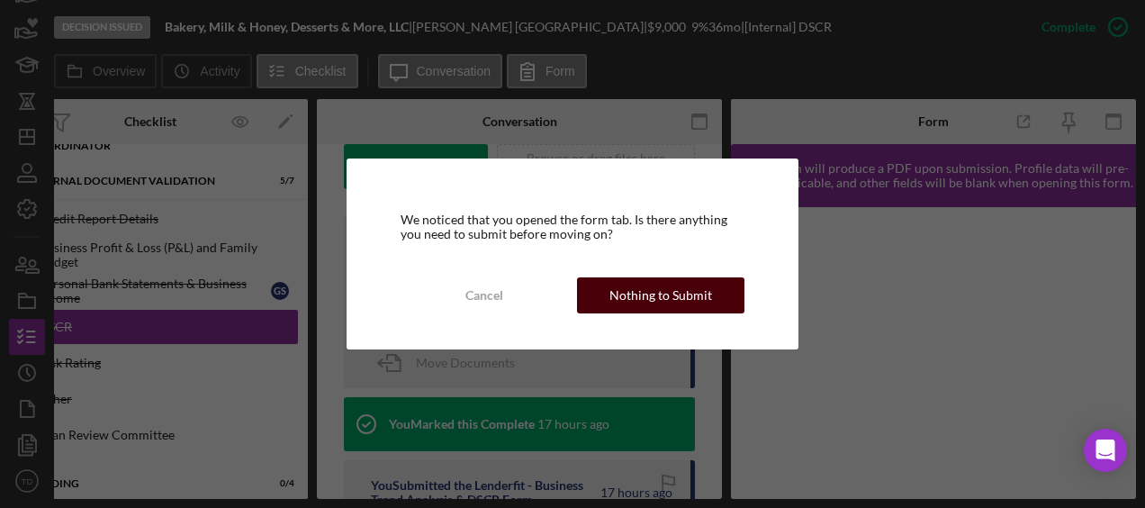
click at [644, 301] on div "Nothing to Submit" at bounding box center [660, 295] width 103 height 36
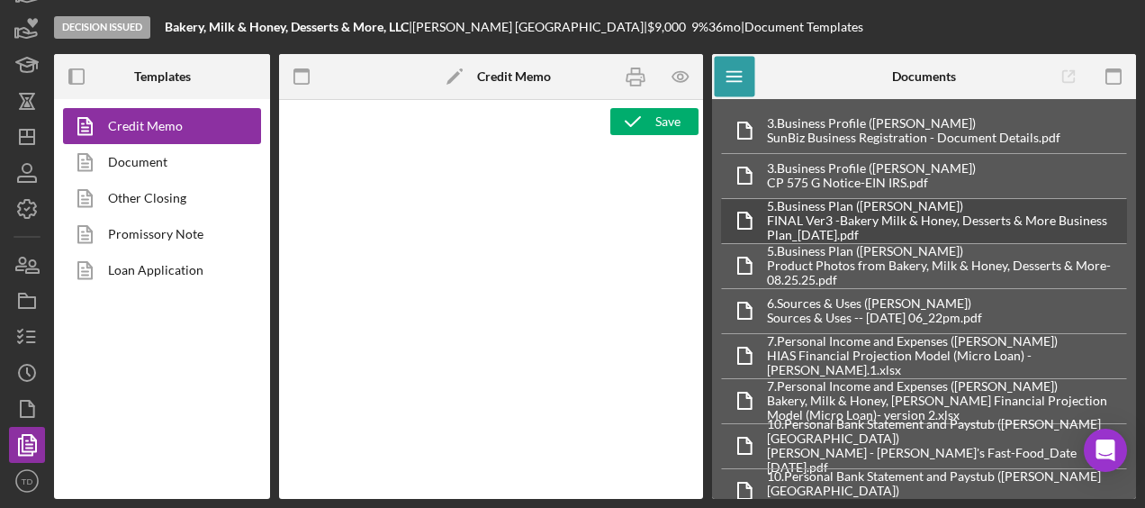
type textarea "<div style="page-break-before: always; clear: both;"> <h2><img src="[URL][DOMAI…"
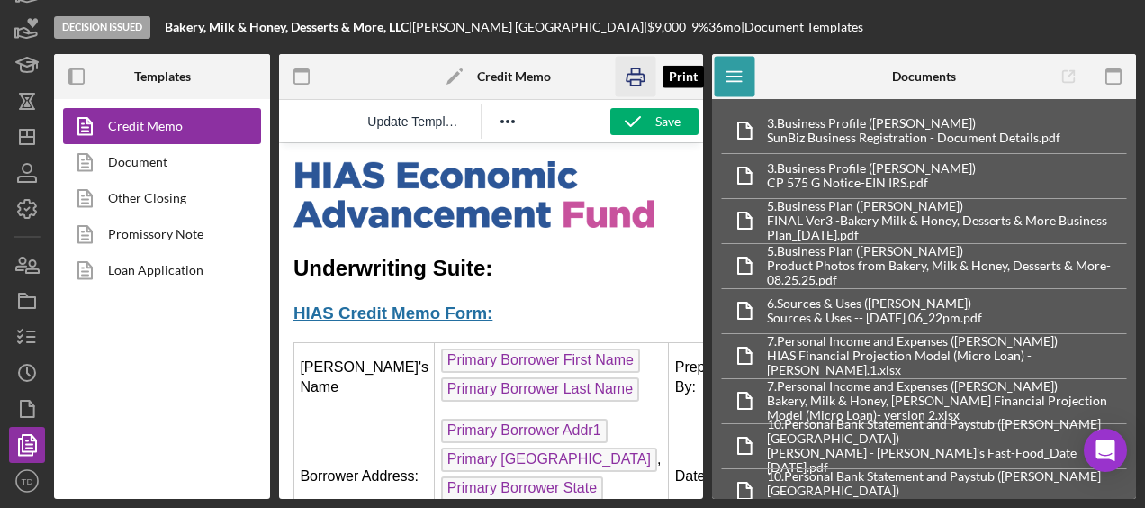
click at [635, 88] on icon "button" at bounding box center [636, 77] width 41 height 41
click at [637, 76] on icon "button" at bounding box center [636, 77] width 41 height 41
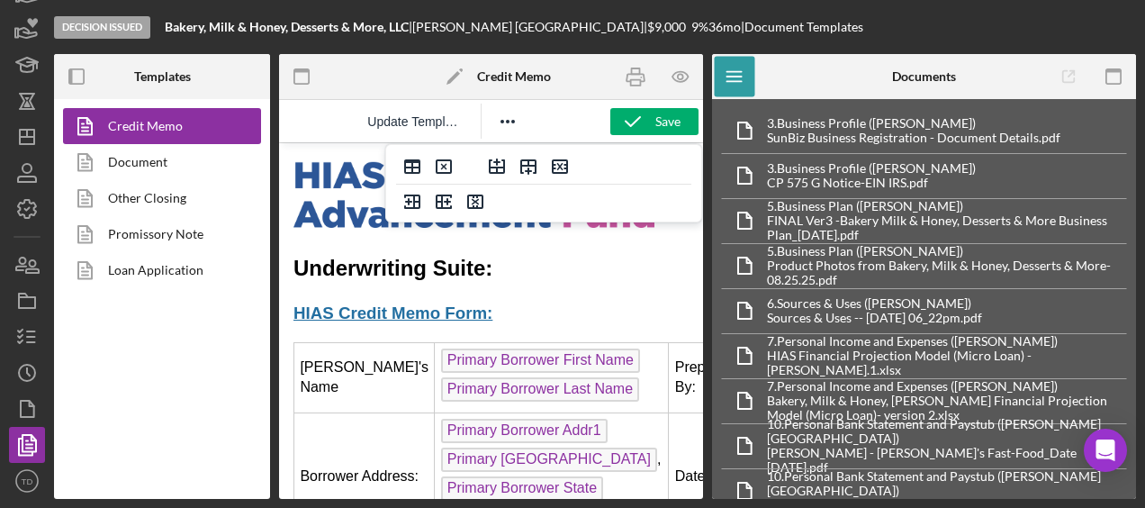
click at [548, 178] on div at bounding box center [529, 166] width 116 height 35
click at [553, 173] on icon "Delete row" at bounding box center [560, 166] width 16 height 14
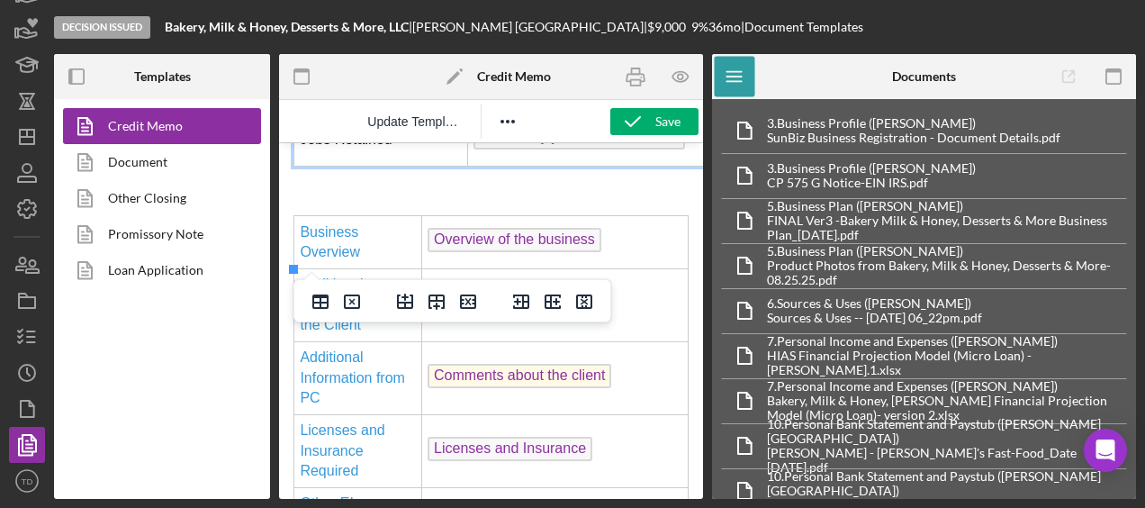
scroll to position [2335, 0]
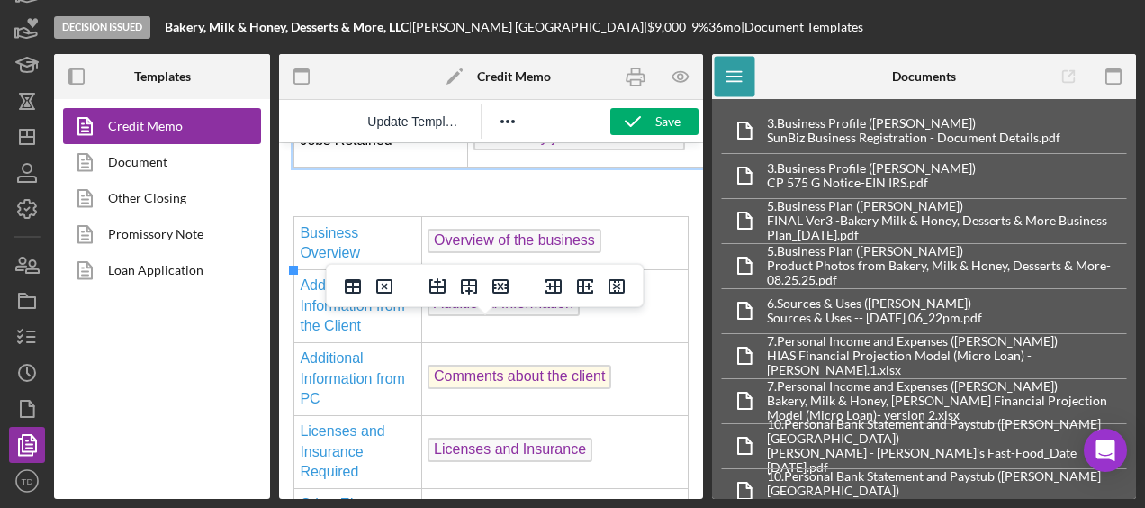
click at [632, 270] on td "Overview of the business" at bounding box center [554, 243] width 266 height 53
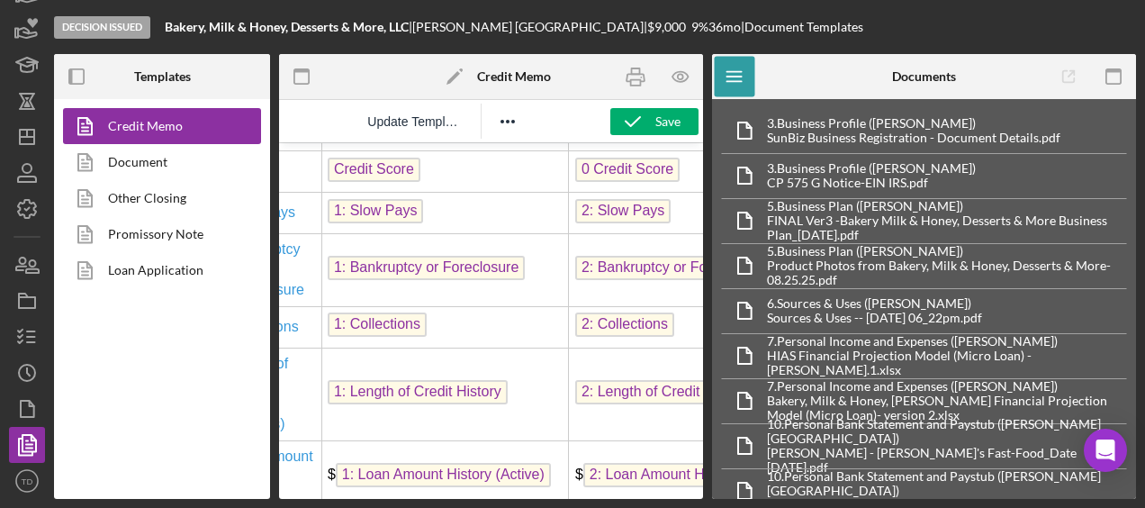
scroll to position [2991, 72]
click at [616, 152] on td "Guarantor Information from Credit Report" at bounding box center [693, 115] width 248 height 73
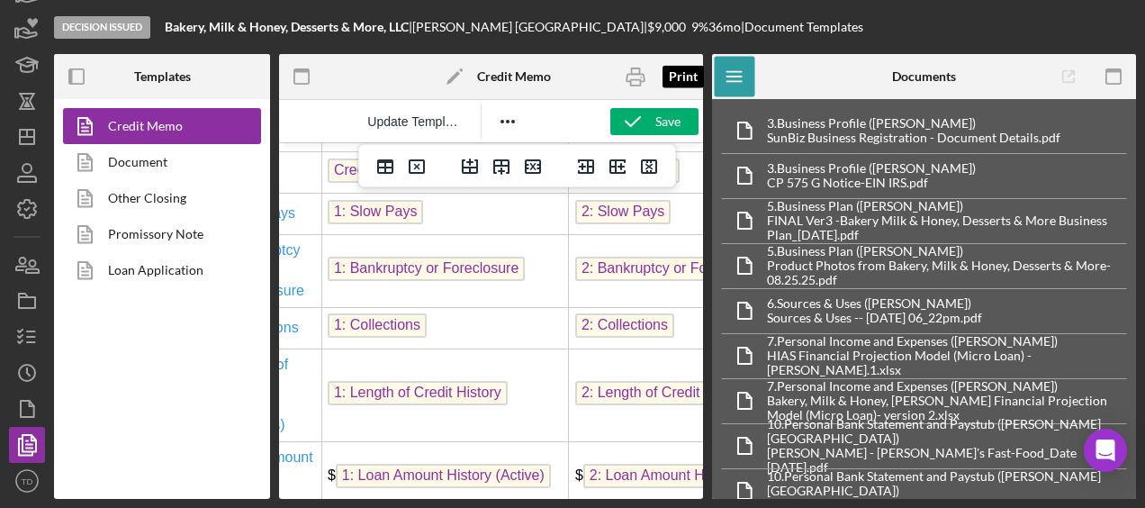
click at [632, 77] on icon "button" at bounding box center [636, 77] width 41 height 41
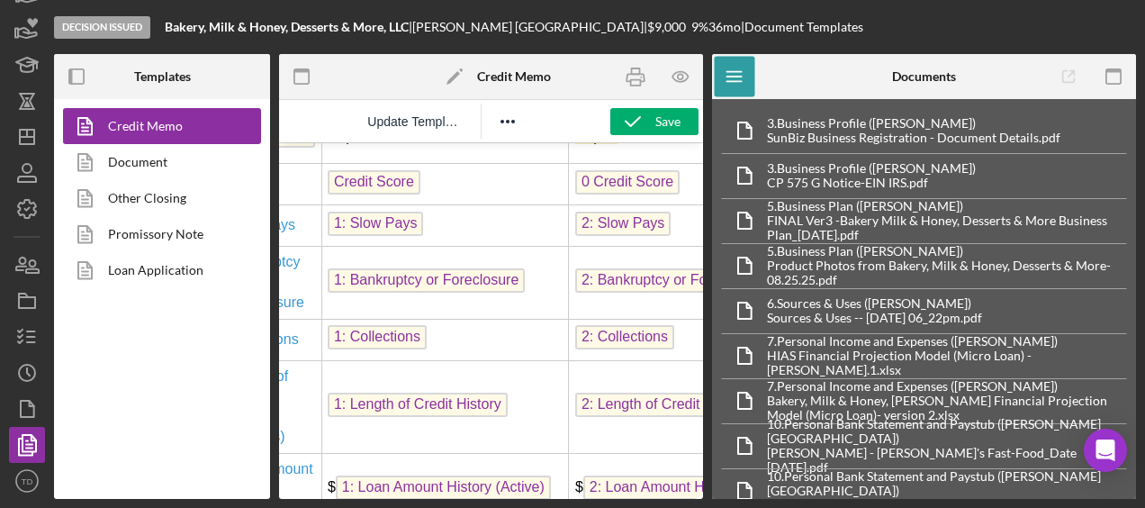
scroll to position [2980, 72]
click at [633, 143] on span "Guarantor Information from Credit Report" at bounding box center [683, 125] width 216 height 35
click at [652, 172] on icon "Delete column" at bounding box center [649, 166] width 16 height 14
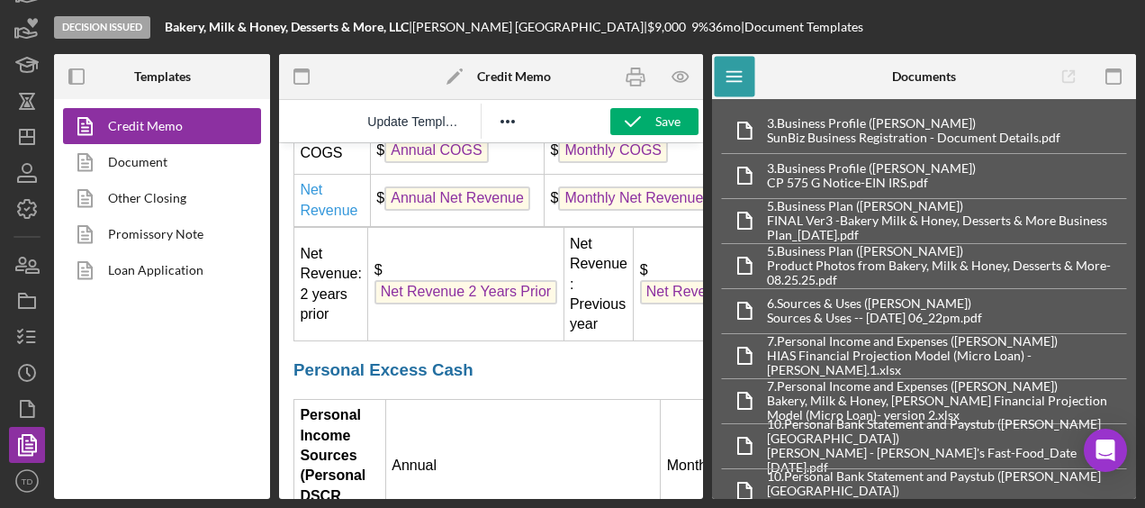
scroll to position [3756, 0]
click at [324, 340] on td "Net Revenue: 2 years prior" at bounding box center [331, 283] width 74 height 113
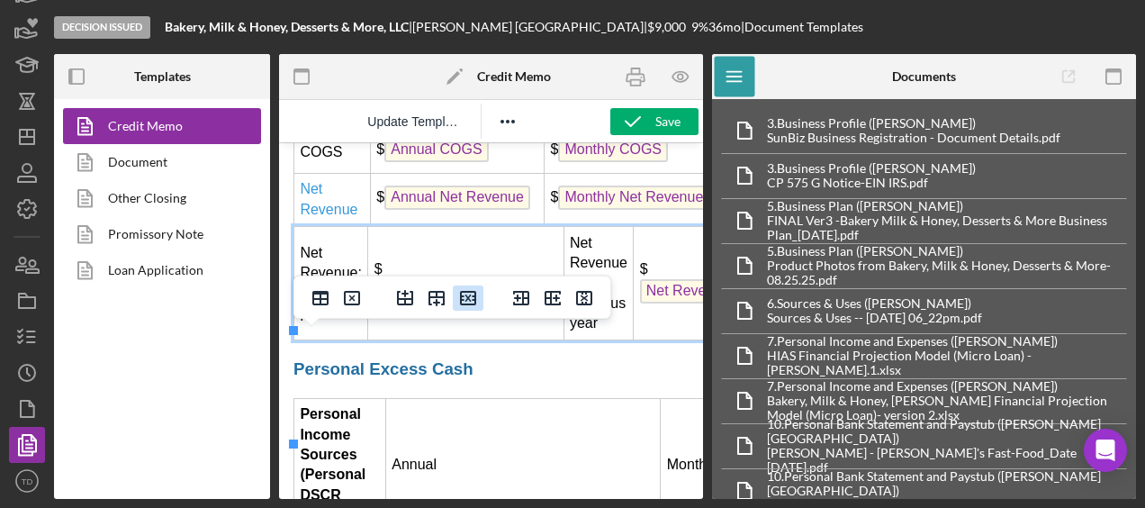
click at [472, 304] on icon "Delete row" at bounding box center [468, 298] width 16 height 14
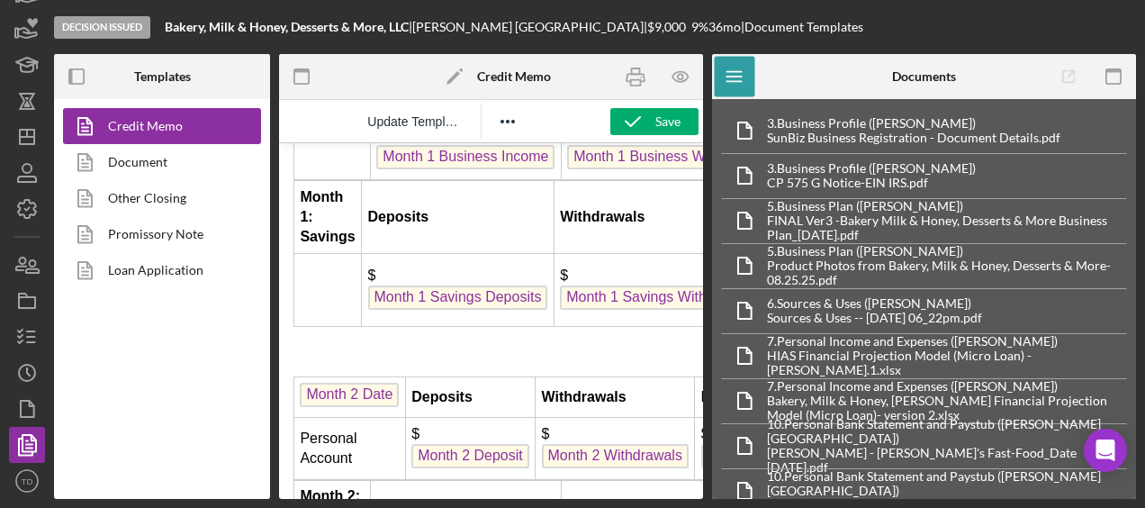
scroll to position [5465, 0]
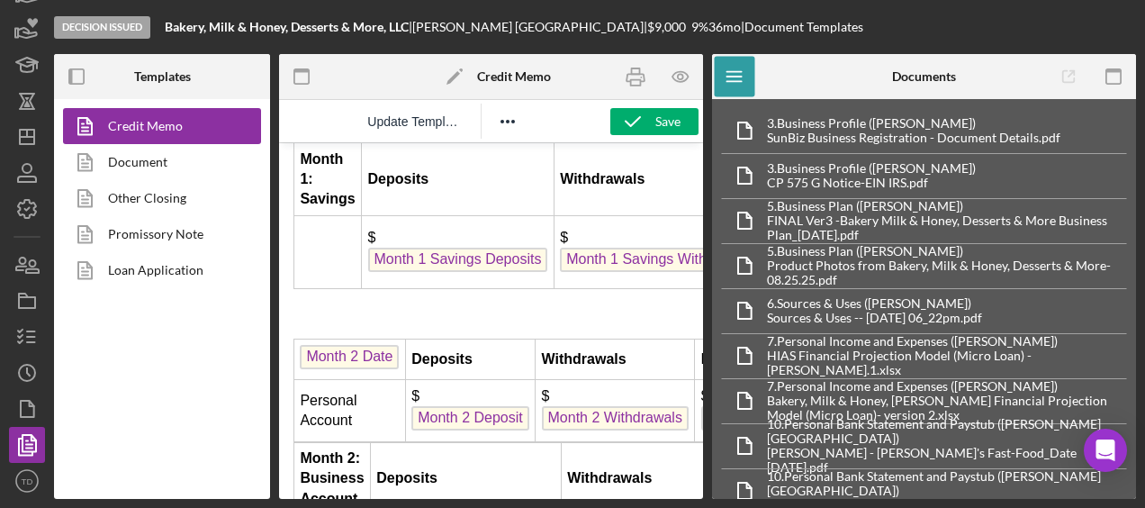
click at [331, 72] on strong "Month 1: Business Account" at bounding box center [332, 44] width 64 height 56
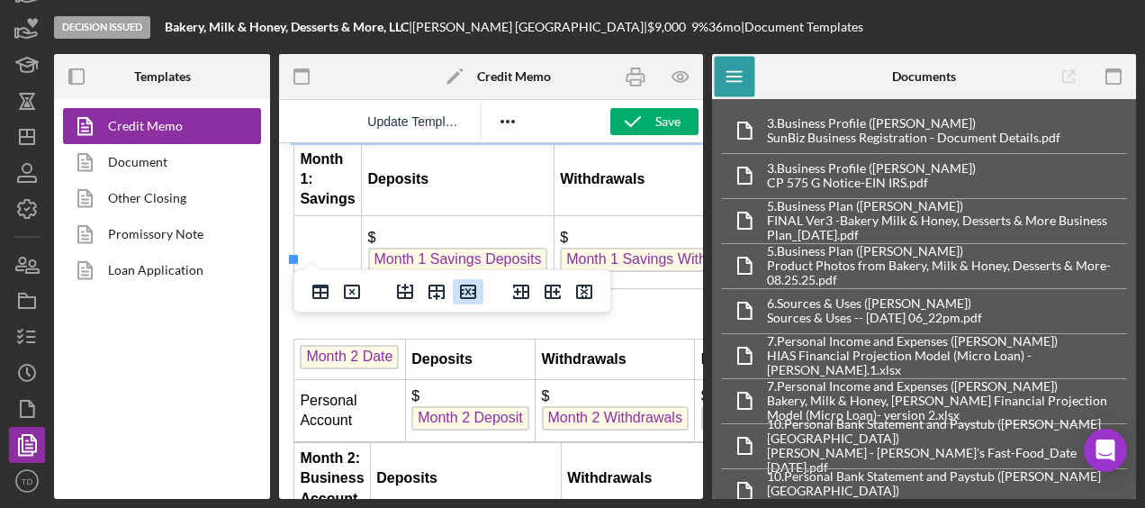
click at [470, 291] on icon "Delete row" at bounding box center [468, 292] width 22 height 22
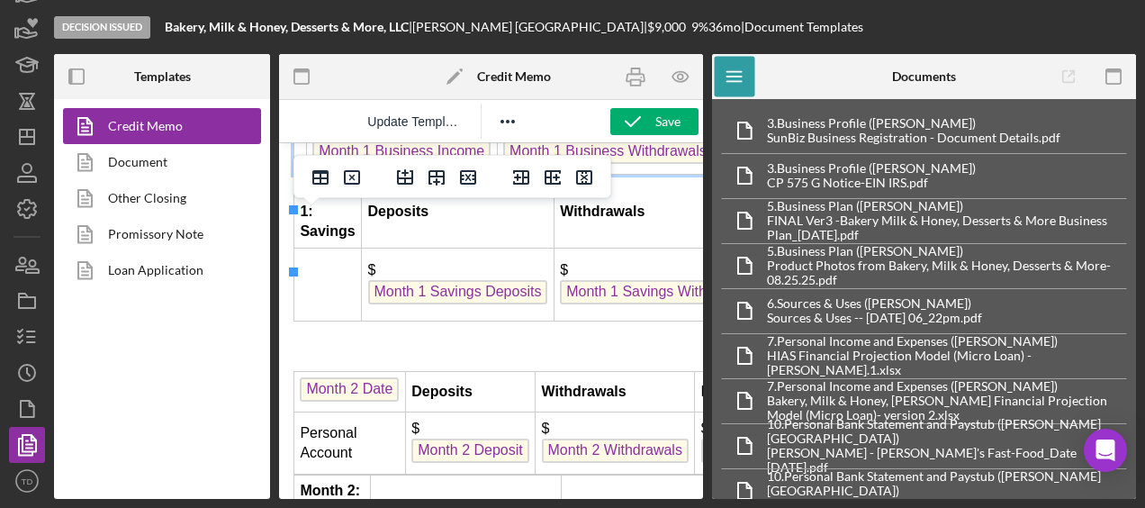
scroll to position [5358, 0]
click at [479, 175] on button "Delete row" at bounding box center [468, 178] width 31 height 25
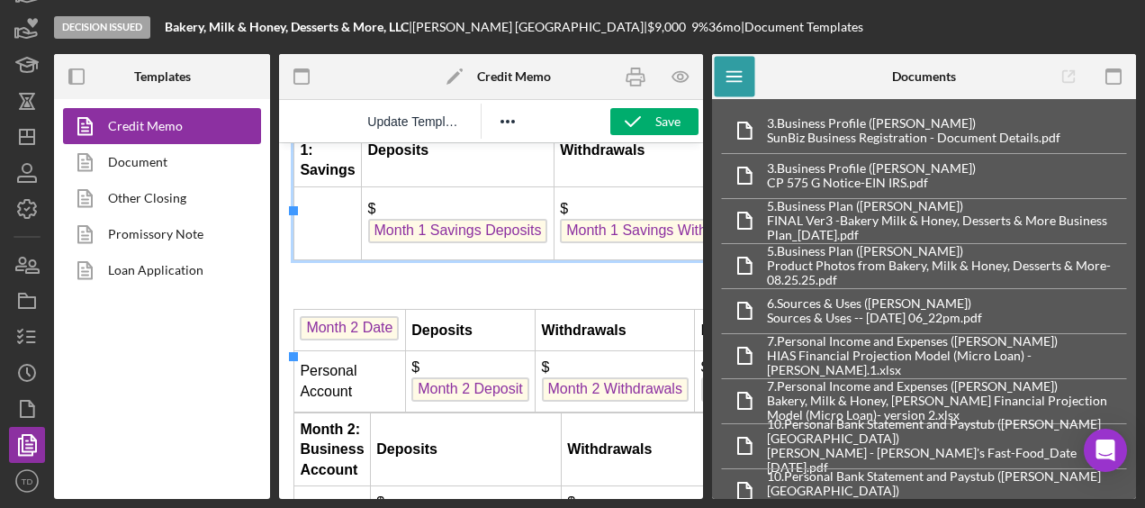
click at [333, 187] on td "Month 1: Savings" at bounding box center [328, 150] width 68 height 73
click at [470, 180] on icon "Delete row" at bounding box center [468, 178] width 22 height 22
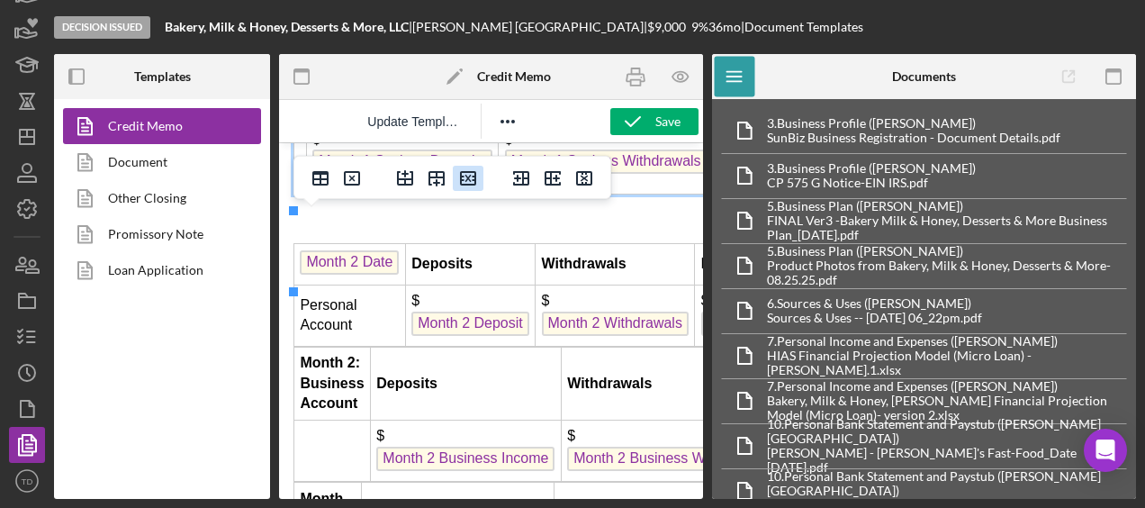
click at [475, 176] on icon "Delete row" at bounding box center [468, 178] width 22 height 22
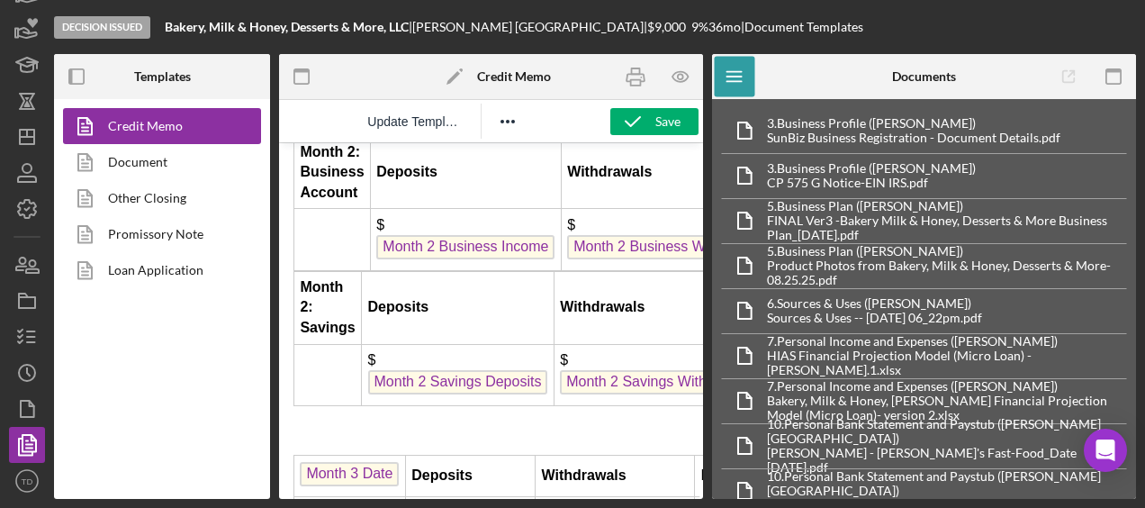
scroll to position [5490, 0]
click at [332, 208] on td "Month 2: Business Account" at bounding box center [332, 171] width 77 height 73
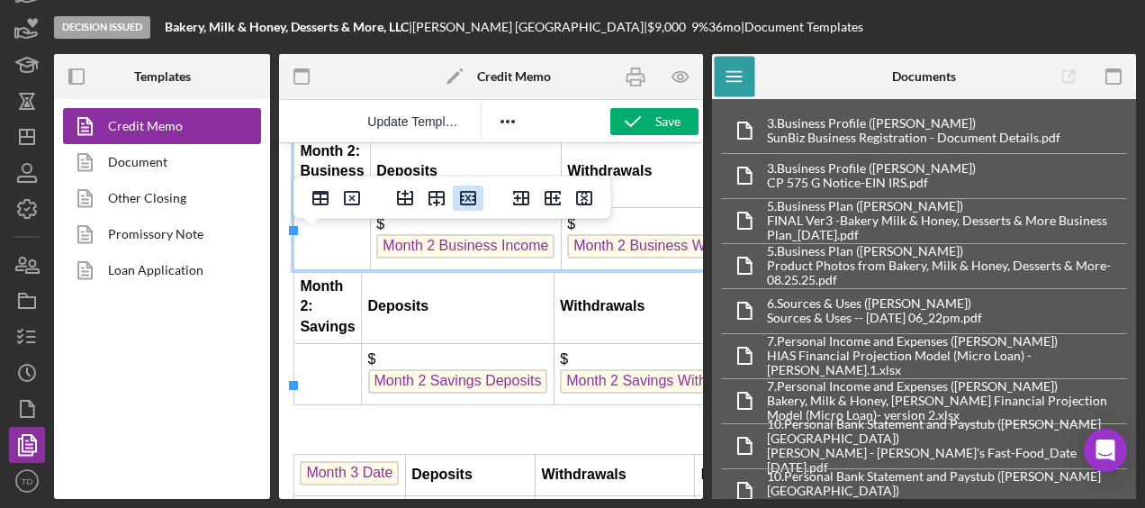
click at [463, 203] on icon "Delete row" at bounding box center [468, 198] width 22 height 22
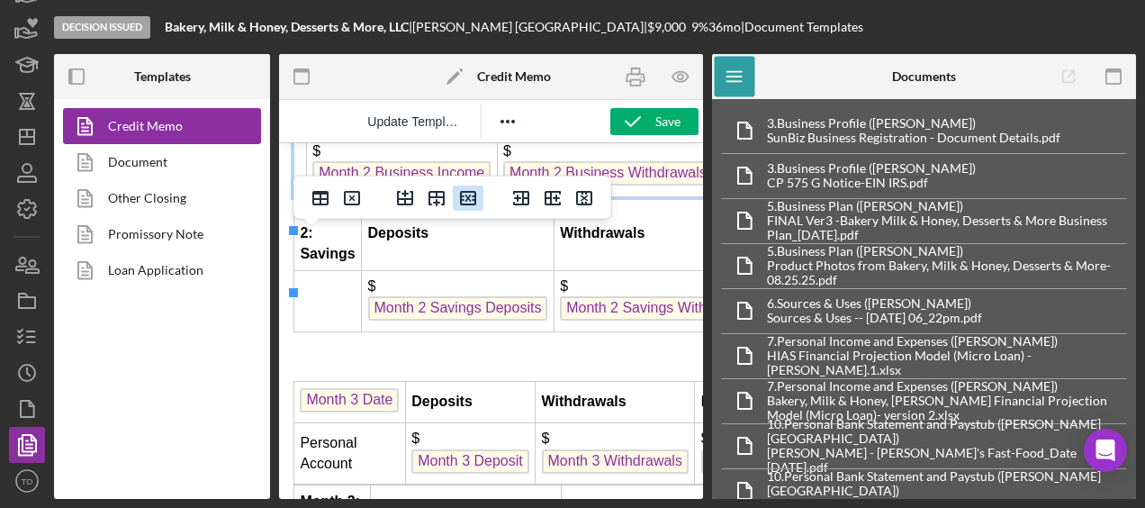
click at [467, 199] on icon "Delete row" at bounding box center [468, 198] width 16 height 14
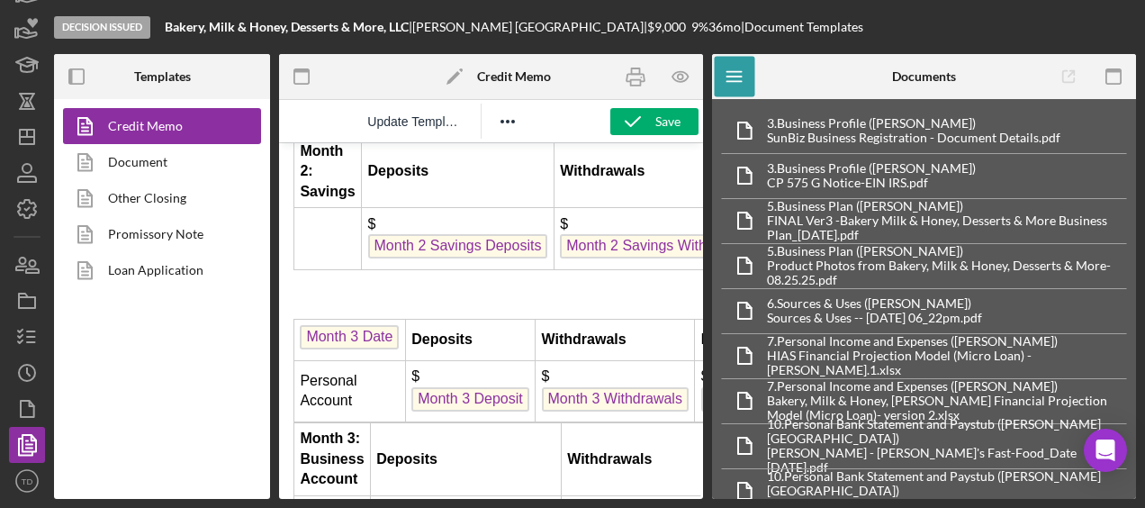
click at [381, 208] on td "Deposits" at bounding box center [458, 171] width 193 height 73
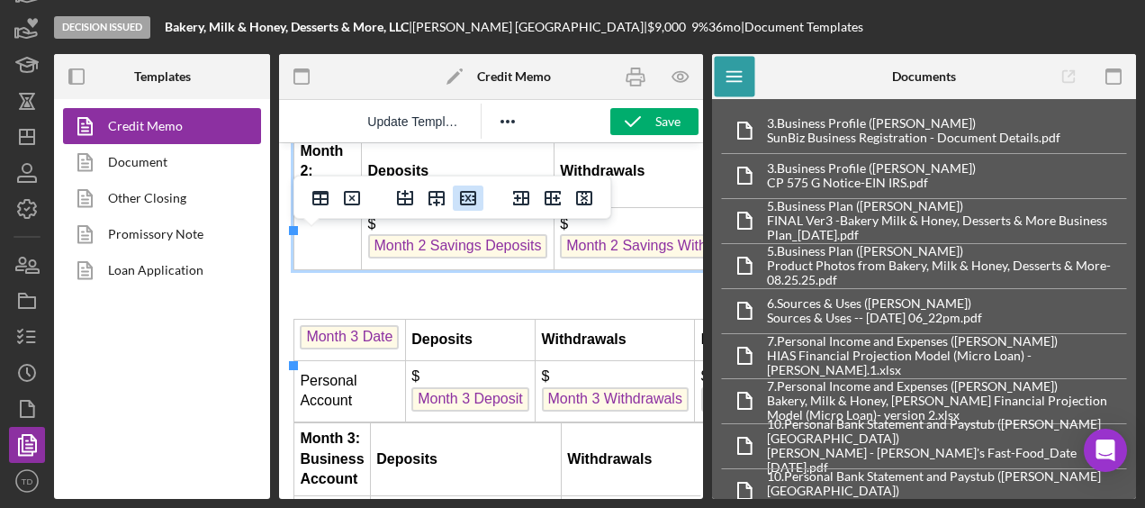
click at [464, 200] on icon "Delete row" at bounding box center [468, 198] width 22 height 22
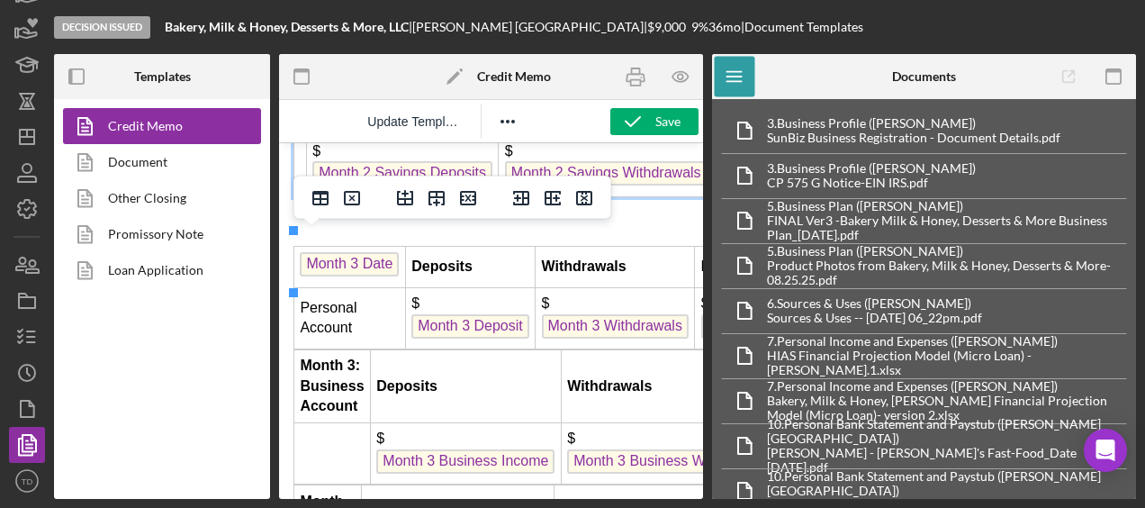
click at [404, 196] on td "$ Month 2 Savings Deposits" at bounding box center [402, 165] width 193 height 61
click at [472, 203] on icon "Delete row" at bounding box center [468, 198] width 22 height 22
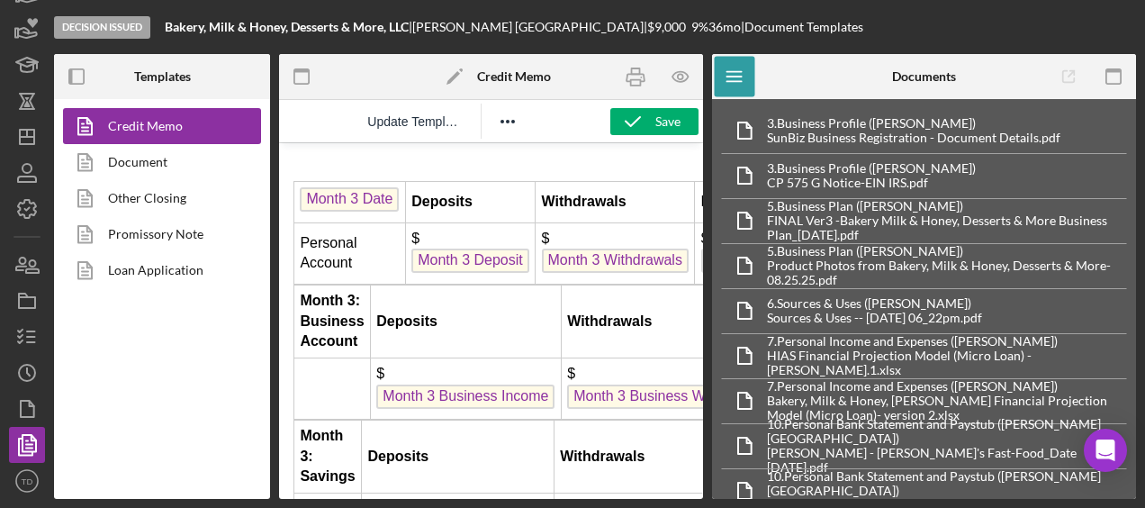
scroll to position [5492, 0]
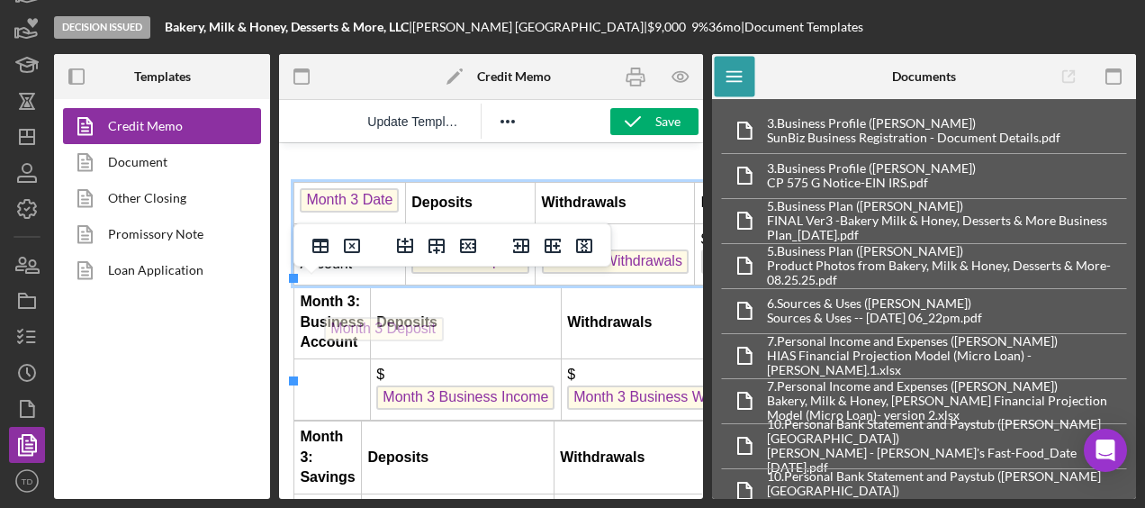
drag, startPoint x: 442, startPoint y: 362, endPoint x: 357, endPoint y: 311, distance: 98.9
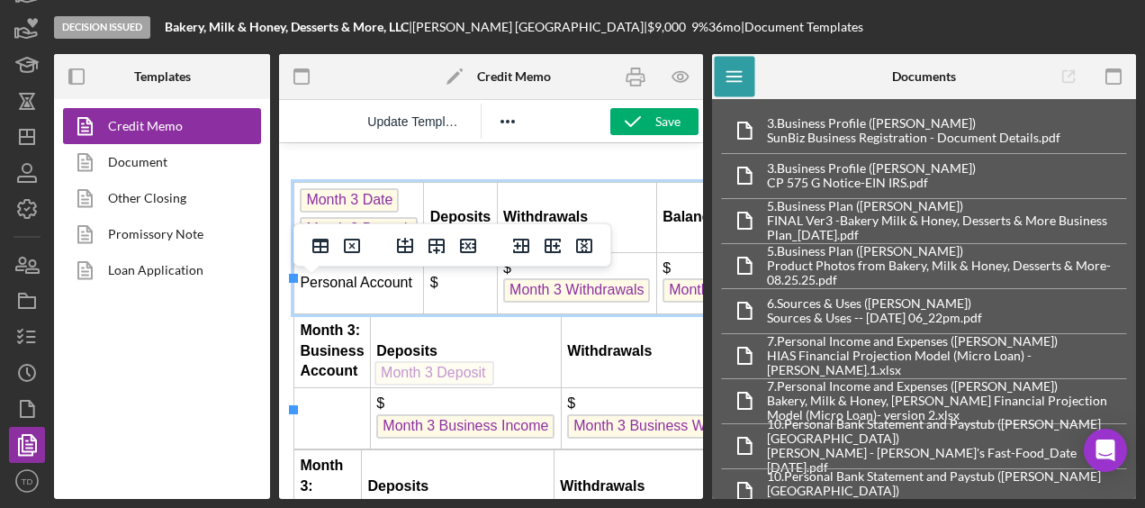
drag, startPoint x: 397, startPoint y: 328, endPoint x: 473, endPoint y: 356, distance: 81.8
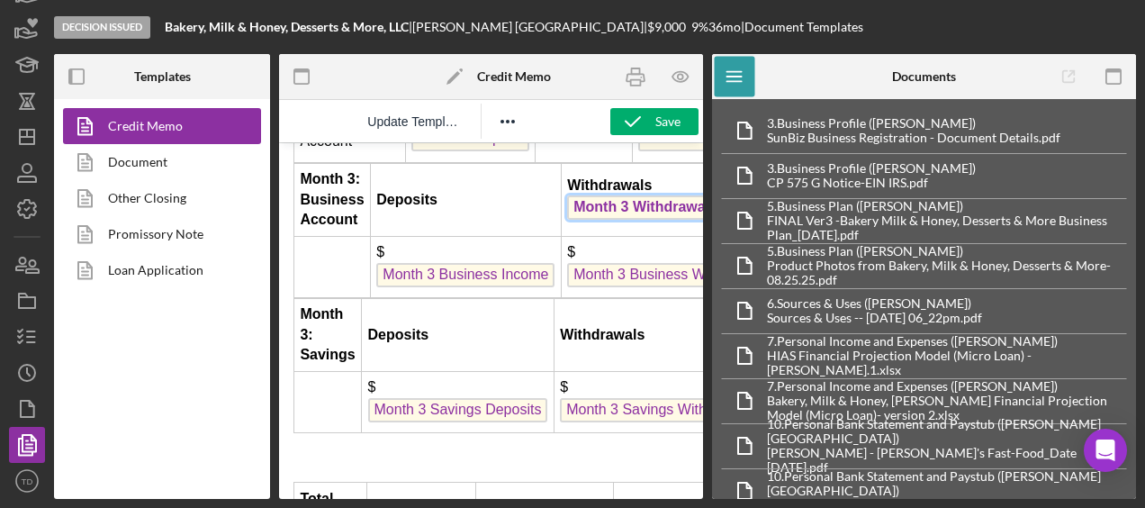
scroll to position [5618, 0]
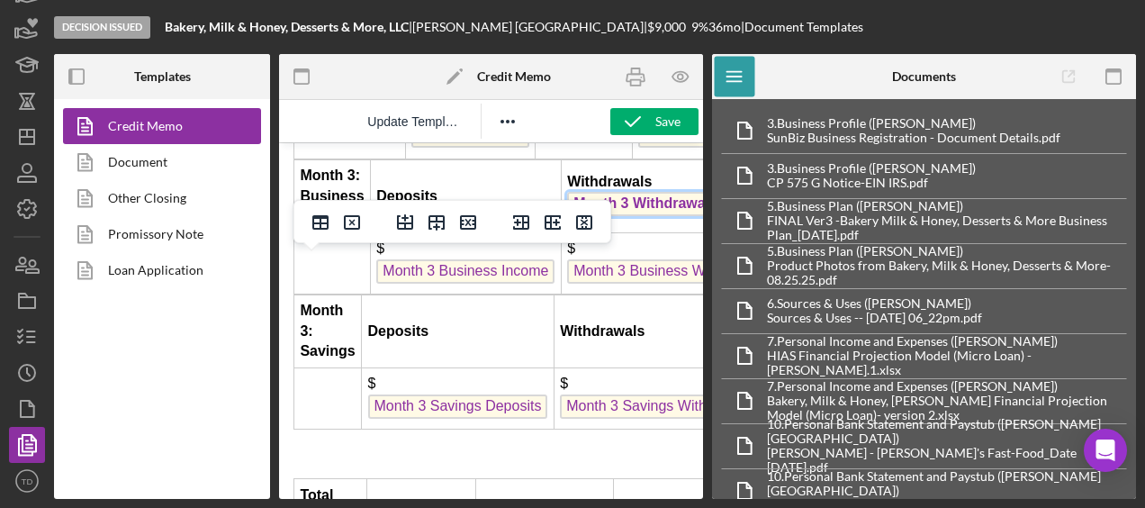
click at [337, 232] on td "Month 3: Business Account" at bounding box center [332, 195] width 77 height 73
click at [472, 231] on icon "Delete row" at bounding box center [468, 223] width 22 height 22
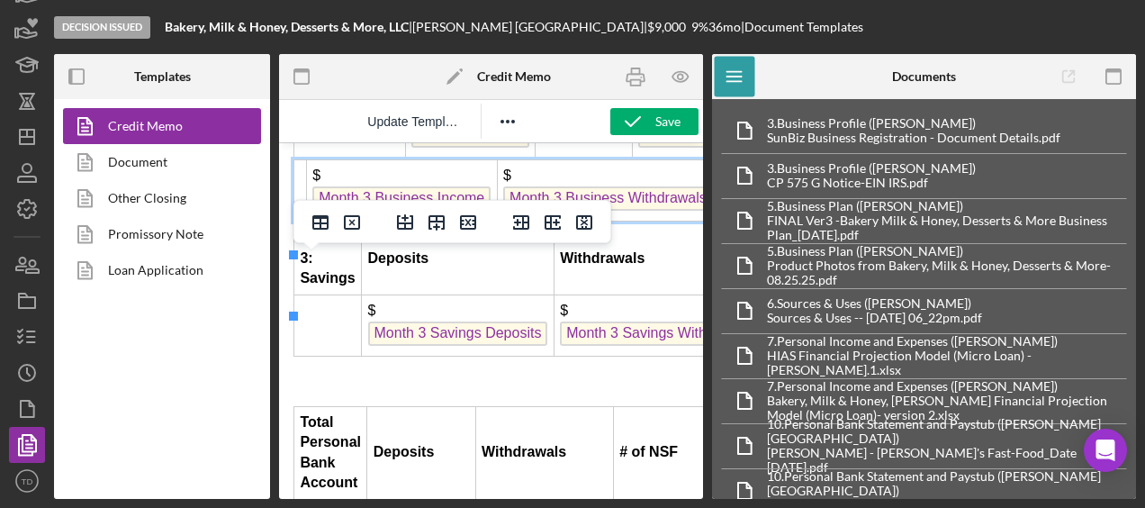
click at [472, 231] on icon "Delete row" at bounding box center [468, 223] width 22 height 22
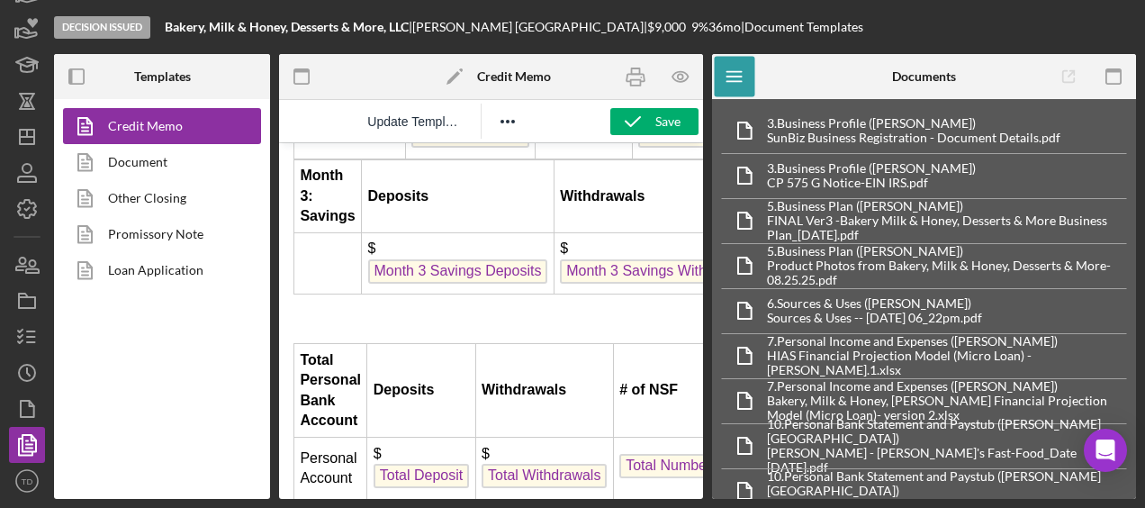
click at [315, 232] on td "Month 3: Savings" at bounding box center [328, 195] width 68 height 73
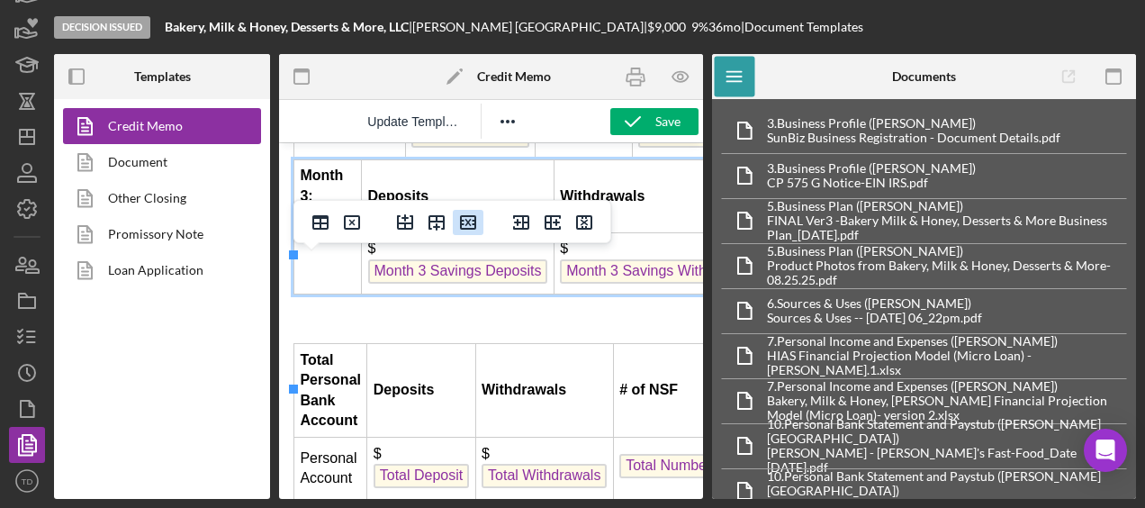
click at [482, 225] on button "Delete row" at bounding box center [468, 222] width 31 height 25
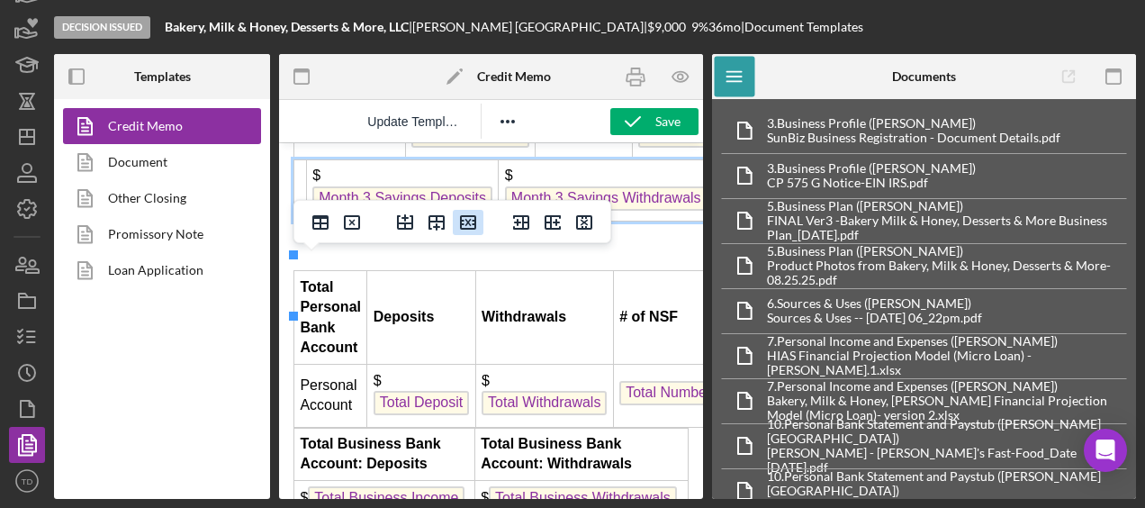
click at [471, 216] on icon "Delete row" at bounding box center [468, 222] width 16 height 14
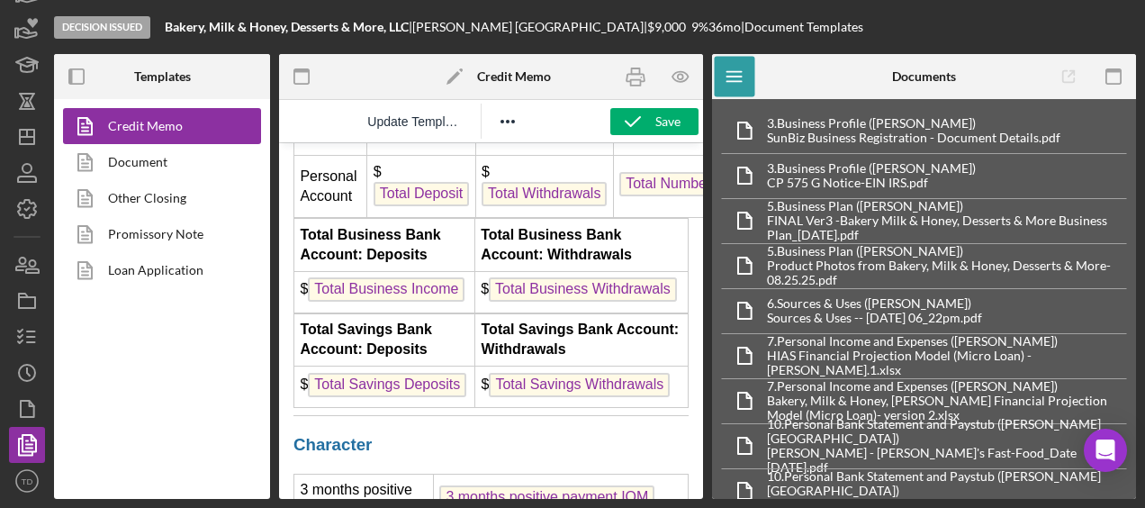
scroll to position [5763, 0]
click at [374, 263] on strong "Total Business Bank Account: Deposits" at bounding box center [370, 245] width 140 height 35
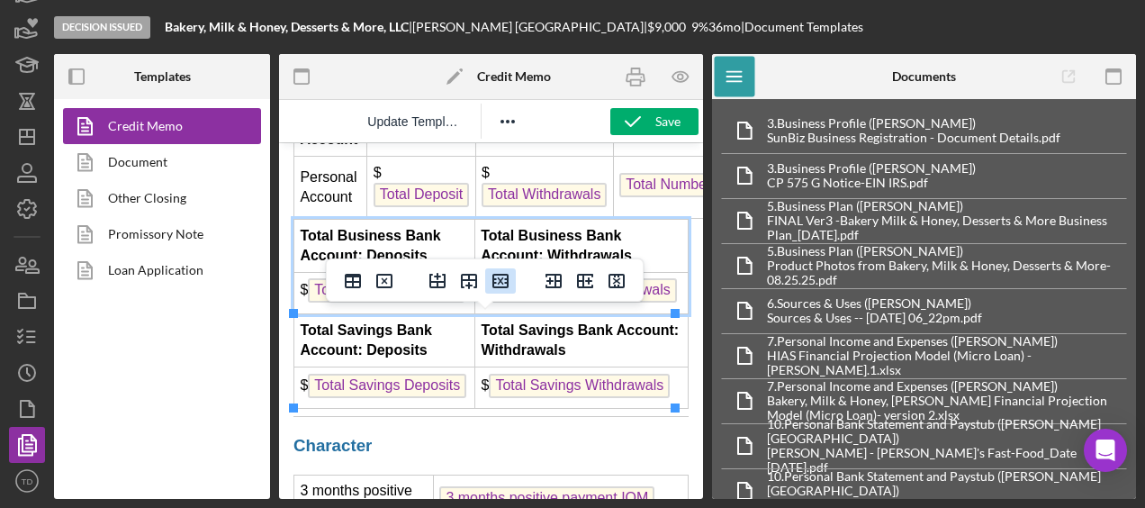
click at [493, 282] on icon "Delete row" at bounding box center [501, 281] width 22 height 22
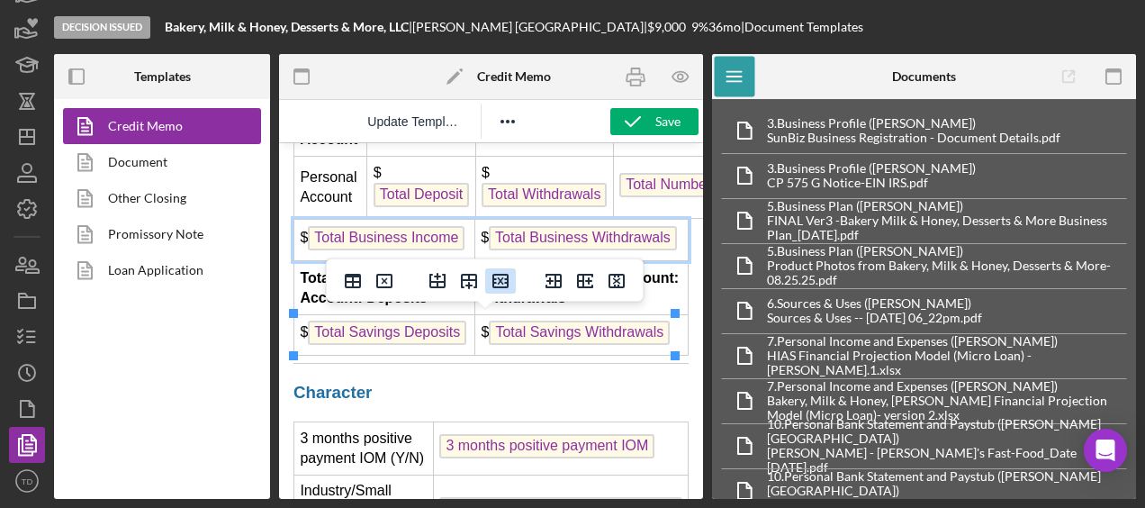
click at [493, 282] on icon "Delete row" at bounding box center [501, 281] width 22 height 22
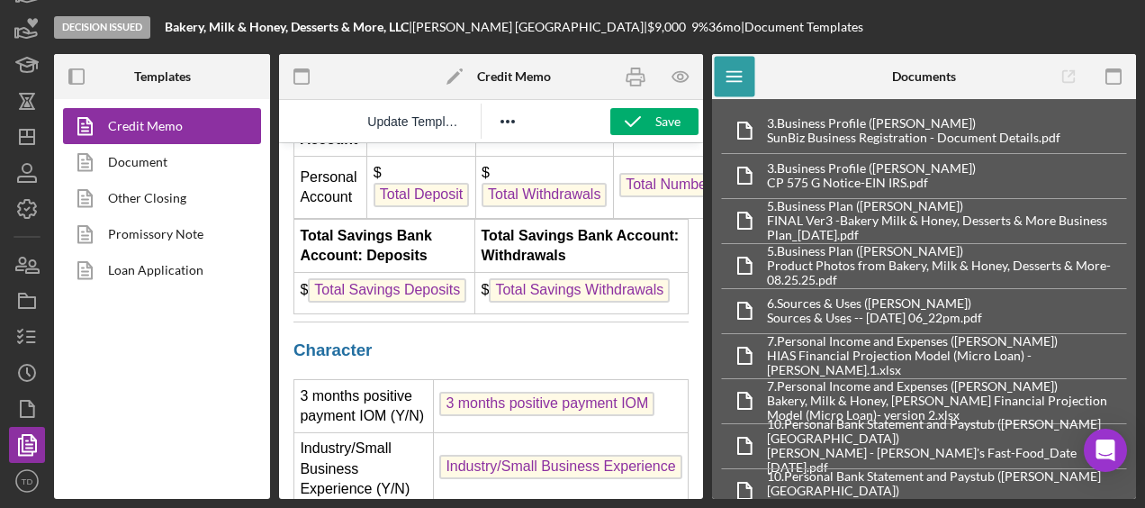
click at [440, 273] on td "Total Savings Bank Account: Deposits" at bounding box center [384, 246] width 181 height 53
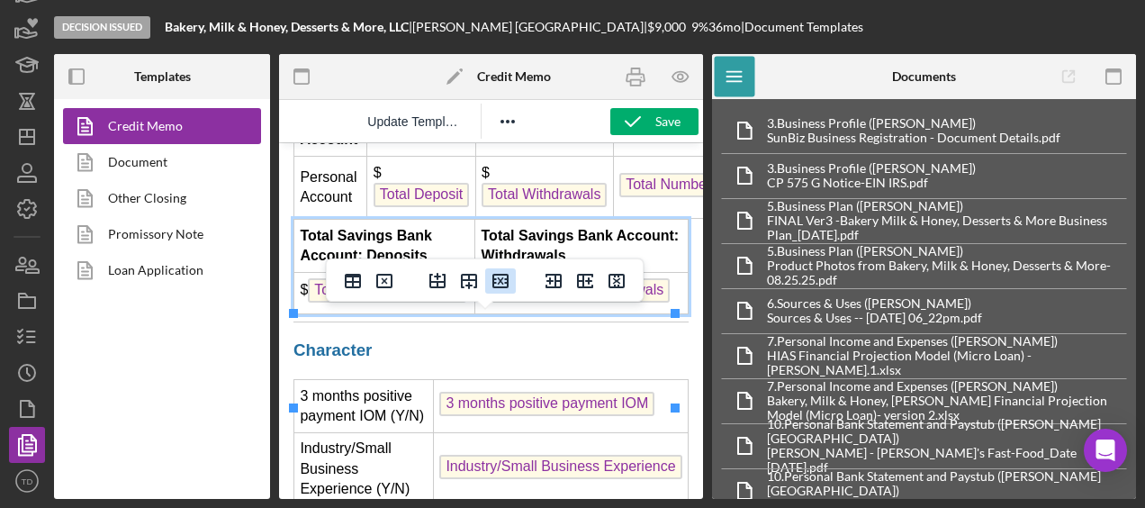
click at [504, 287] on icon "Delete row" at bounding box center [500, 281] width 16 height 14
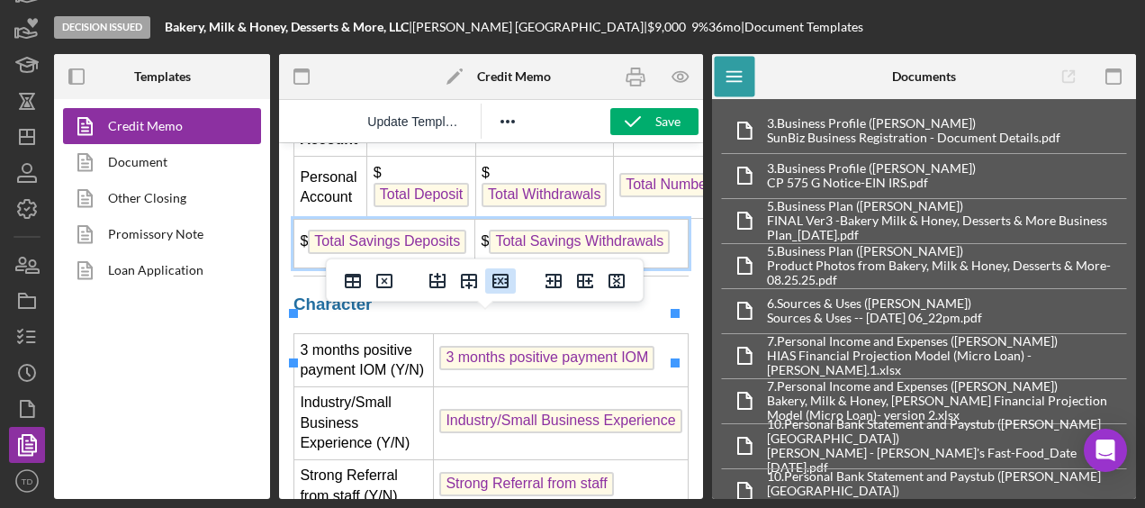
click at [495, 279] on icon "Delete row" at bounding box center [500, 281] width 16 height 14
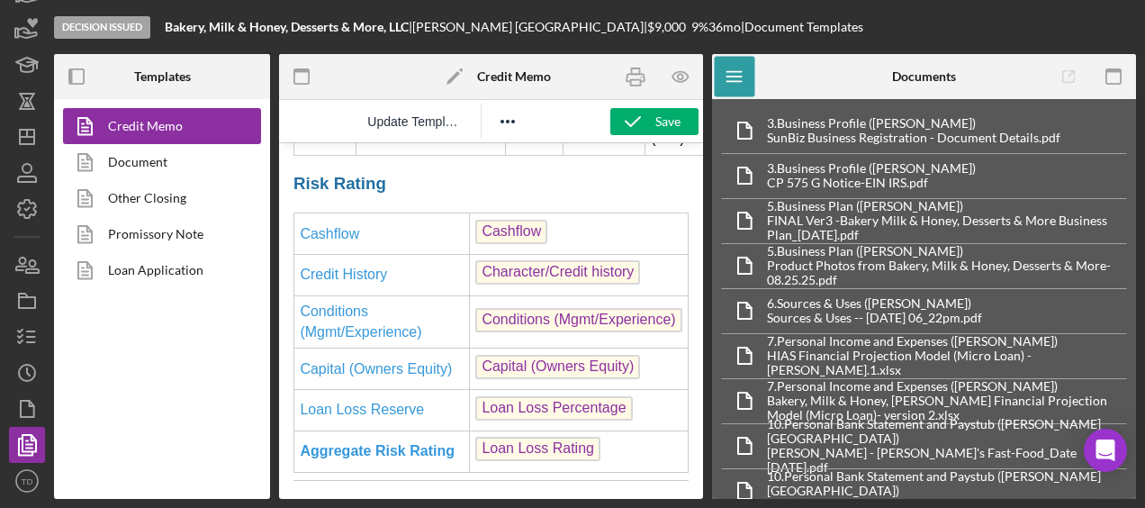
scroll to position [6209, 0]
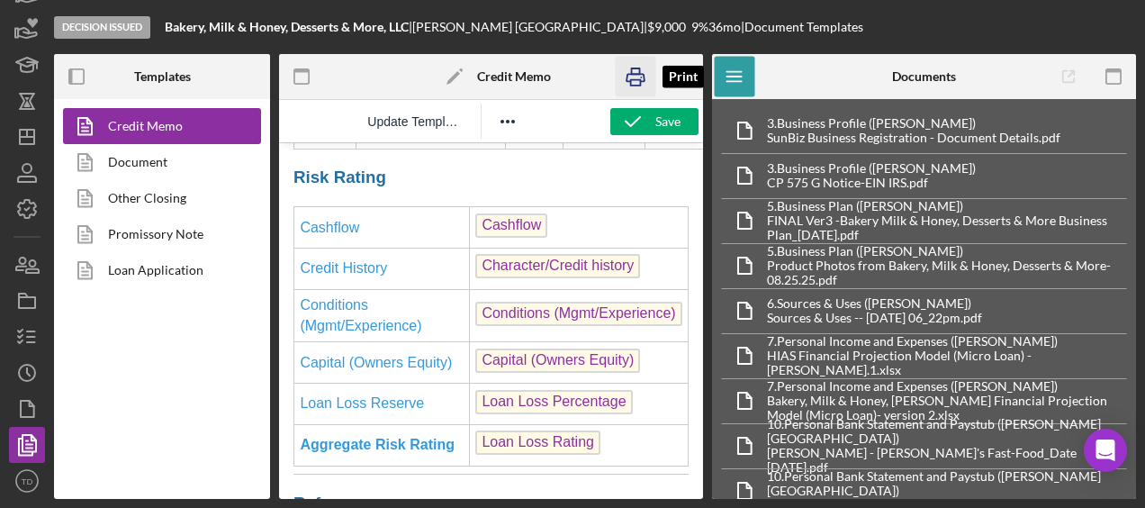
click at [637, 68] on rect "button" at bounding box center [636, 70] width 8 height 5
click at [680, 122] on button "Save" at bounding box center [654, 121] width 88 height 27
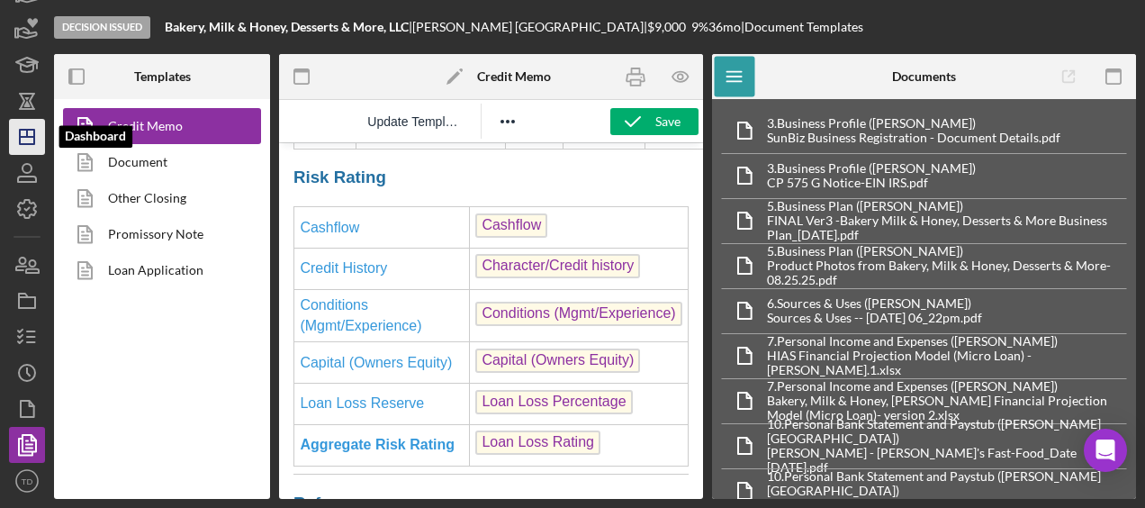
click at [40, 140] on icon "Icon/Dashboard" at bounding box center [27, 136] width 45 height 45
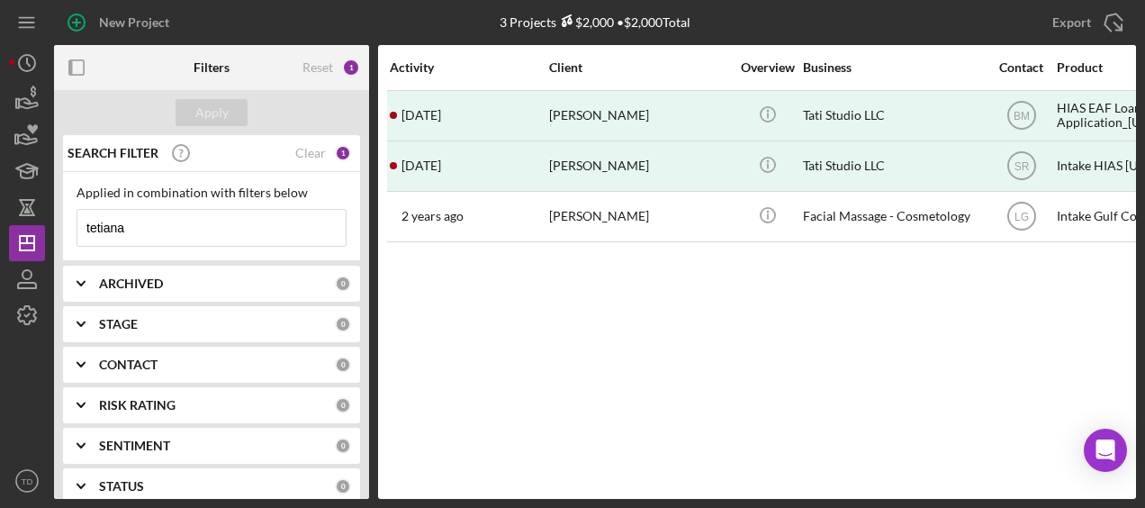
click at [153, 239] on input "tetiana" at bounding box center [211, 228] width 268 height 36
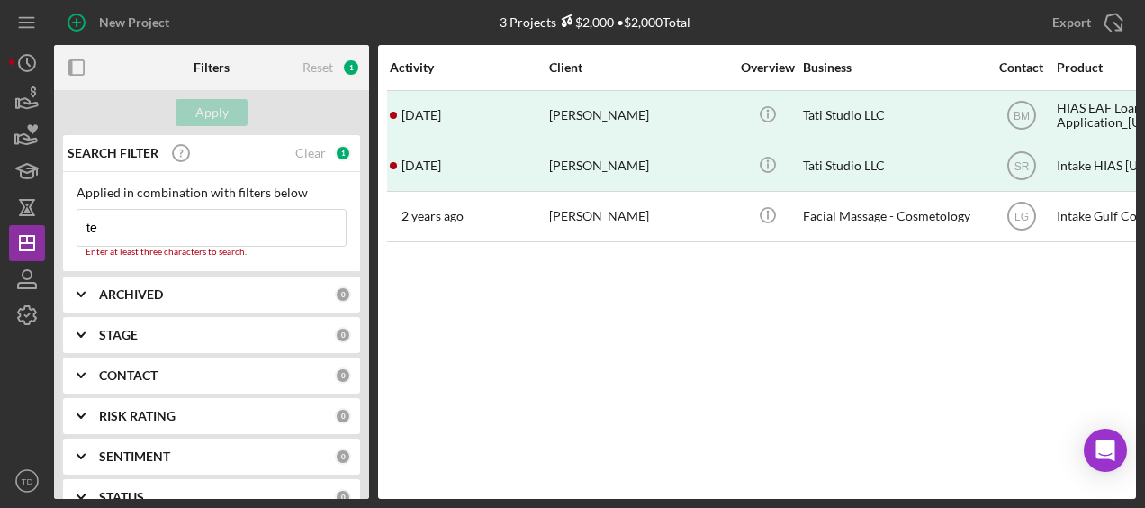
type input "t"
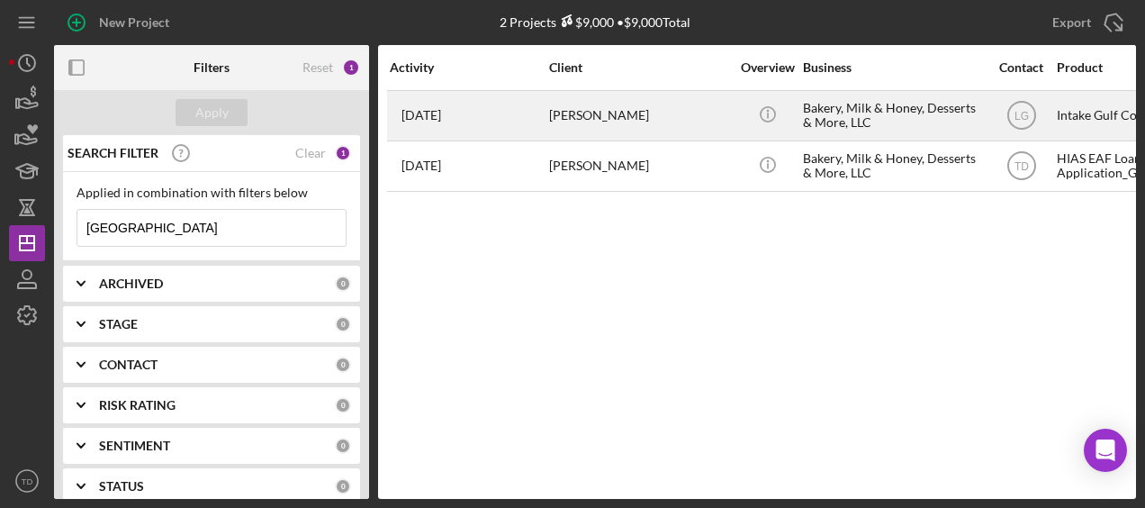
type input "[GEOGRAPHIC_DATA]"
click at [599, 122] on div "[PERSON_NAME]" at bounding box center [639, 116] width 180 height 48
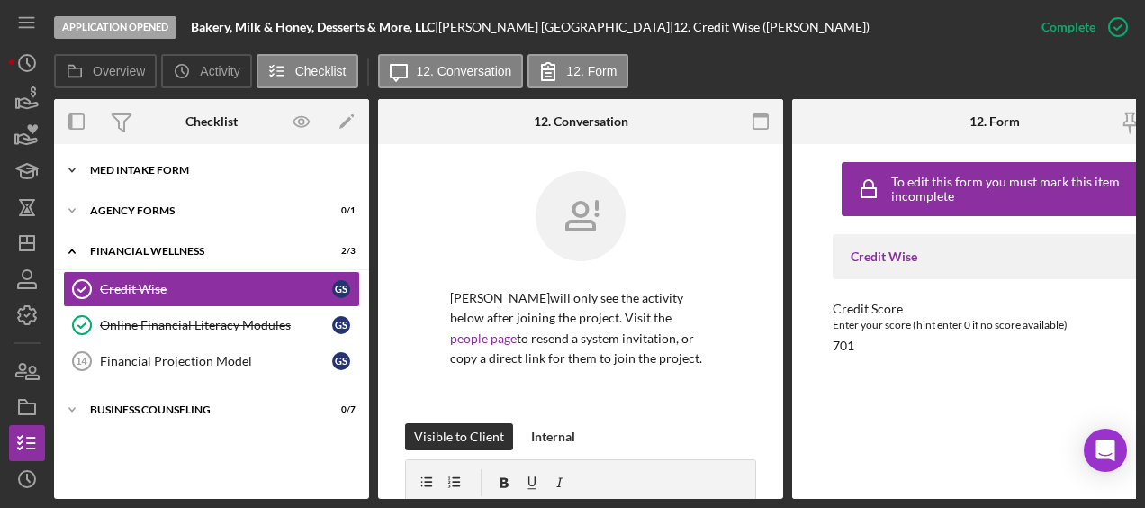
click at [131, 171] on div "MED Intake Form" at bounding box center [218, 170] width 257 height 11
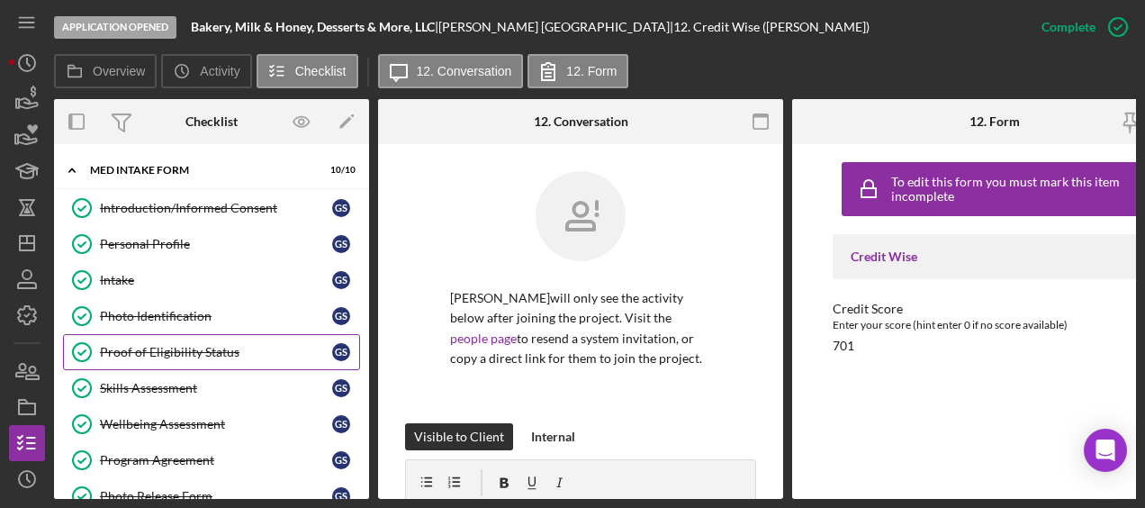
click at [207, 354] on div "Proof of Eligibility Status" at bounding box center [216, 352] width 232 height 14
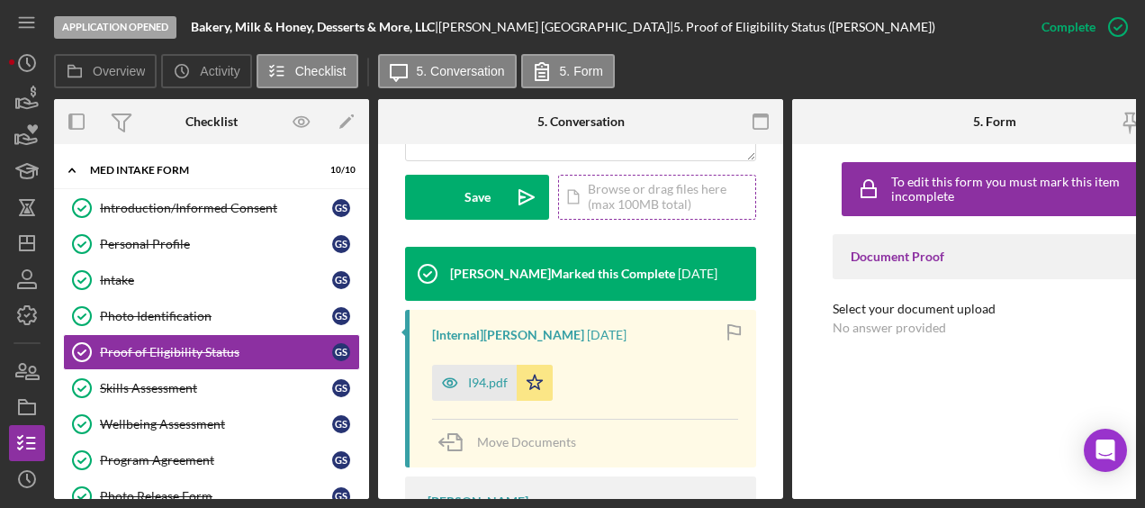
scroll to position [503, 0]
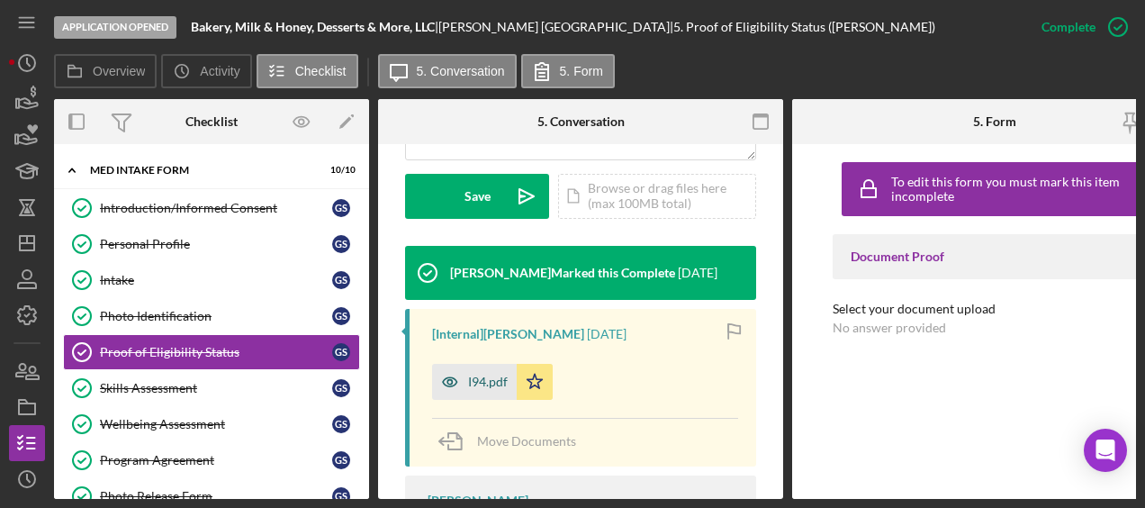
click at [490, 380] on div "I94.pdf" at bounding box center [488, 381] width 40 height 14
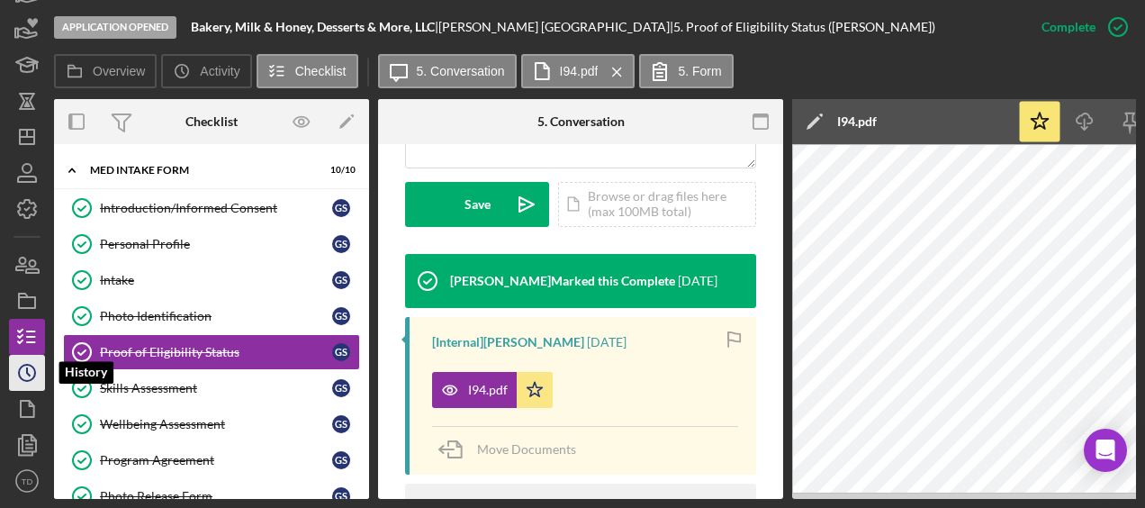
scroll to position [104, 0]
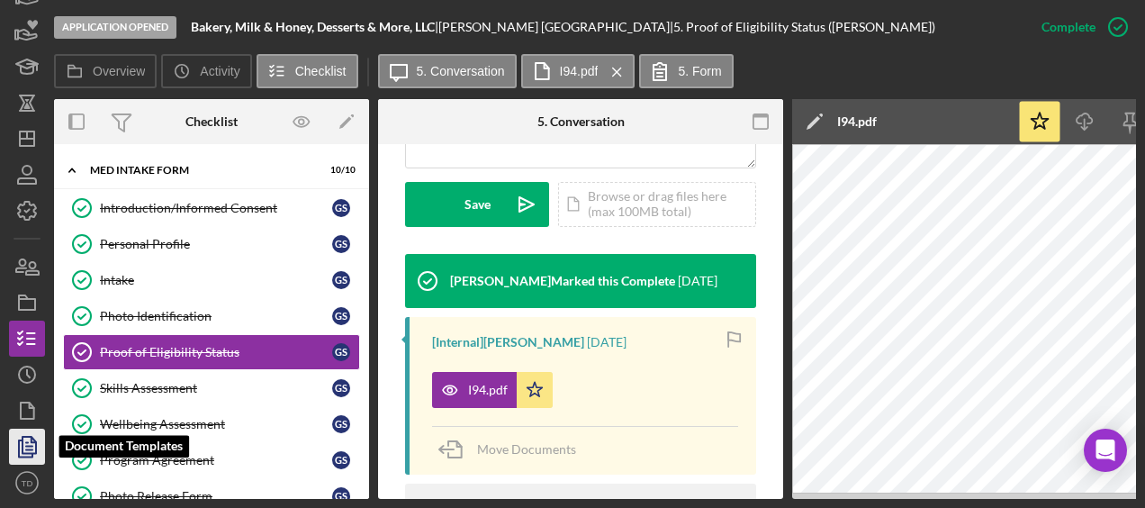
click at [29, 452] on icon "button" at bounding box center [27, 446] width 45 height 45
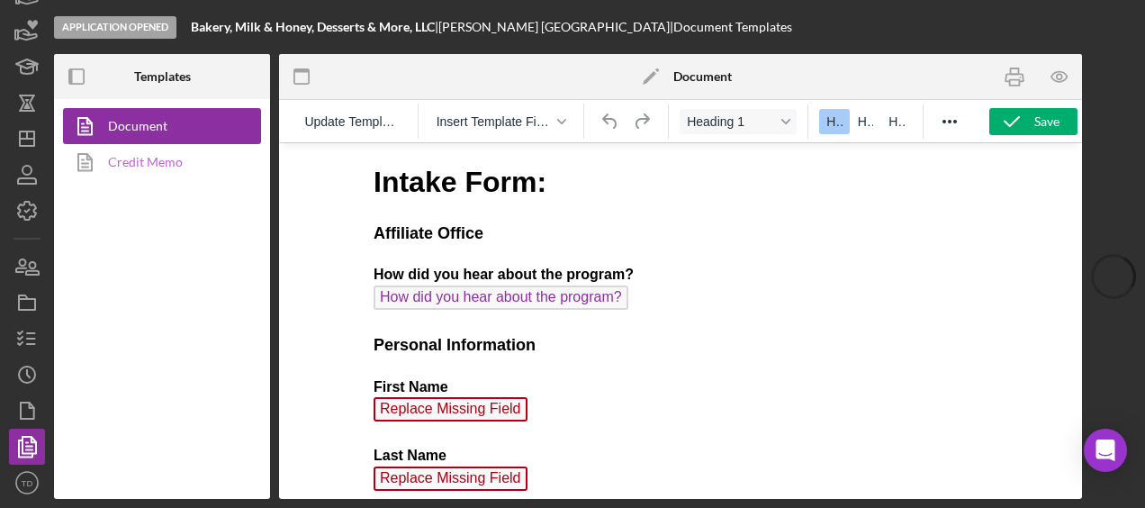
click at [204, 155] on link "Credit Memo" at bounding box center [157, 162] width 189 height 36
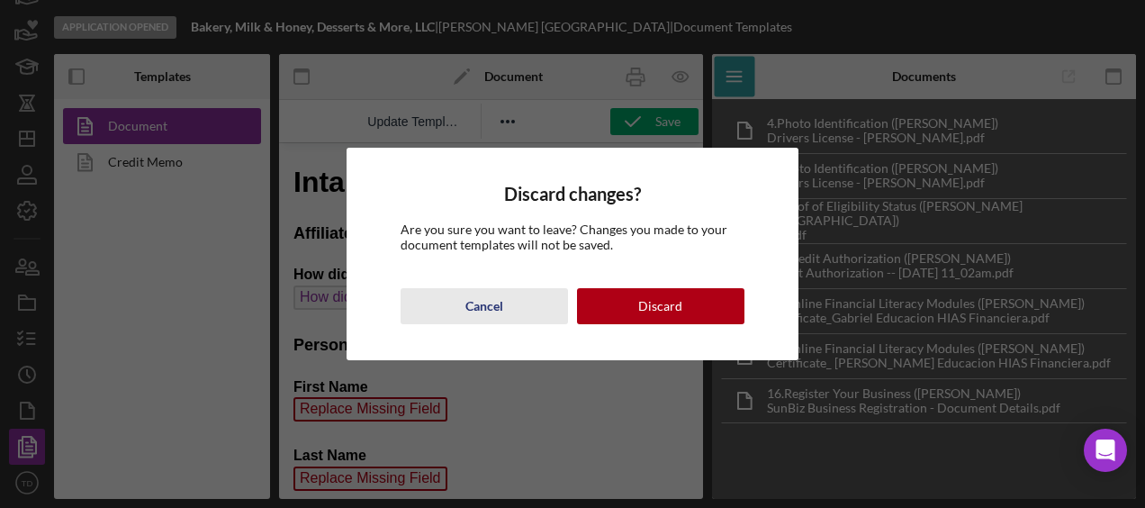
click at [491, 315] on div "Cancel" at bounding box center [484, 306] width 38 height 36
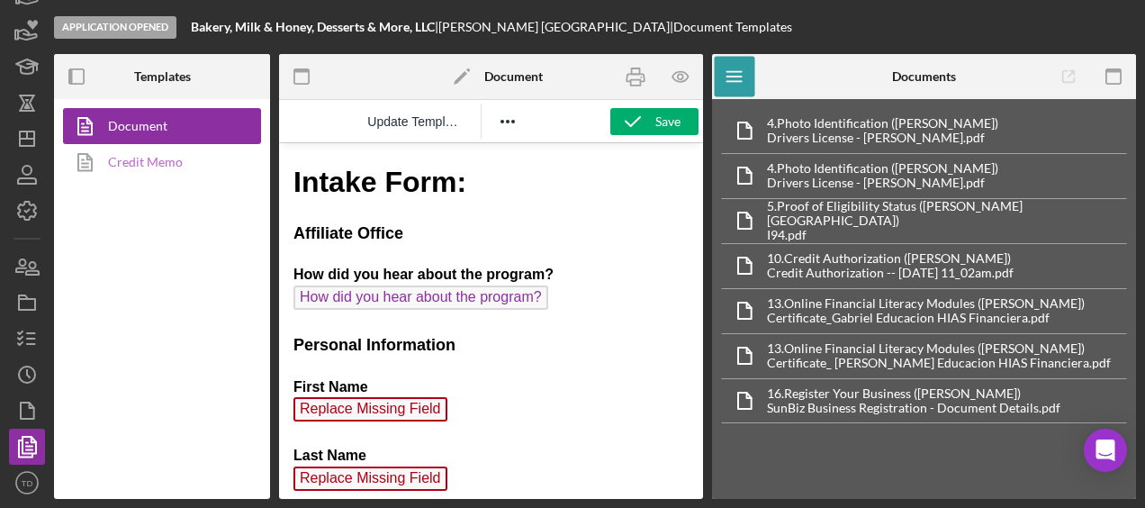
click at [185, 155] on link "Credit Memo" at bounding box center [157, 162] width 189 height 36
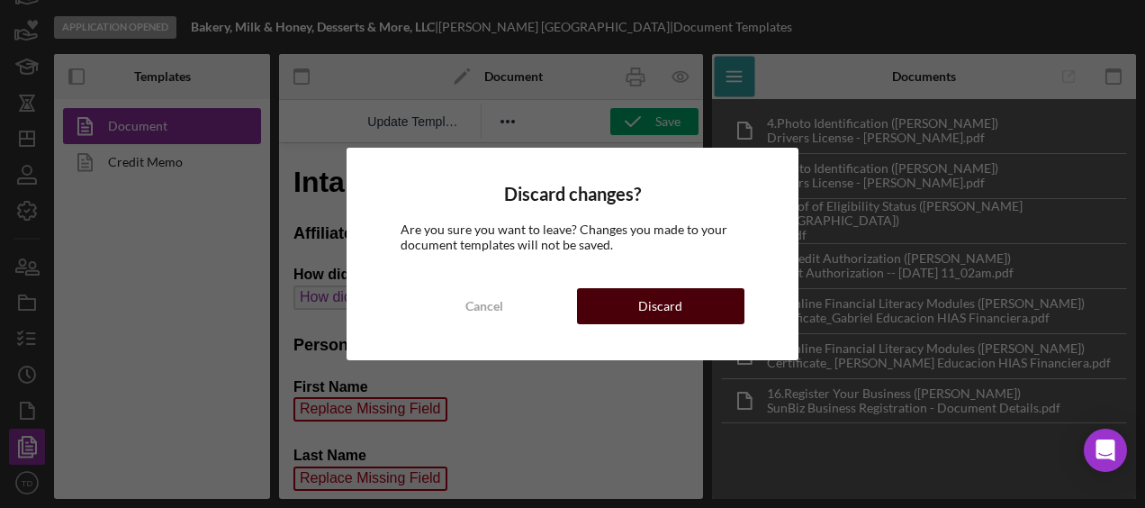
click at [698, 295] on button "Discard" at bounding box center [660, 306] width 167 height 36
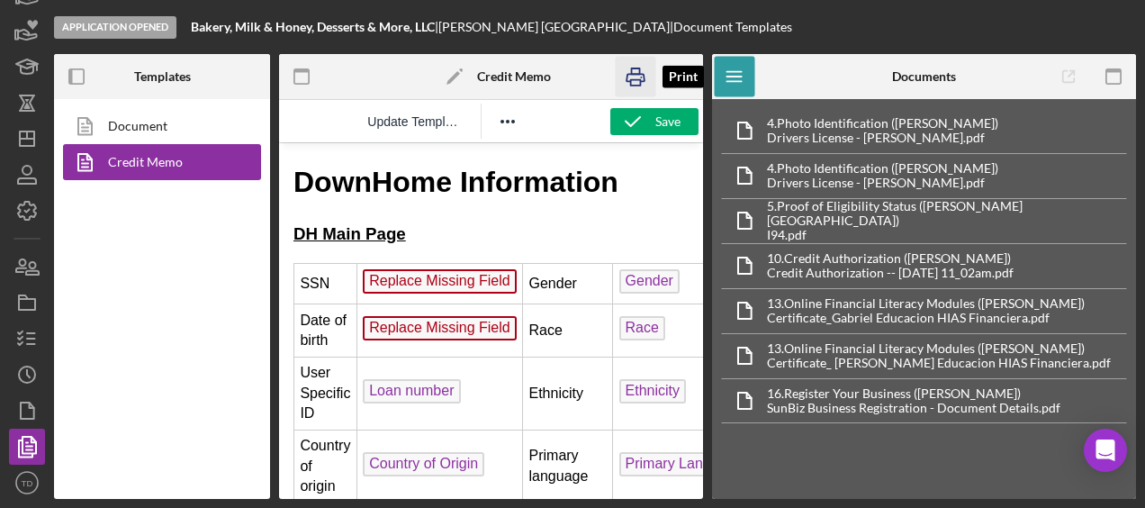
click at [642, 88] on icon "button" at bounding box center [636, 77] width 41 height 41
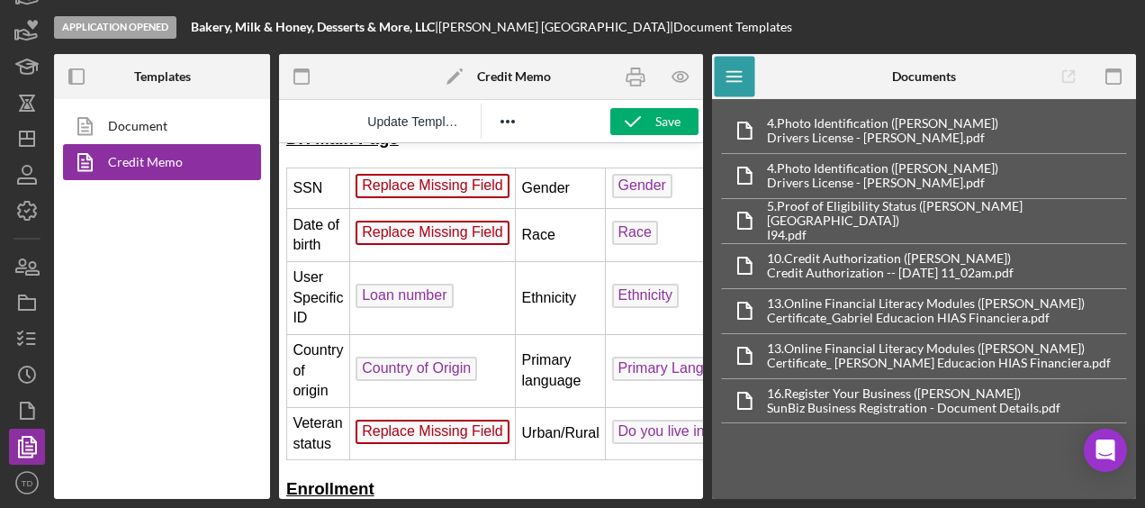
scroll to position [98, 8]
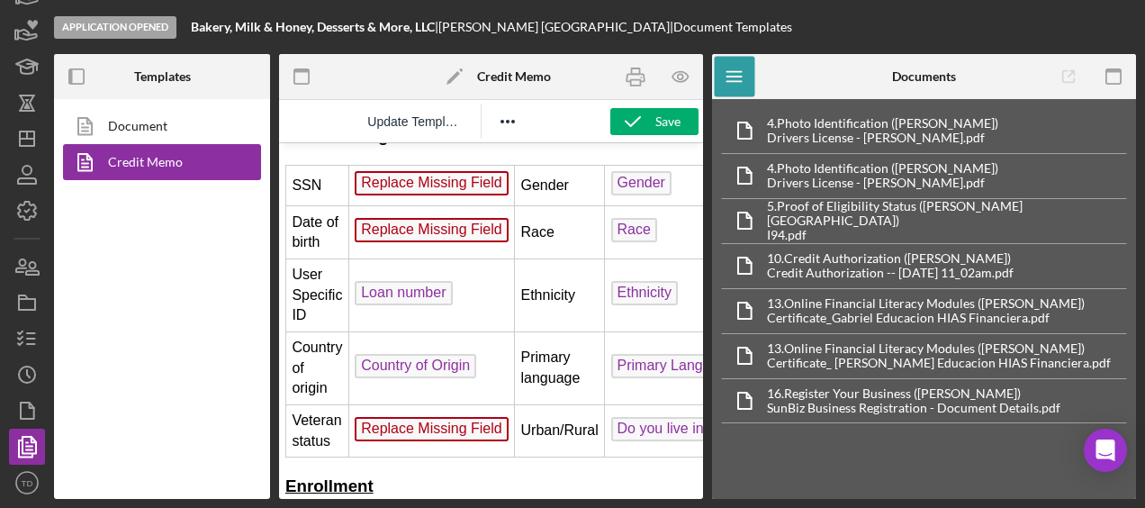
click at [466, 230] on span "Replace Missing Field" at bounding box center [432, 230] width 154 height 24
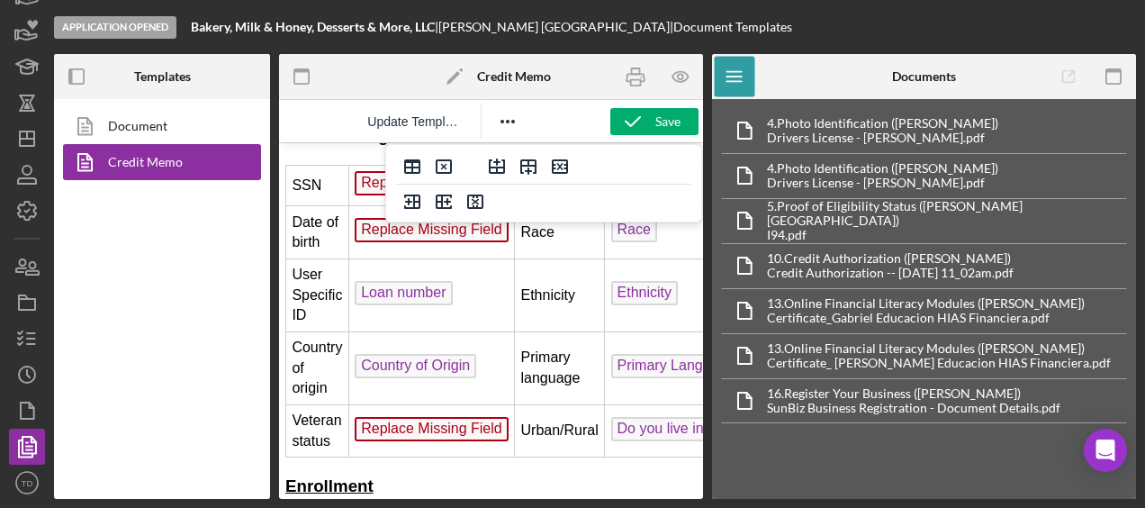
scroll to position [98, 0]
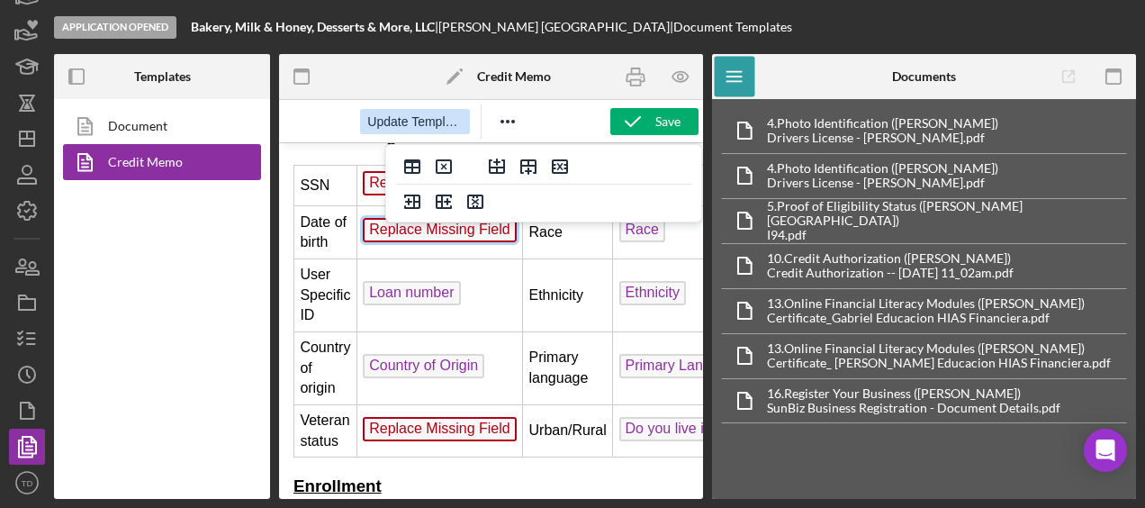
click at [436, 131] on button "Update Template" at bounding box center [414, 121] width 109 height 25
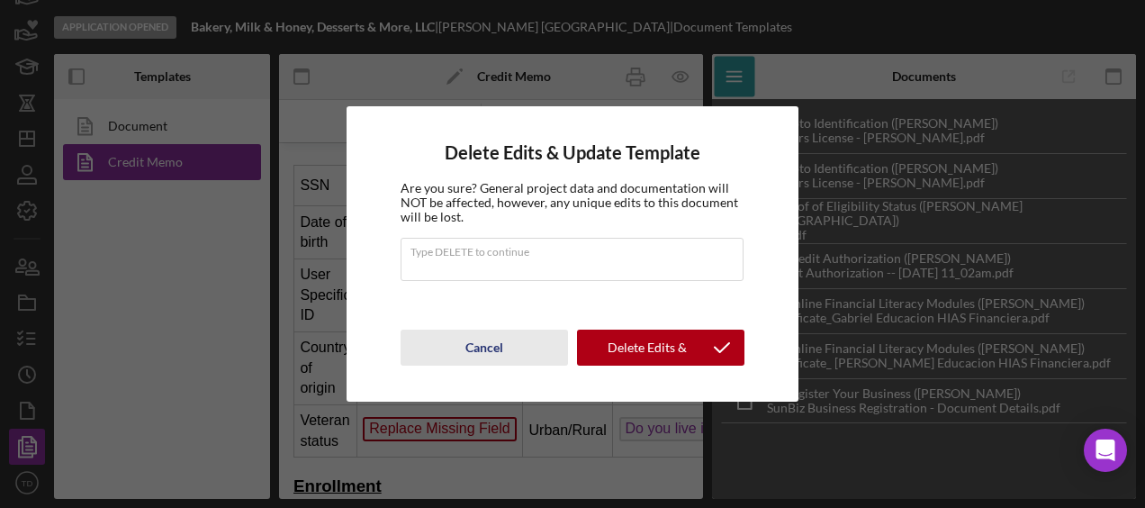
click at [498, 347] on div "Cancel" at bounding box center [484, 347] width 38 height 36
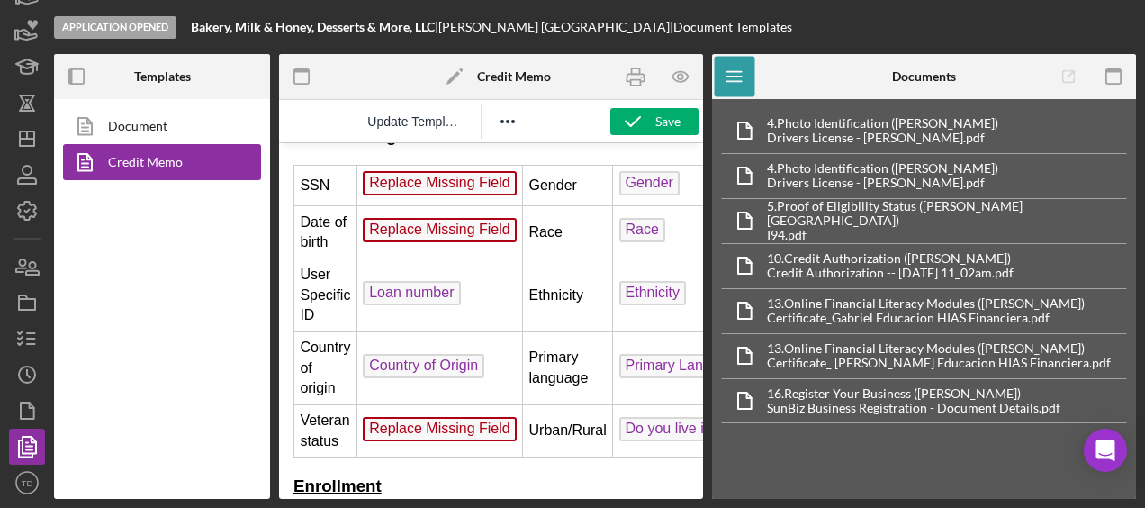
click at [425, 171] on span "Replace Missing Field" at bounding box center [440, 183] width 154 height 24
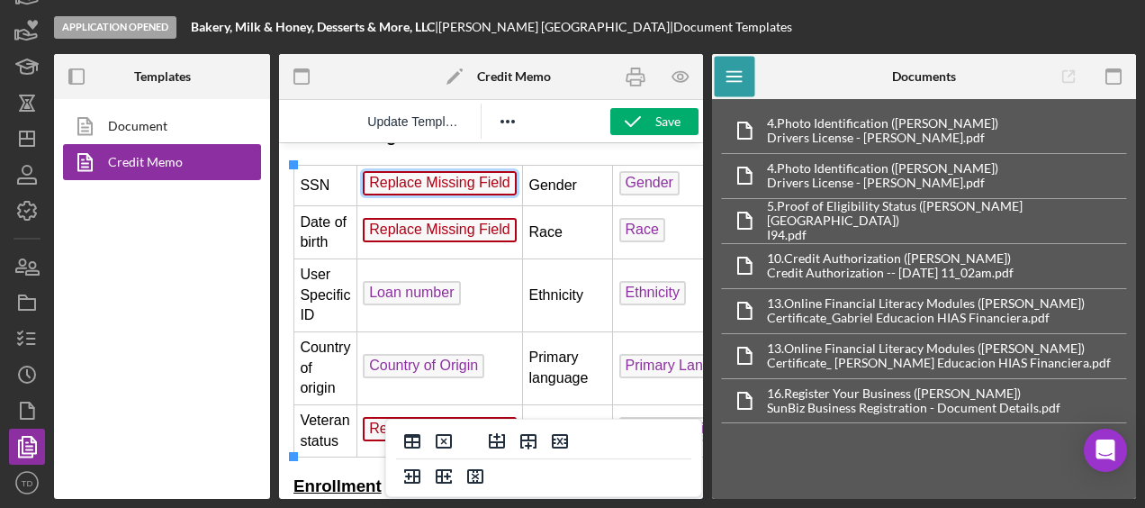
click at [418, 186] on span "Replace Missing Field" at bounding box center [440, 183] width 154 height 24
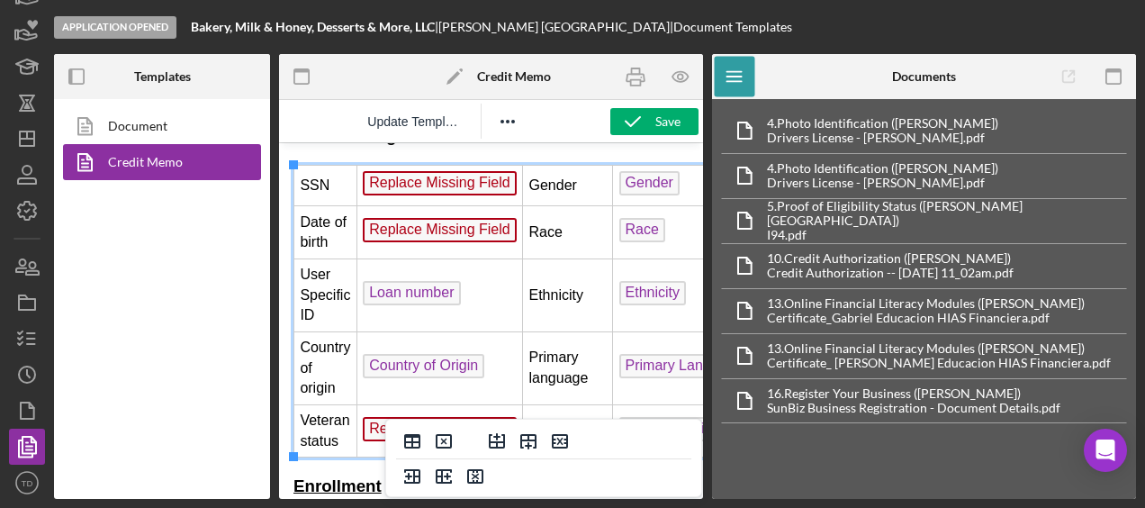
click at [490, 290] on td "Loan number ﻿" at bounding box center [439, 294] width 166 height 73
click at [439, 232] on span "Replace Missing Field" at bounding box center [440, 230] width 154 height 24
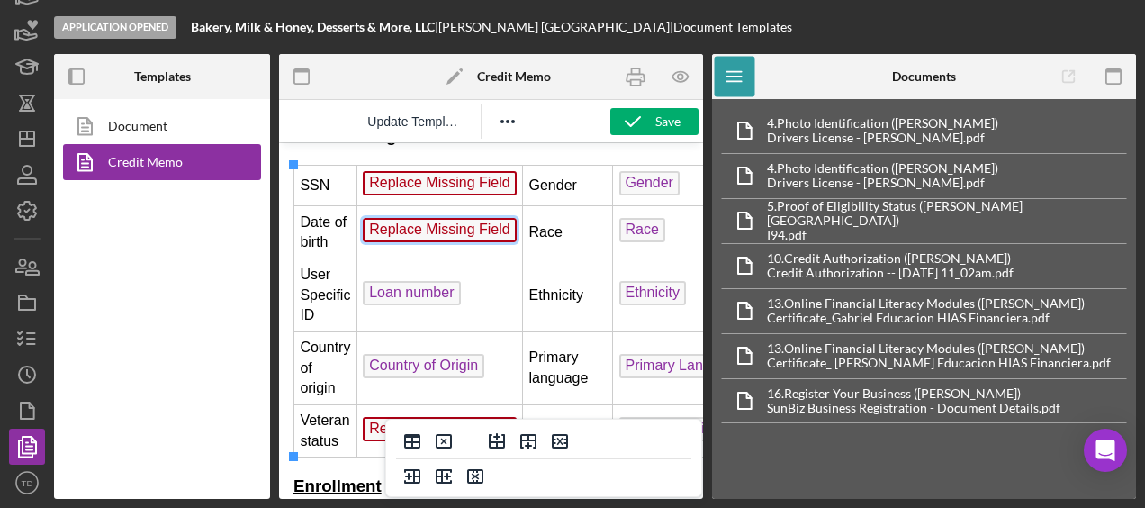
click at [439, 232] on span "Replace Missing Field" at bounding box center [440, 230] width 154 height 24
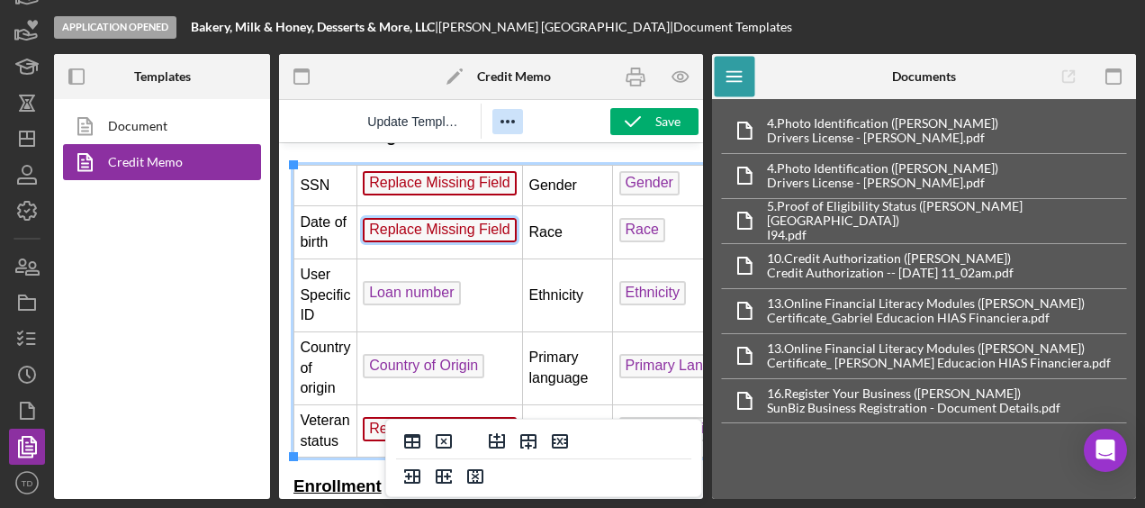
click at [504, 124] on icon "Reveal or hide additional toolbar items" at bounding box center [508, 122] width 22 height 22
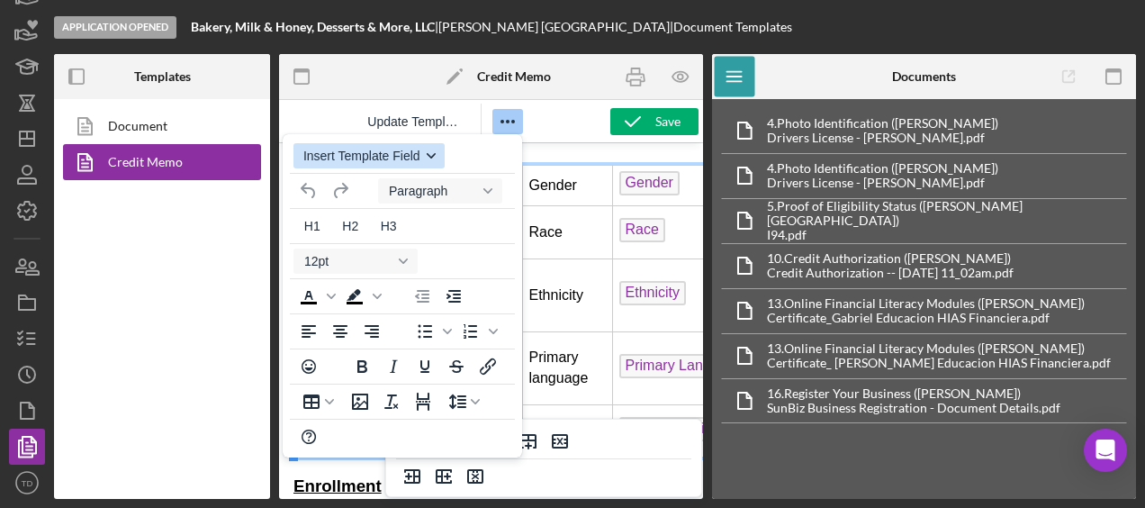
click at [419, 151] on span "Insert Template Field" at bounding box center [361, 156] width 117 height 14
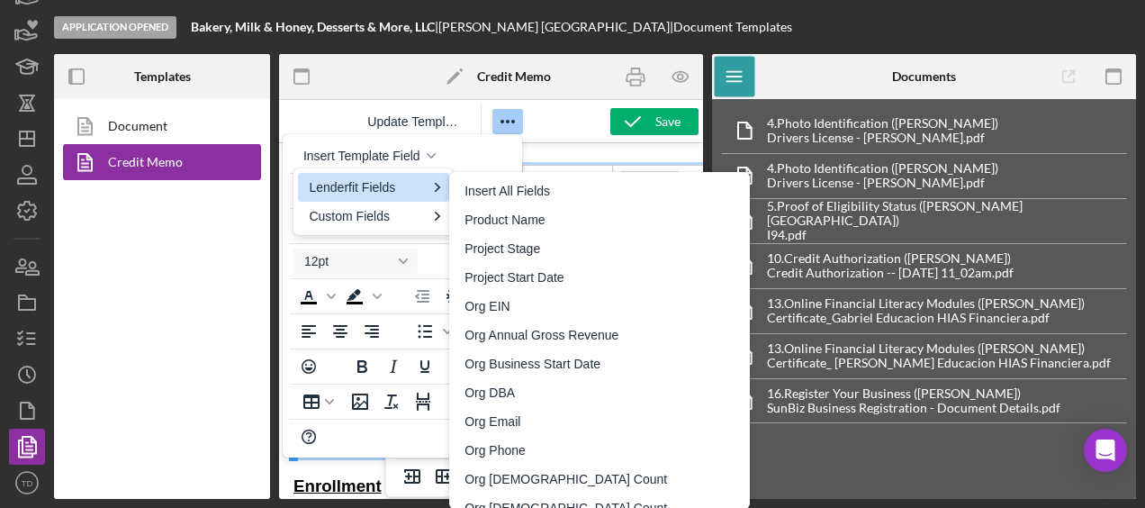
click at [410, 180] on div "Lenderfit Fields" at bounding box center [367, 187] width 117 height 22
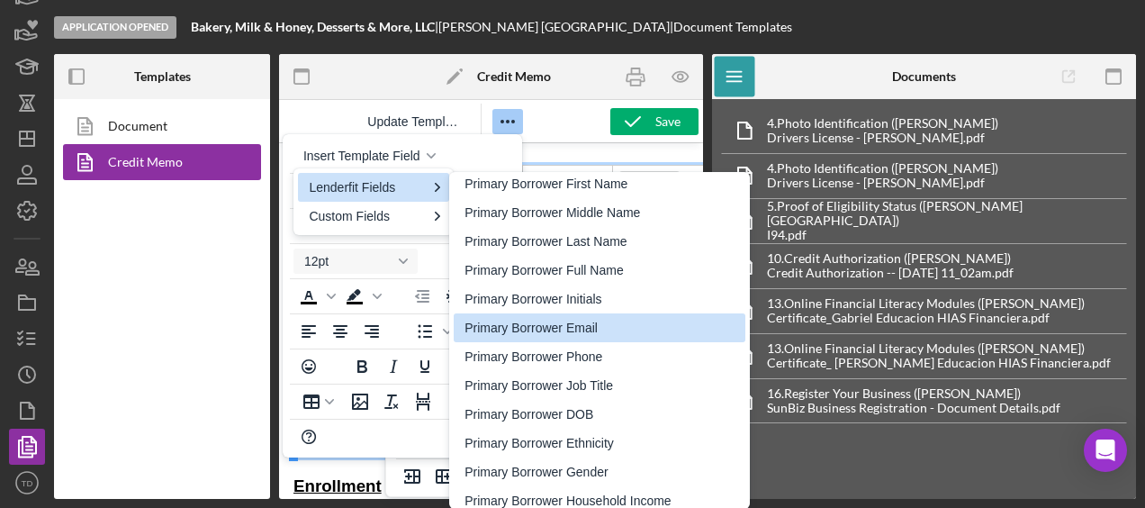
scroll to position [987, 0]
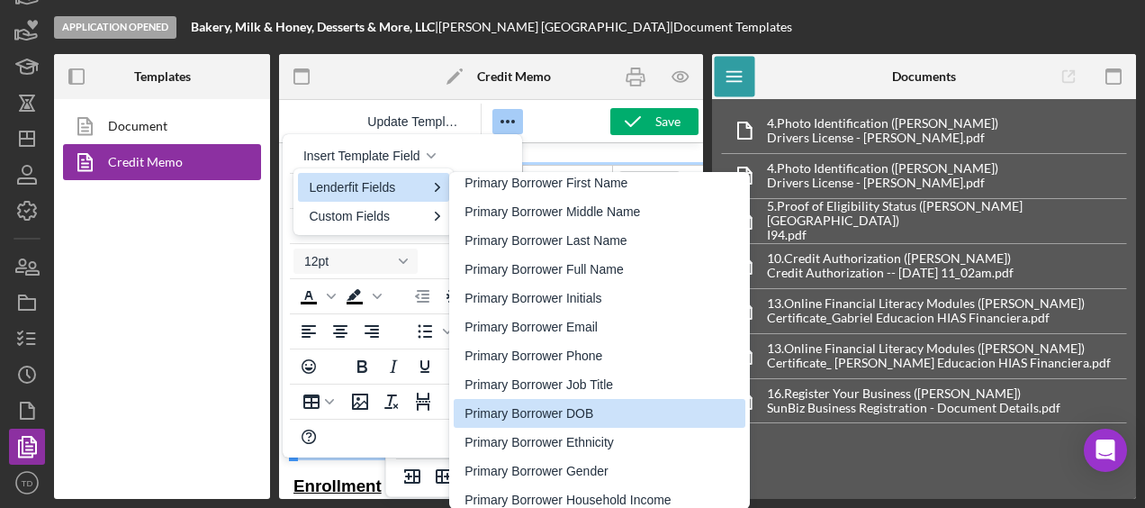
click at [570, 410] on div "Primary Borrower DOB" at bounding box center [601, 413] width 274 height 22
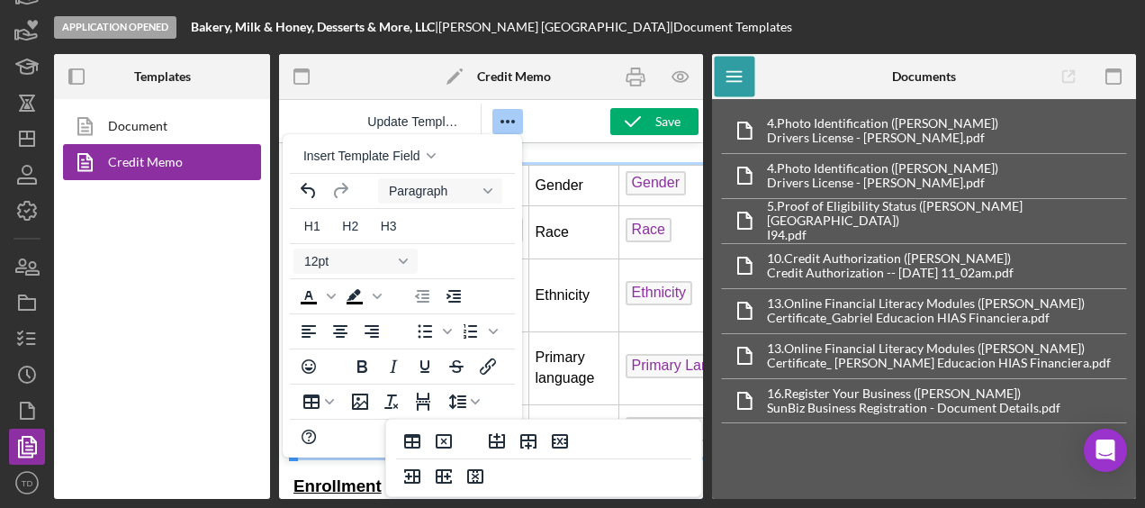
click at [548, 113] on div "Update Template" at bounding box center [441, 121] width 325 height 35
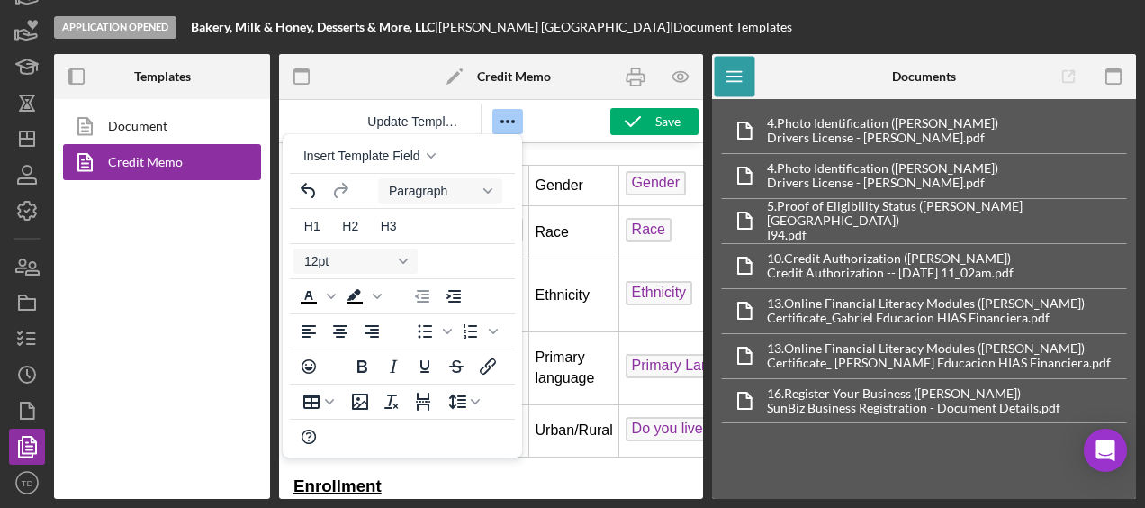
click at [562, 159] on body "DownHome Information DH Main Page SSN Replace Missing Field Gender Gender Date …" at bounding box center [490, 446] width 395 height 765
click at [574, 481] on h3 "Enrollment" at bounding box center [490, 485] width 395 height 23
click at [510, 124] on icon "Reveal or hide additional toolbar items" at bounding box center [508, 122] width 22 height 22
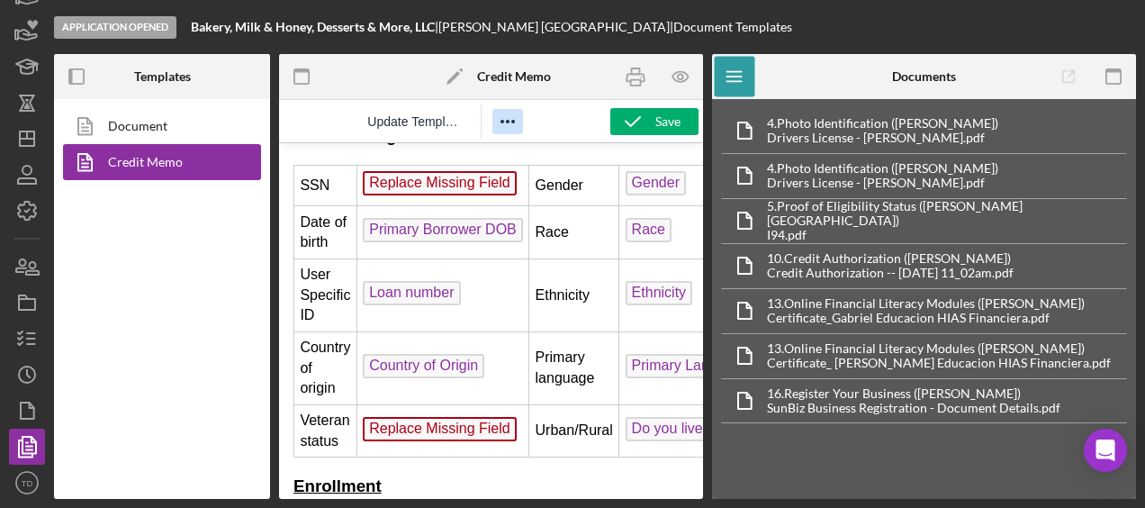
click at [470, 429] on span "Replace Missing Field" at bounding box center [440, 429] width 154 height 24
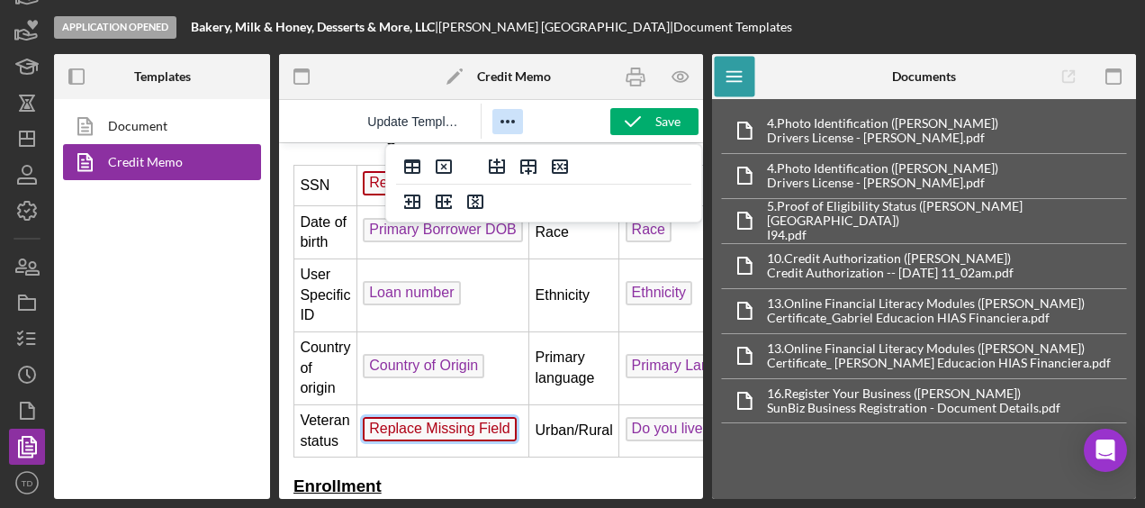
click at [510, 130] on icon "Reveal or hide additional toolbar items" at bounding box center [508, 122] width 22 height 22
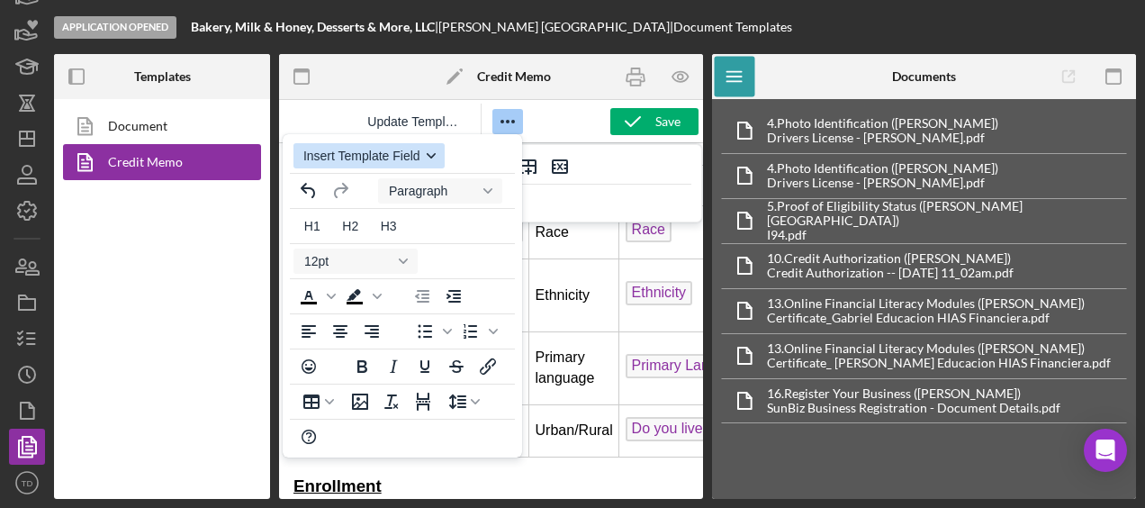
click at [428, 155] on icon "button" at bounding box center [431, 155] width 9 height 5
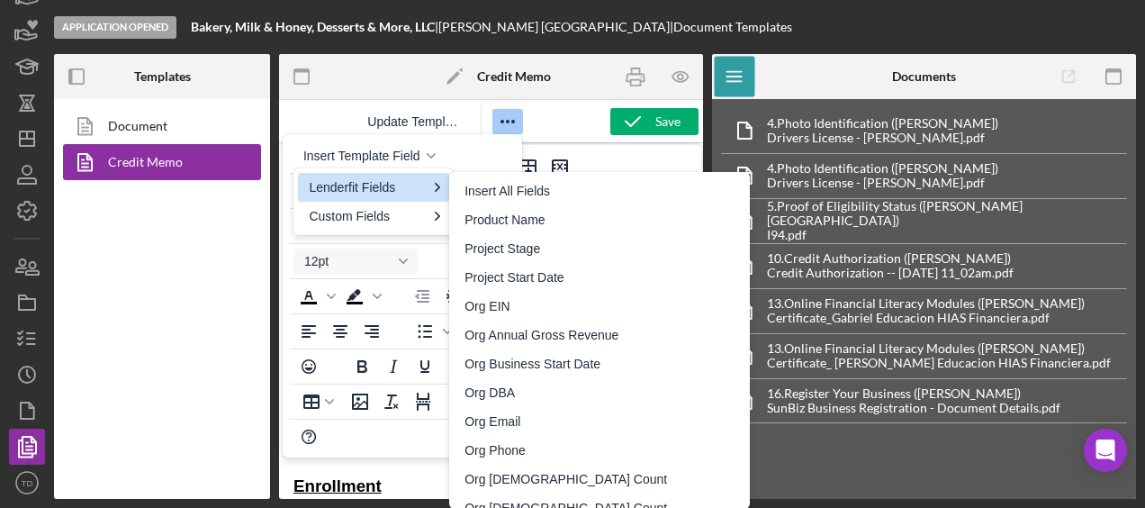
click at [416, 184] on div "Lenderfit Fields" at bounding box center [367, 187] width 117 height 22
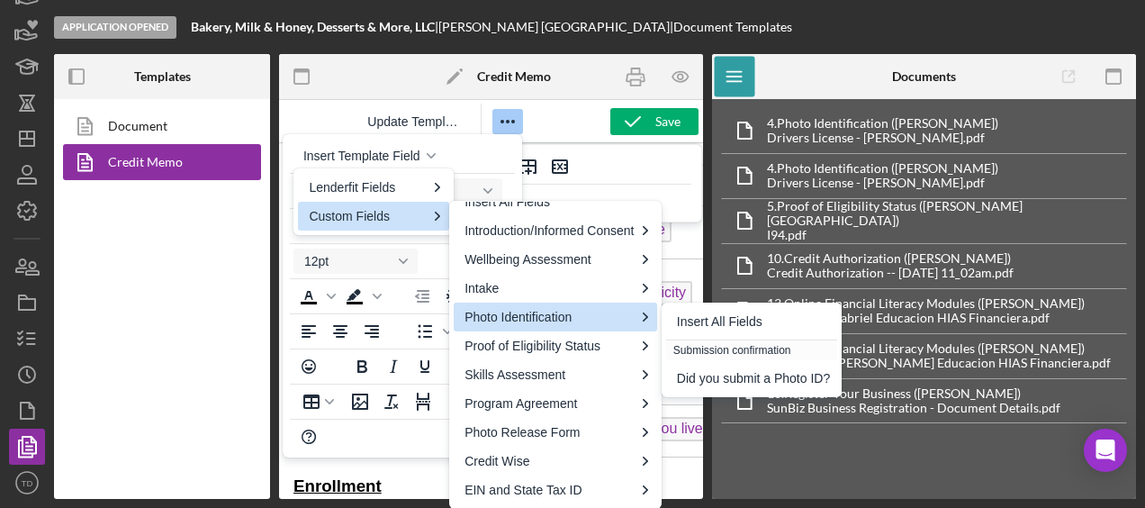
scroll to position [0, 0]
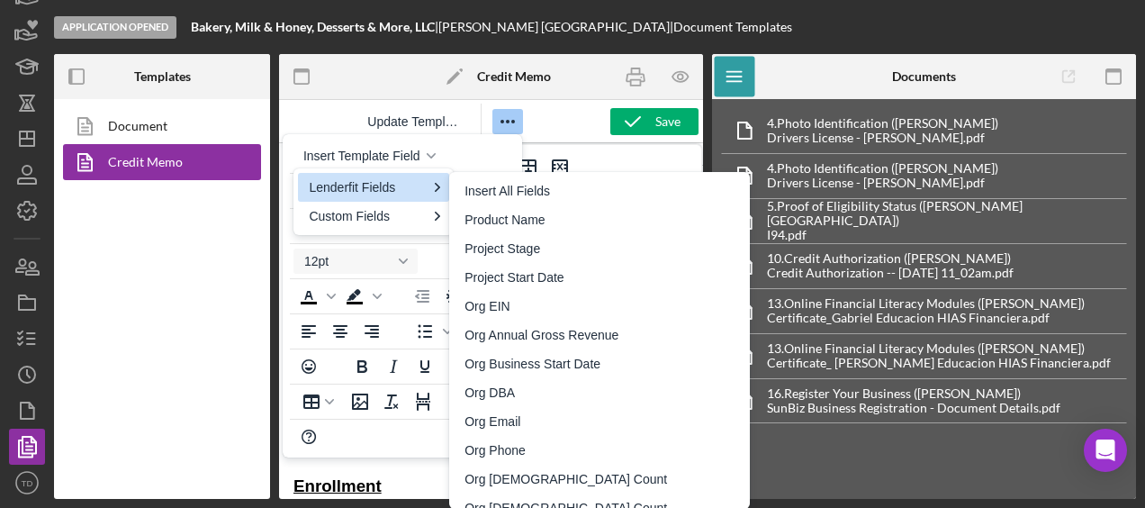
click at [428, 188] on div "Lenderfit Fields" at bounding box center [373, 187] width 151 height 29
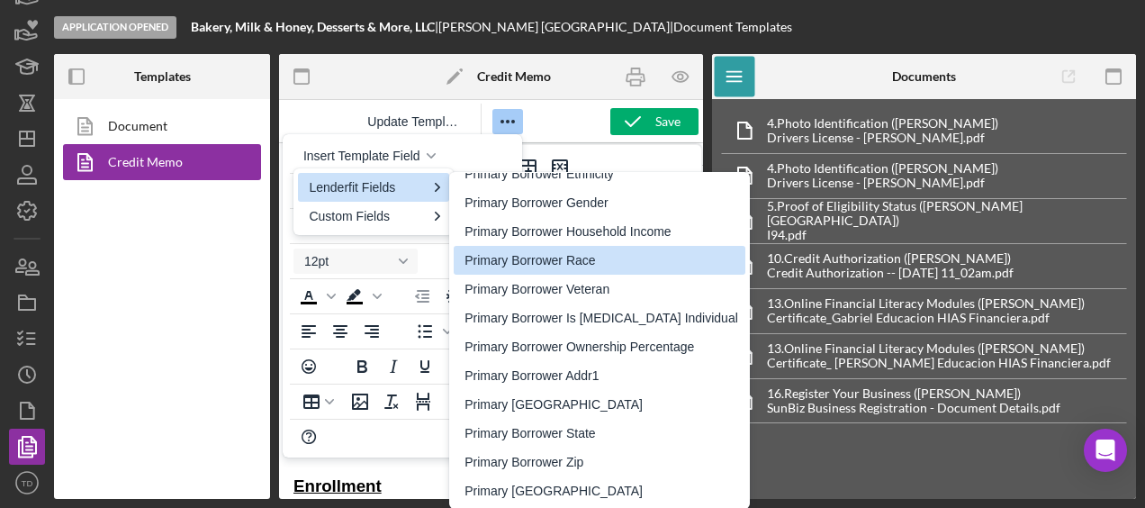
scroll to position [1257, 0]
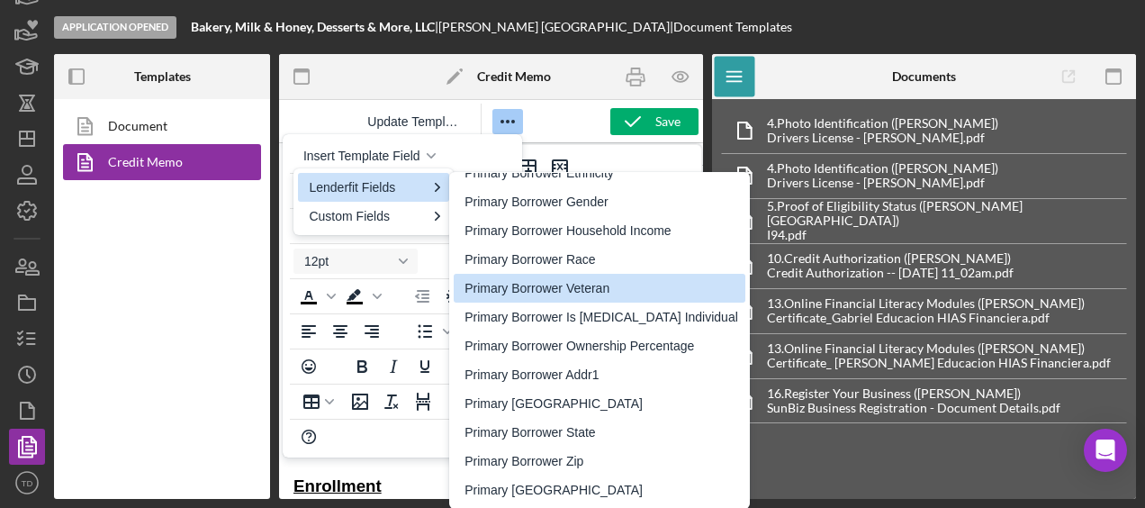
click at [571, 293] on div "Primary Borrower Veteran" at bounding box center [601, 288] width 274 height 22
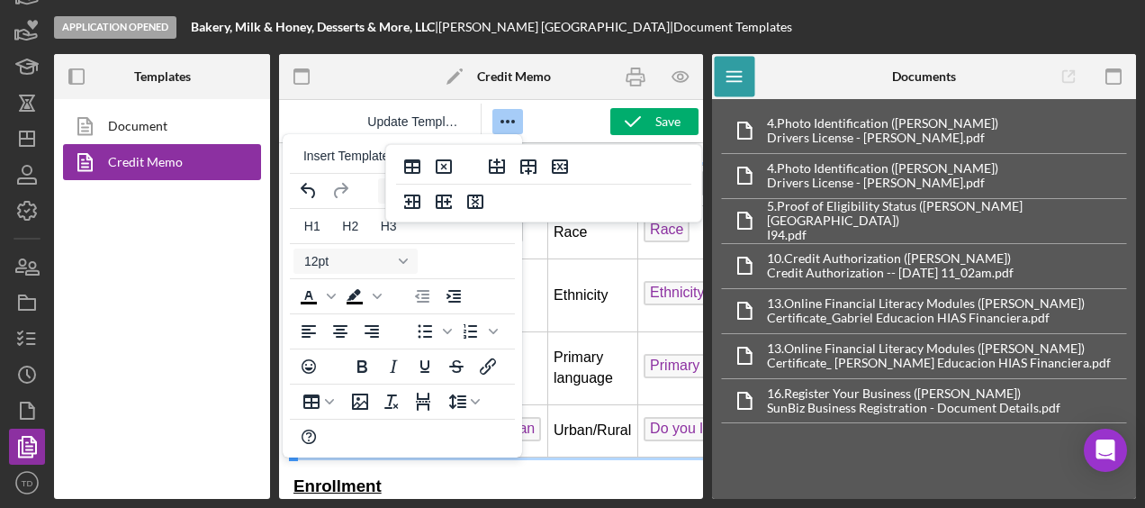
click at [549, 465] on body "DownHome Information DH Main Page SSN Replace Missing Field Gender Gender Date …" at bounding box center [490, 446] width 395 height 765
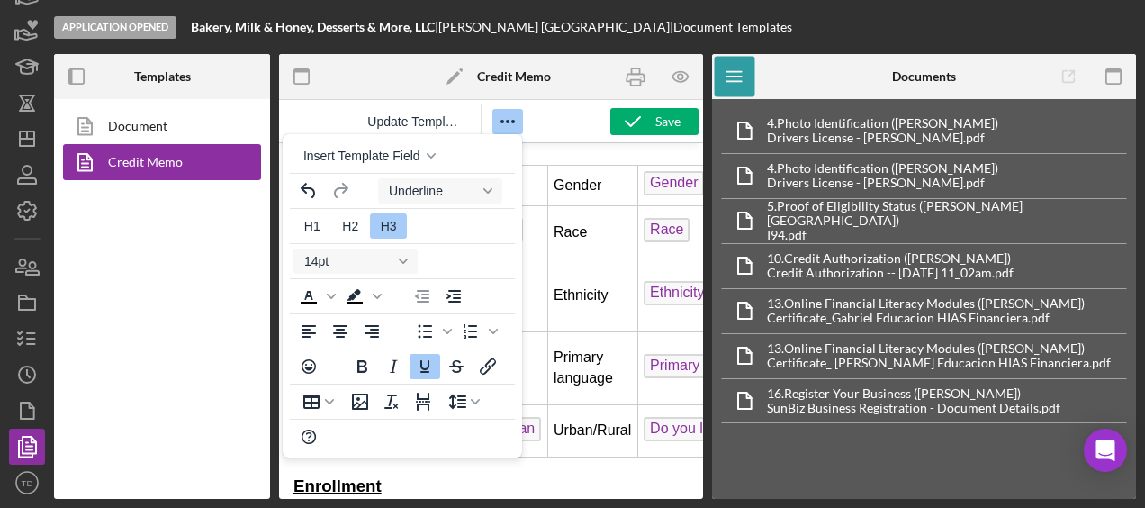
click at [556, 118] on div "Update Template" at bounding box center [441, 121] width 325 height 35
click at [509, 123] on icon "Reveal or hide additional toolbar items" at bounding box center [508, 122] width 22 height 22
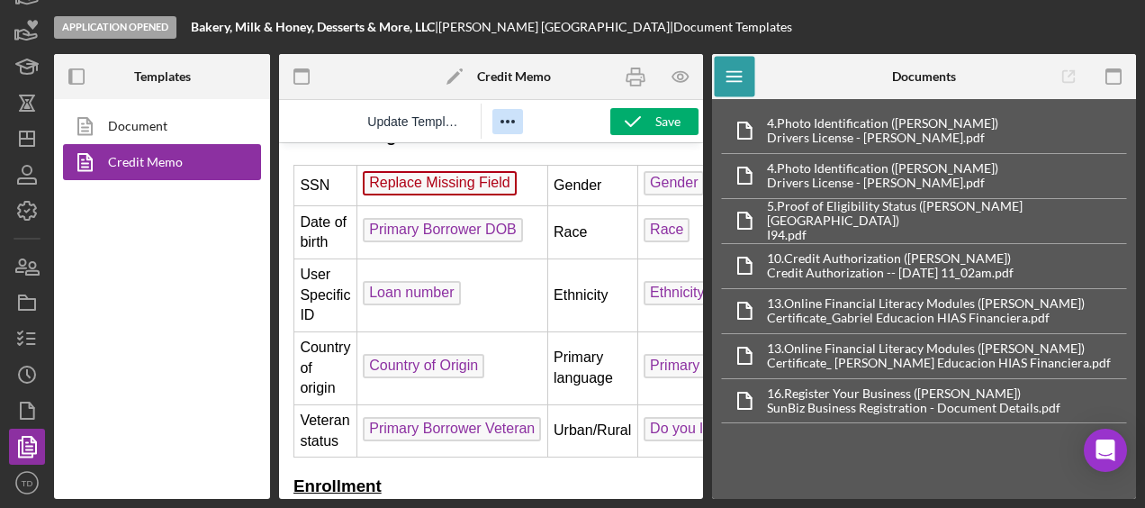
click at [488, 186] on span "Replace Missing Field" at bounding box center [440, 183] width 154 height 24
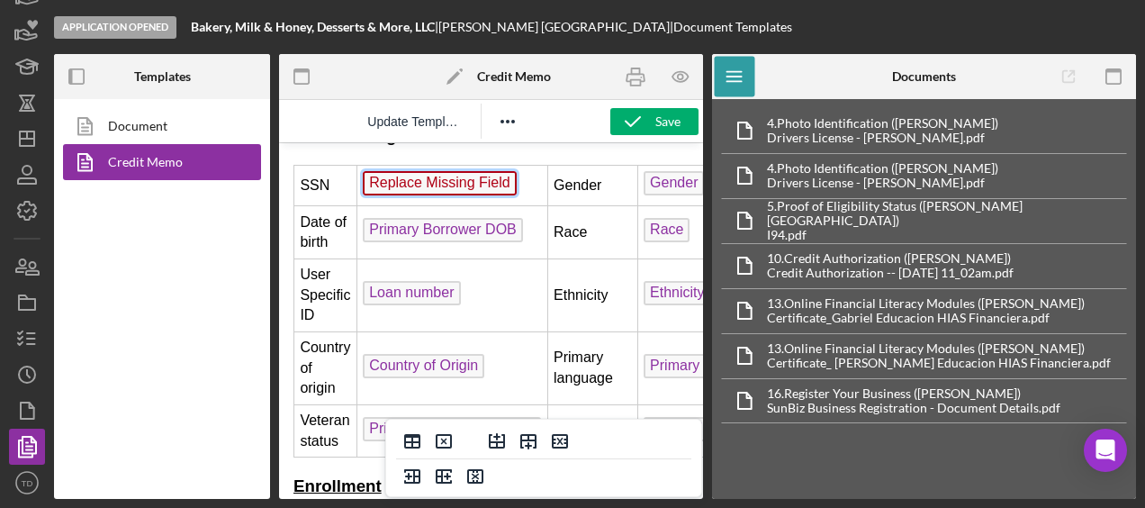
click at [488, 186] on span "Replace Missing Field" at bounding box center [440, 183] width 154 height 24
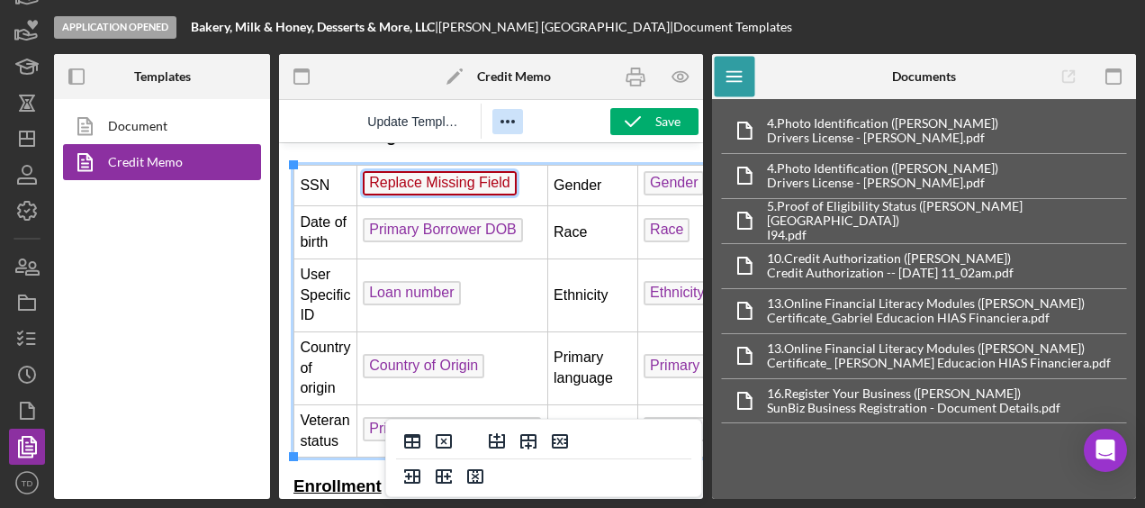
click at [515, 120] on icon "Reveal or hide additional toolbar items" at bounding box center [508, 122] width 22 height 22
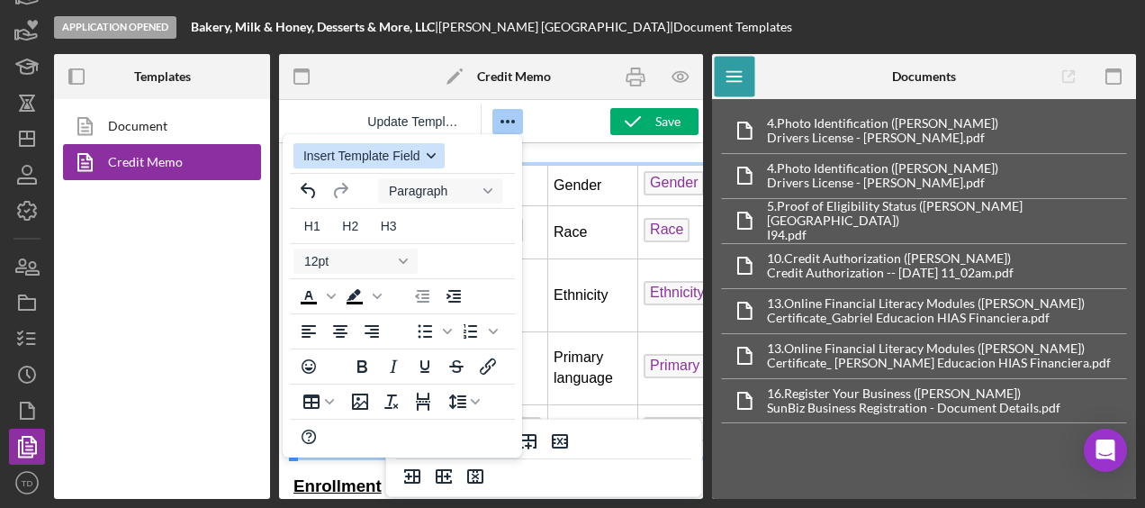
click at [428, 149] on button "Insert Template Field" at bounding box center [368, 155] width 151 height 25
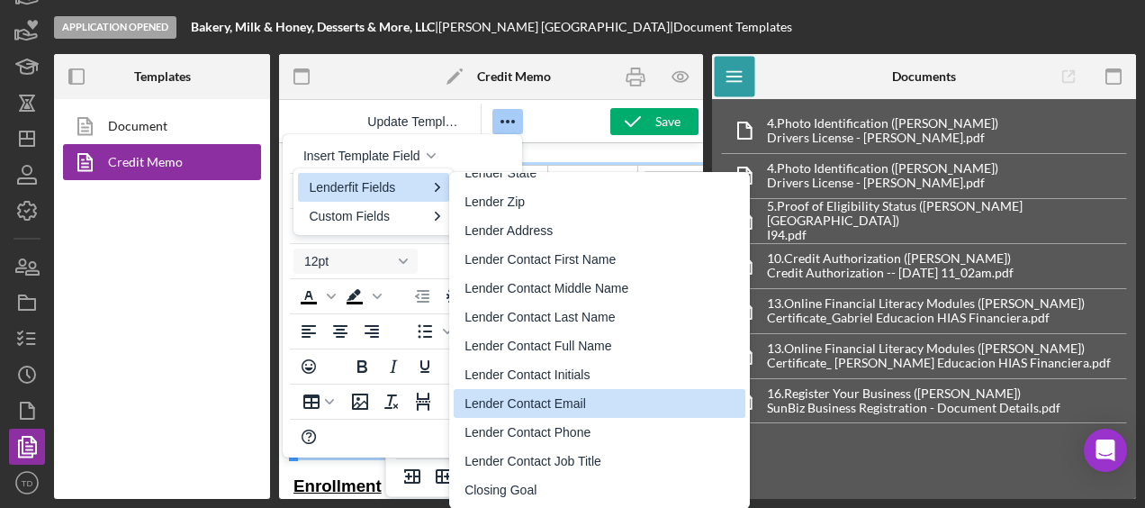
scroll to position [1745, 0]
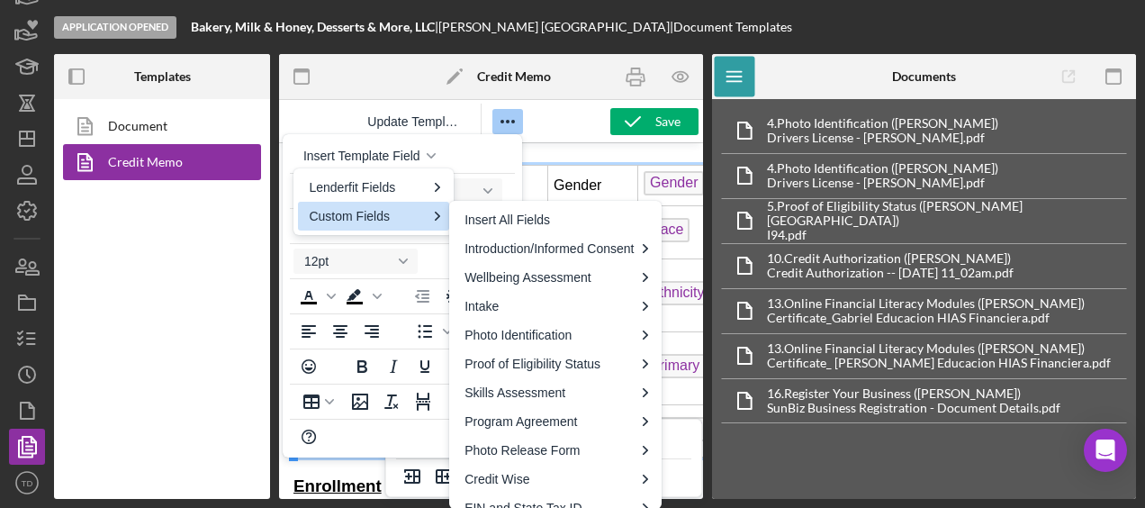
click at [427, 220] on div "Custom Fields" at bounding box center [373, 216] width 151 height 29
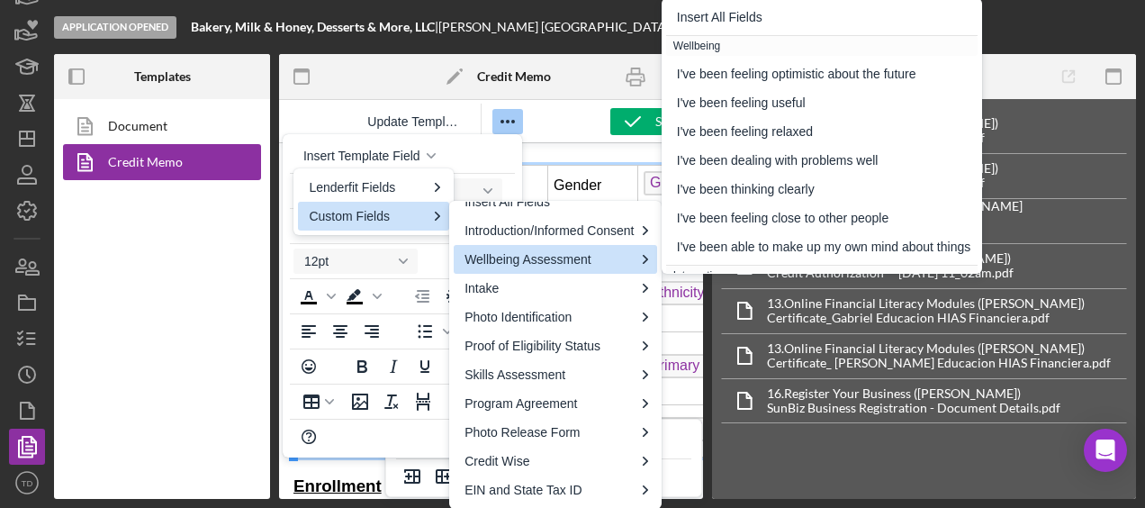
scroll to position [4, 0]
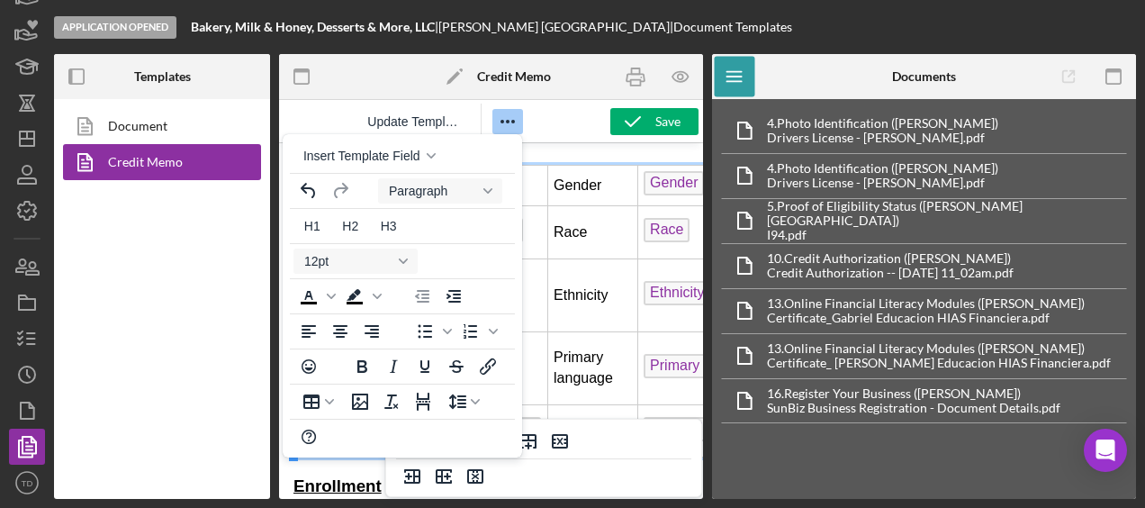
click at [553, 131] on div "Update Template" at bounding box center [441, 121] width 325 height 35
click at [338, 78] on div at bounding box center [349, 76] width 141 height 45
click at [521, 124] on button "Reveal or hide additional toolbar items" at bounding box center [507, 121] width 31 height 25
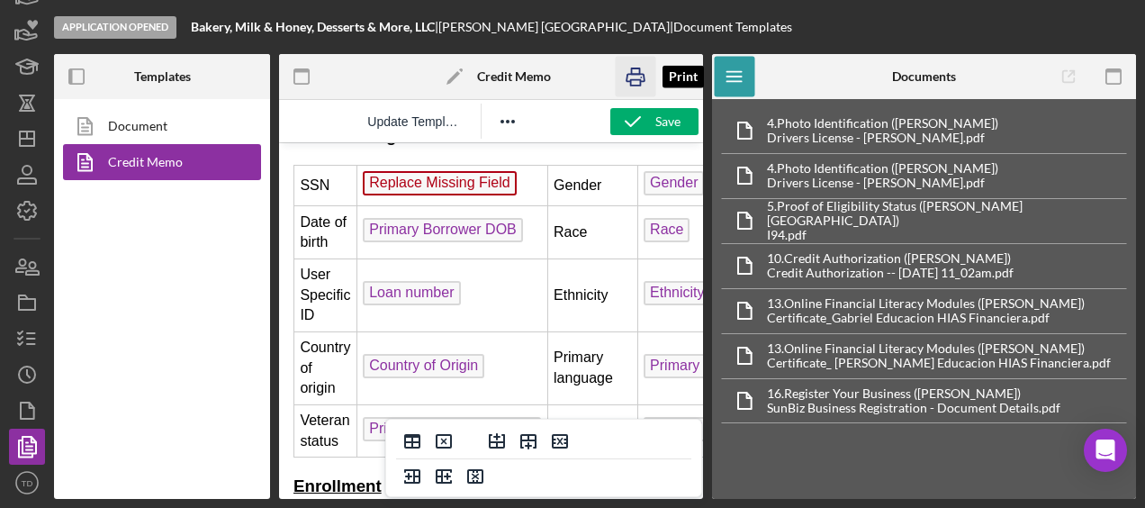
click at [622, 81] on icon "button" at bounding box center [636, 77] width 41 height 41
click at [639, 77] on icon "button" at bounding box center [636, 77] width 41 height 41
click at [34, 35] on icon "button" at bounding box center [27, 30] width 45 height 45
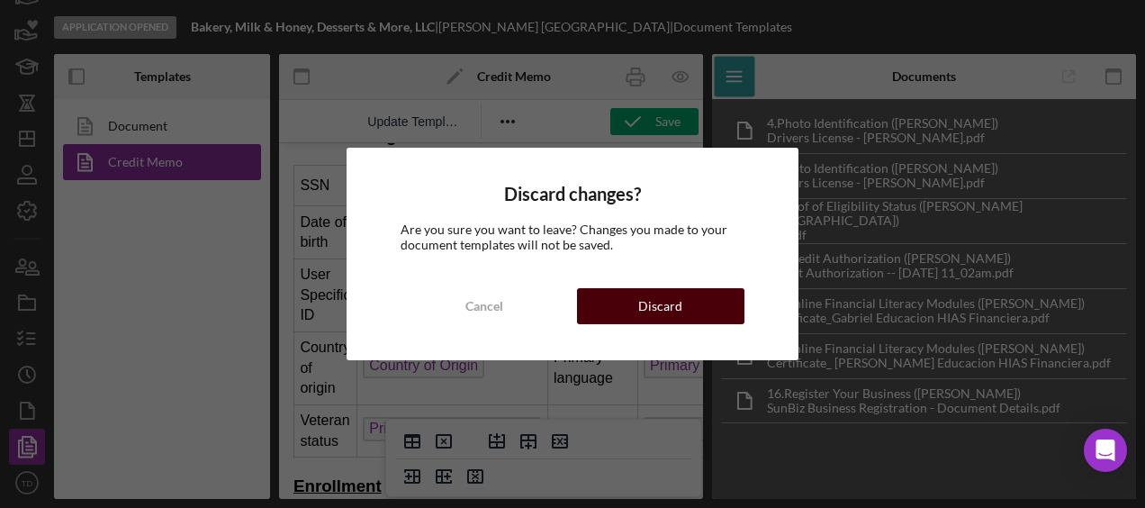
click at [617, 316] on button "Discard" at bounding box center [660, 306] width 167 height 36
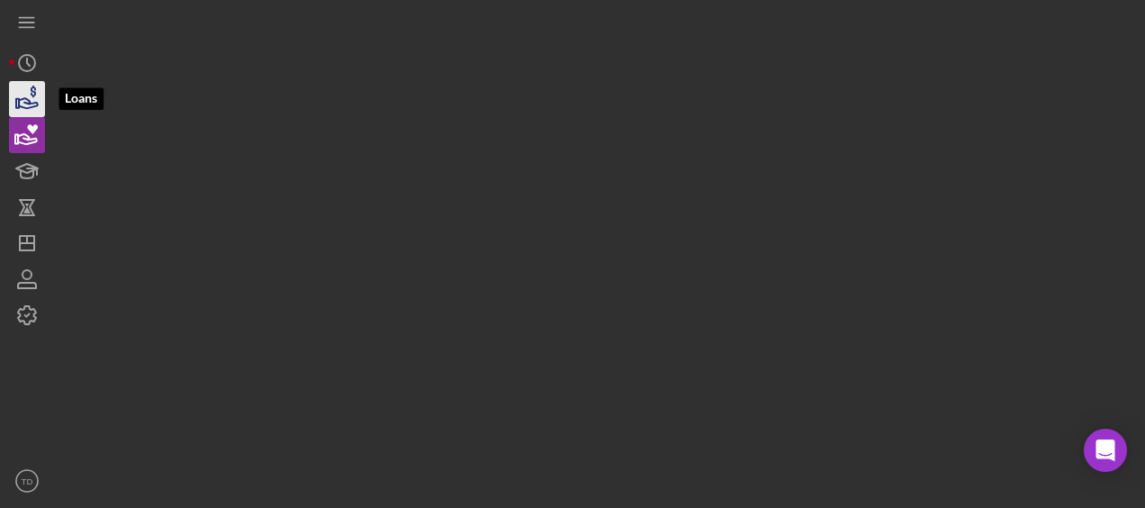
click at [32, 99] on icon "button" at bounding box center [27, 99] width 45 height 45
click at [32, 95] on icon "button" at bounding box center [27, 99] width 45 height 45
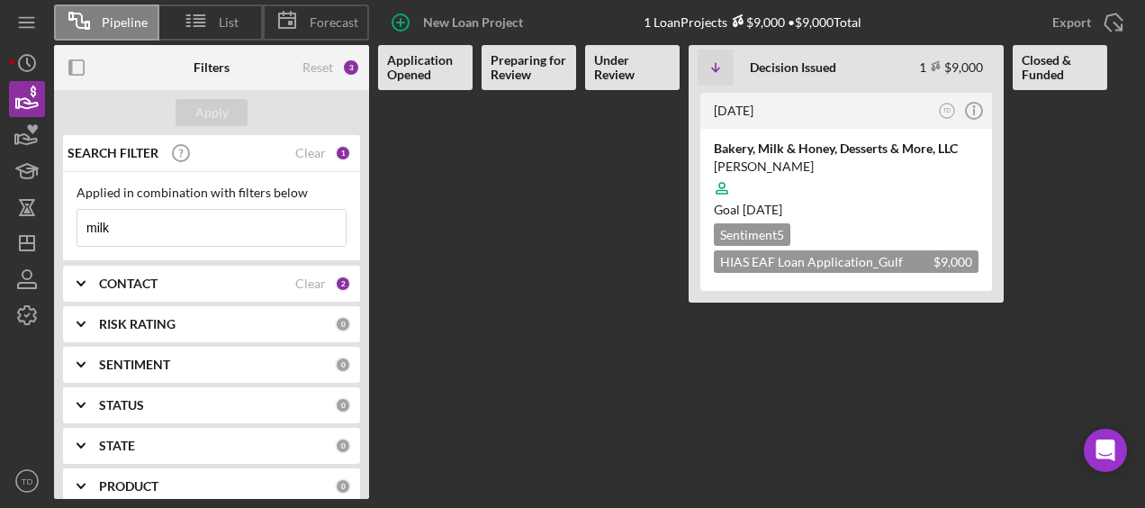
click at [185, 227] on input "milk" at bounding box center [211, 228] width 268 height 36
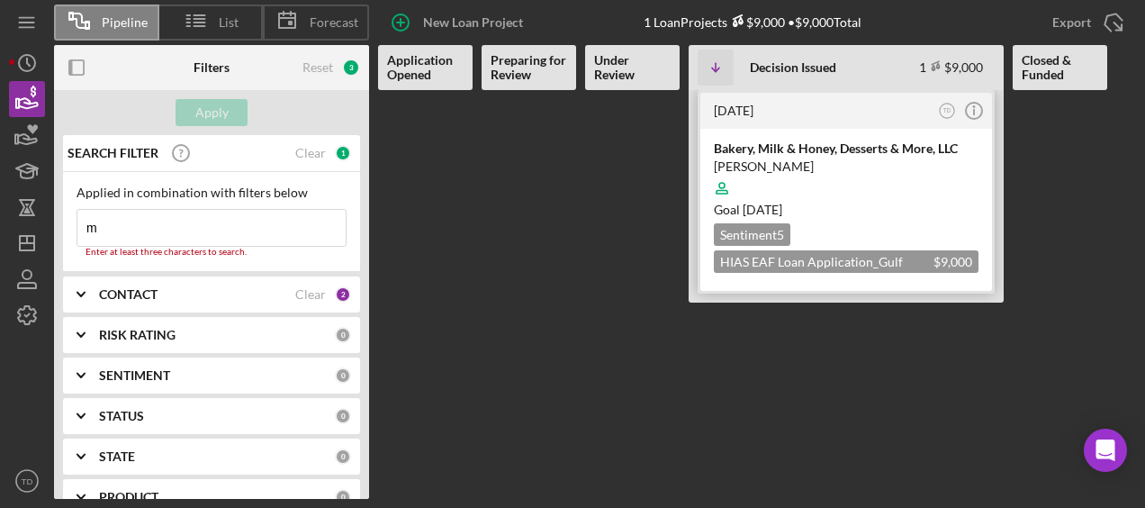
type input "m"
click at [812, 167] on div "[PERSON_NAME]" at bounding box center [846, 167] width 265 height 18
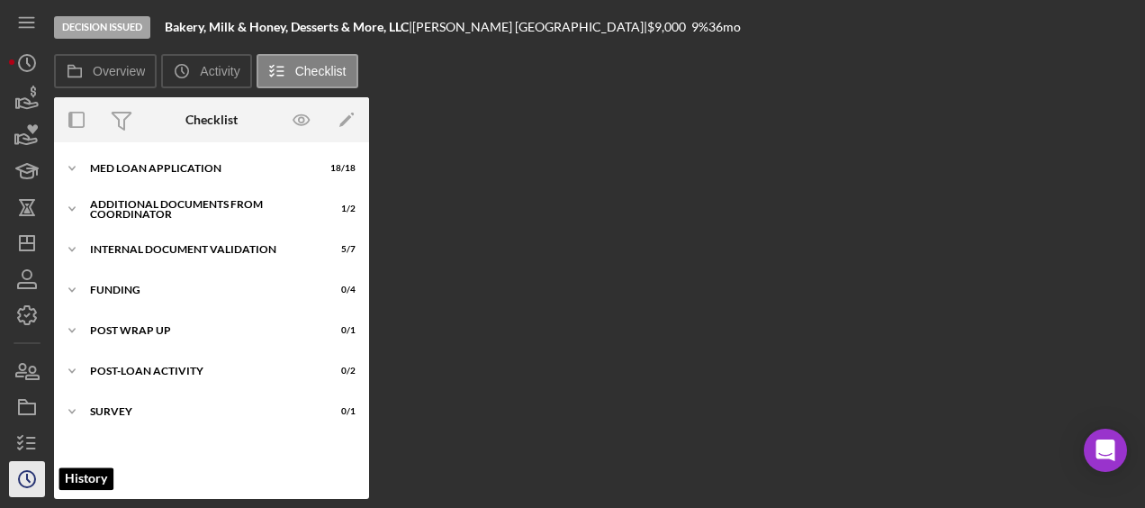
click at [31, 477] on icon "Icon/History" at bounding box center [27, 478] width 45 height 45
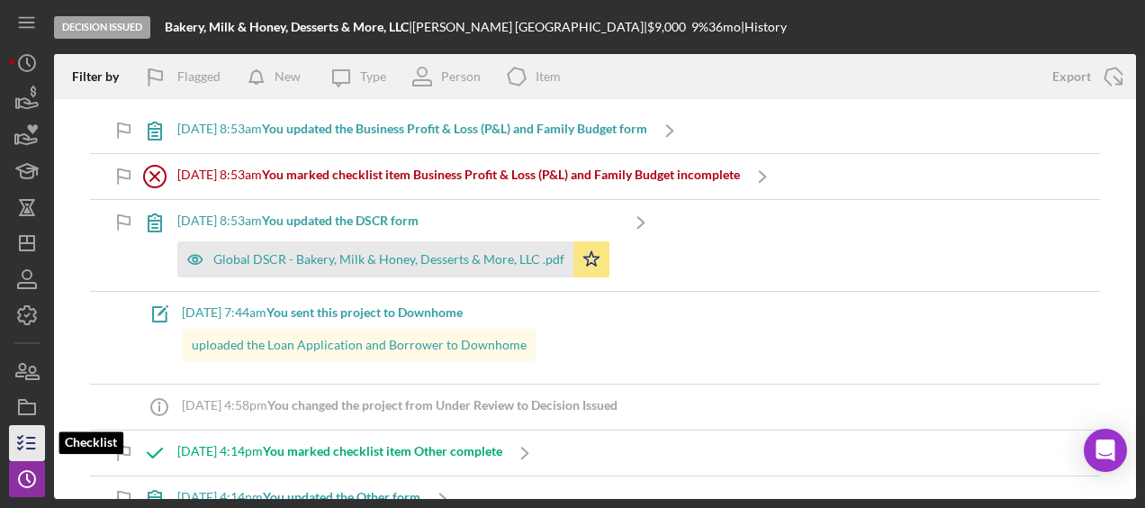
click at [33, 450] on icon "button" at bounding box center [27, 442] width 45 height 45
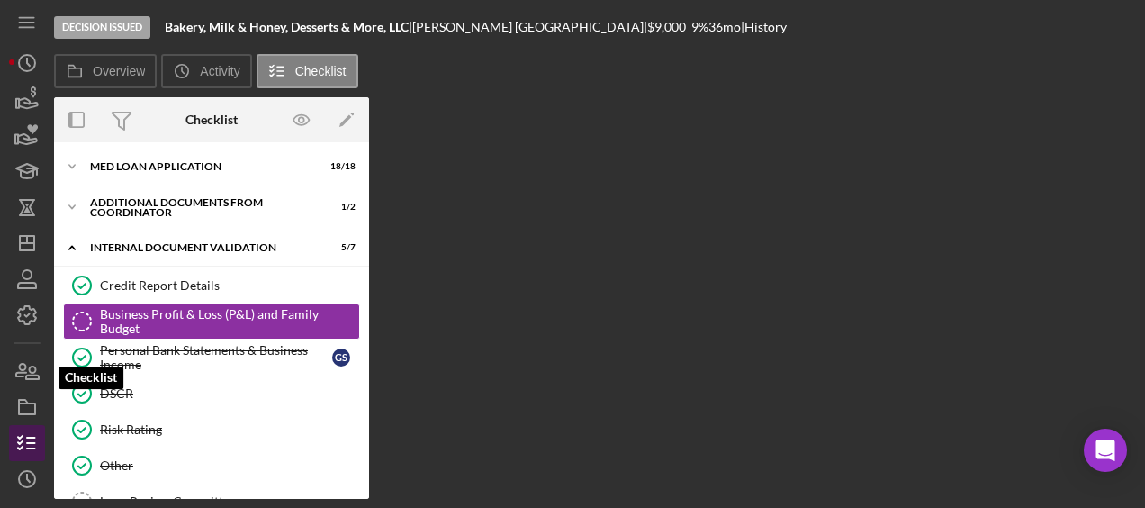
scroll to position [106, 0]
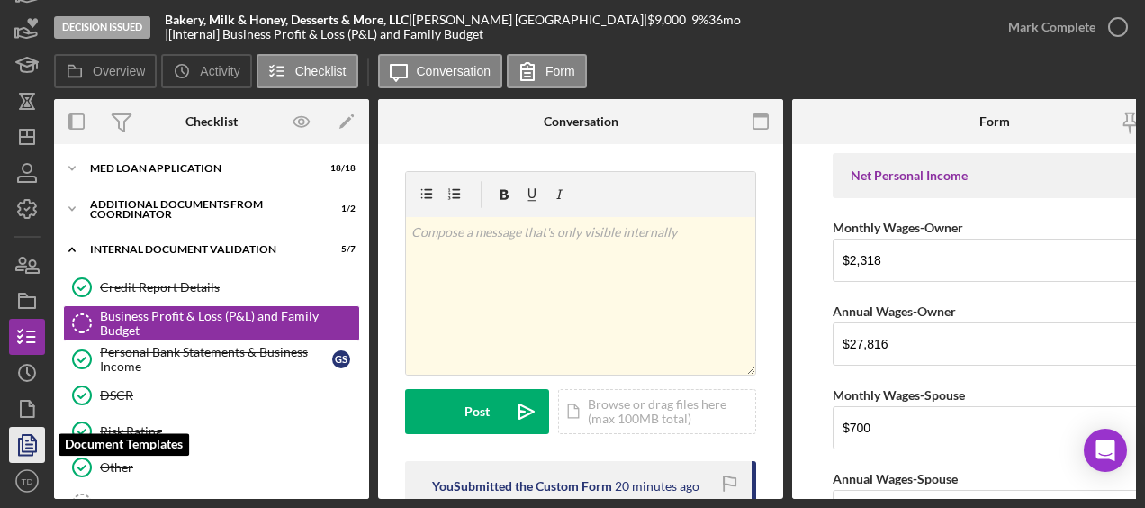
click at [34, 451] on polygon "button" at bounding box center [30, 443] width 14 height 16
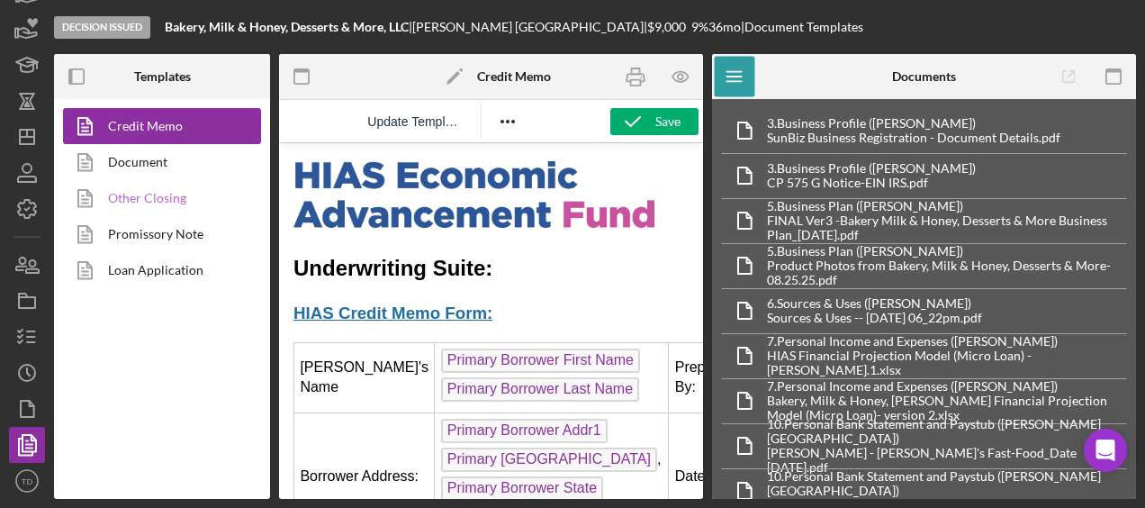
click at [160, 202] on link "Other Closing" at bounding box center [157, 198] width 189 height 36
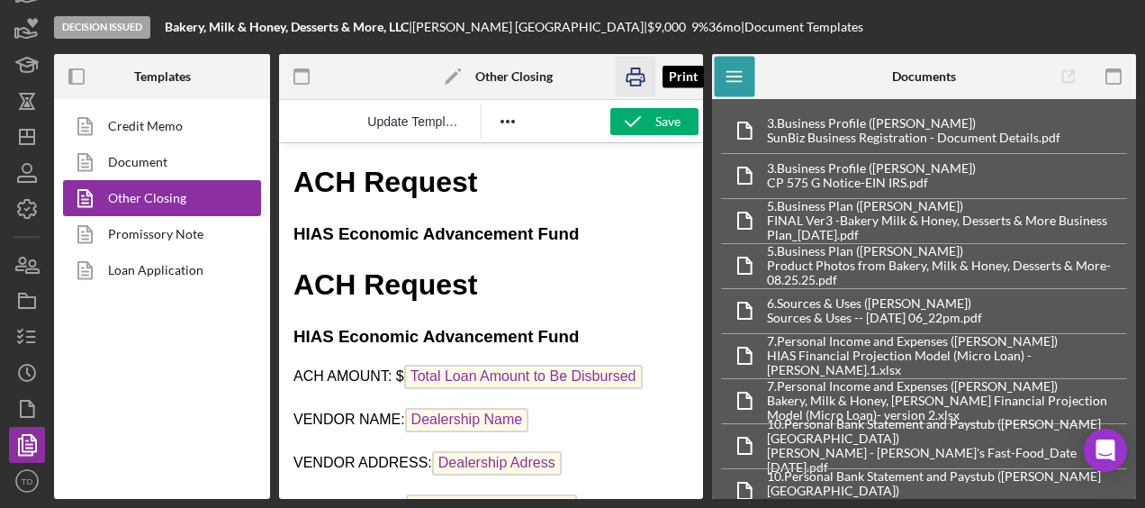
click at [633, 68] on rect "button" at bounding box center [636, 70] width 8 height 5
click at [569, 378] on span "Total Loan Amount to Be Disbursed" at bounding box center [523, 377] width 239 height 24
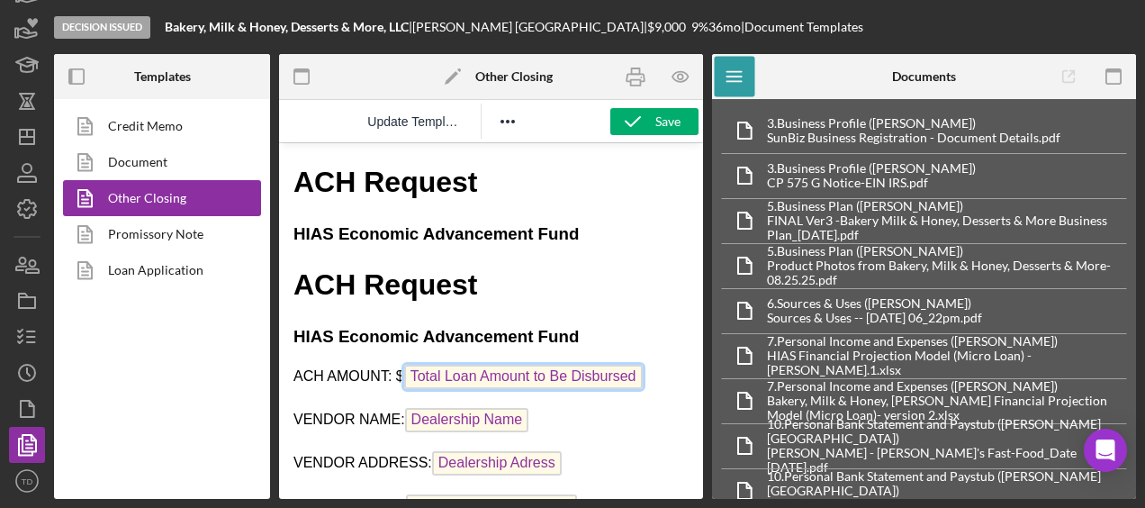
click at [581, 408] on p "VENDOR NAME: Dealership Name" at bounding box center [490, 422] width 395 height 29
click at [644, 377] on p "ACH AMOUNT: $ Total Loan Amount to Be Disbursed" at bounding box center [490, 379] width 395 height 29
drag, startPoint x: 644, startPoint y: 377, endPoint x: 437, endPoint y: 372, distance: 208.0
click at [437, 372] on p "ACH AMOUNT: $ Total Loan Amount to Be Disbursed ﻿" at bounding box center [490, 379] width 395 height 29
click at [437, 372] on span "Total Loan Amount to Be Disbursed" at bounding box center [523, 377] width 239 height 24
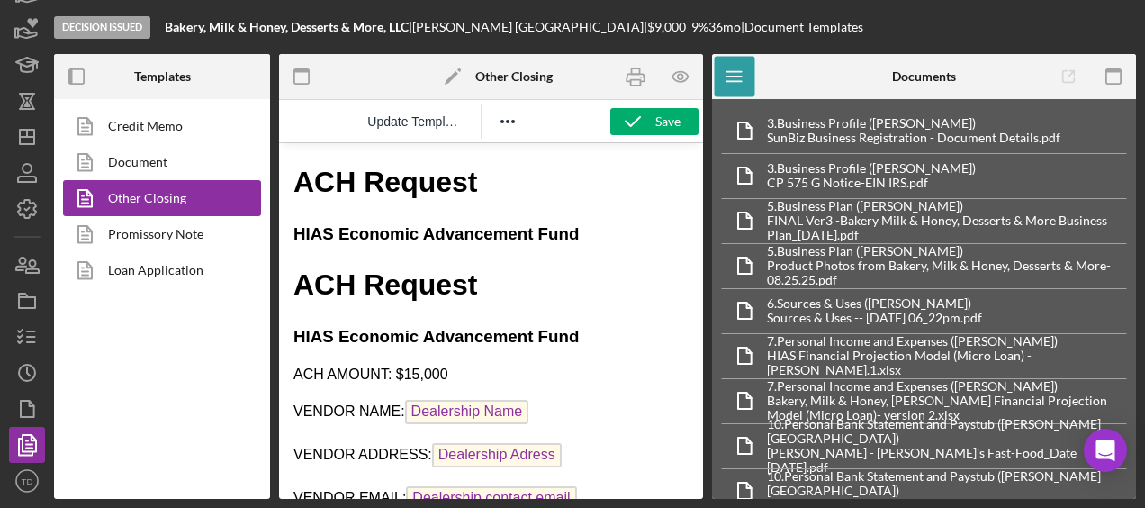
scroll to position [151, 0]
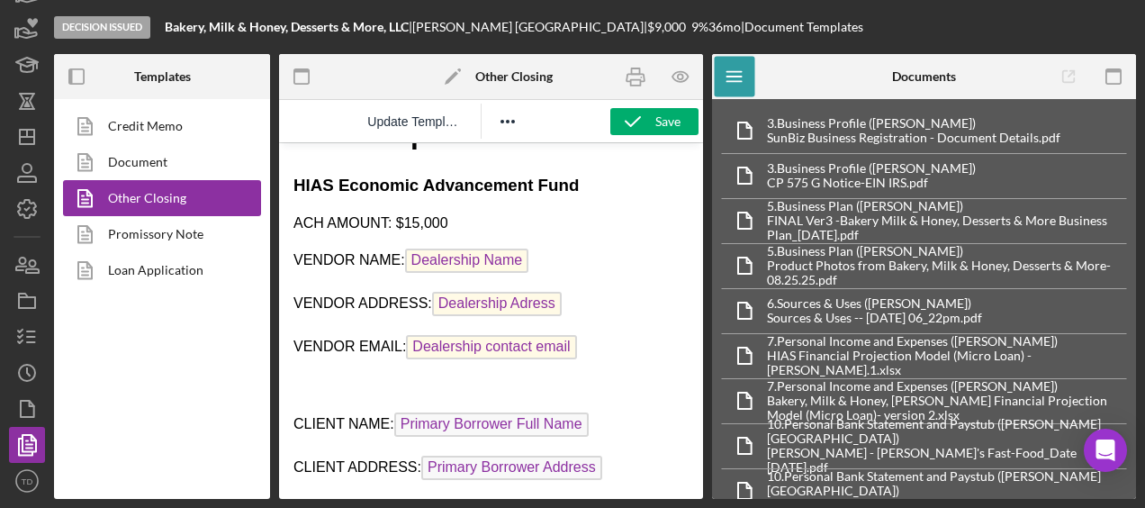
drag, startPoint x: 587, startPoint y: 350, endPoint x: 303, endPoint y: 257, distance: 298.3
click at [303, 257] on body "ACH Request HIAS Economic Advancement Fund ACH Request HIAS Economic Advancemen…" at bounding box center [490, 397] width 395 height 773
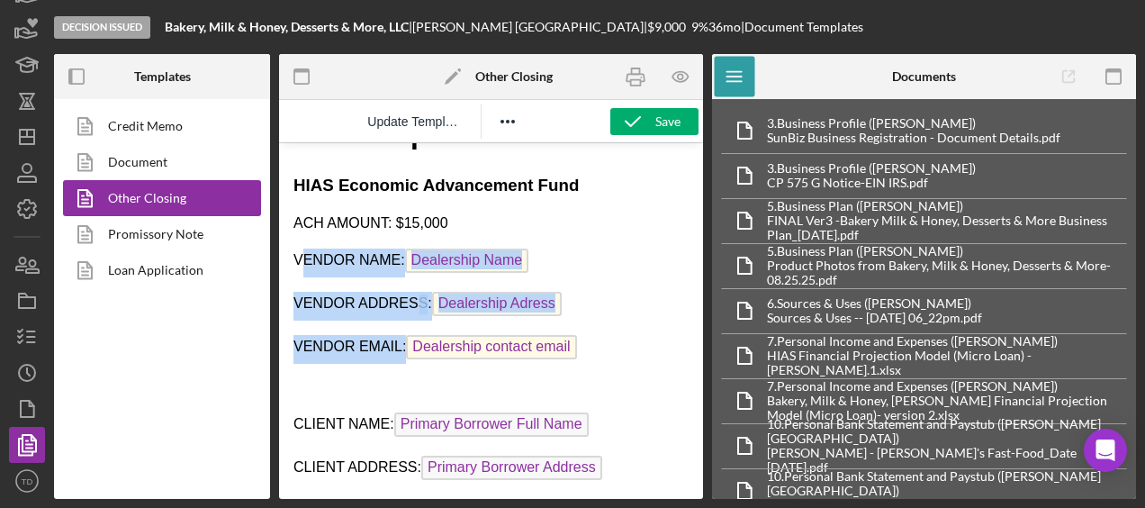
drag, startPoint x: 300, startPoint y: 259, endPoint x: 572, endPoint y: 361, distance: 291.1
click at [572, 361] on body "ACH Request HIAS Economic Advancement Fund ACH Request HIAS Economic Advancemen…" at bounding box center [490, 397] width 395 height 773
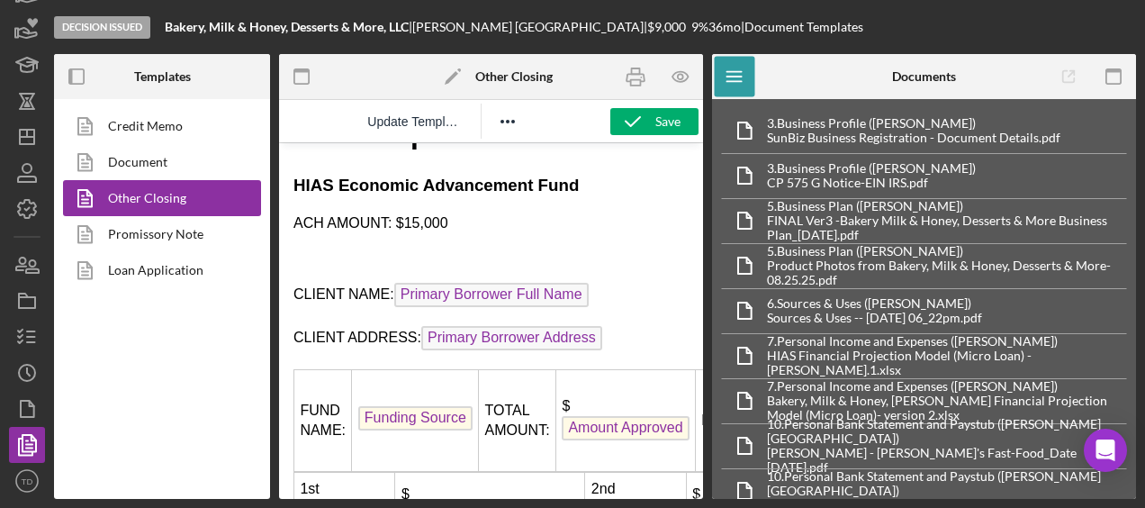
click at [354, 245] on body "ACH Request HIAS Economic Advancement Fund ACH Request HIAS Economic Advancemen…" at bounding box center [490, 333] width 395 height 644
click at [644, 86] on icon "button" at bounding box center [636, 77] width 41 height 41
drag, startPoint x: 455, startPoint y: 227, endPoint x: 405, endPoint y: 229, distance: 49.5
click at [405, 229] on p "ACH AMOUNT: $15,000" at bounding box center [490, 223] width 395 height 20
click at [528, 243] on body "ACH Request HIAS Economic Advancement Fund ACH Request HIAS Economic Advancemen…" at bounding box center [490, 333] width 395 height 644
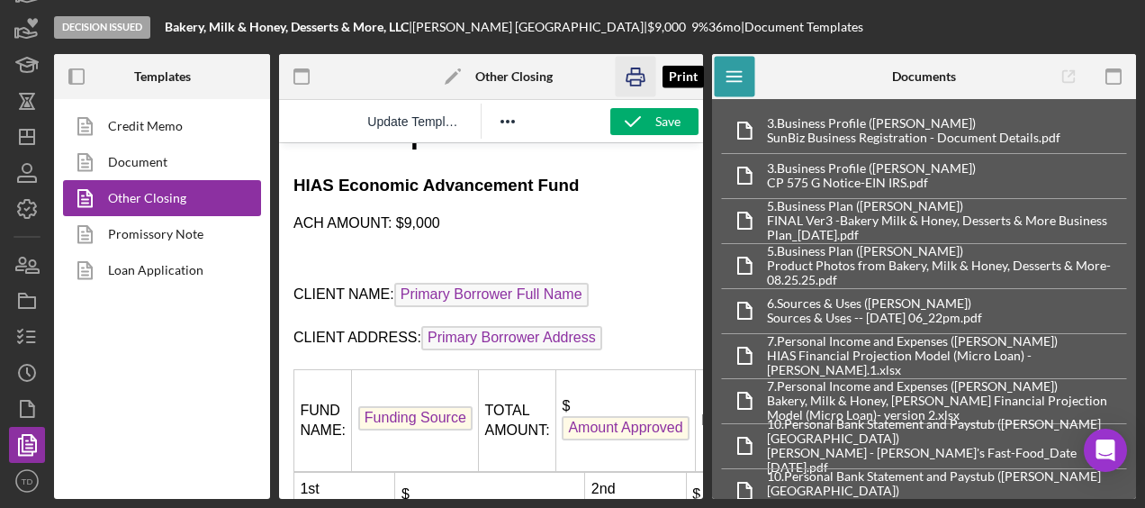
click at [636, 92] on icon "button" at bounding box center [636, 77] width 41 height 41
click at [641, 128] on icon "button" at bounding box center [632, 121] width 45 height 45
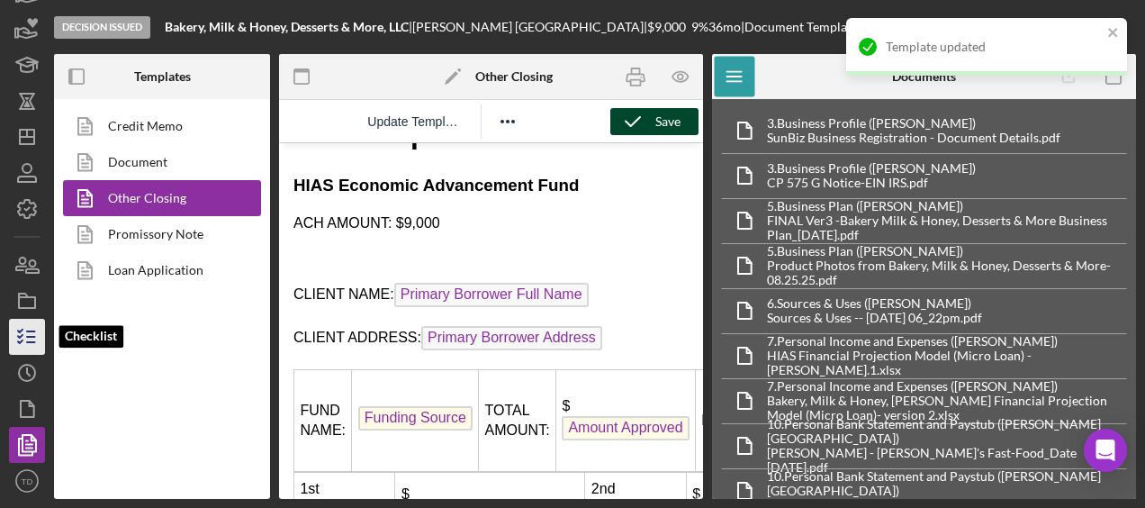
click at [40, 331] on icon "button" at bounding box center [27, 336] width 45 height 45
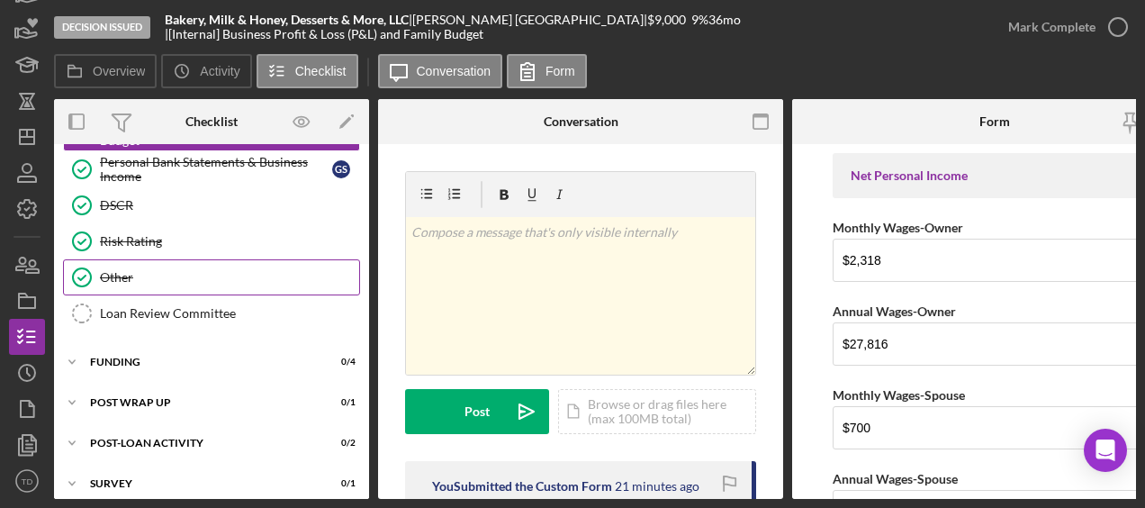
scroll to position [195, 0]
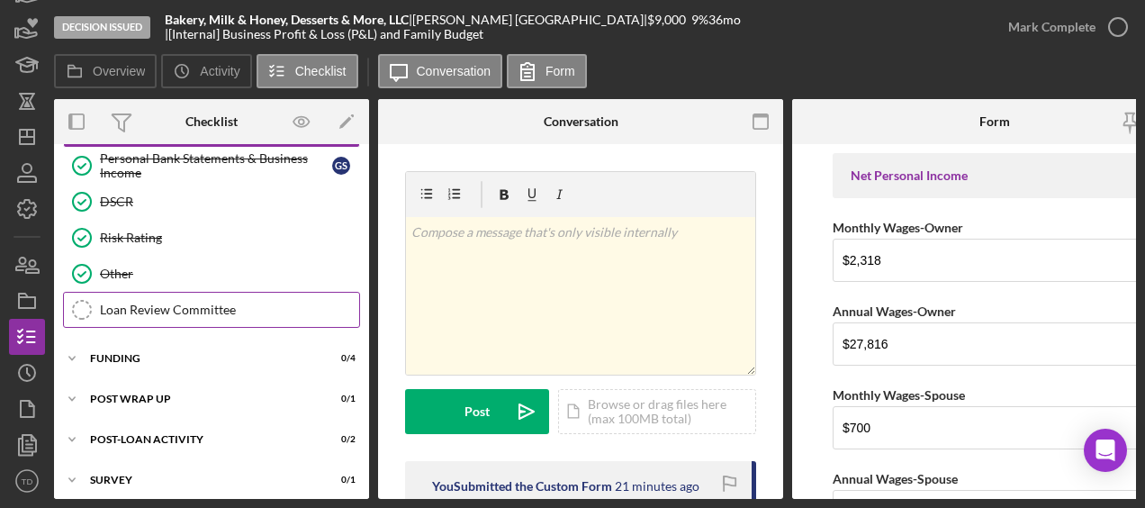
click at [191, 306] on div "Loan Review Committee" at bounding box center [229, 309] width 259 height 14
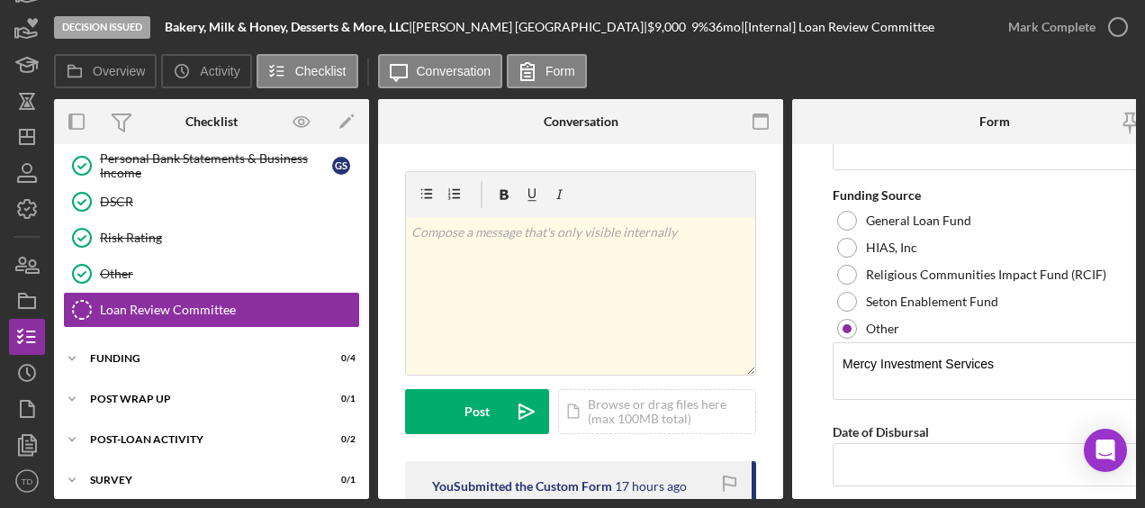
scroll to position [957, 0]
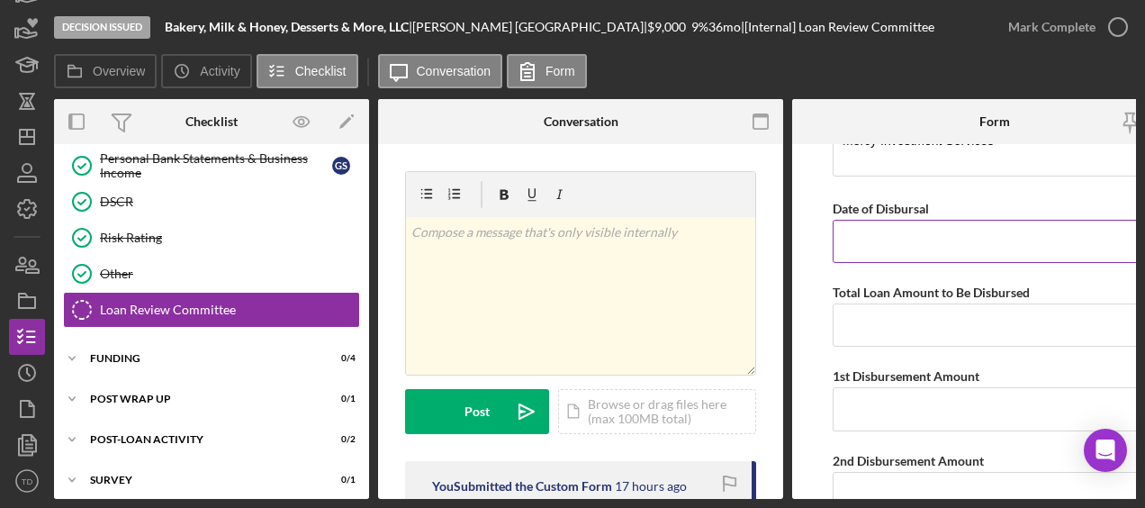
click at [898, 232] on input "Date of Disbursal" at bounding box center [995, 241] width 324 height 43
type input "[DATE]"
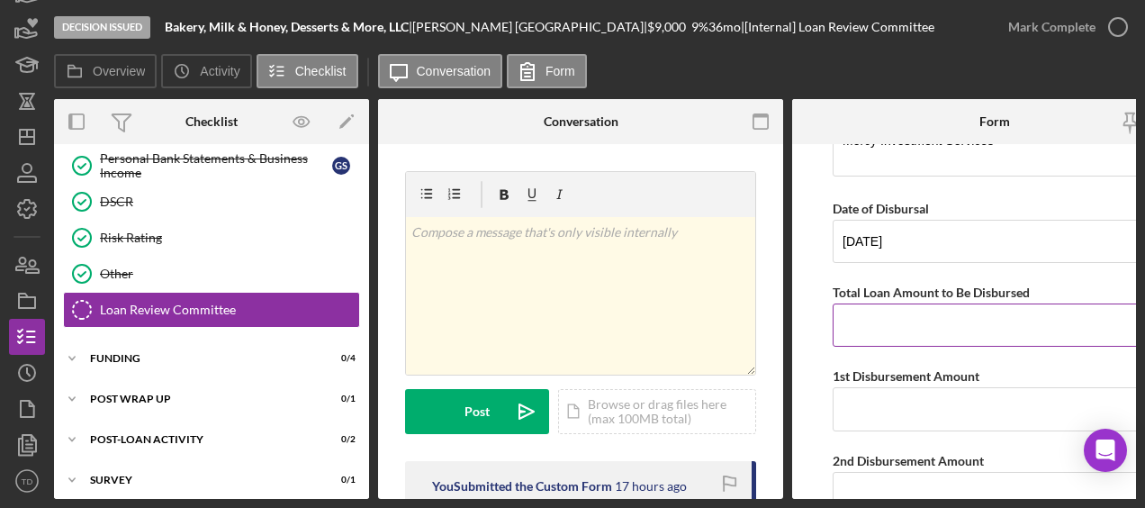
click at [871, 326] on input "Total Loan Amount to Be Disbursed" at bounding box center [995, 324] width 324 height 43
type input "$9,000"
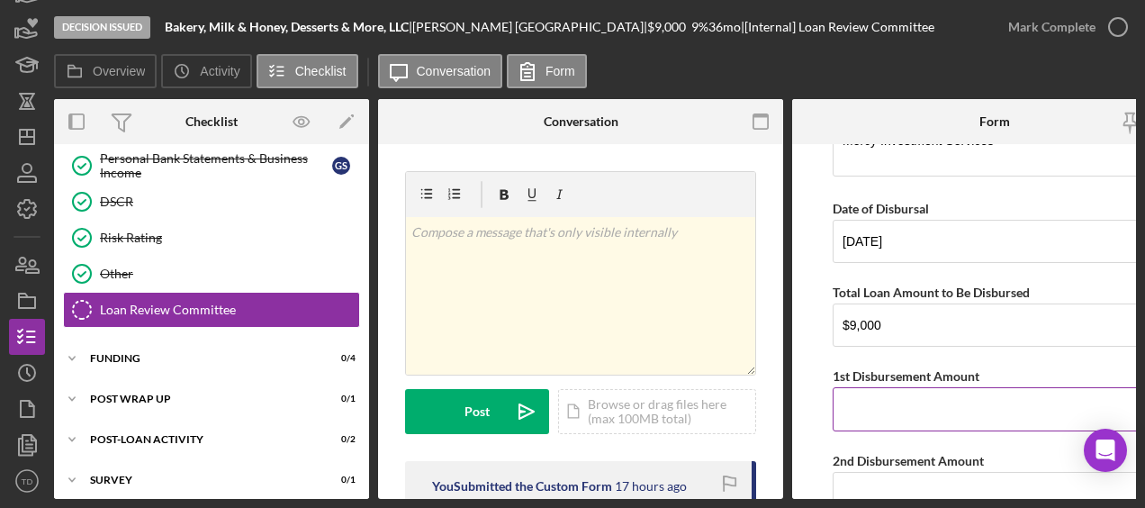
click at [864, 400] on input "1st Disbursement Amount" at bounding box center [995, 408] width 324 height 43
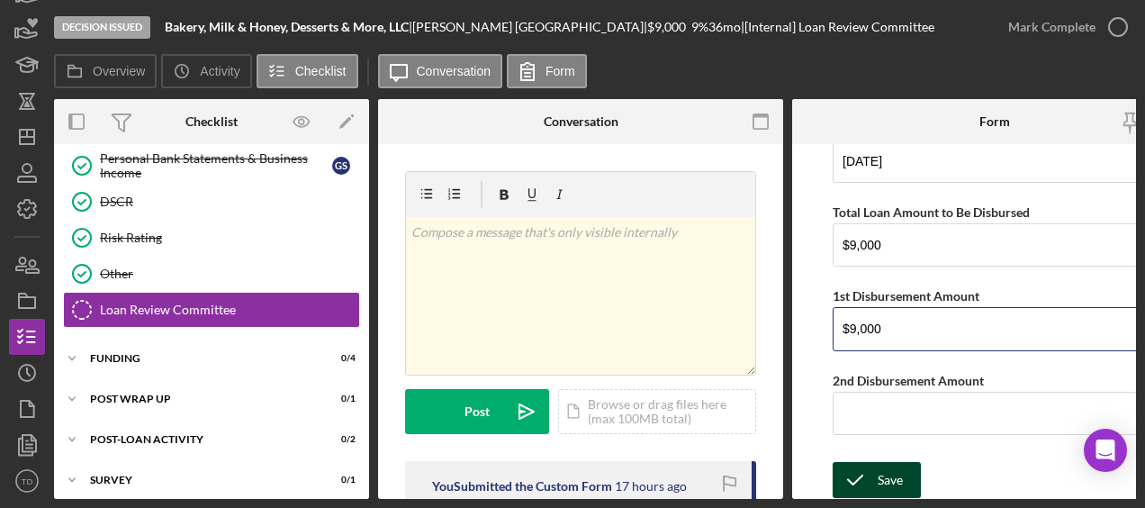
type input "$9,000"
click at [861, 466] on icon "submit" at bounding box center [855, 479] width 45 height 45
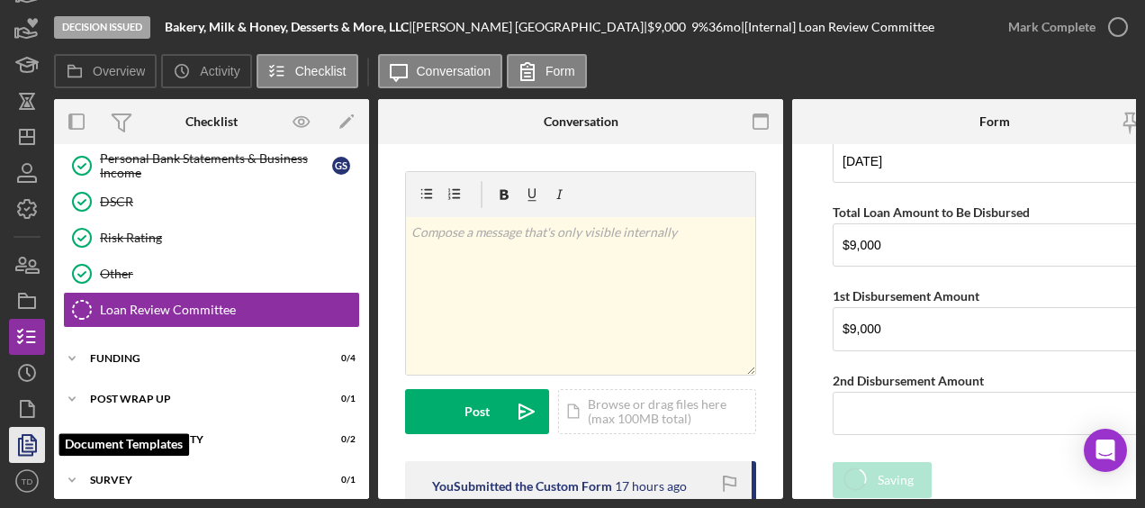
click at [23, 448] on polygon "button" at bounding box center [30, 443] width 14 height 16
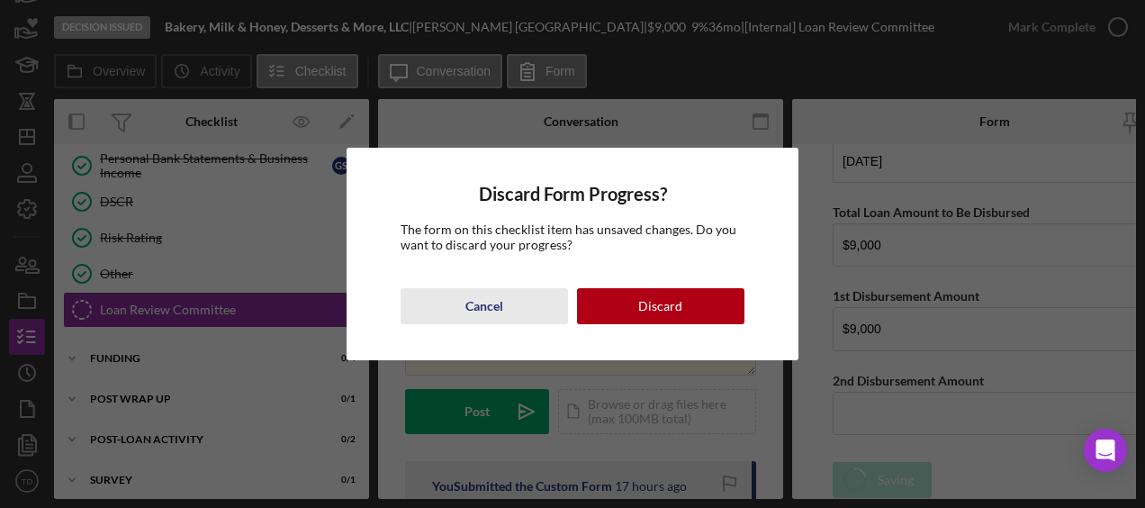
click at [480, 306] on div "Cancel" at bounding box center [484, 306] width 38 height 36
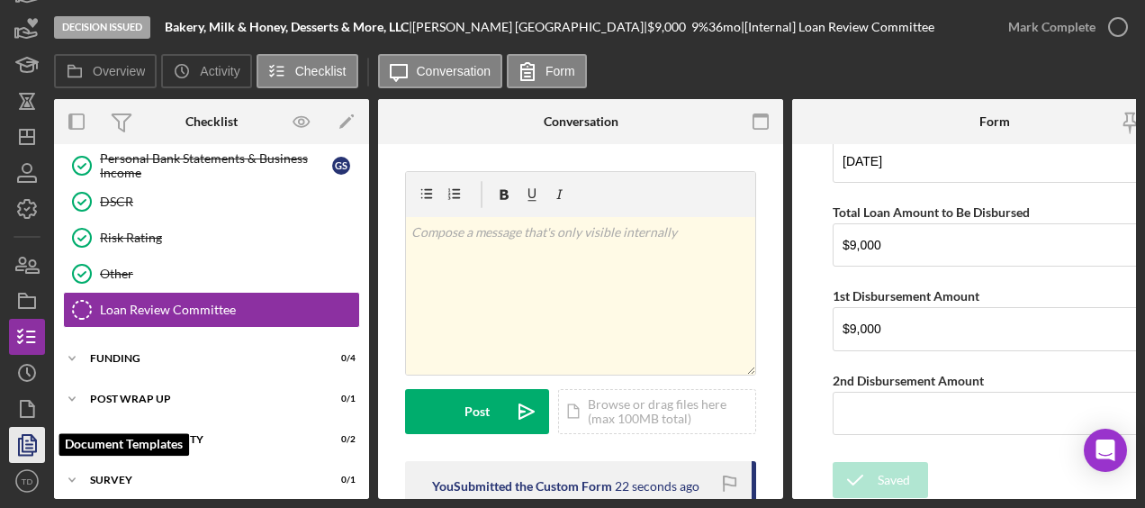
click at [40, 433] on icon "button" at bounding box center [27, 444] width 45 height 45
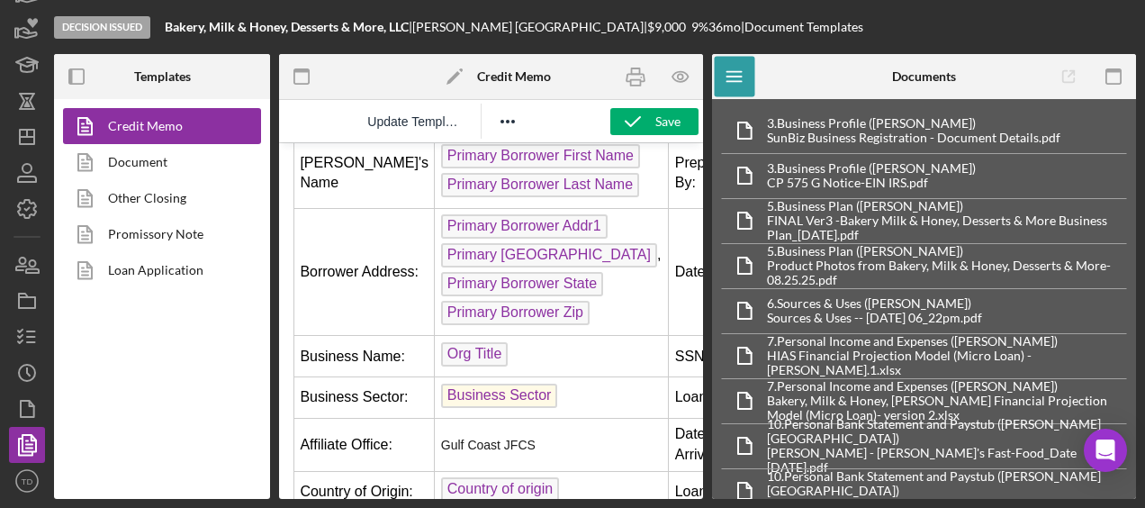
scroll to position [203, 0]
click at [176, 221] on link "Promissory Note" at bounding box center [157, 234] width 189 height 36
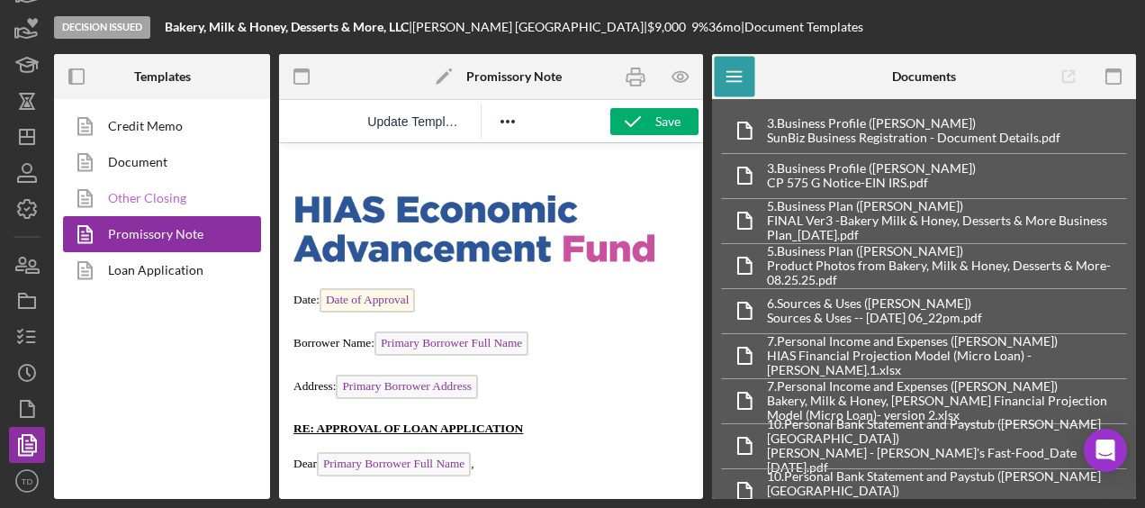
click at [171, 184] on link "Other Closing" at bounding box center [157, 198] width 189 height 36
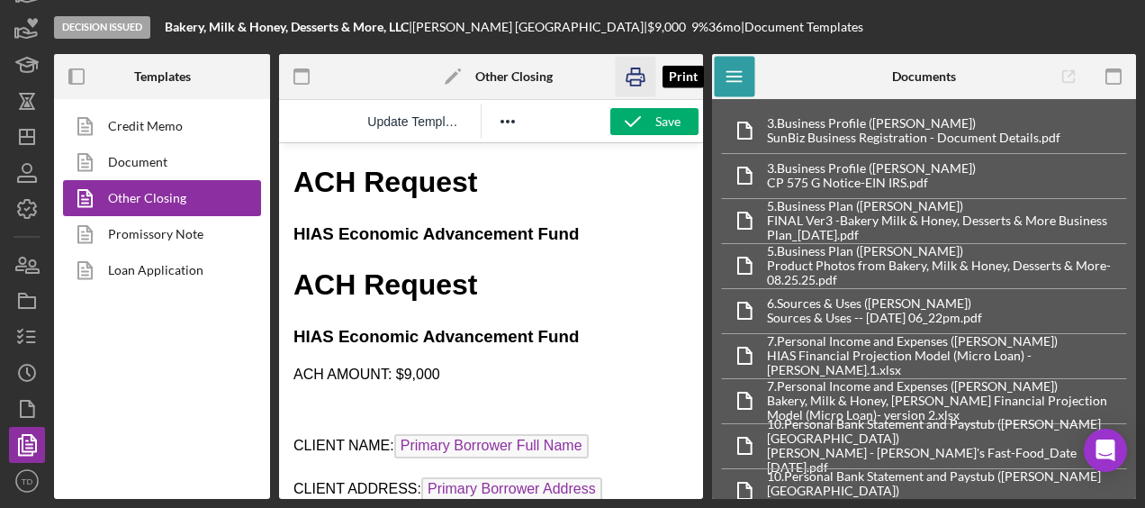
click at [641, 83] on icon "button" at bounding box center [636, 77] width 41 height 41
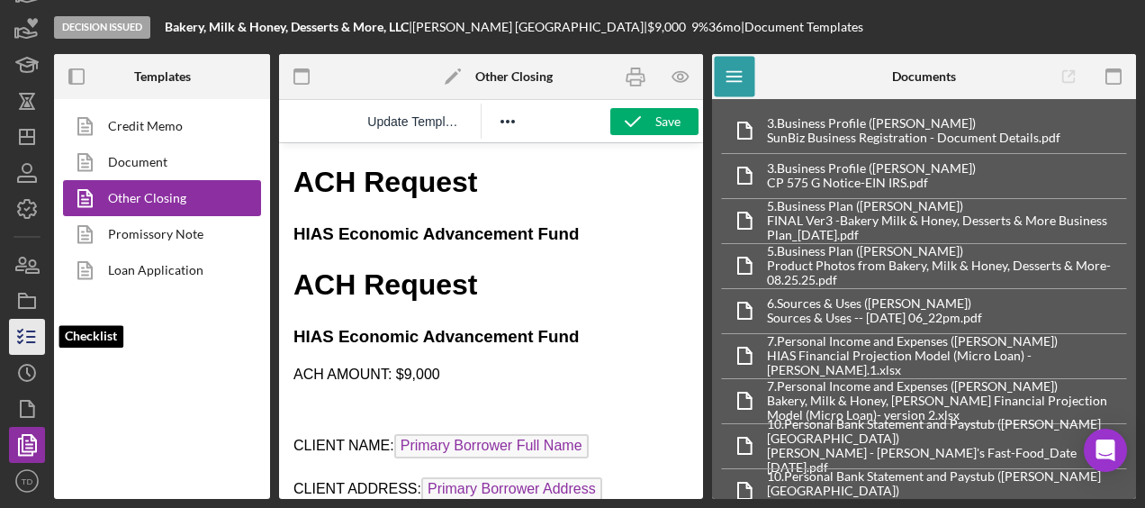
click at [29, 332] on icon "button" at bounding box center [27, 336] width 45 height 45
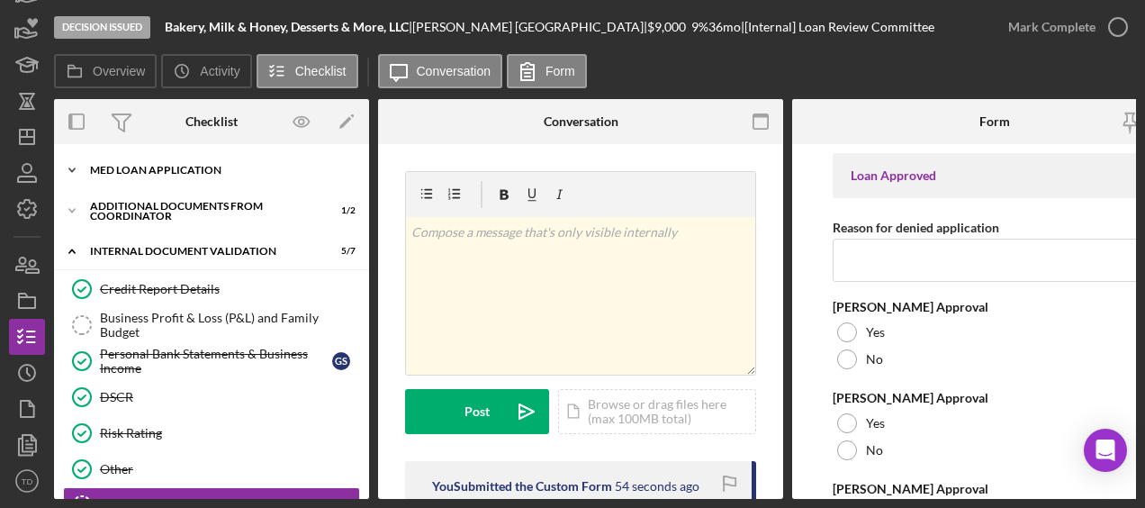
click at [149, 175] on div "MED Loan Application" at bounding box center [218, 170] width 257 height 11
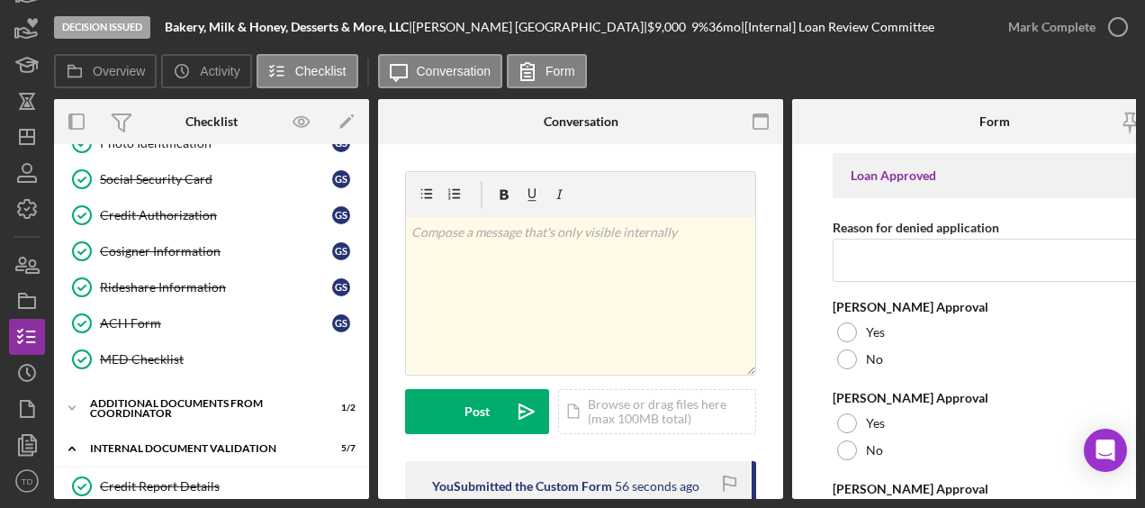
scroll to position [461, 0]
click at [171, 324] on link "ACH Form ACH Form G S" at bounding box center [211, 323] width 297 height 36
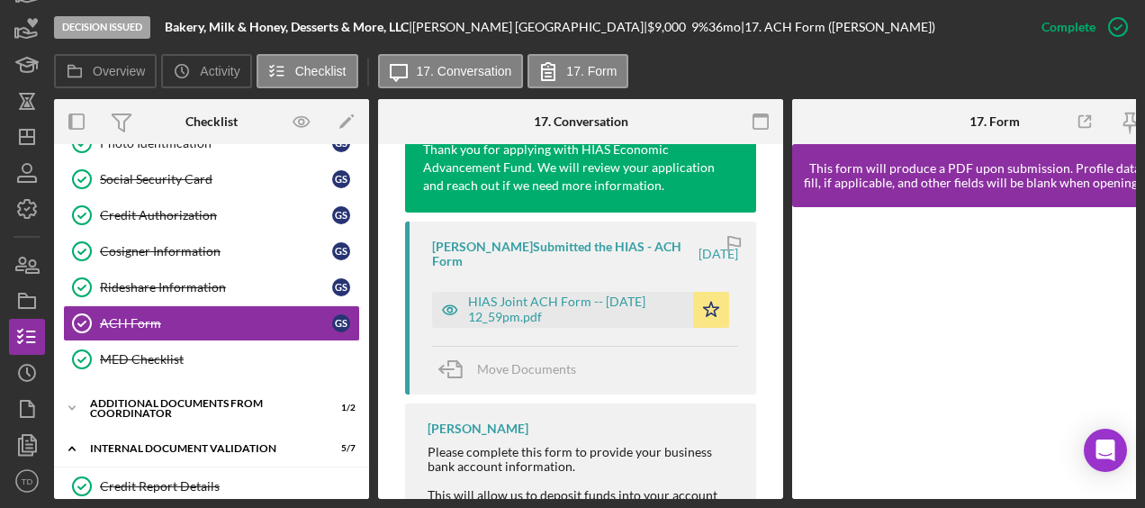
scroll to position [945, 0]
click at [623, 317] on div "HIAS Joint ACH Form -- [DATE] 12_59pm.pdf" at bounding box center [576, 308] width 216 height 29
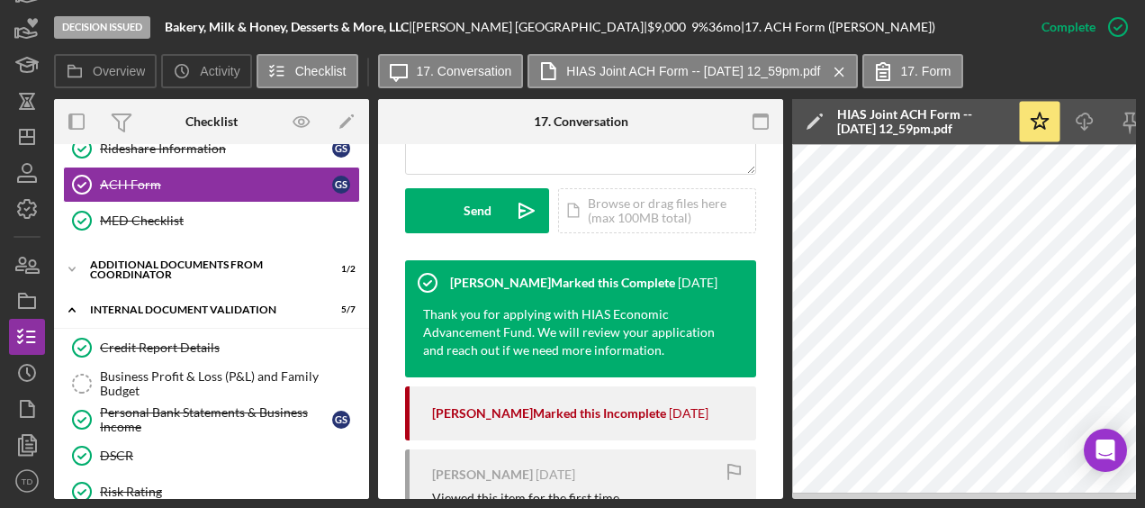
scroll to position [599, 0]
click at [173, 265] on div "Additional Documents from Coordinator" at bounding box center [218, 269] width 257 height 11
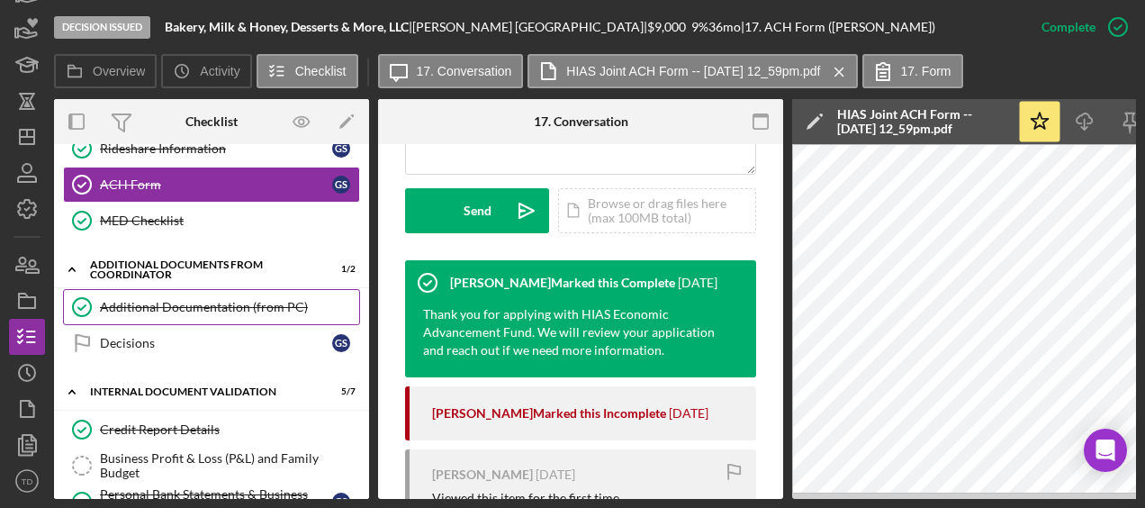
click at [179, 300] on div "Additional Documentation (from PC)" at bounding box center [229, 307] width 259 height 14
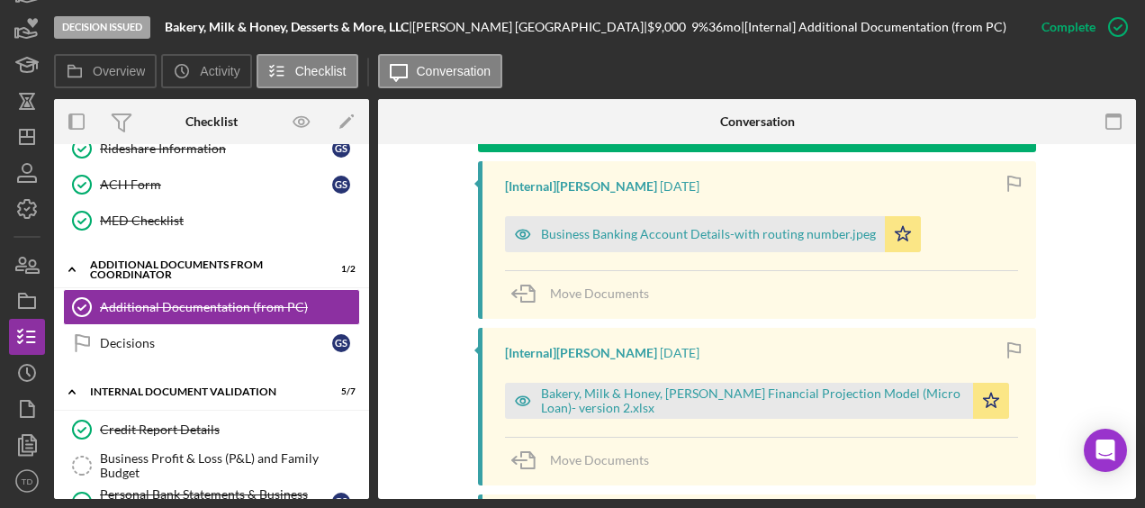
scroll to position [647, 0]
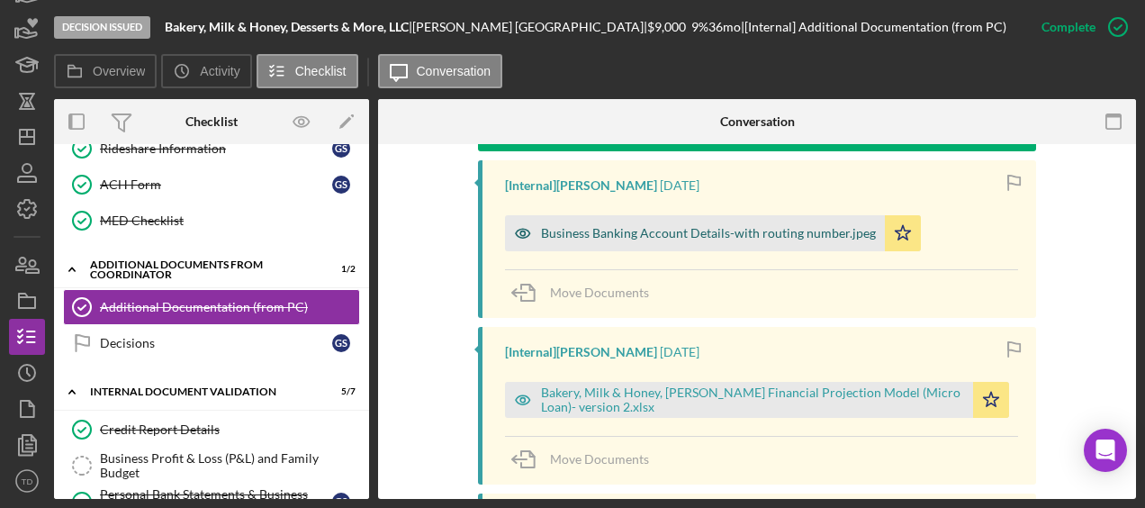
click at [676, 238] on div "Business Banking Account Details-with routing number.jpeg" at bounding box center [708, 233] width 335 height 14
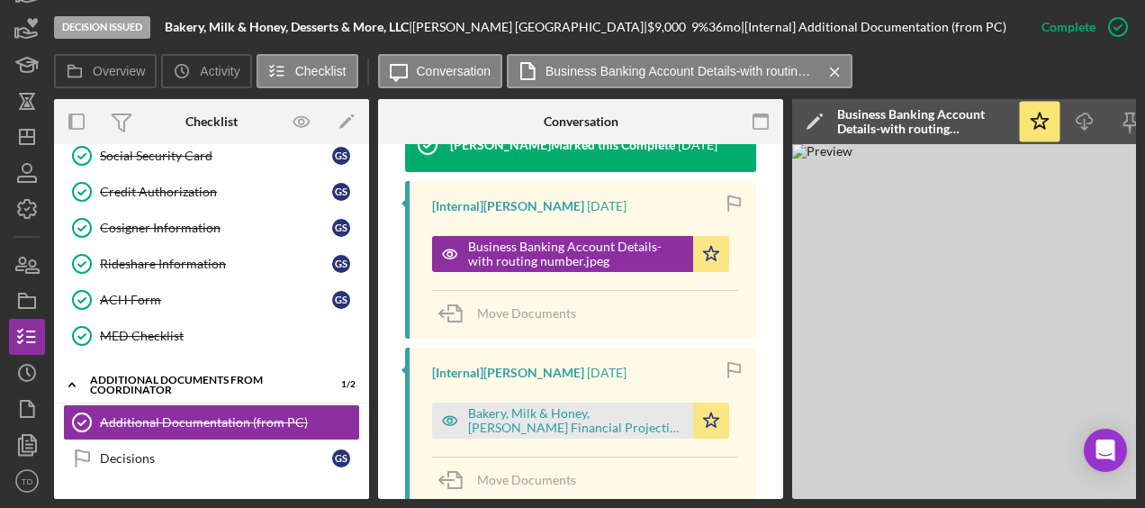
scroll to position [484, 0]
click at [167, 293] on div "ACH Form" at bounding box center [216, 300] width 232 height 14
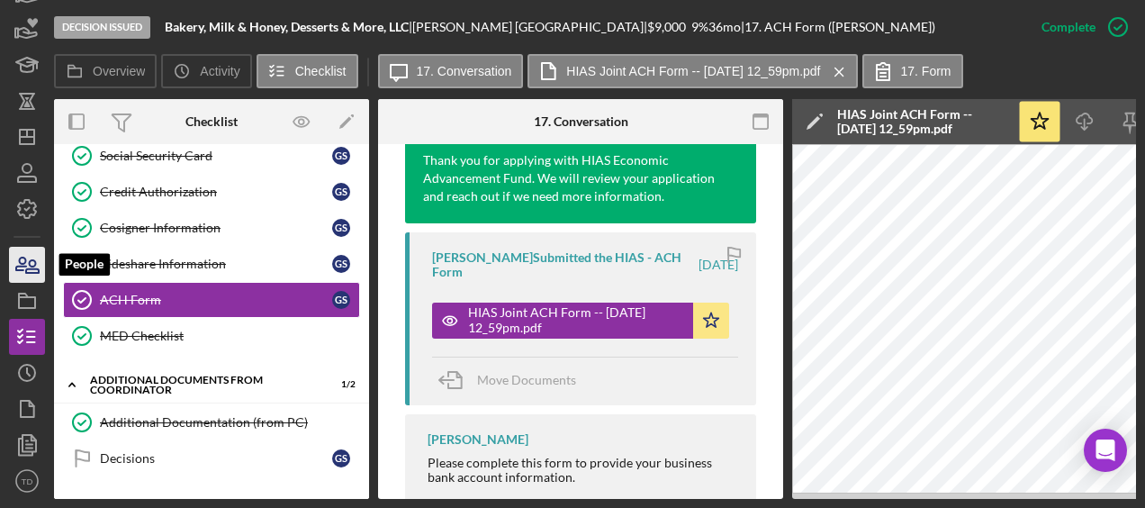
click at [32, 263] on icon "button" at bounding box center [27, 264] width 45 height 45
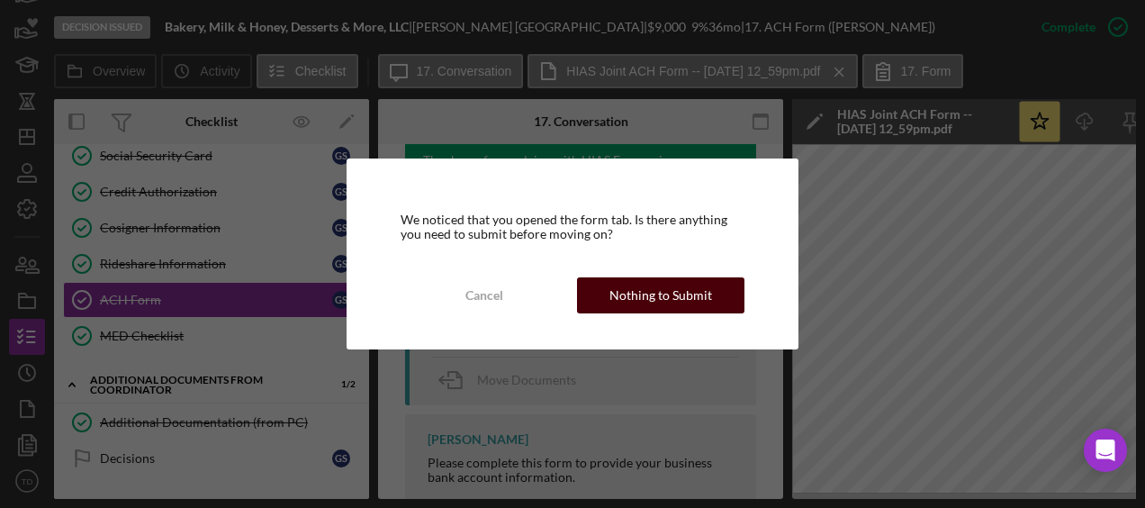
click at [641, 288] on div "Nothing to Submit" at bounding box center [660, 295] width 103 height 36
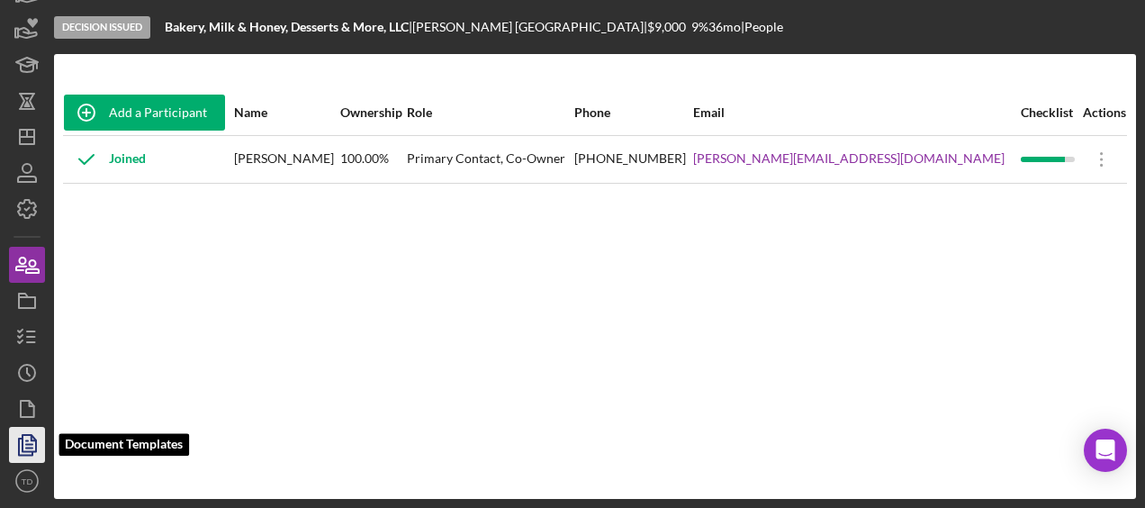
click at [42, 437] on icon "button" at bounding box center [27, 444] width 45 height 45
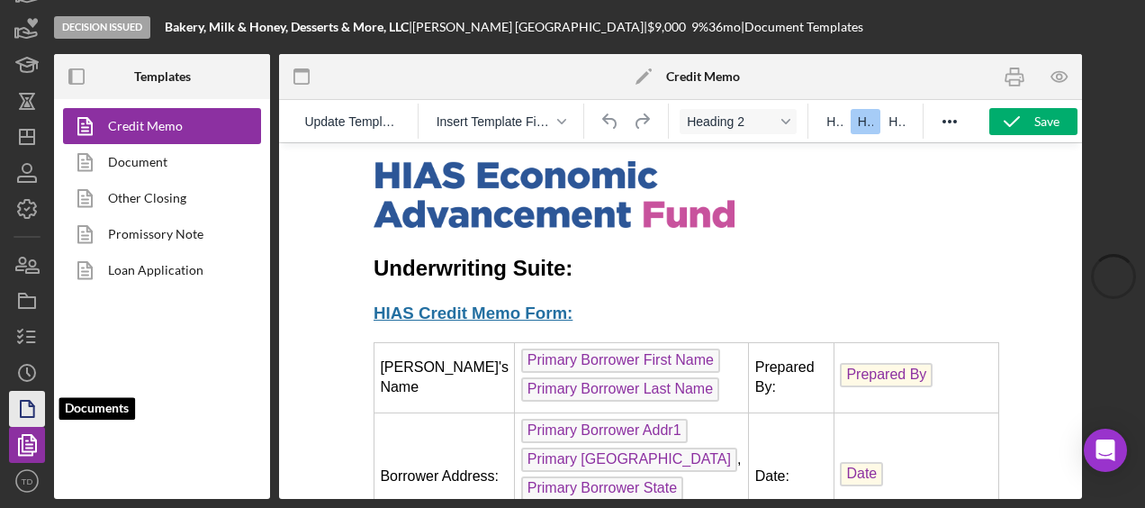
click at [37, 420] on icon "button" at bounding box center [27, 408] width 45 height 45
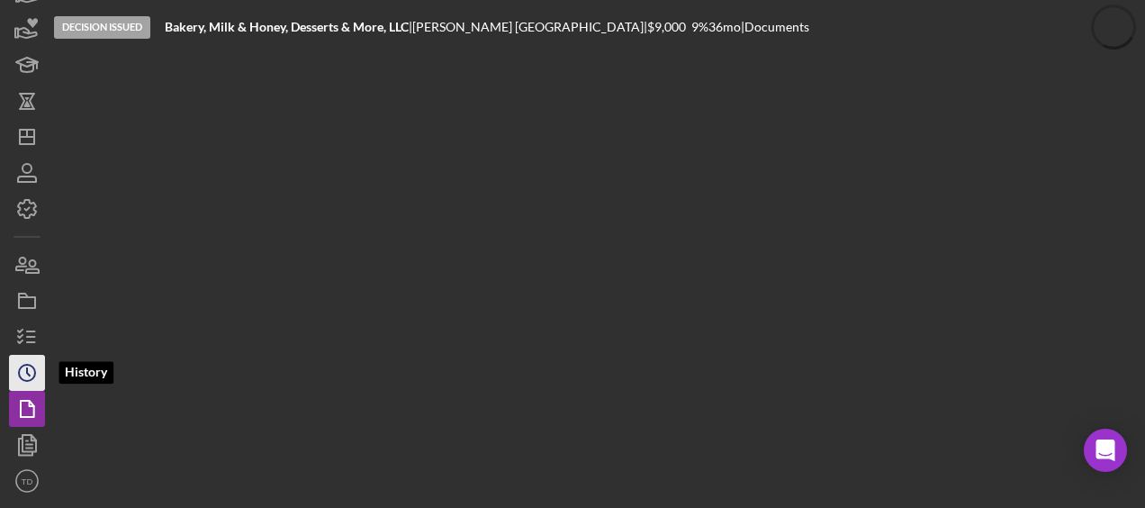
click at [36, 365] on icon "Icon/History" at bounding box center [27, 372] width 45 height 45
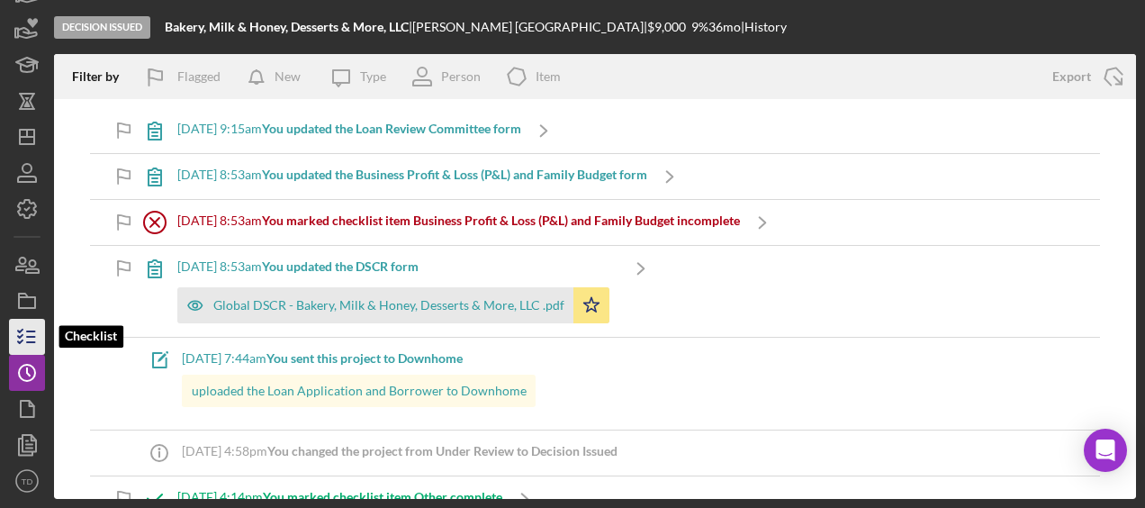
click at [31, 327] on icon "button" at bounding box center [27, 336] width 45 height 45
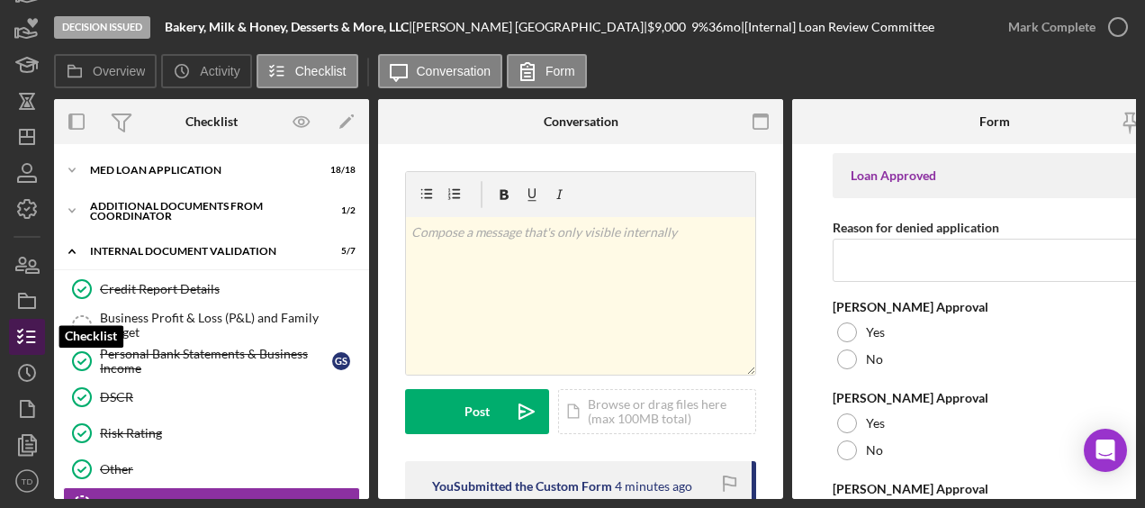
scroll to position [178, 0]
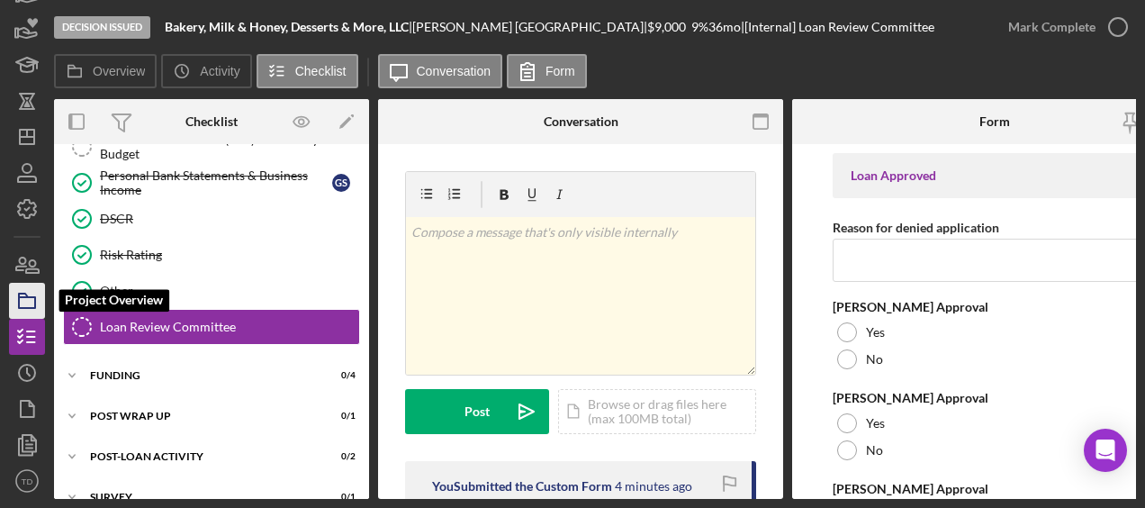
click at [26, 295] on polygon "button" at bounding box center [23, 295] width 9 height 4
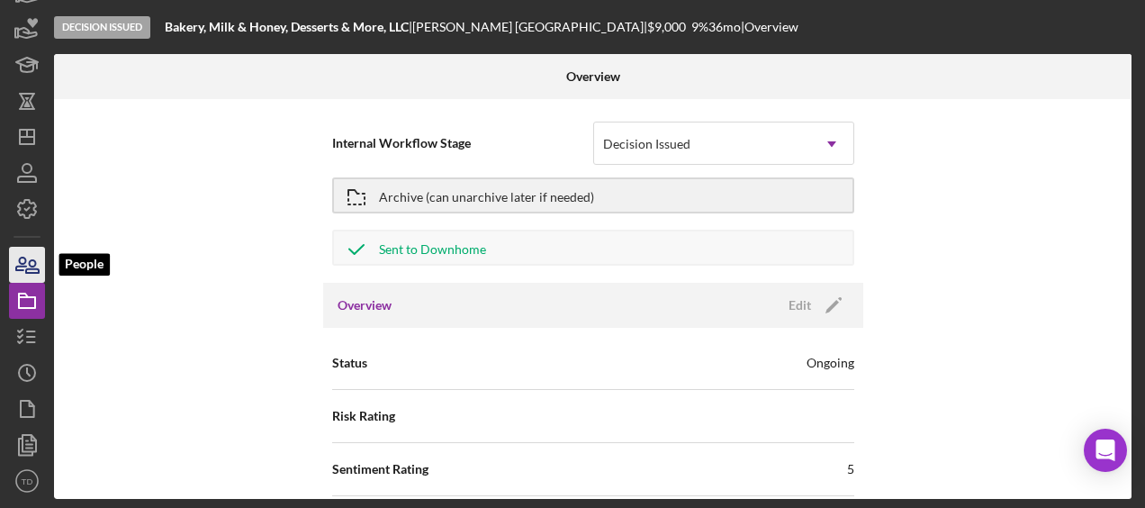
click at [31, 272] on icon "button" at bounding box center [32, 266] width 13 height 13
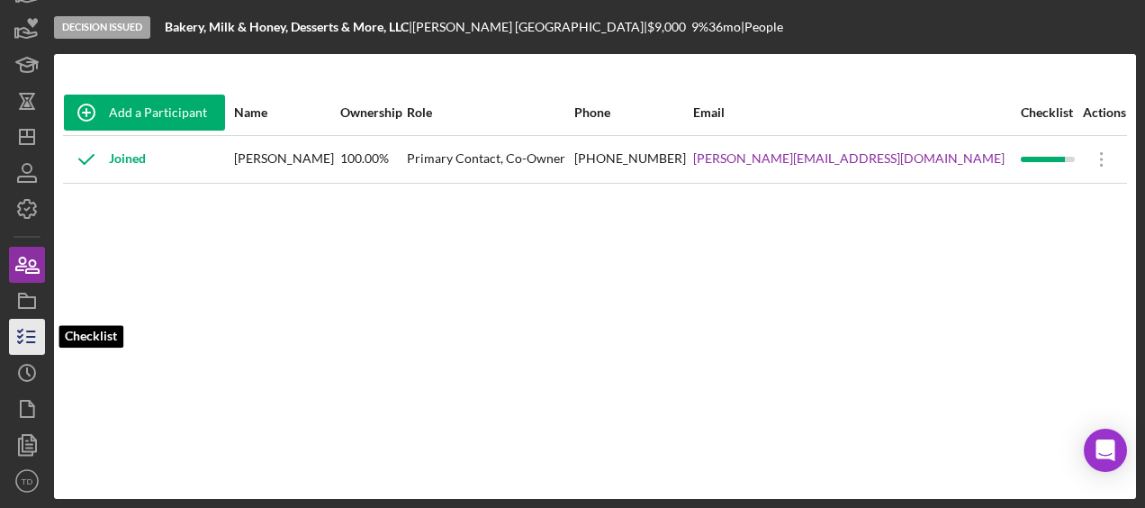
click at [34, 324] on icon "button" at bounding box center [27, 336] width 45 height 45
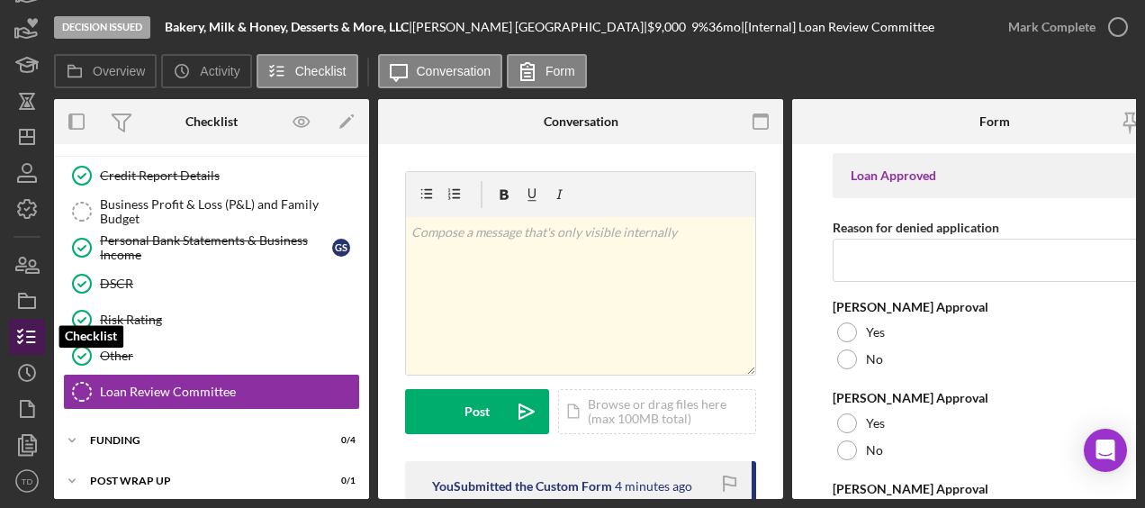
scroll to position [178, 0]
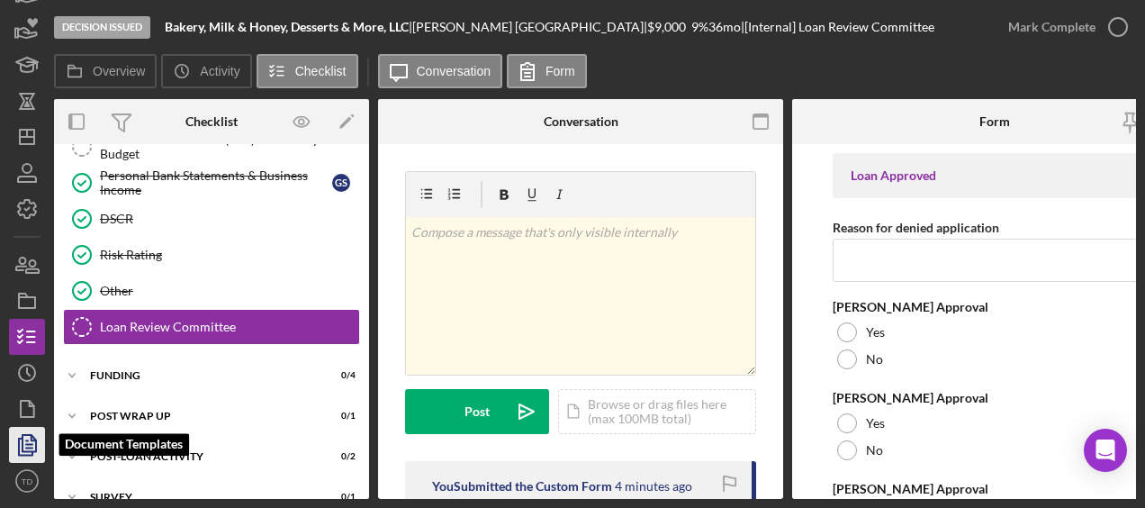
click at [29, 437] on icon "button" at bounding box center [27, 444] width 45 height 45
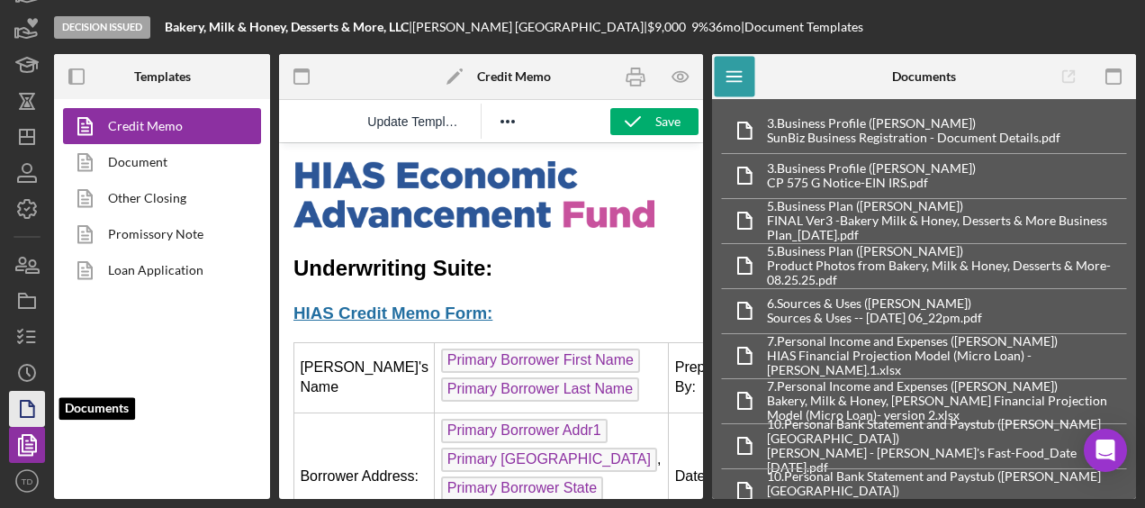
click at [24, 409] on icon "button" at bounding box center [27, 408] width 45 height 45
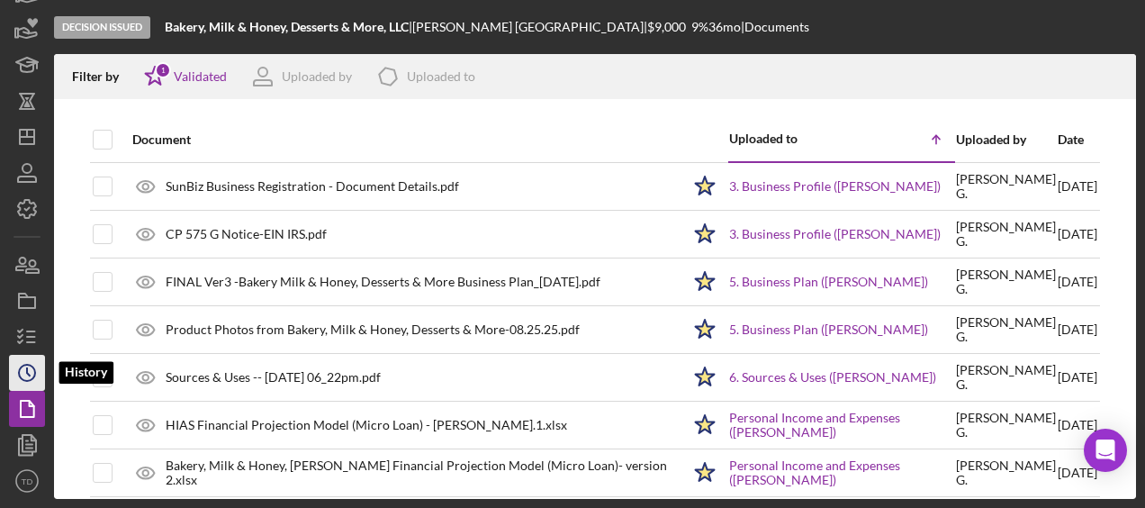
click at [24, 380] on circle "button" at bounding box center [27, 373] width 16 height 16
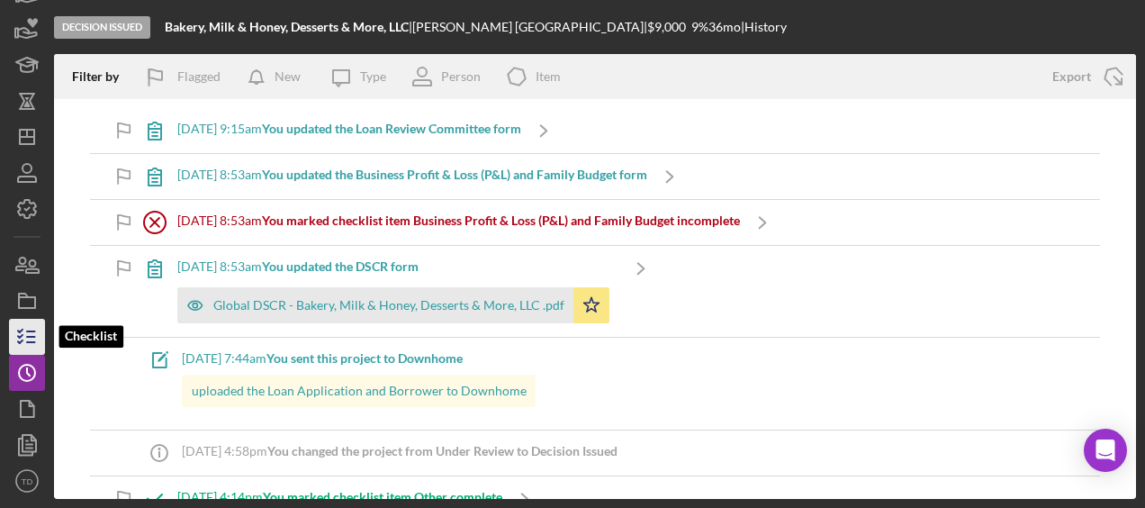
click at [18, 347] on icon "button" at bounding box center [27, 336] width 45 height 45
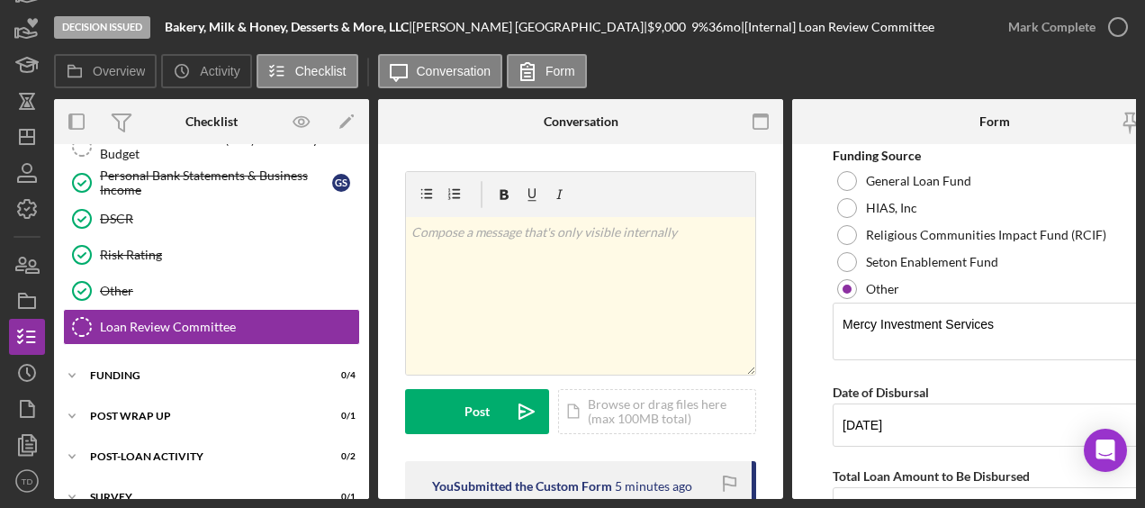
scroll to position [772, 0]
